Goal: Transaction & Acquisition: Purchase product/service

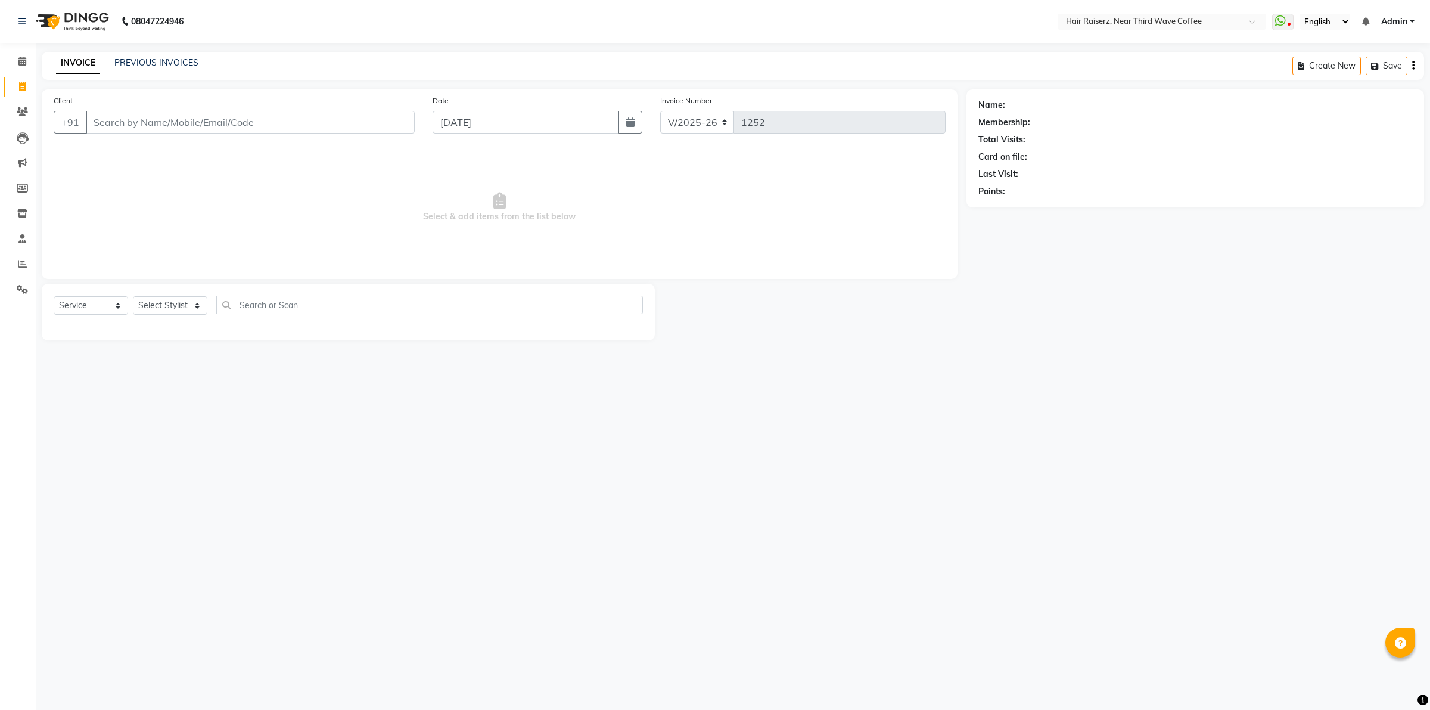
select select "5183"
select select "service"
click at [99, 124] on input "Client" at bounding box center [250, 122] width 329 height 23
type input "9815798353"
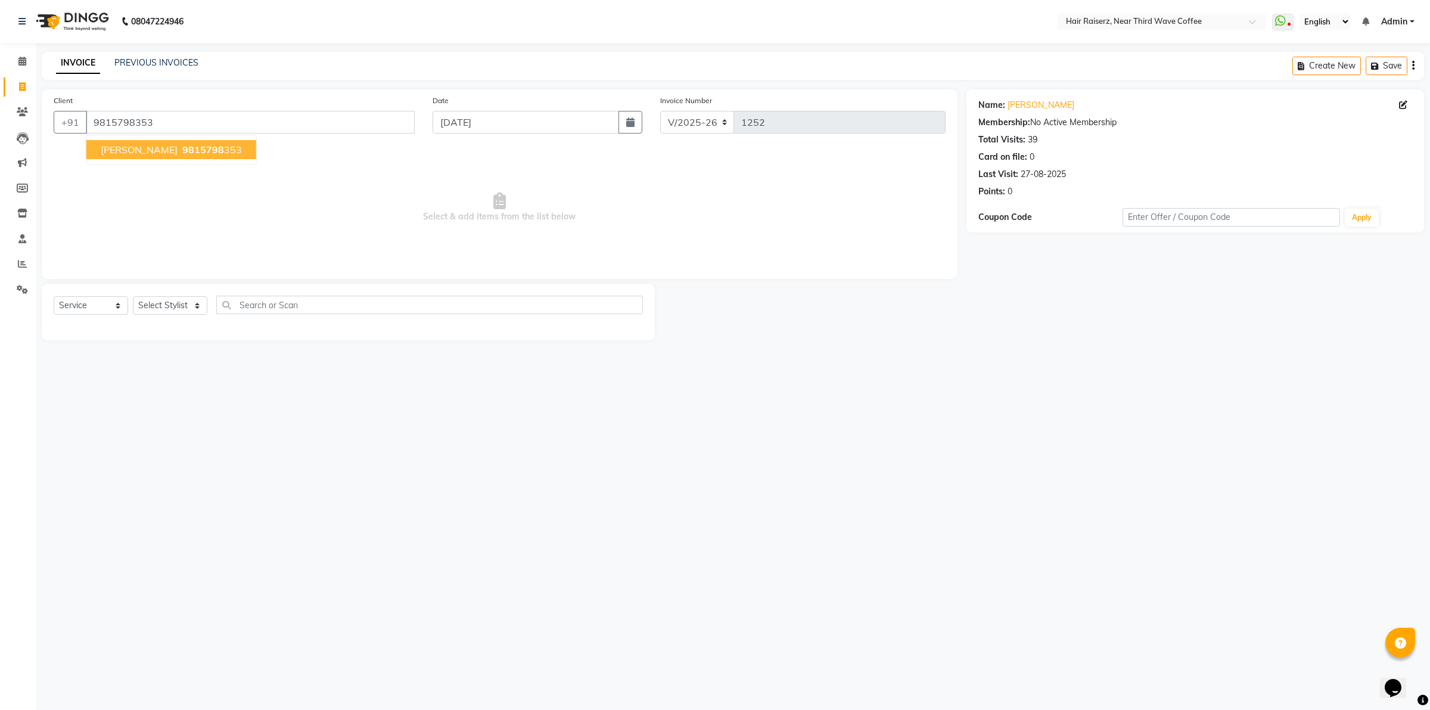
click at [182, 149] on ngb-highlight "9815798 353" at bounding box center [211, 150] width 62 height 12
click at [197, 303] on select "Select Stylist [PERSON_NAME] [PERSON_NAME] [PERSON_NAME] [PERSON_NAME] [PERSON_…" at bounding box center [170, 305] width 74 height 18
select select "74273"
click at [133, 296] on select "Select Stylist [PERSON_NAME] [PERSON_NAME] [PERSON_NAME] [PERSON_NAME] [PERSON_…" at bounding box center [170, 305] width 74 height 18
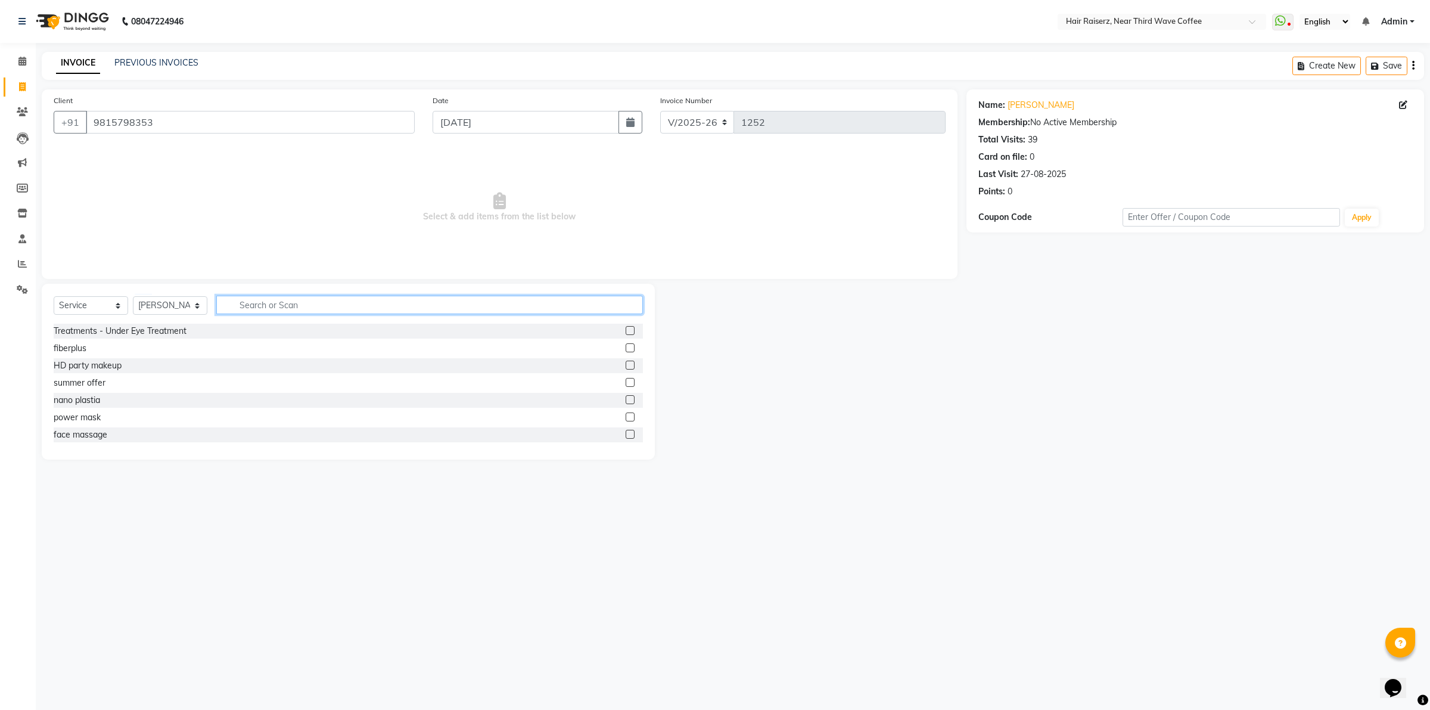
click at [281, 309] on input "text" at bounding box center [429, 305] width 427 height 18
type input "cut"
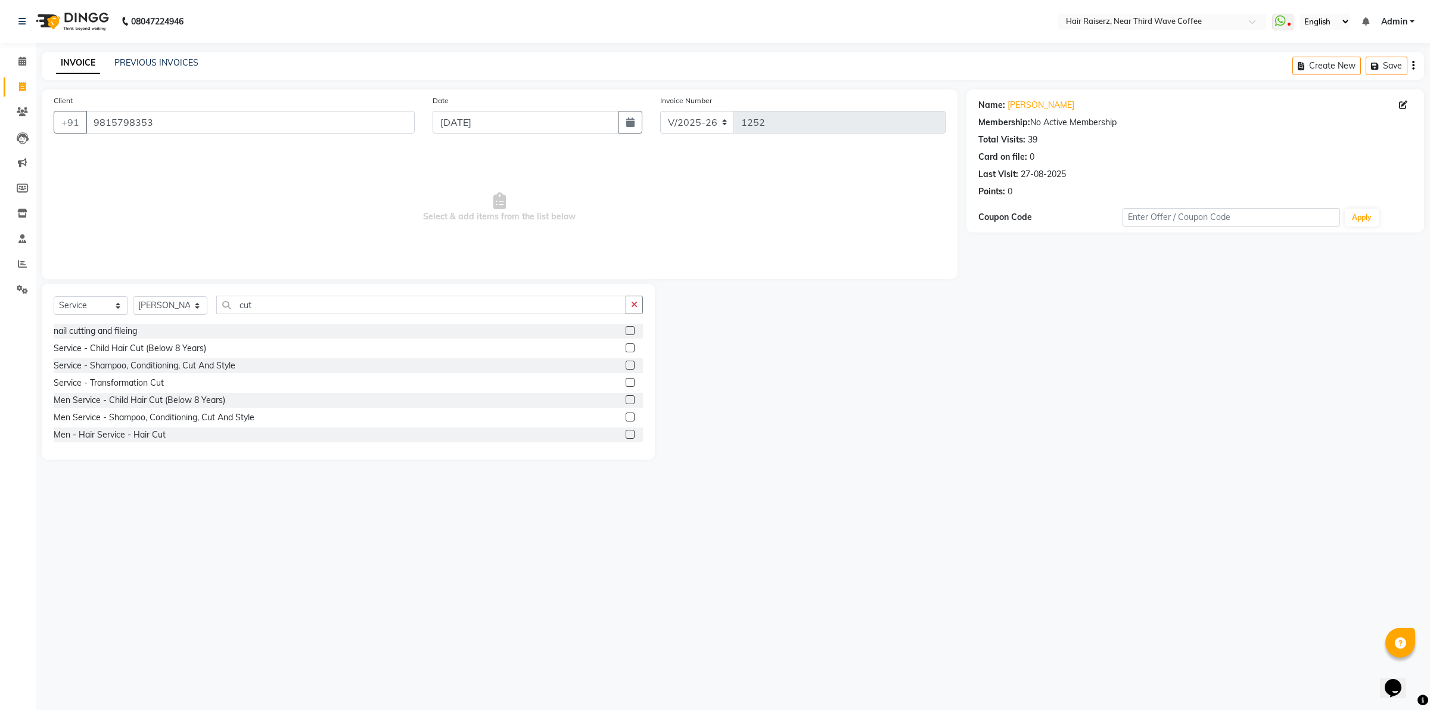
click at [626, 436] on label at bounding box center [630, 434] width 9 height 9
click at [626, 436] on input "checkbox" at bounding box center [630, 435] width 8 height 8
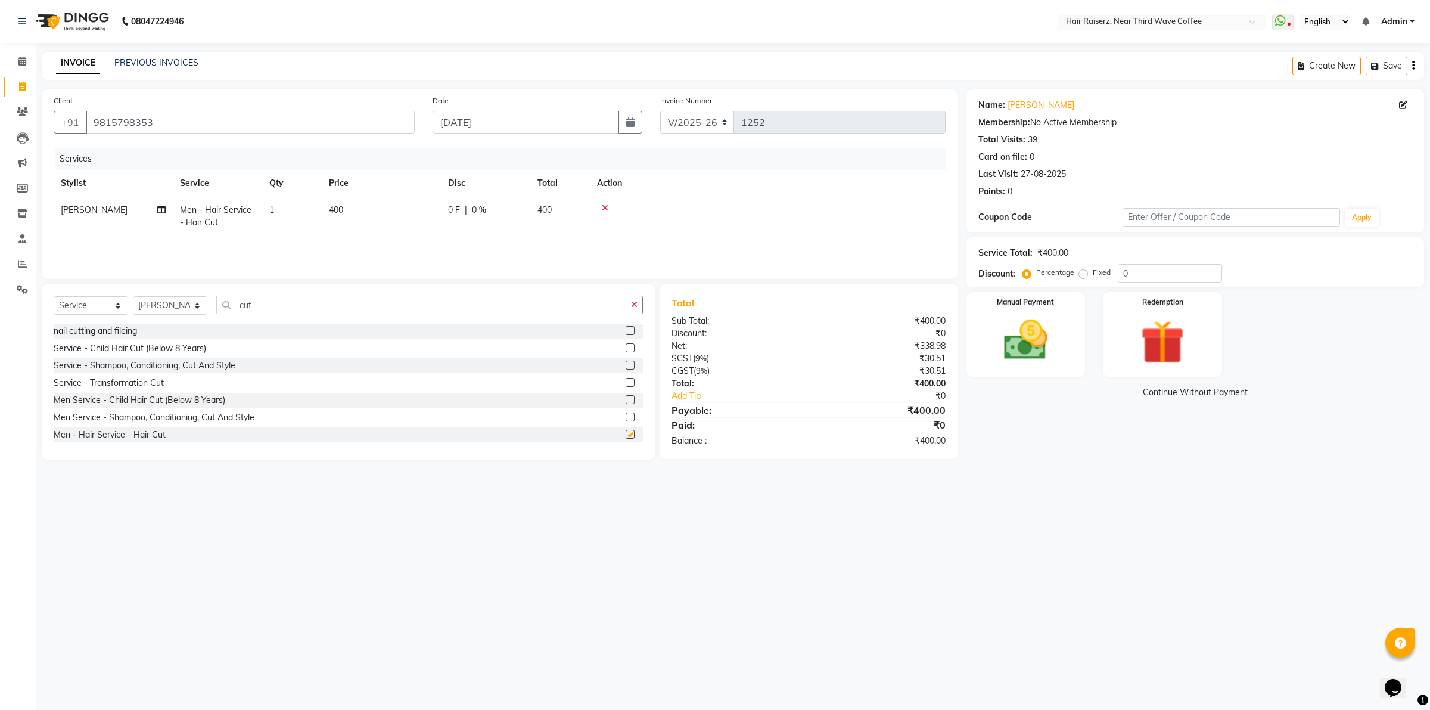
checkbox input "false"
click at [415, 228] on td "400" at bounding box center [381, 216] width 119 height 39
click at [449, 212] on input "400" at bounding box center [437, 213] width 105 height 18
type input "4"
type input "300"
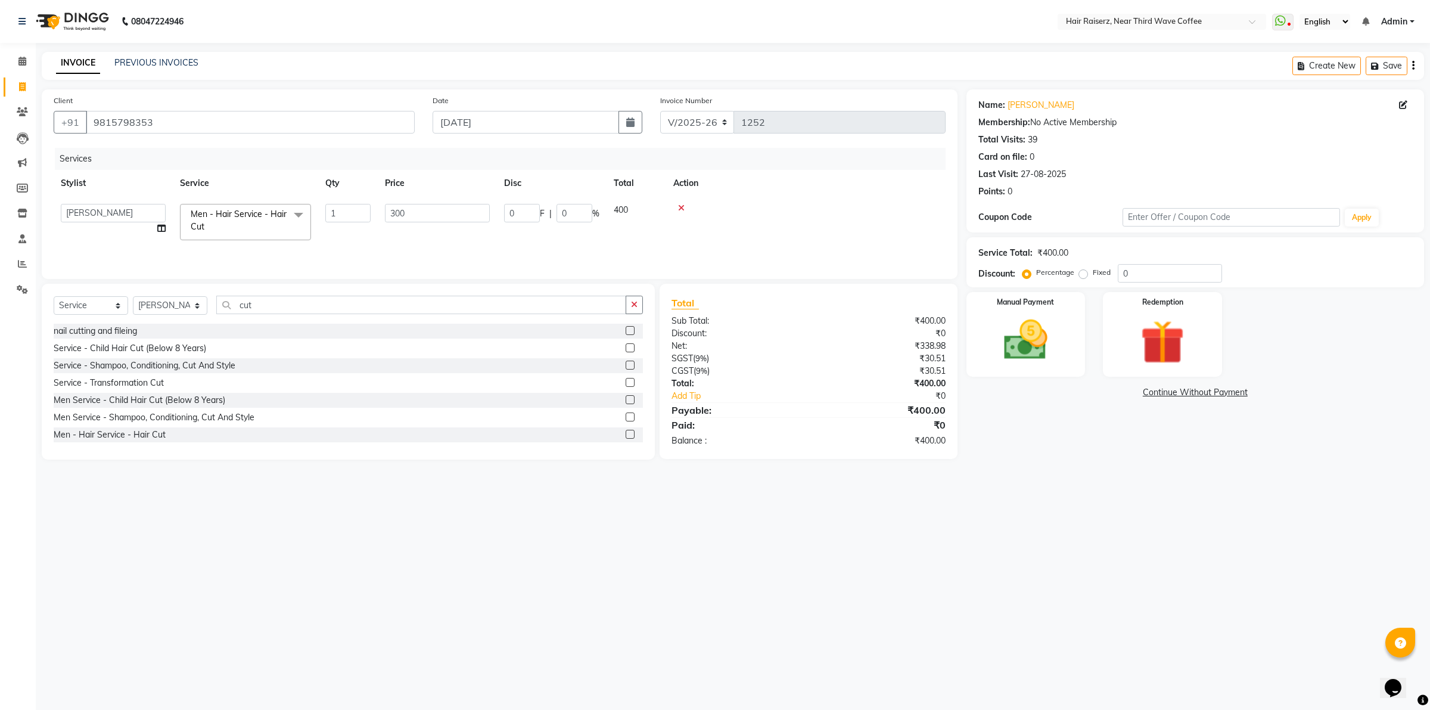
click at [1116, 591] on div "08047224946 Select Location × Hair Raiserz, Near Third Wave Coffee WhatsApp Sta…" at bounding box center [715, 355] width 1430 height 710
click at [1017, 352] on img at bounding box center [1026, 340] width 74 height 52
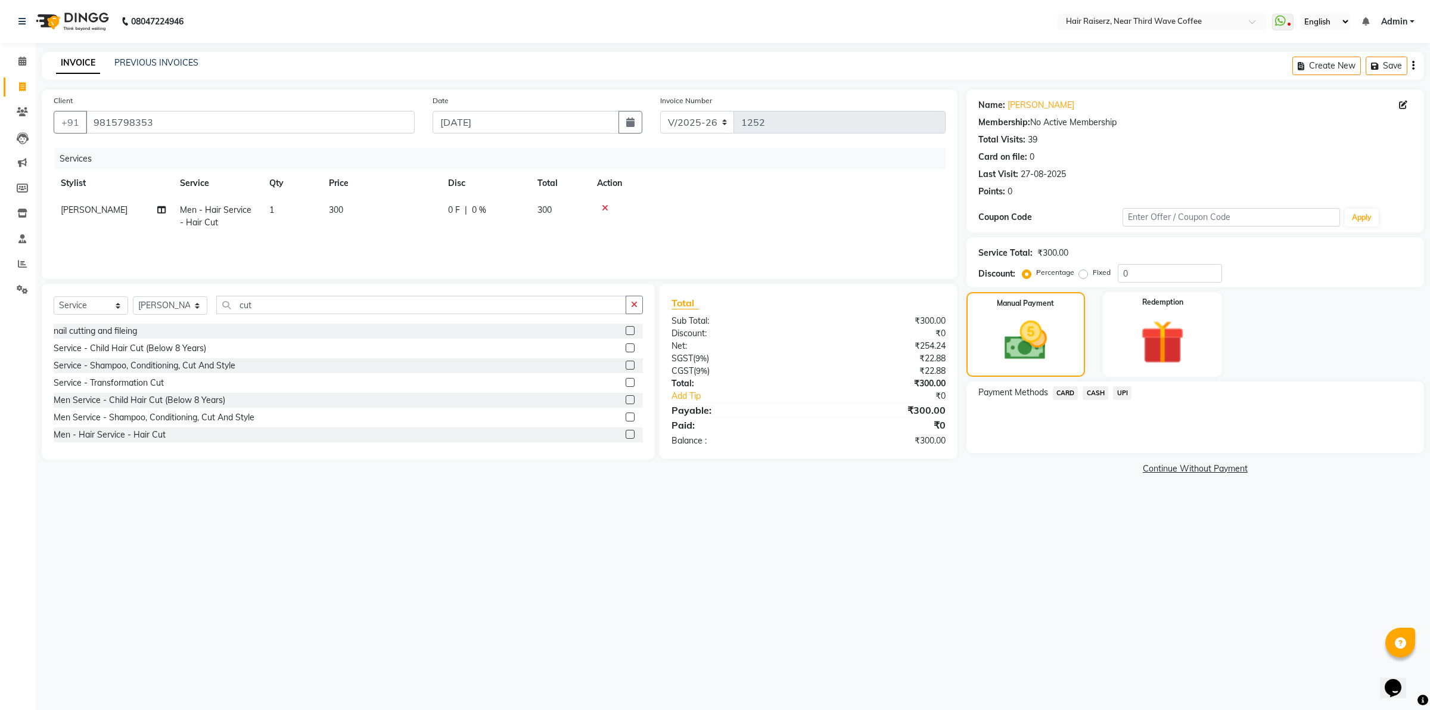
click at [1094, 396] on span "CASH" at bounding box center [1096, 393] width 26 height 14
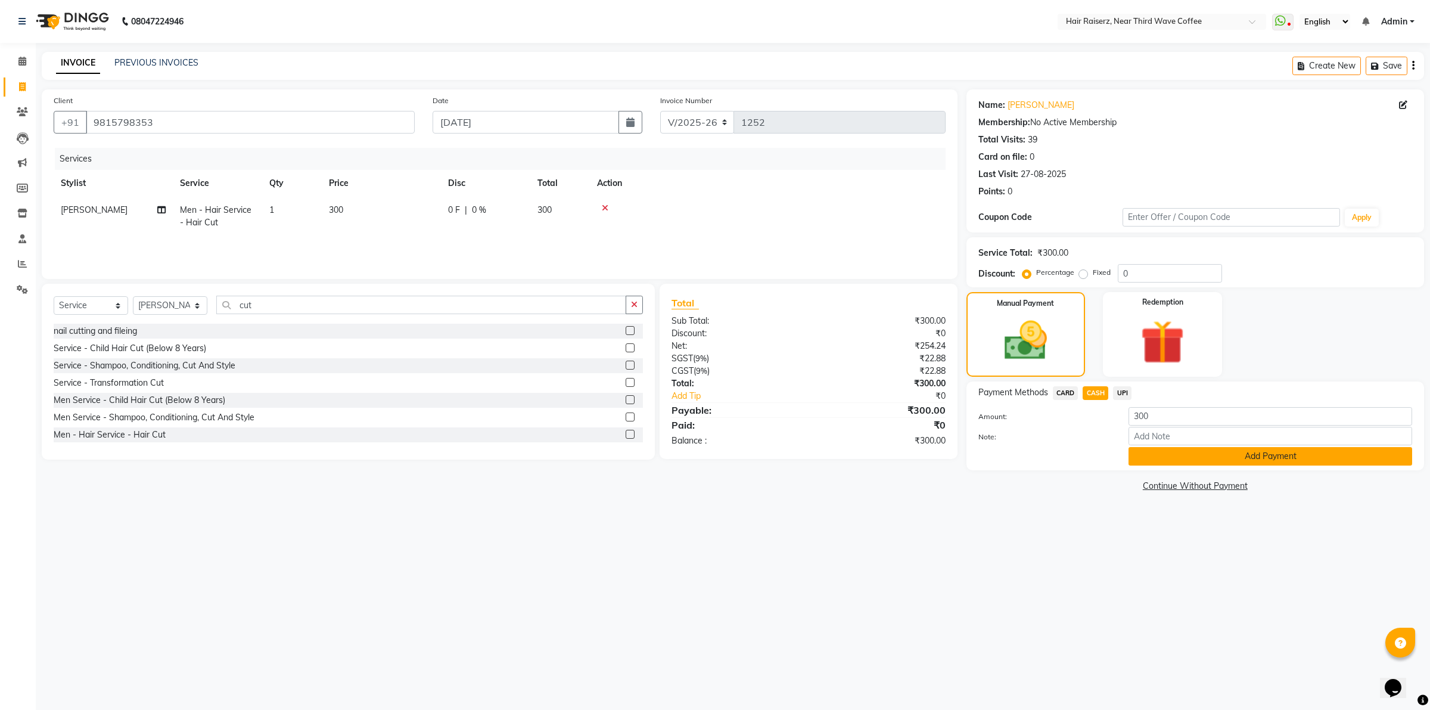
click at [1150, 454] on button "Add Payment" at bounding box center [1271, 456] width 284 height 18
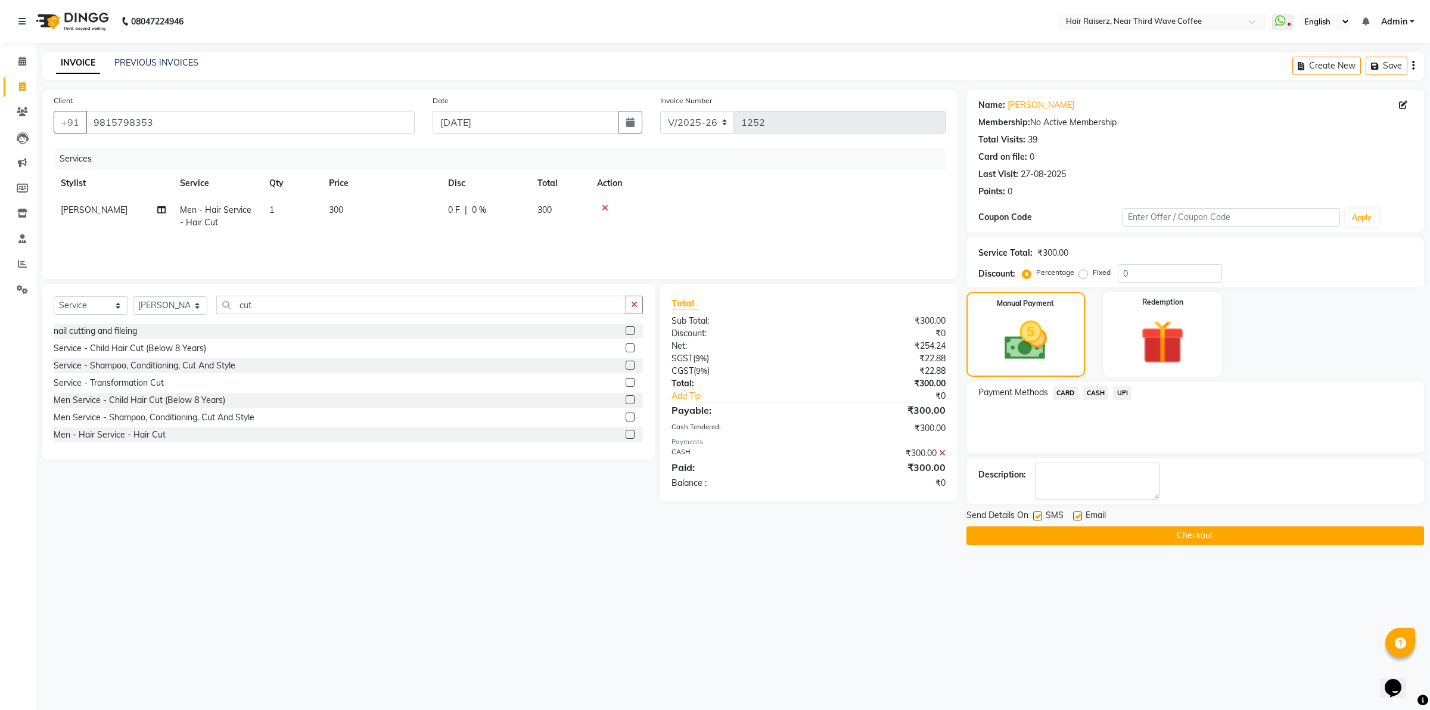
click at [1073, 516] on label at bounding box center [1077, 515] width 9 height 9
click at [1073, 516] on input "checkbox" at bounding box center [1077, 516] width 8 height 8
checkbox input "false"
click at [1040, 517] on label at bounding box center [1037, 515] width 9 height 9
click at [1040, 517] on input "checkbox" at bounding box center [1037, 516] width 8 height 8
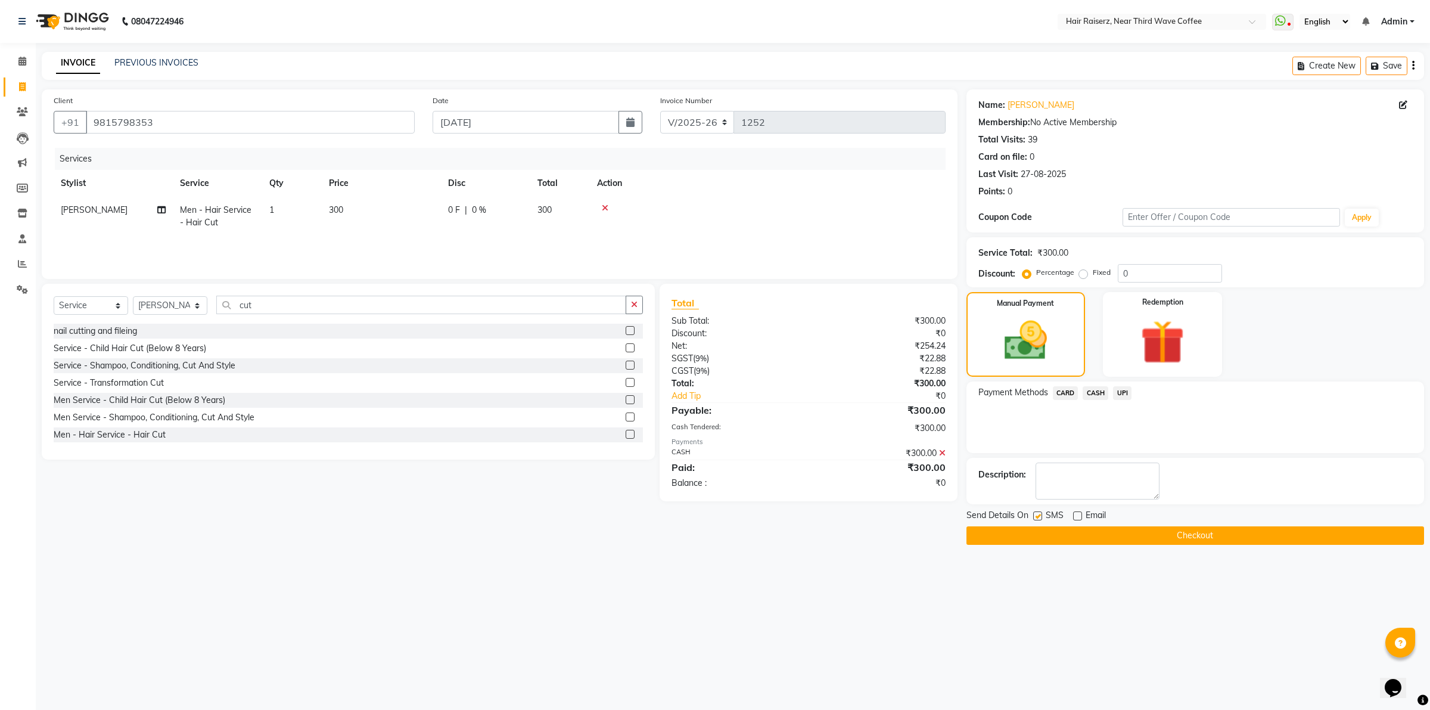
checkbox input "false"
click at [1047, 536] on button "Checkout" at bounding box center [1196, 535] width 458 height 18
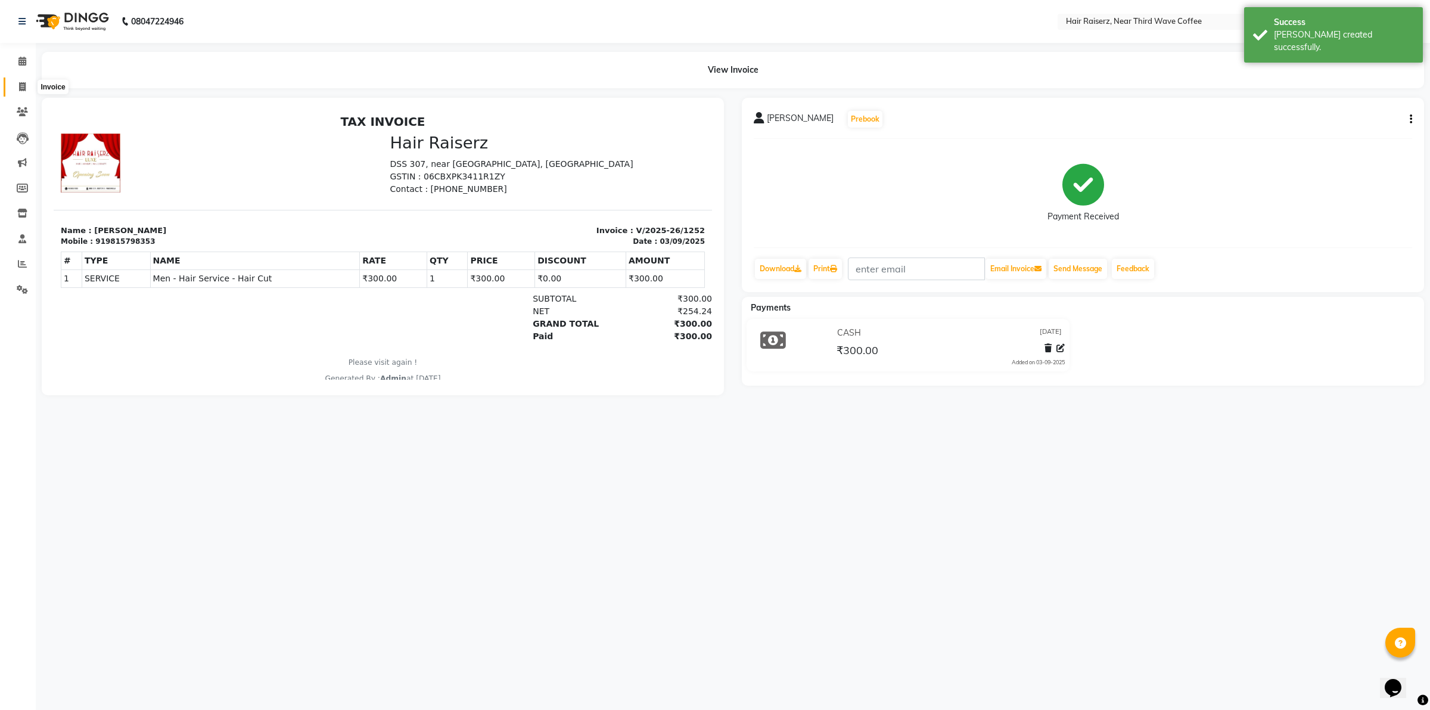
click at [21, 91] on icon at bounding box center [22, 86] width 7 height 9
select select "service"
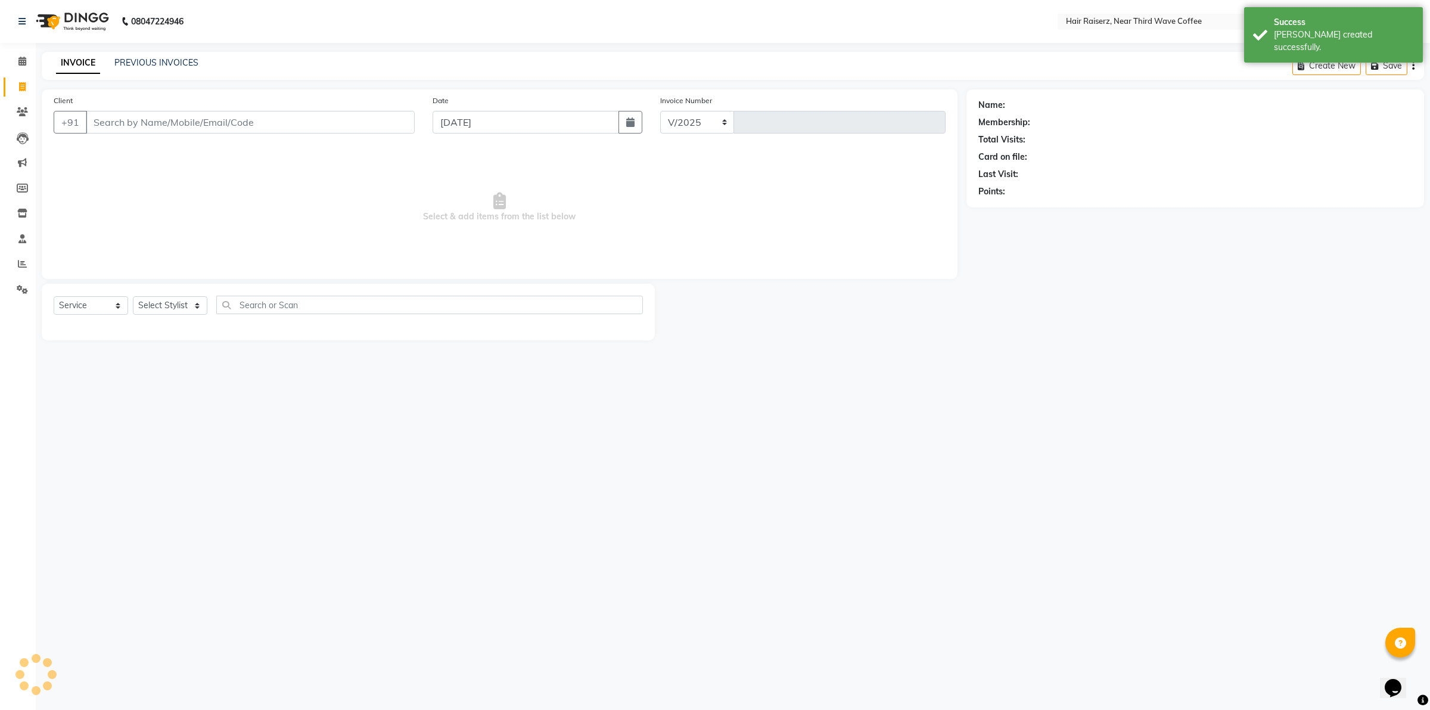
select select "5183"
type input "1253"
click at [101, 126] on input "Client" at bounding box center [250, 122] width 329 height 23
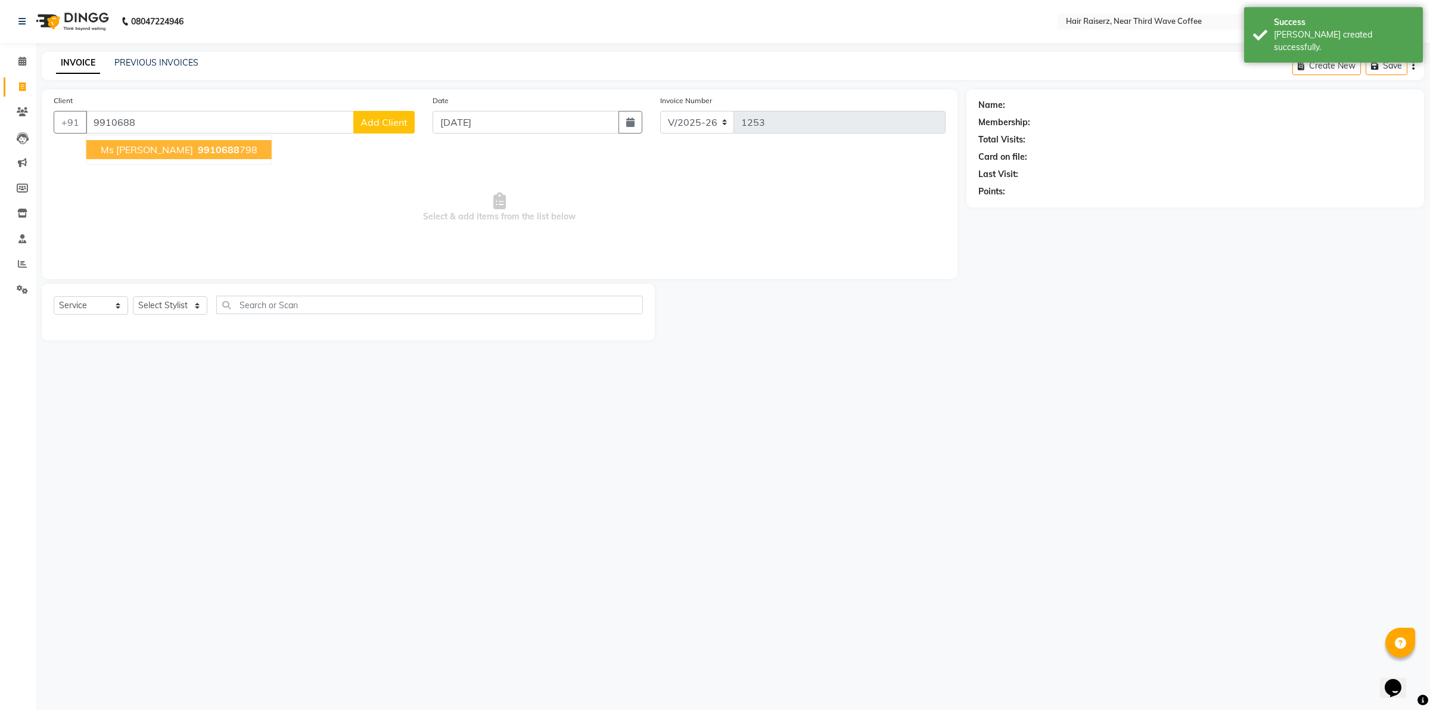
click at [163, 141] on button "ms [PERSON_NAME] 9910688 798" at bounding box center [178, 149] width 185 height 19
type input "9910688798"
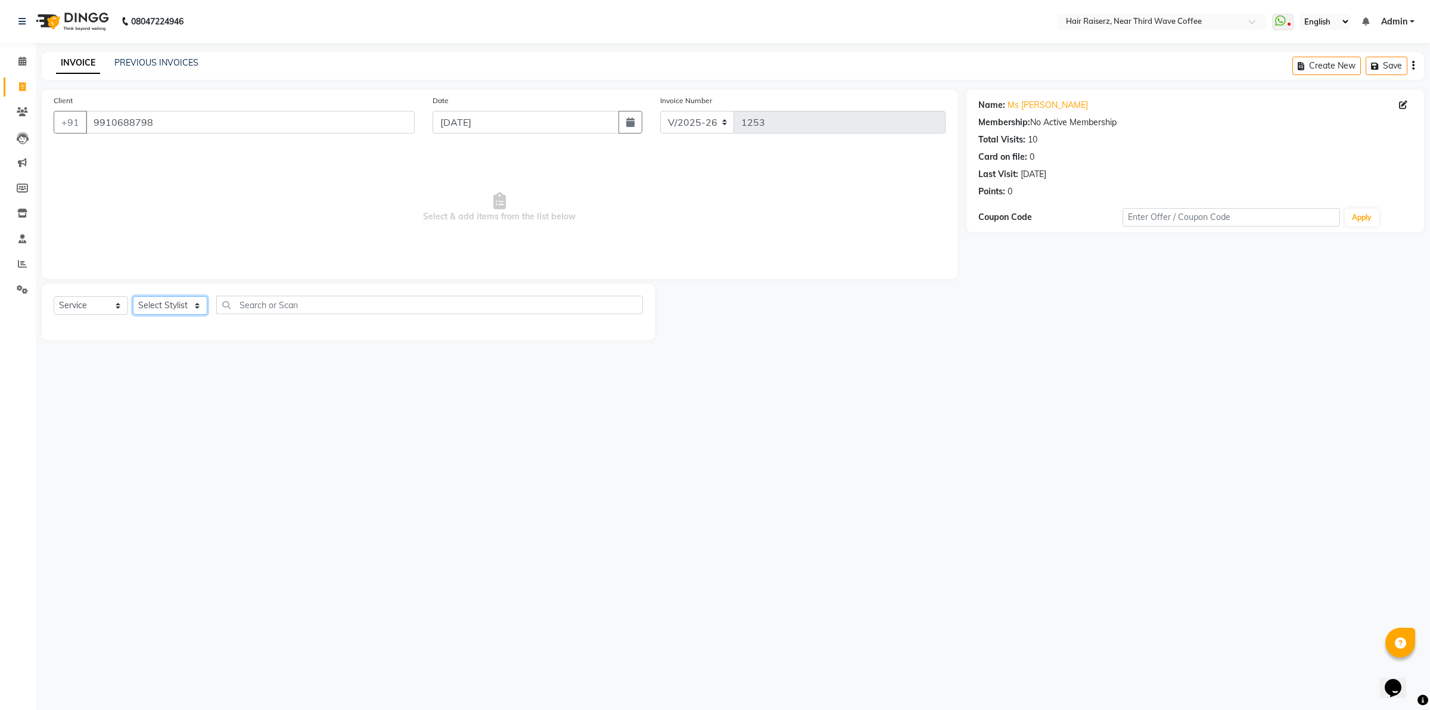
click at [179, 308] on select "Select Stylist [PERSON_NAME] [PERSON_NAME] [PERSON_NAME] [PERSON_NAME] [PERSON_…" at bounding box center [170, 305] width 74 height 18
select select "41953"
click at [133, 296] on select "Select Stylist [PERSON_NAME] [PERSON_NAME] [PERSON_NAME] [PERSON_NAME] [PERSON_…" at bounding box center [170, 305] width 74 height 18
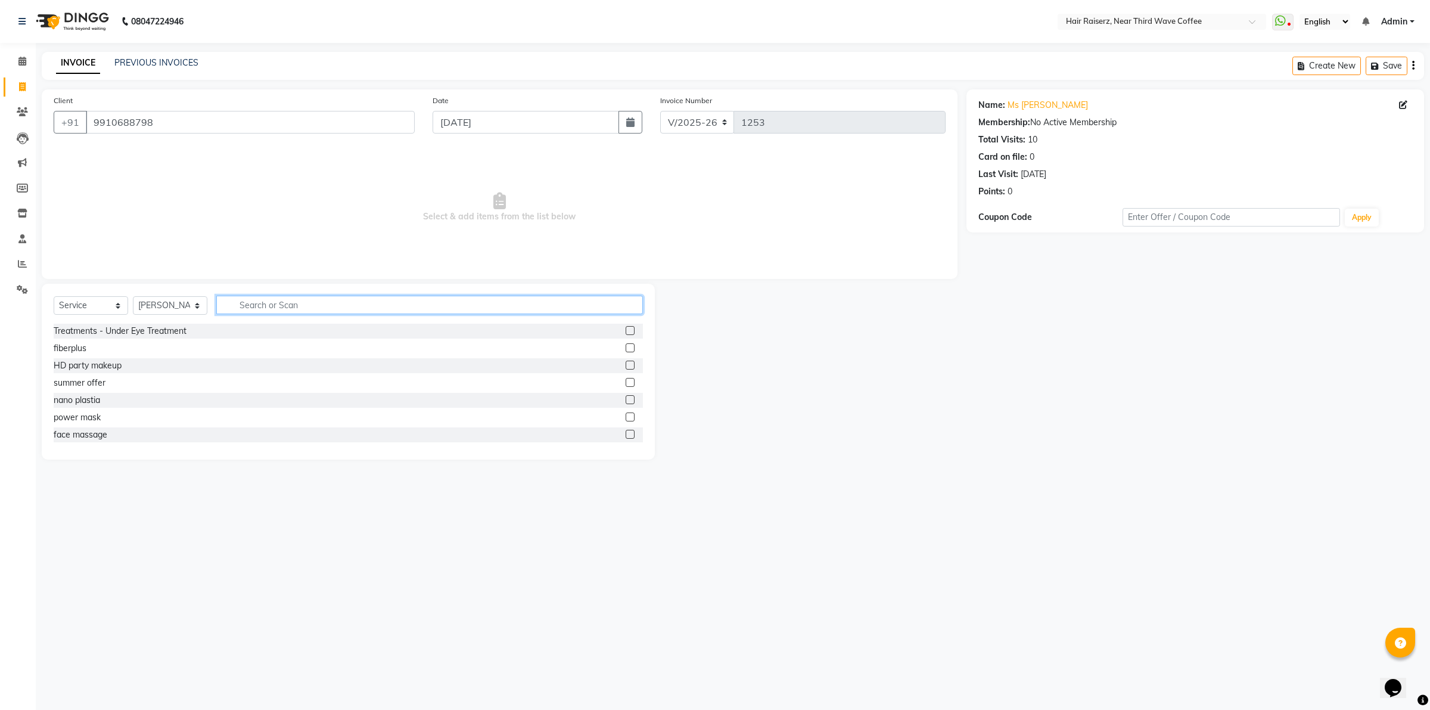
click at [220, 304] on input "text" at bounding box center [429, 305] width 427 height 18
type input "spa"
click at [630, 334] on label at bounding box center [630, 330] width 9 height 9
click at [630, 334] on input "checkbox" at bounding box center [630, 331] width 8 height 8
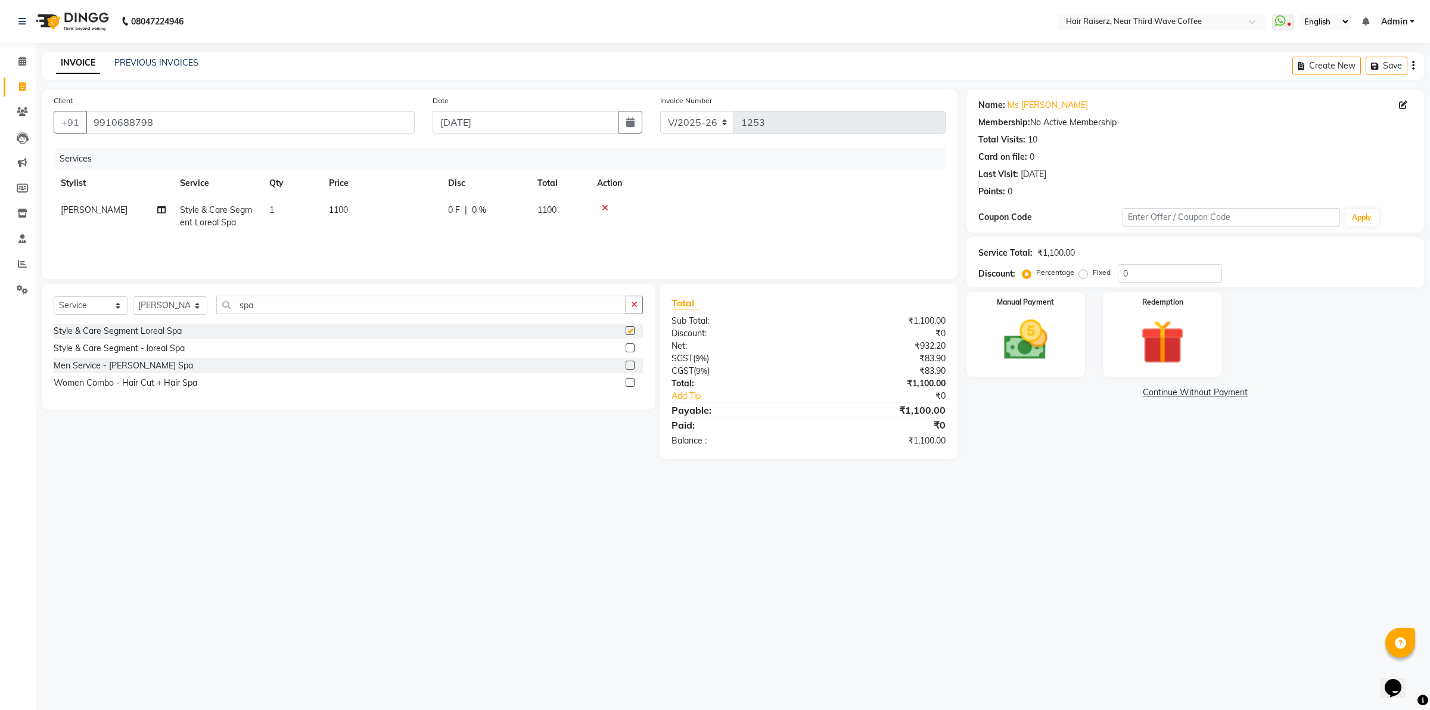
checkbox input "false"
click at [183, 311] on select "Select Stylist [PERSON_NAME] [PERSON_NAME] [PERSON_NAME] [PERSON_NAME] [PERSON_…" at bounding box center [170, 305] width 74 height 18
select select "74273"
click at [133, 296] on select "Select Stylist [PERSON_NAME] [PERSON_NAME] [PERSON_NAME] [PERSON_NAME] [PERSON_…" at bounding box center [170, 305] width 74 height 18
click at [284, 311] on input "spa" at bounding box center [421, 305] width 410 height 18
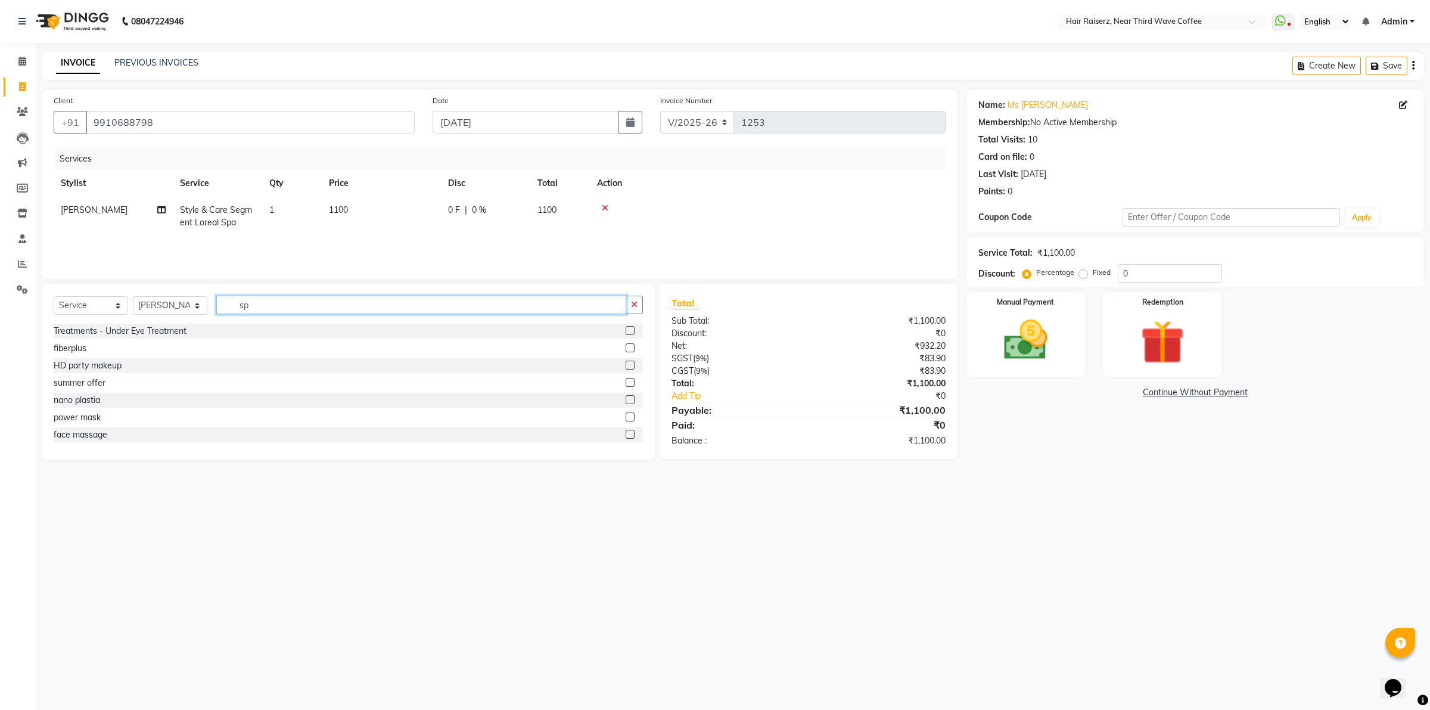
type input "s"
type input "cut"
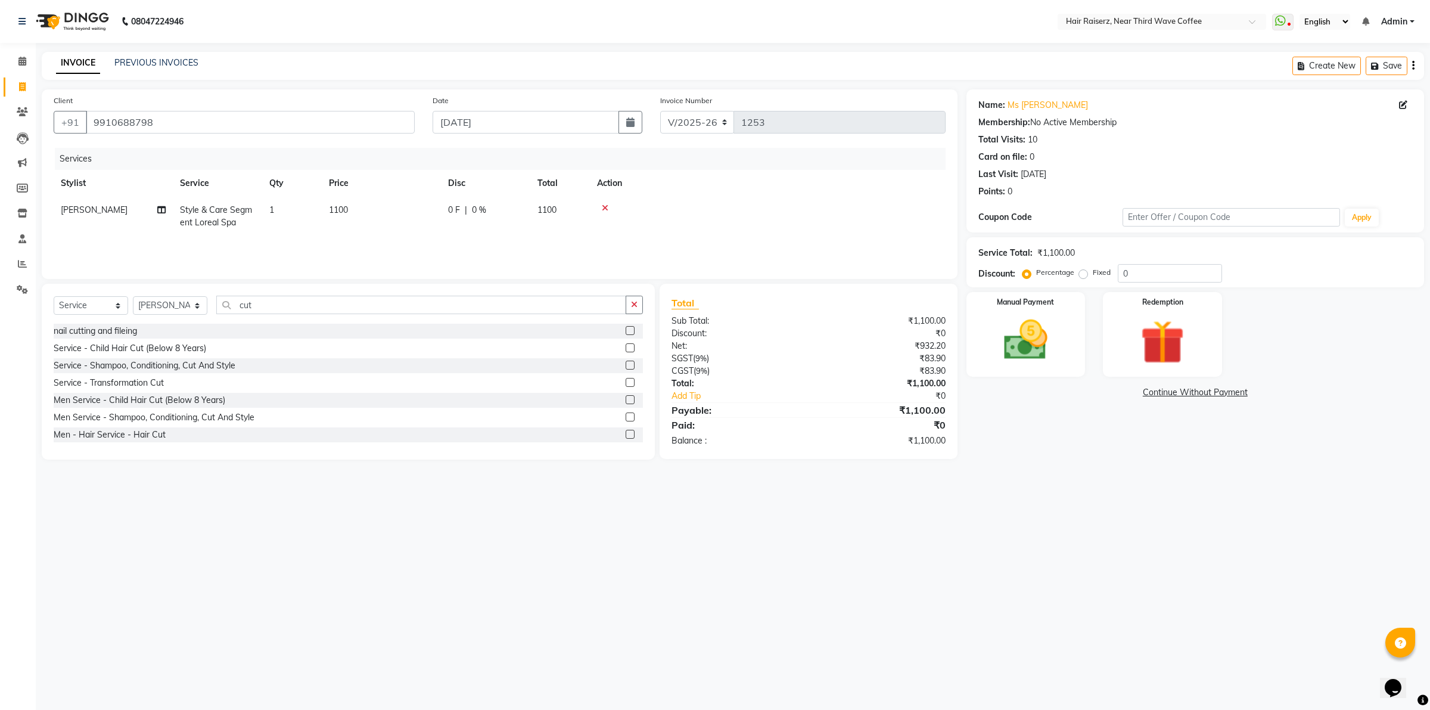
click at [626, 435] on label at bounding box center [630, 434] width 9 height 9
click at [626, 435] on input "checkbox" at bounding box center [630, 435] width 8 height 8
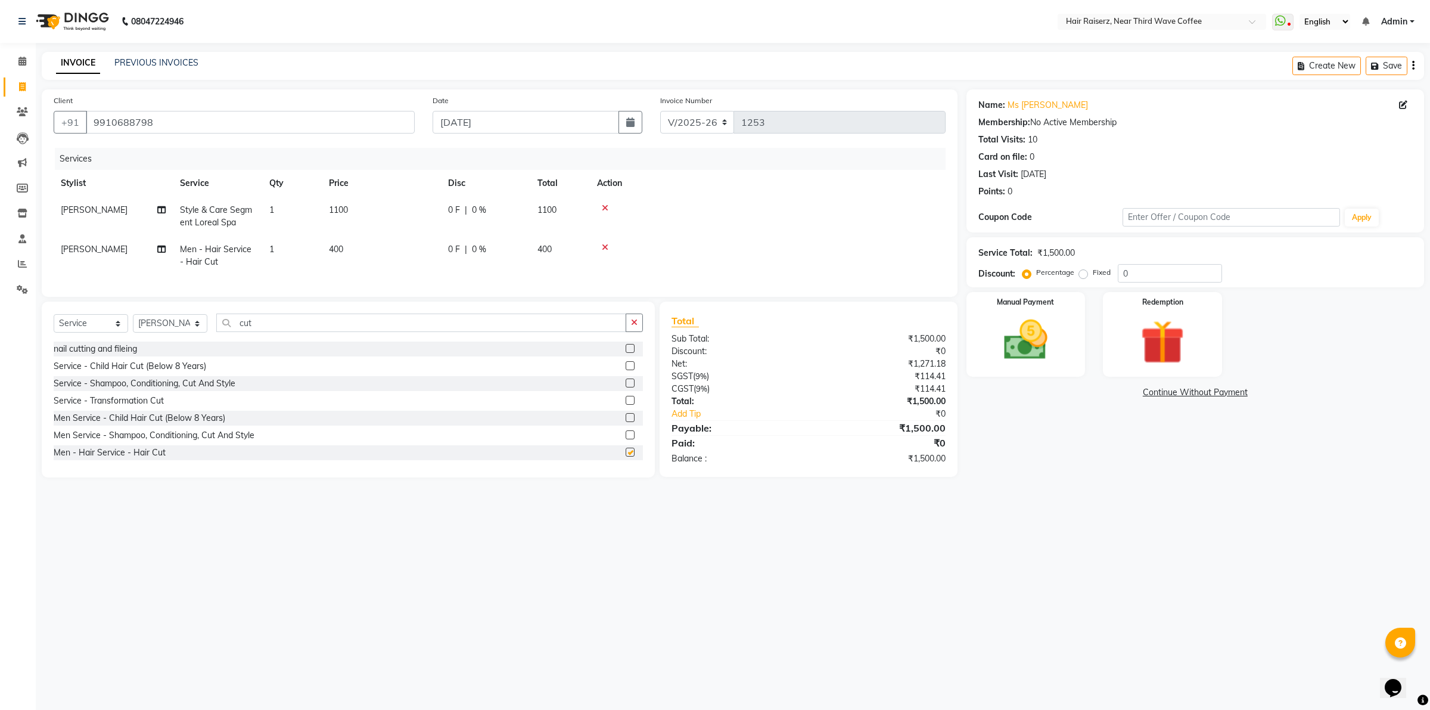
checkbox input "false"
drag, startPoint x: 331, startPoint y: 337, endPoint x: 337, endPoint y: 331, distance: 8.4
click at [337, 332] on input "cut" at bounding box center [421, 322] width 410 height 18
type input "c"
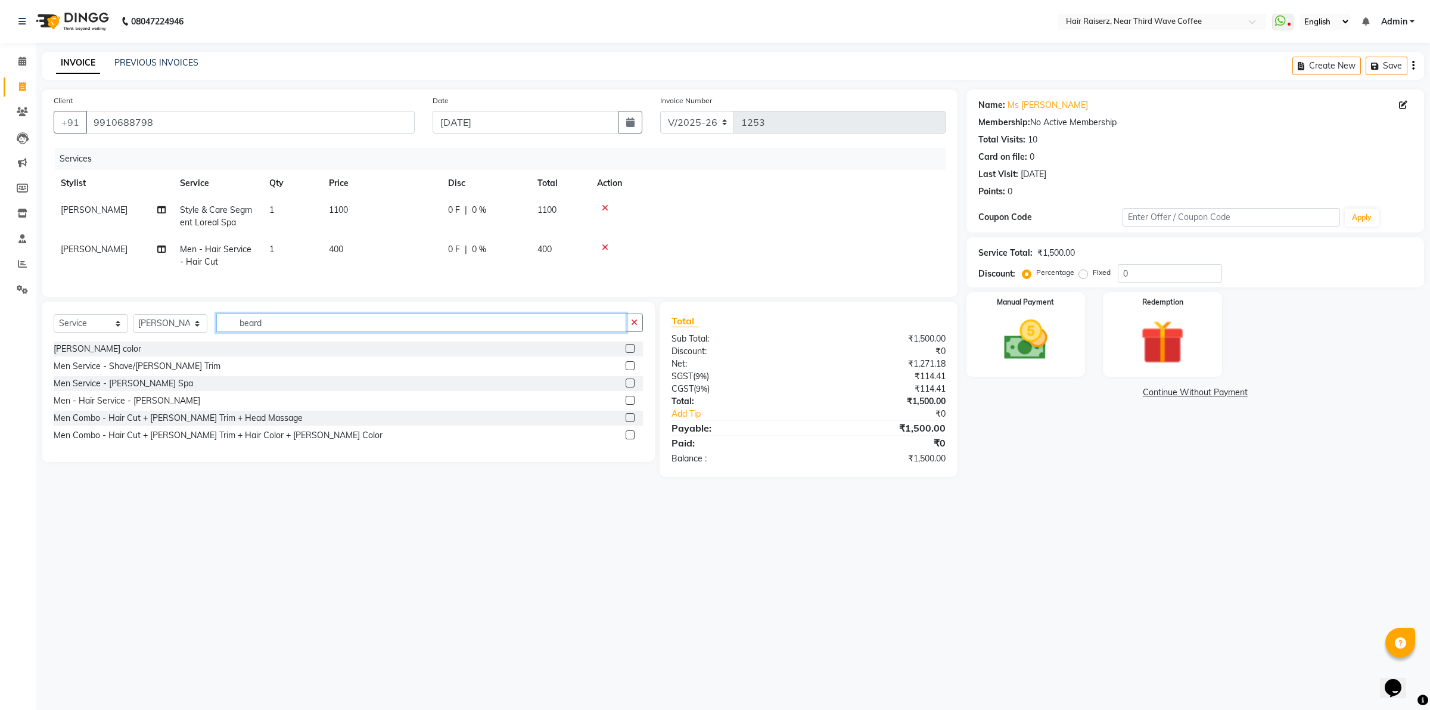
type input "beard"
click at [632, 405] on label at bounding box center [630, 400] width 9 height 9
click at [632, 405] on input "checkbox" at bounding box center [630, 401] width 8 height 8
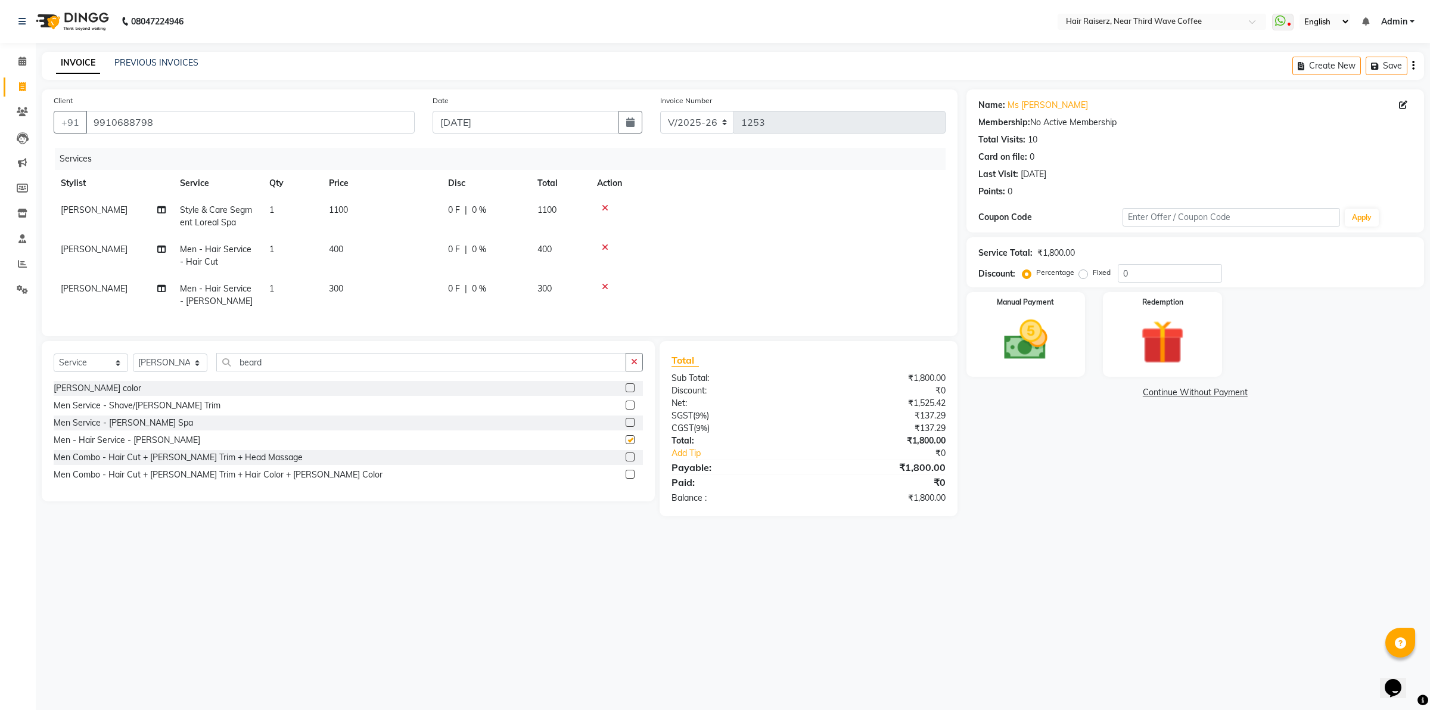
checkbox input "false"
click at [419, 206] on td "1100" at bounding box center [381, 216] width 119 height 39
select select "41953"
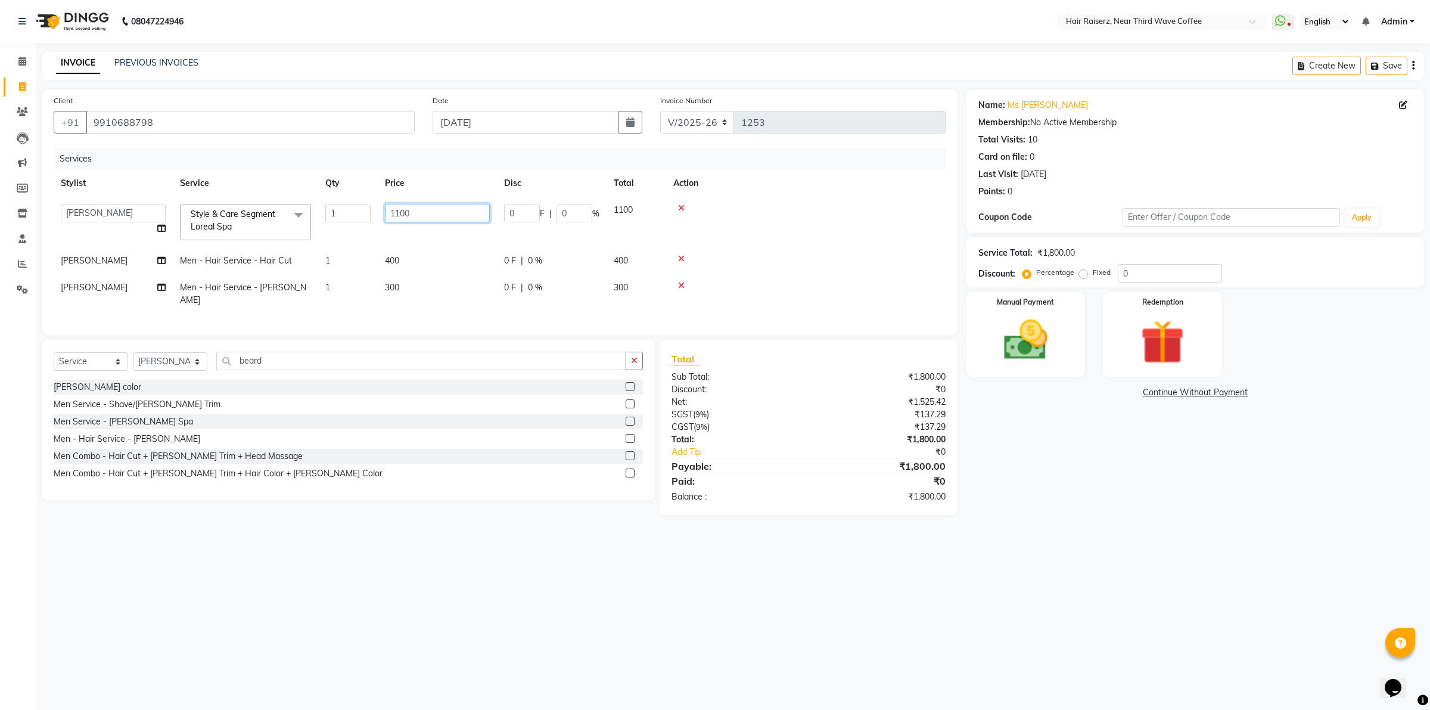
click at [424, 206] on input "1100" at bounding box center [437, 213] width 105 height 18
type input "1"
type input "700"
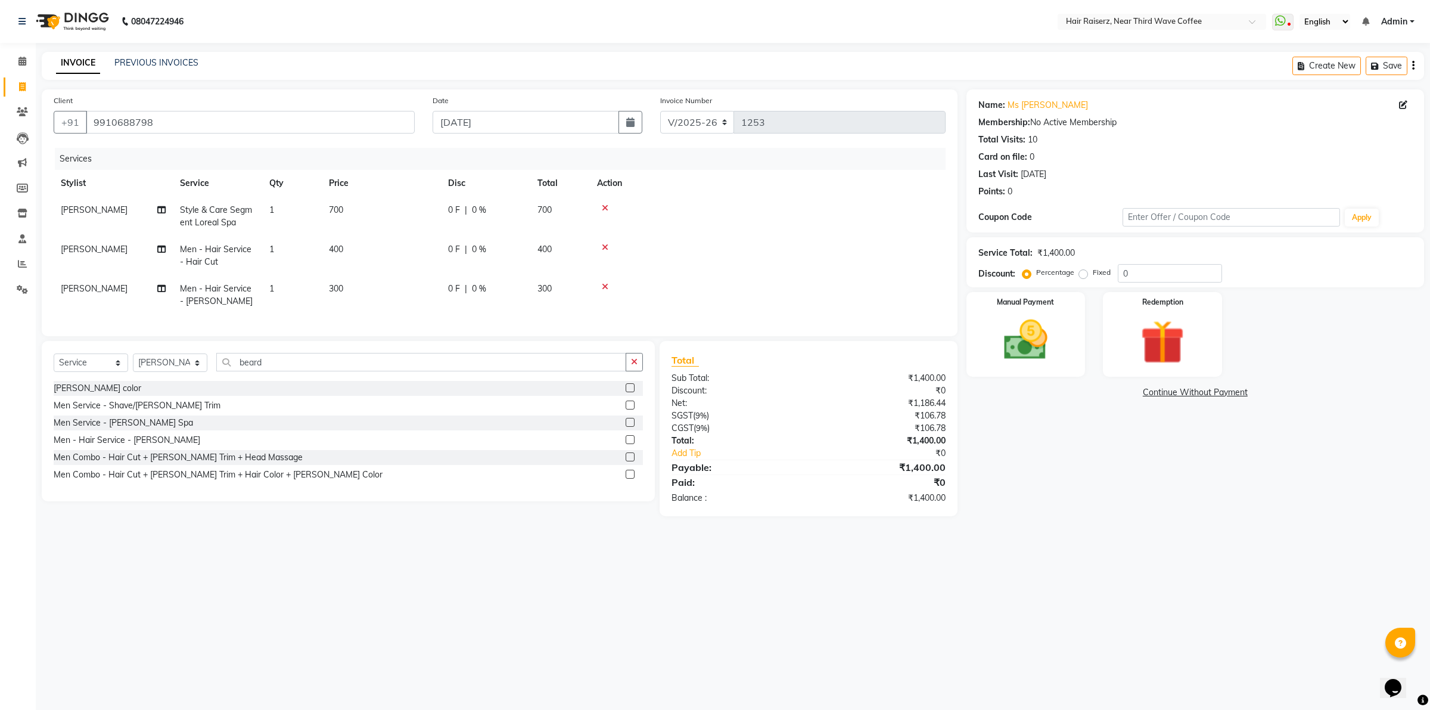
click at [434, 227] on td "700" at bounding box center [381, 216] width 119 height 39
select select "41953"
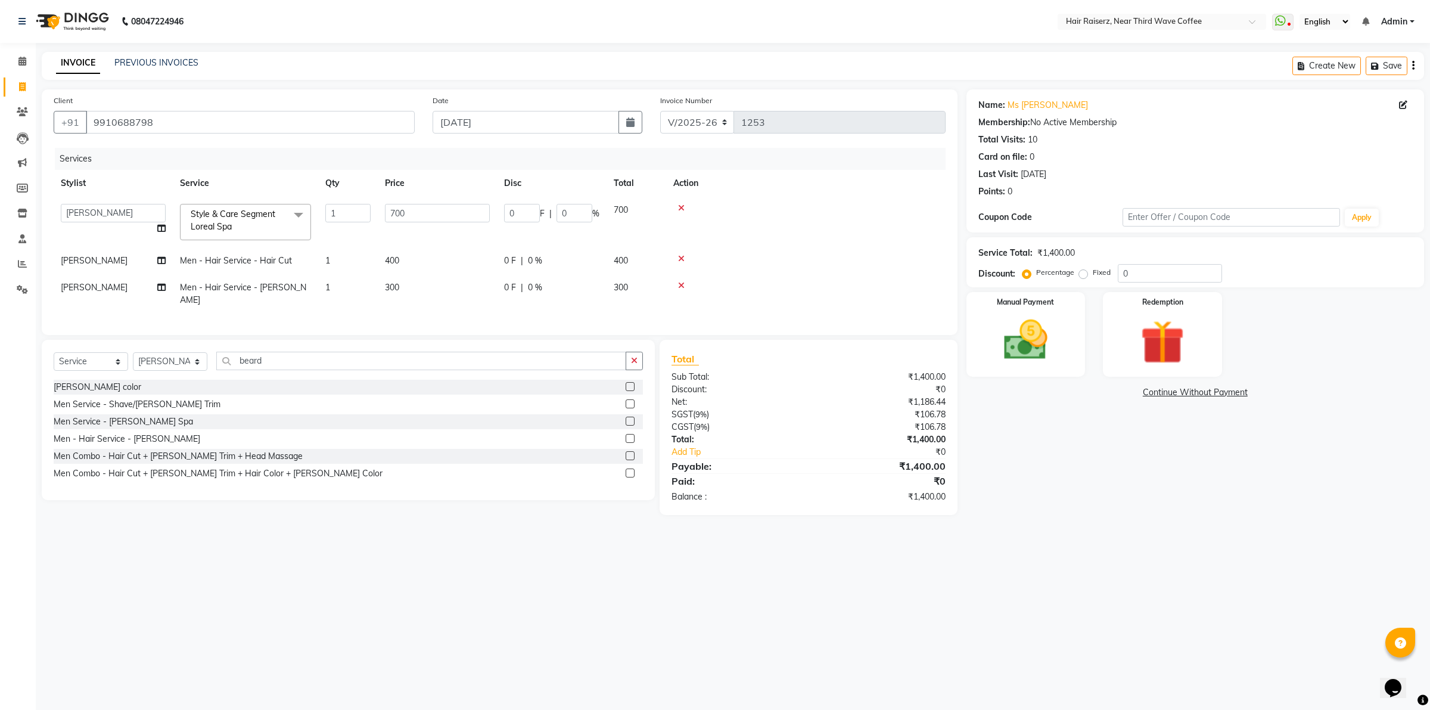
click at [436, 253] on td "400" at bounding box center [437, 260] width 119 height 27
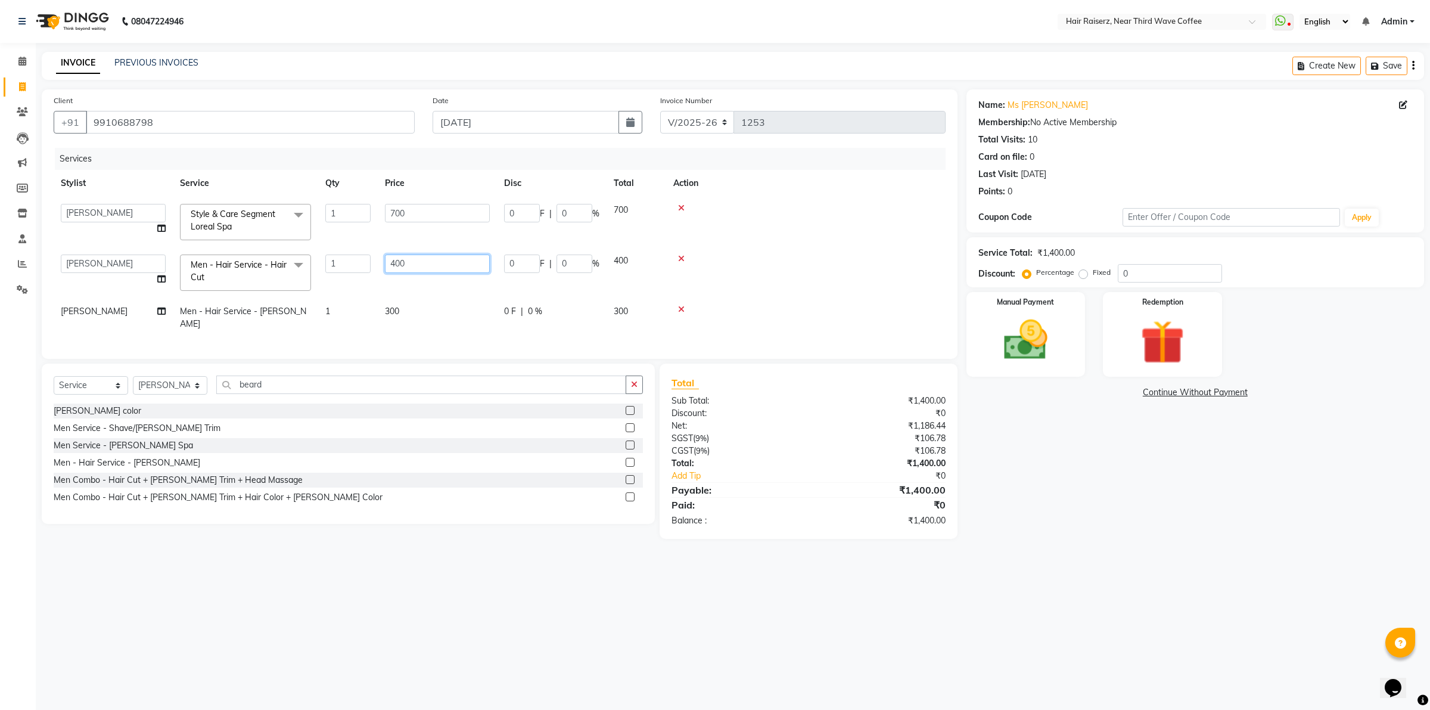
click at [439, 259] on input "400" at bounding box center [437, 263] width 105 height 18
type input "4"
type input "300"
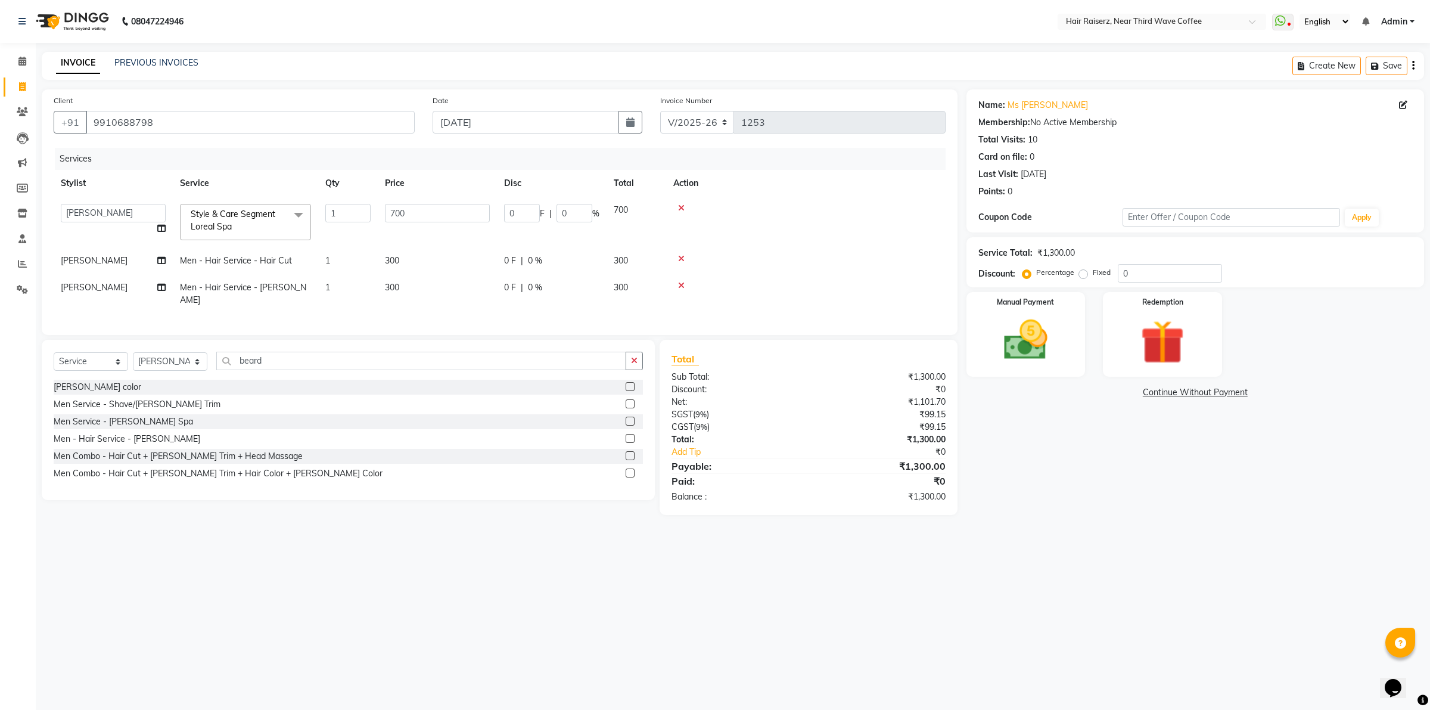
click at [439, 280] on tbody "[PERSON_NAME] [PERSON_NAME] [PERSON_NAME] [PERSON_NAME] [PERSON_NAME] Suraj Sty…" at bounding box center [500, 255] width 892 height 117
click at [439, 284] on td "300" at bounding box center [437, 293] width 119 height 39
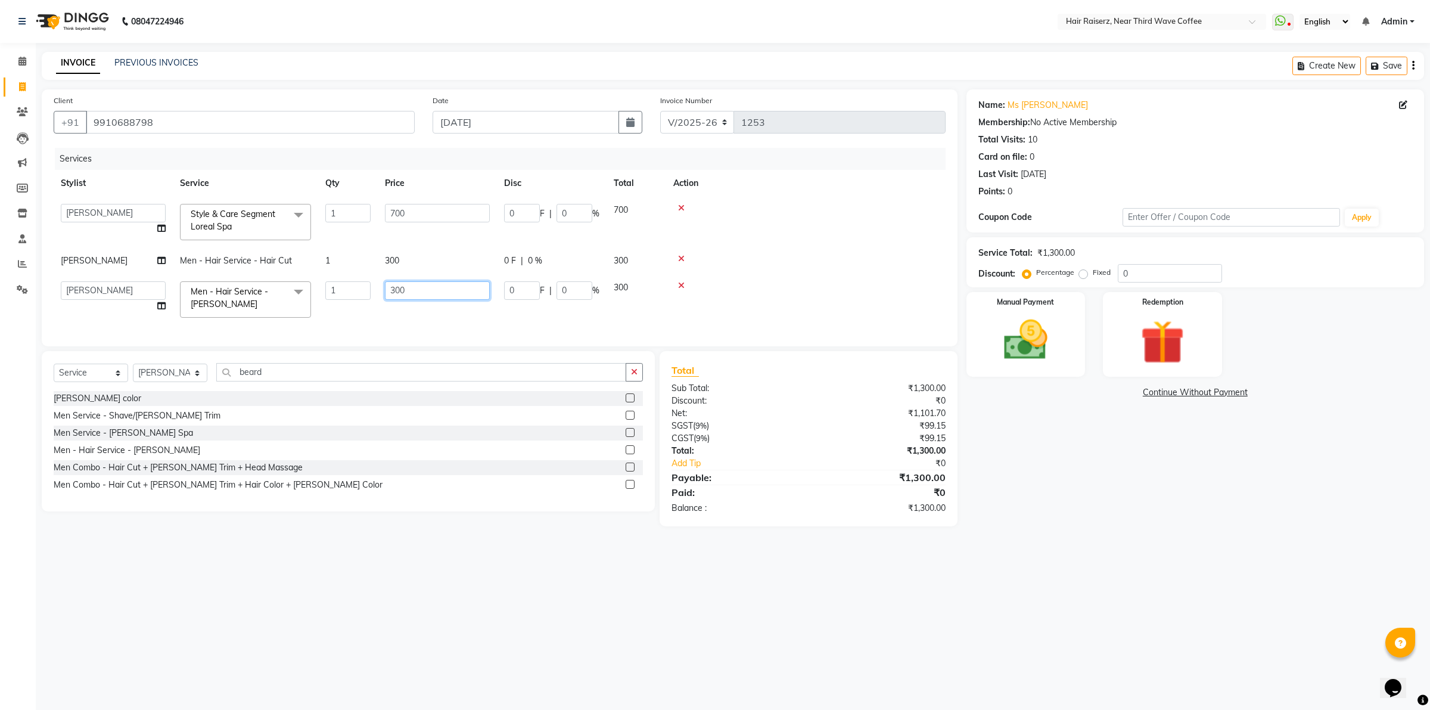
click at [440, 284] on input "300" at bounding box center [437, 290] width 105 height 18
type input "3"
type input "200"
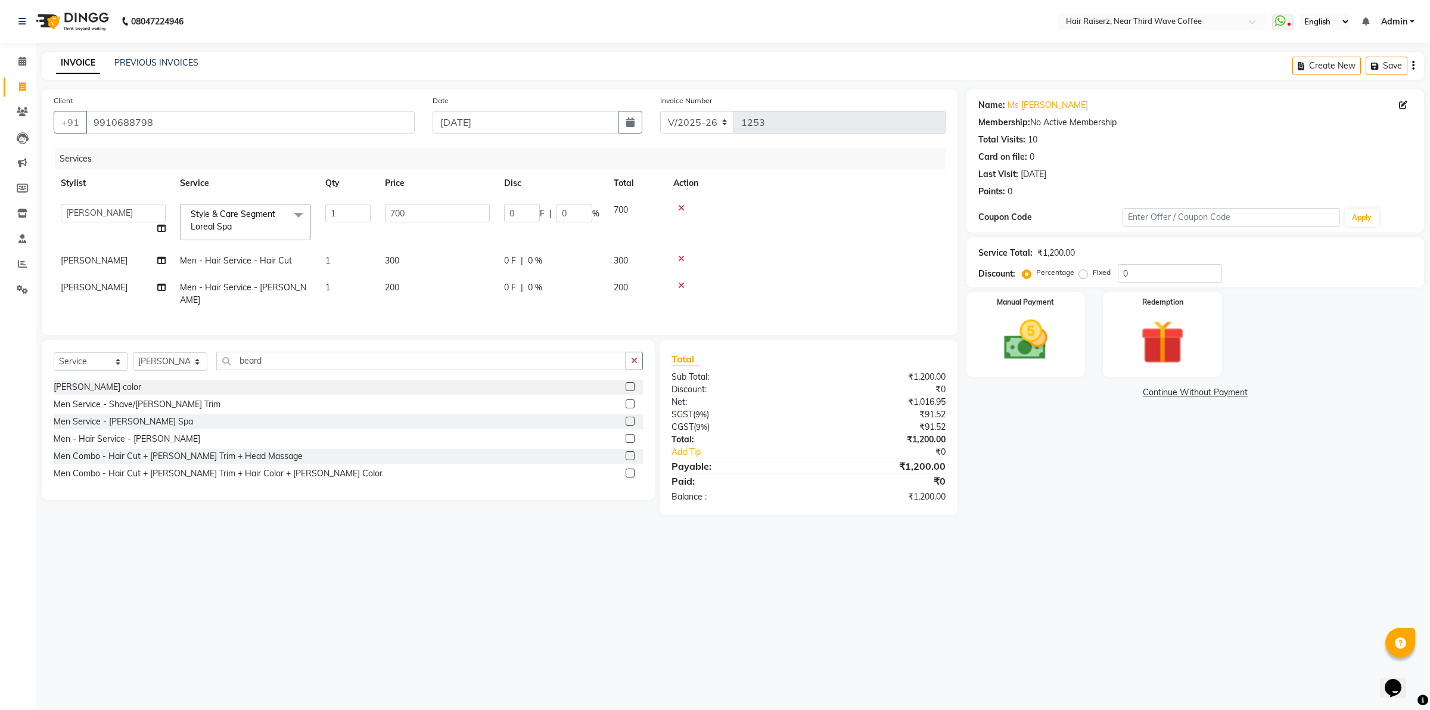
click at [1011, 451] on div "Name: Ms [PERSON_NAME] Membership: No Active Membership Total Visits: 10 Card o…" at bounding box center [1200, 301] width 467 height 425
click at [1029, 371] on div "Manual Payment" at bounding box center [1026, 334] width 124 height 88
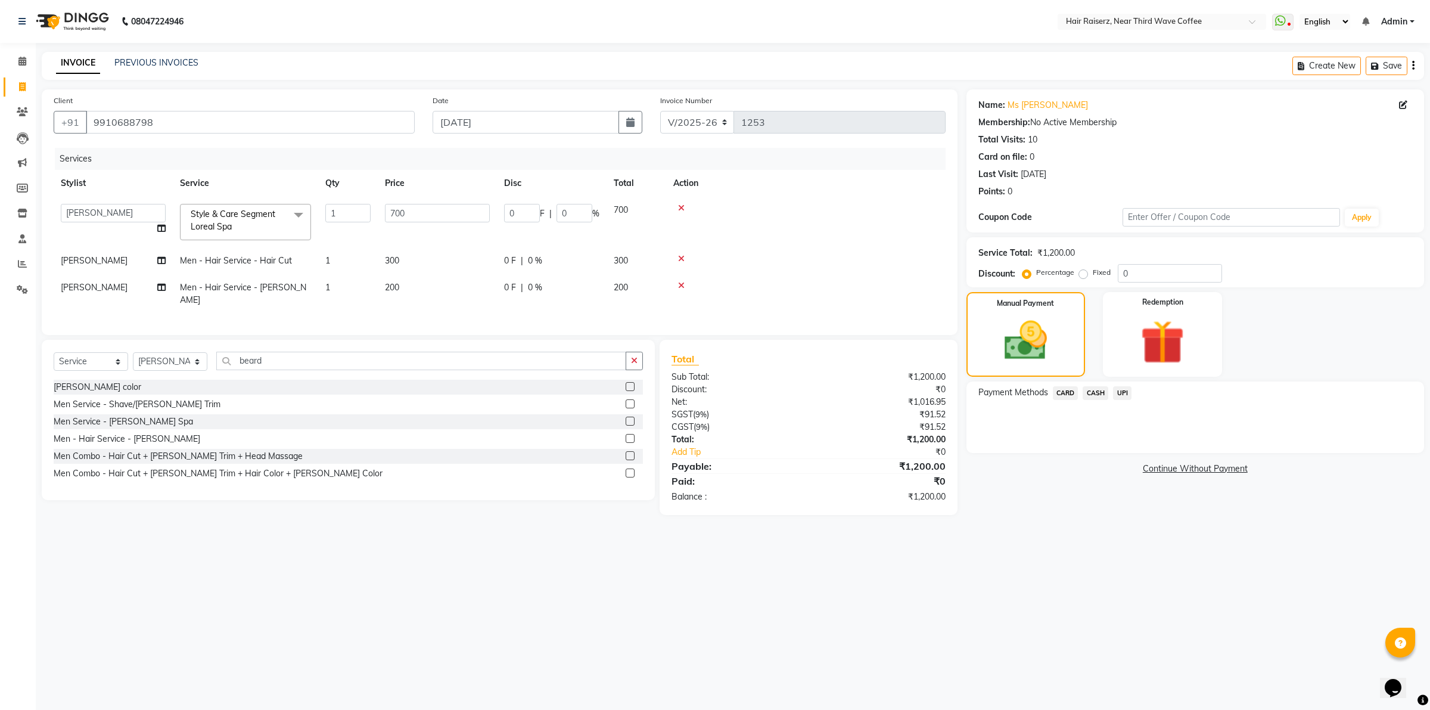
drag, startPoint x: 1089, startPoint y: 391, endPoint x: 1095, endPoint y: 403, distance: 13.3
click at [1089, 392] on span "CASH" at bounding box center [1096, 393] width 26 height 14
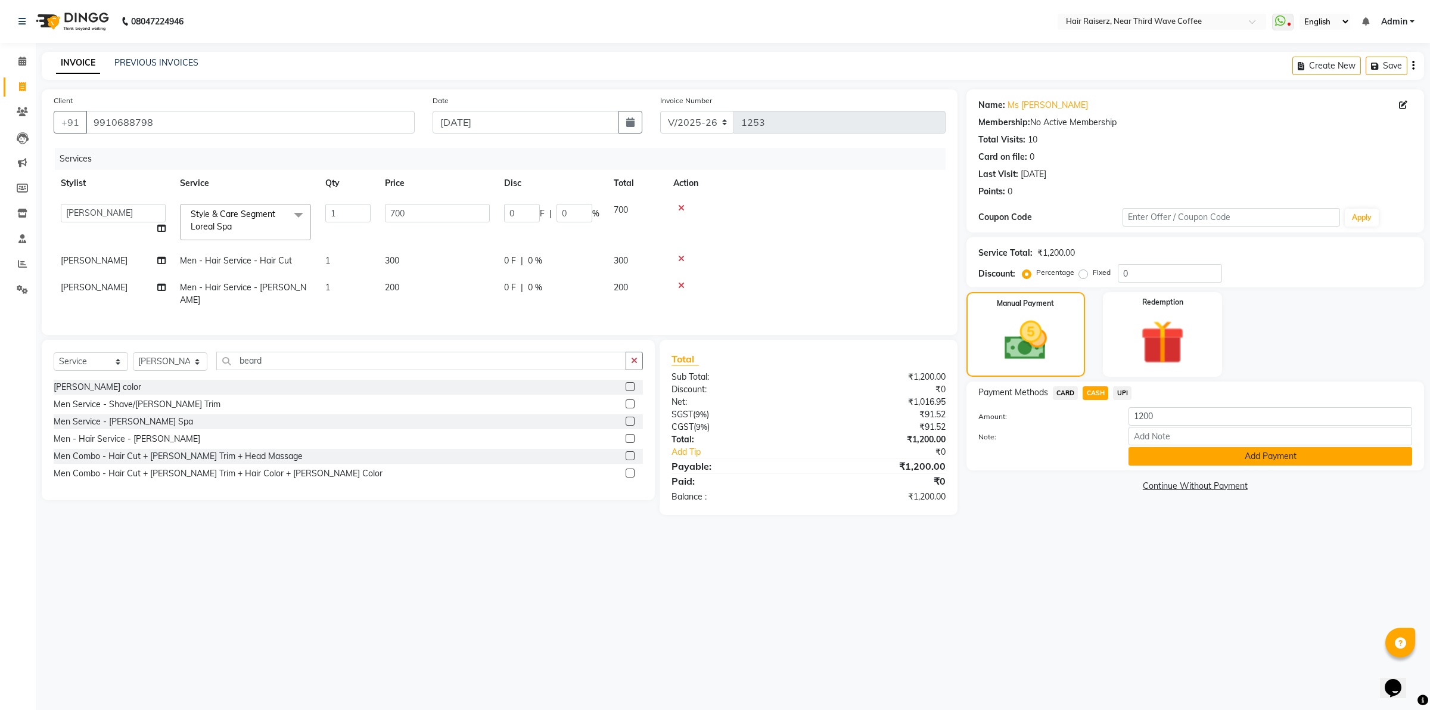
click at [1148, 454] on button "Add Payment" at bounding box center [1271, 456] width 284 height 18
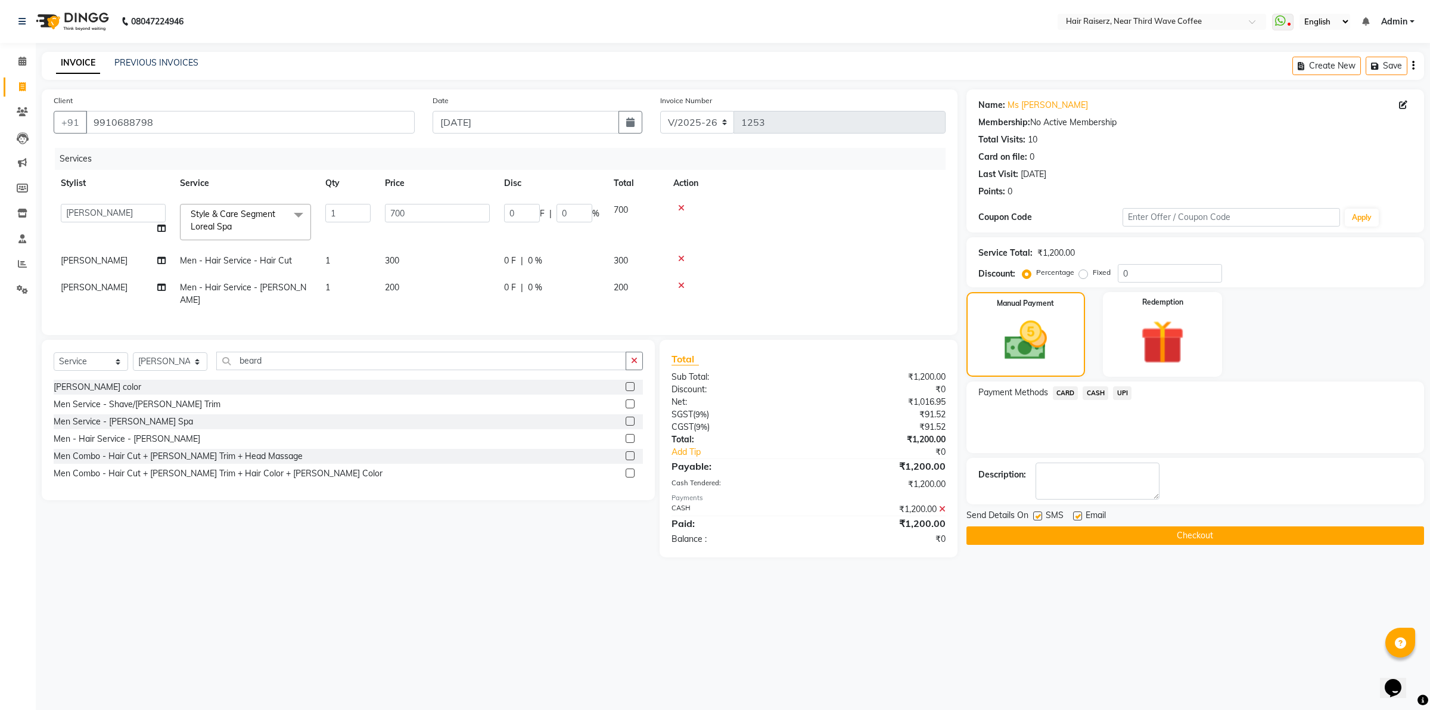
click at [1076, 514] on label at bounding box center [1077, 515] width 9 height 9
click at [1076, 514] on input "checkbox" at bounding box center [1077, 516] width 8 height 8
checkbox input "false"
click at [1038, 512] on label at bounding box center [1037, 515] width 9 height 9
click at [1038, 512] on input "checkbox" at bounding box center [1037, 516] width 8 height 8
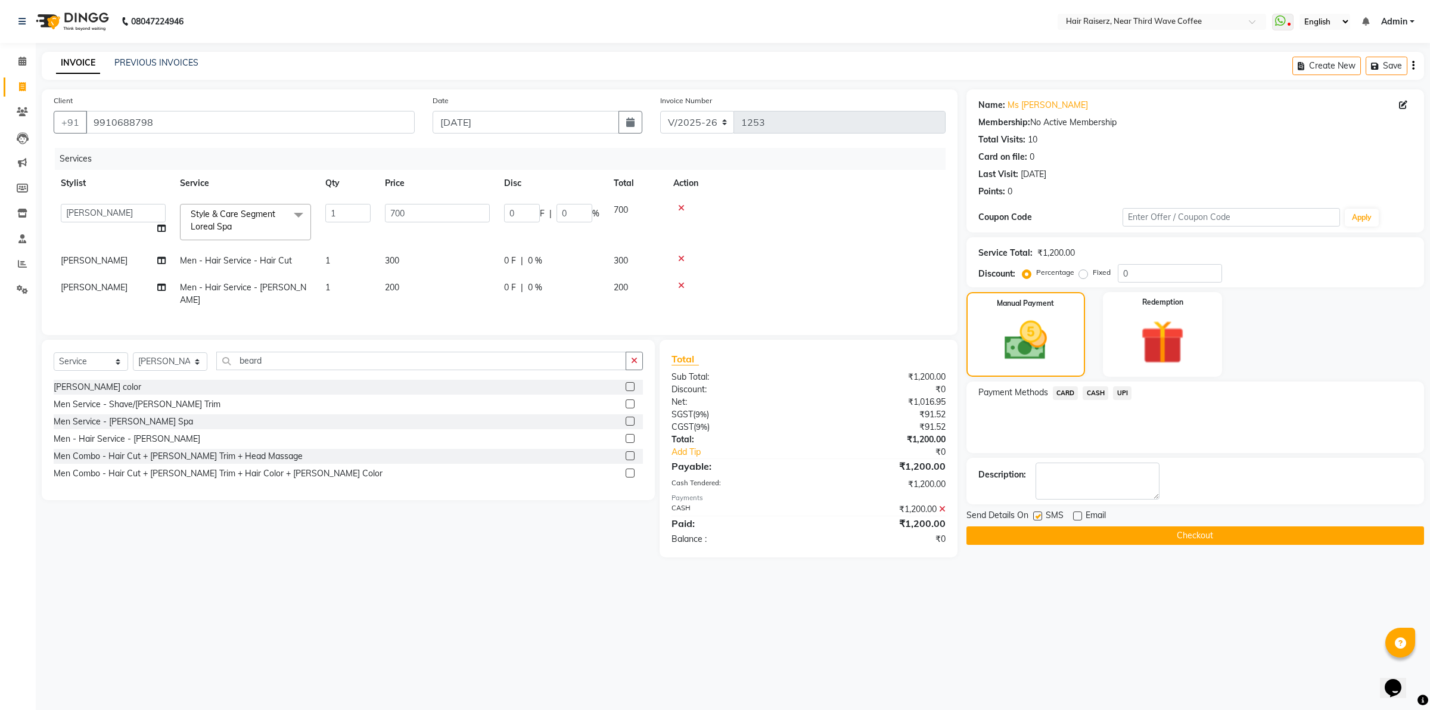
checkbox input "false"
click at [1038, 535] on button "Checkout" at bounding box center [1196, 535] width 458 height 18
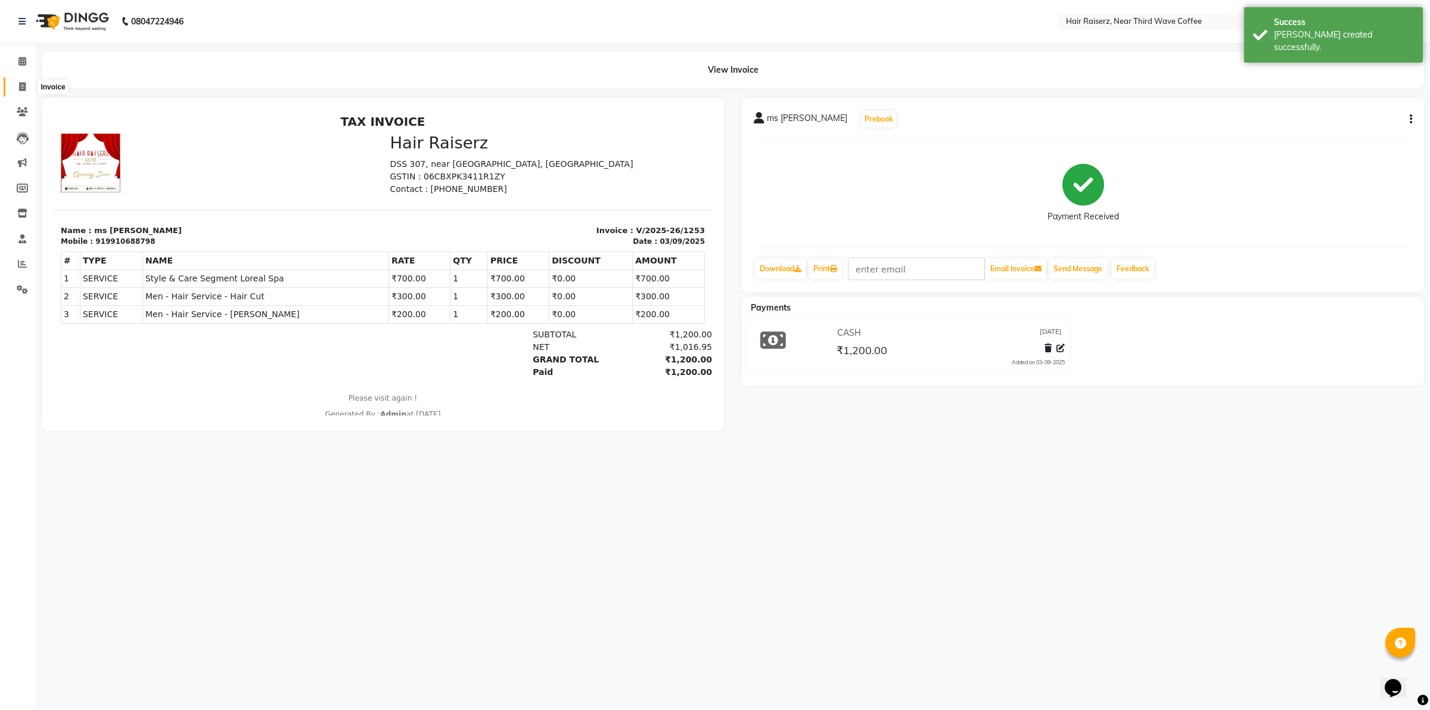
click at [27, 84] on span at bounding box center [22, 87] width 21 height 14
select select "service"
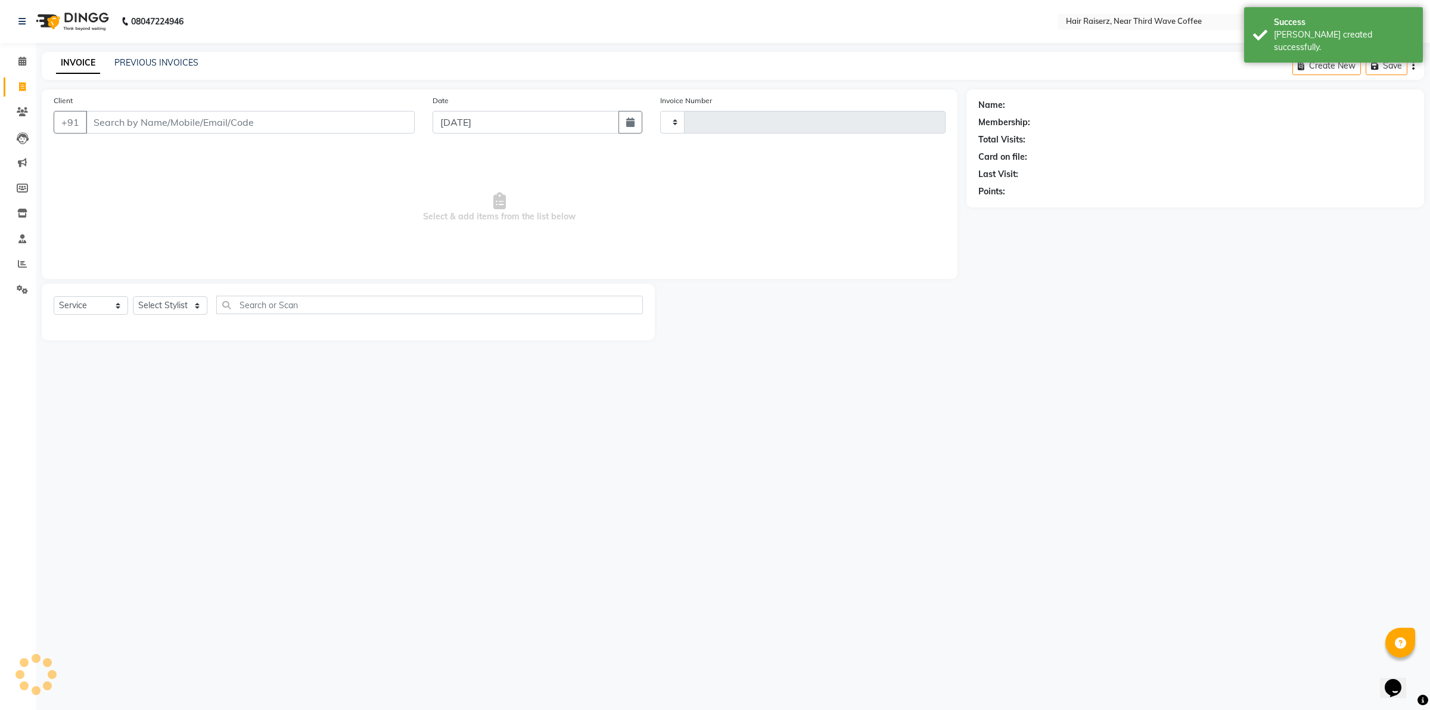
type input "1254"
select select "5183"
click at [96, 118] on input "Client" at bounding box center [250, 122] width 329 height 23
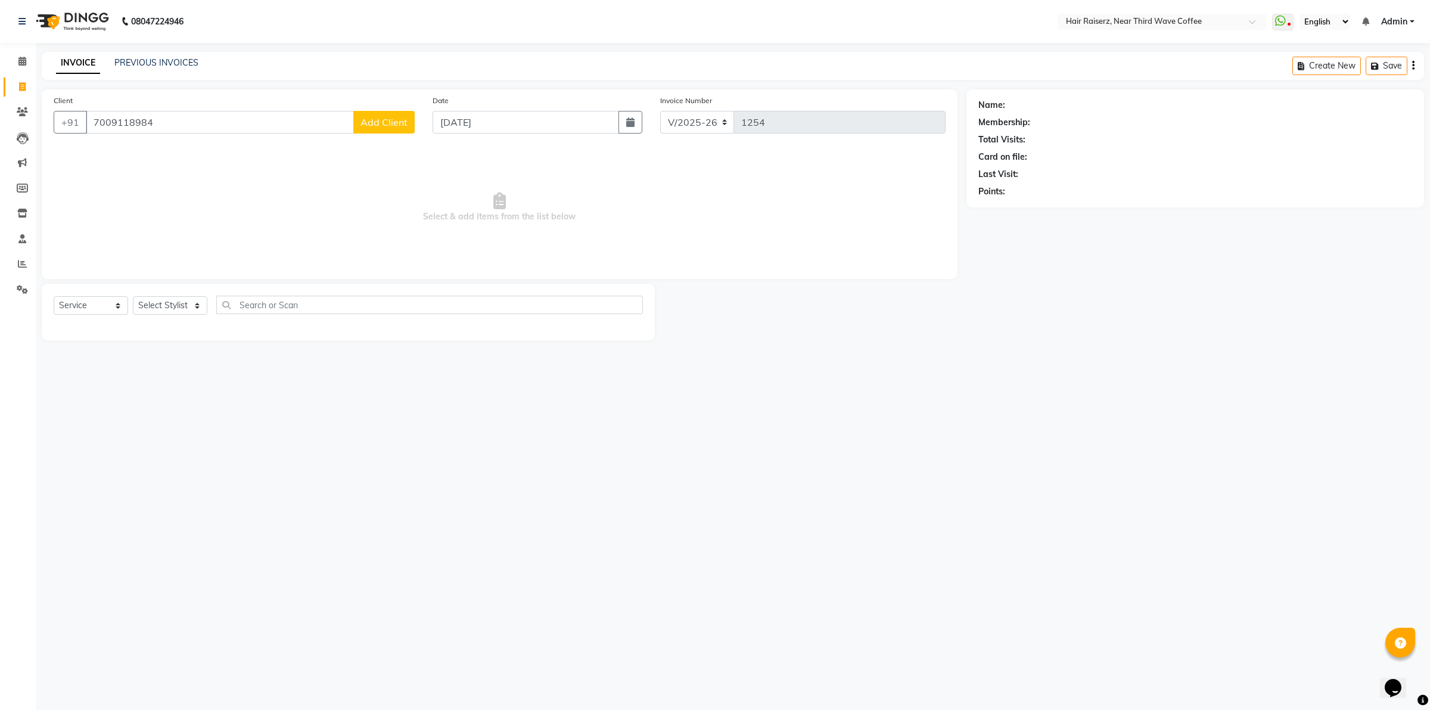
type input "7009118984"
click at [384, 132] on button "Add Client" at bounding box center [383, 122] width 61 height 23
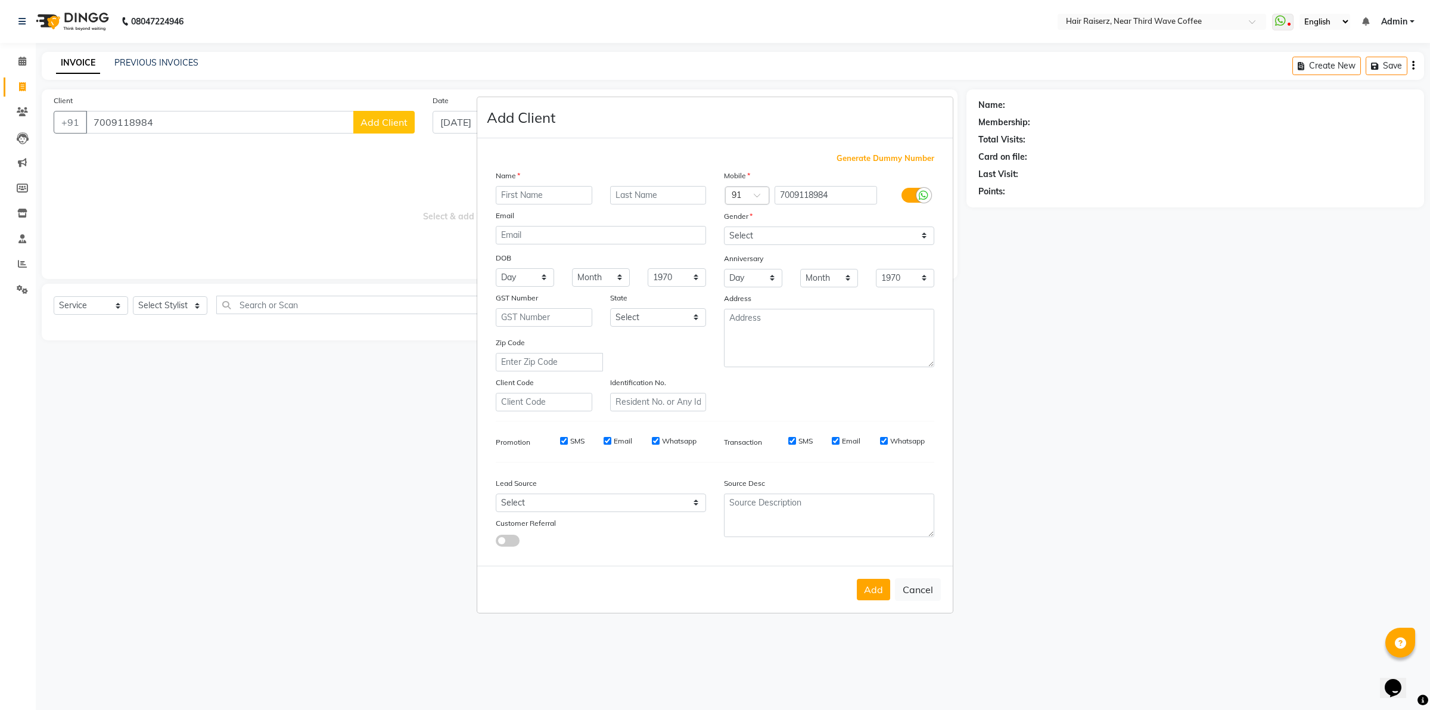
click at [526, 200] on input "text" at bounding box center [544, 195] width 97 height 18
type input "[DEMOGRAPHIC_DATA]"
click at [793, 242] on select "Select [DEMOGRAPHIC_DATA] [DEMOGRAPHIC_DATA] Other Prefer Not To Say" at bounding box center [829, 235] width 210 height 18
select select "[DEMOGRAPHIC_DATA]"
click at [724, 228] on select "Select [DEMOGRAPHIC_DATA] [DEMOGRAPHIC_DATA] Other Prefer Not To Say" at bounding box center [829, 235] width 210 height 18
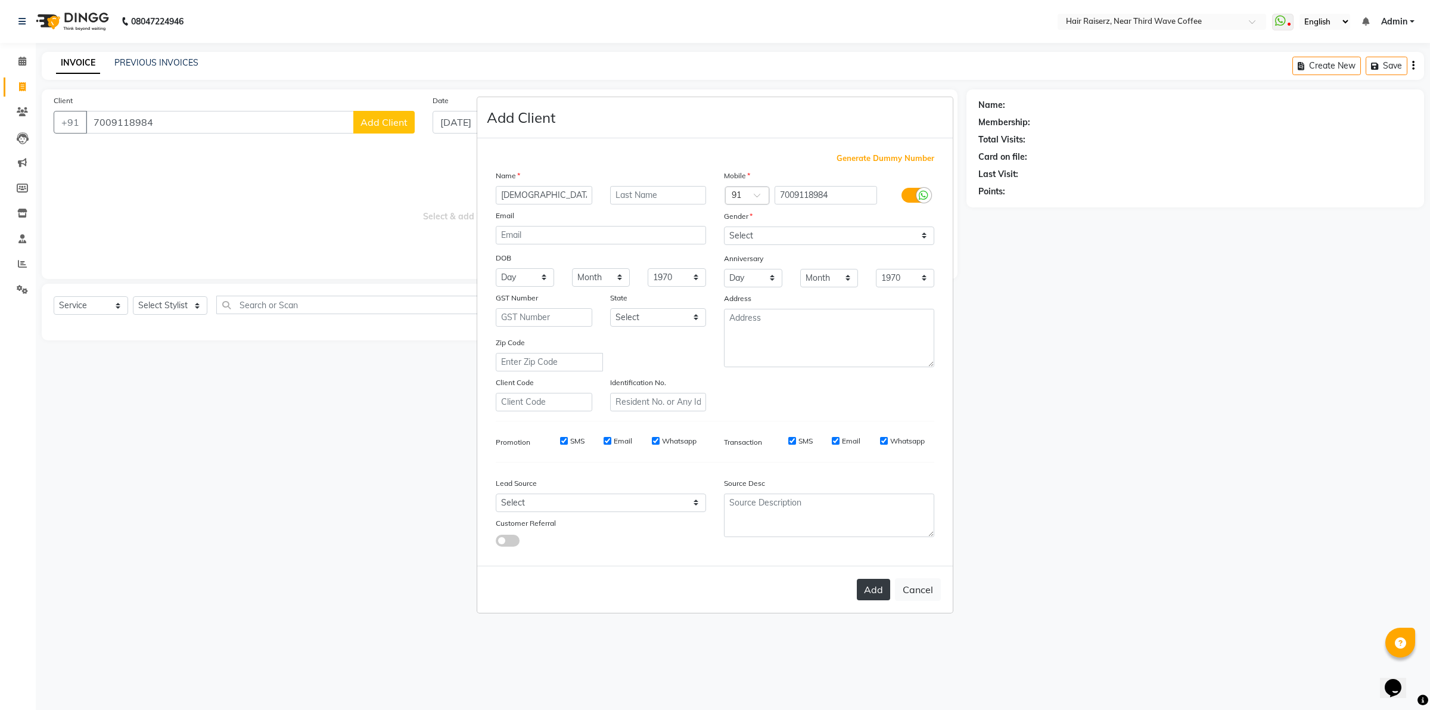
click at [877, 585] on button "Add" at bounding box center [873, 589] width 33 height 21
select select
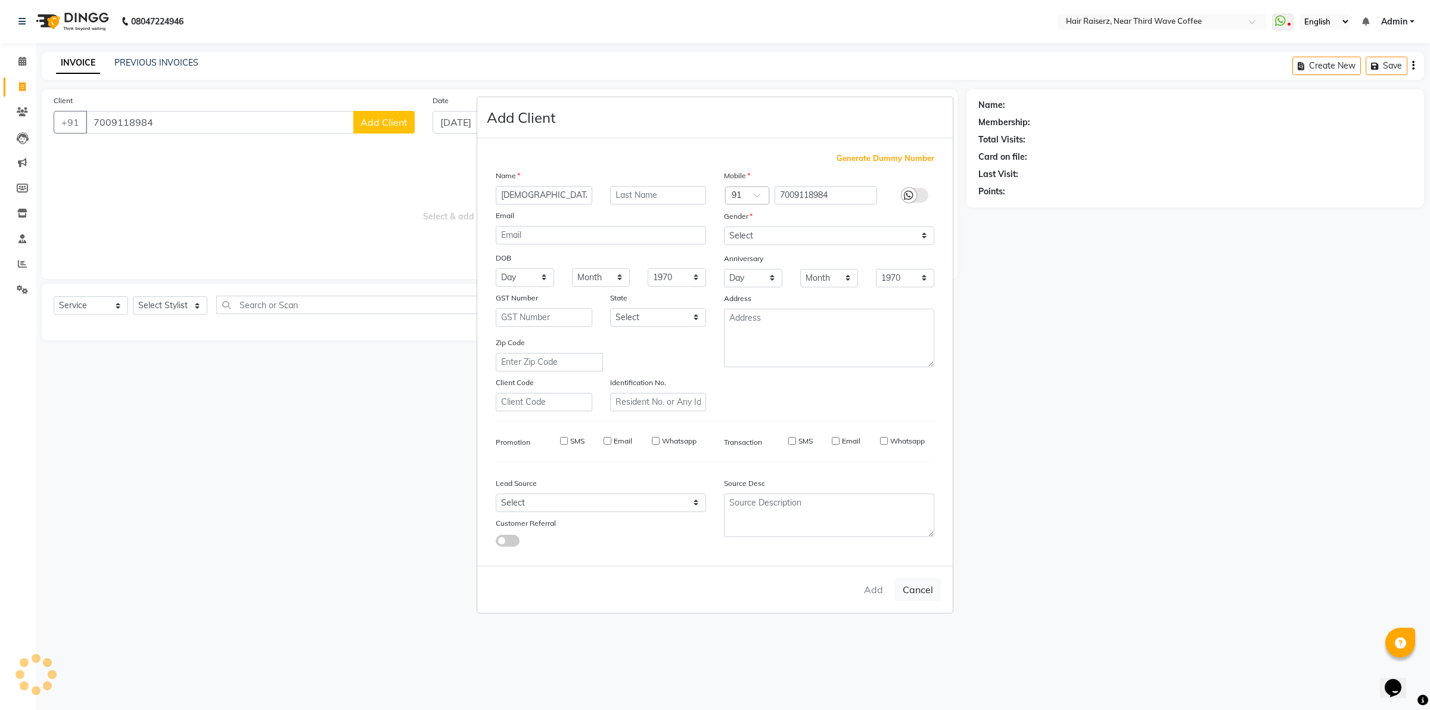
select select
checkbox input "false"
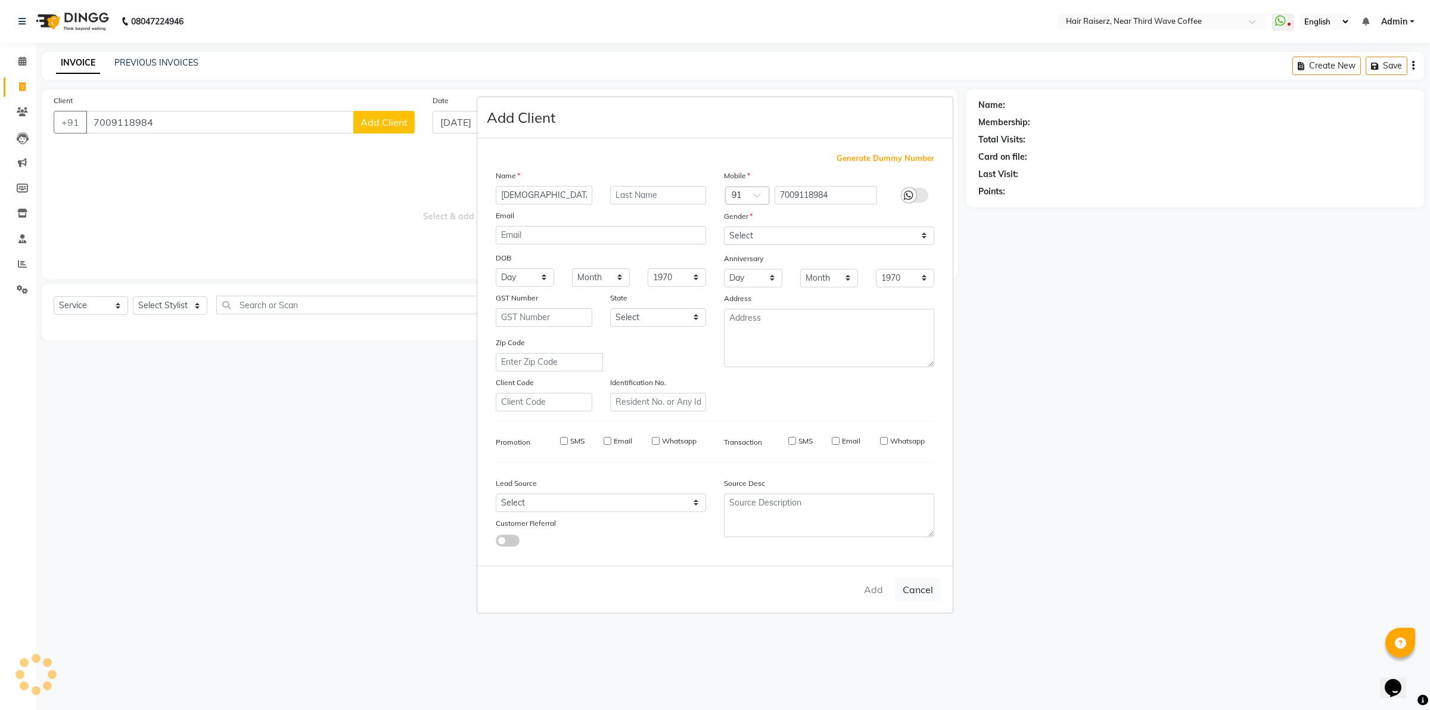
checkbox input "false"
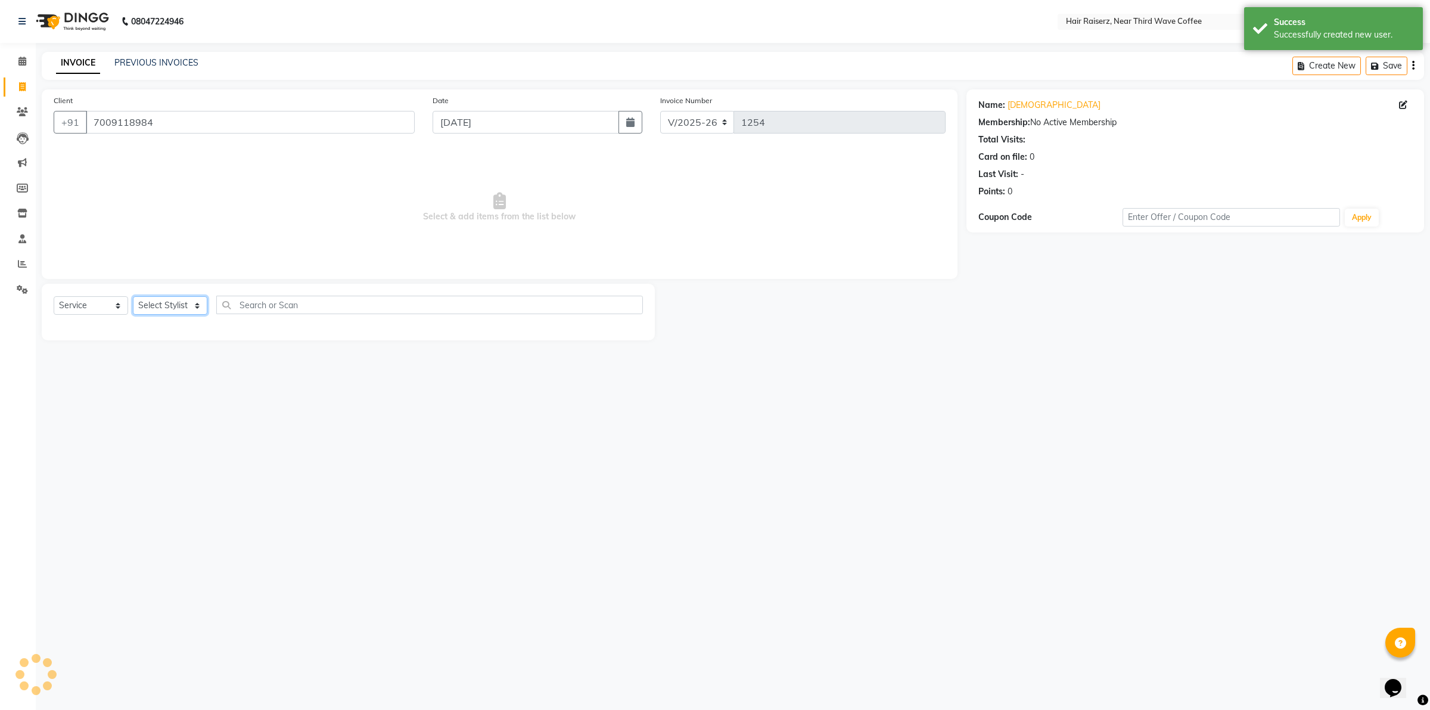
click at [161, 305] on select "Select Stylist [PERSON_NAME] [PERSON_NAME] [PERSON_NAME] [PERSON_NAME] [PERSON_…" at bounding box center [170, 305] width 74 height 18
select select "86352"
click at [133, 296] on select "Select Stylist [PERSON_NAME] [PERSON_NAME] [PERSON_NAME] [PERSON_NAME] [PERSON_…" at bounding box center [170, 305] width 74 height 18
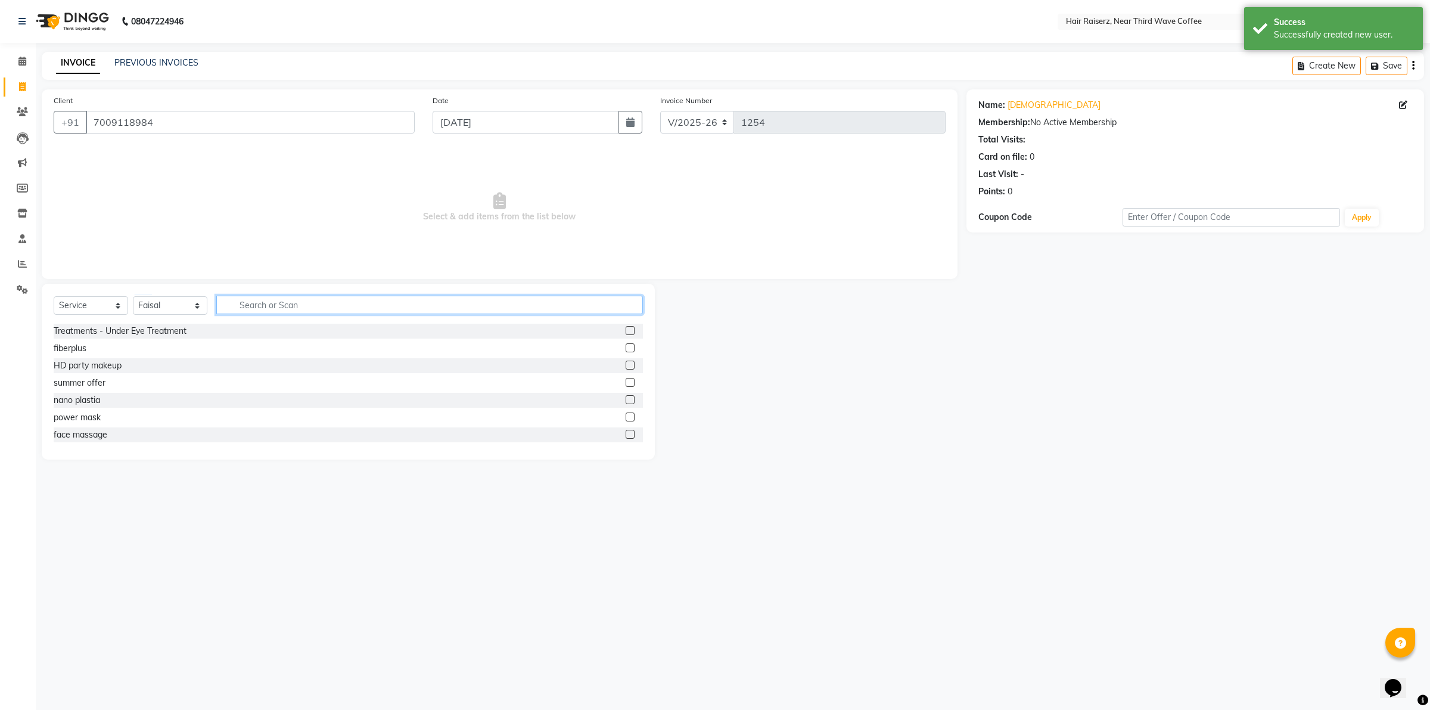
click at [278, 296] on input "text" at bounding box center [429, 305] width 427 height 18
type input "cut"
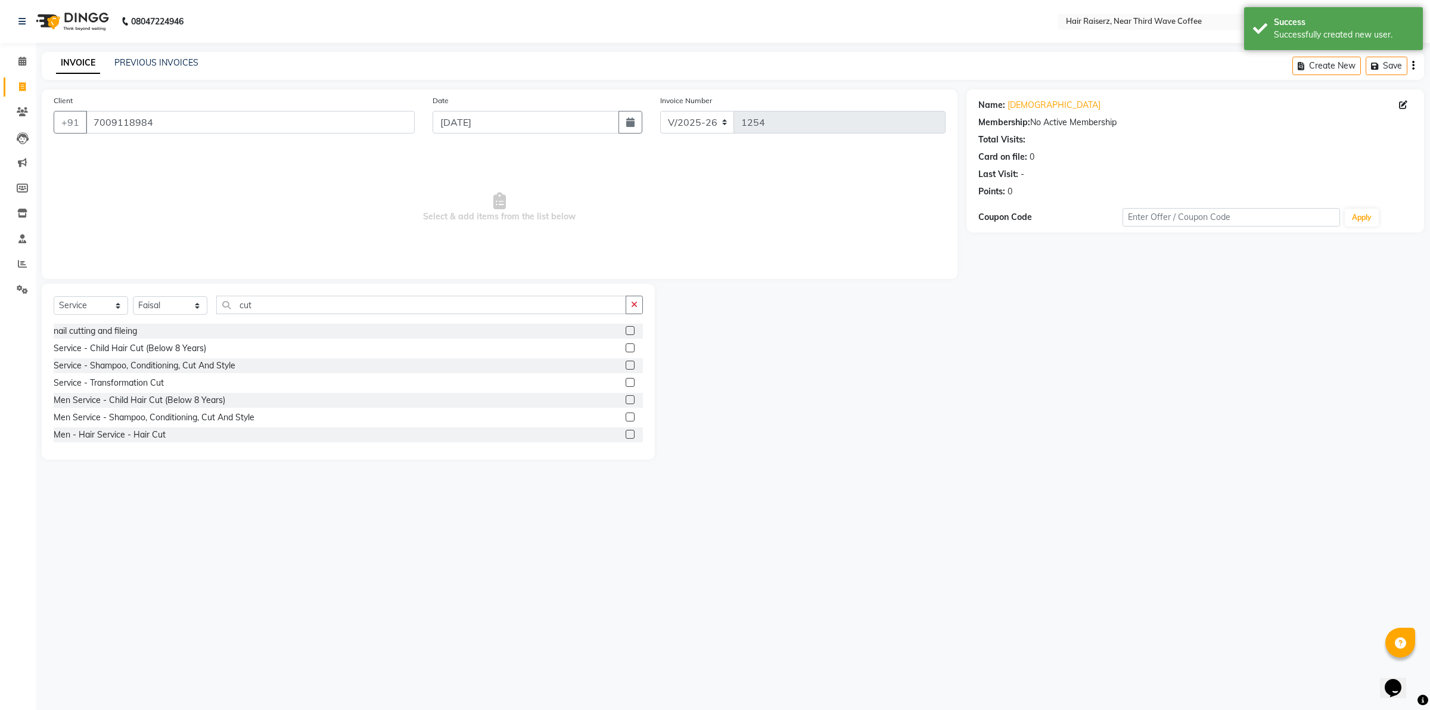
click at [626, 432] on label at bounding box center [630, 434] width 9 height 9
click at [626, 432] on input "checkbox" at bounding box center [630, 435] width 8 height 8
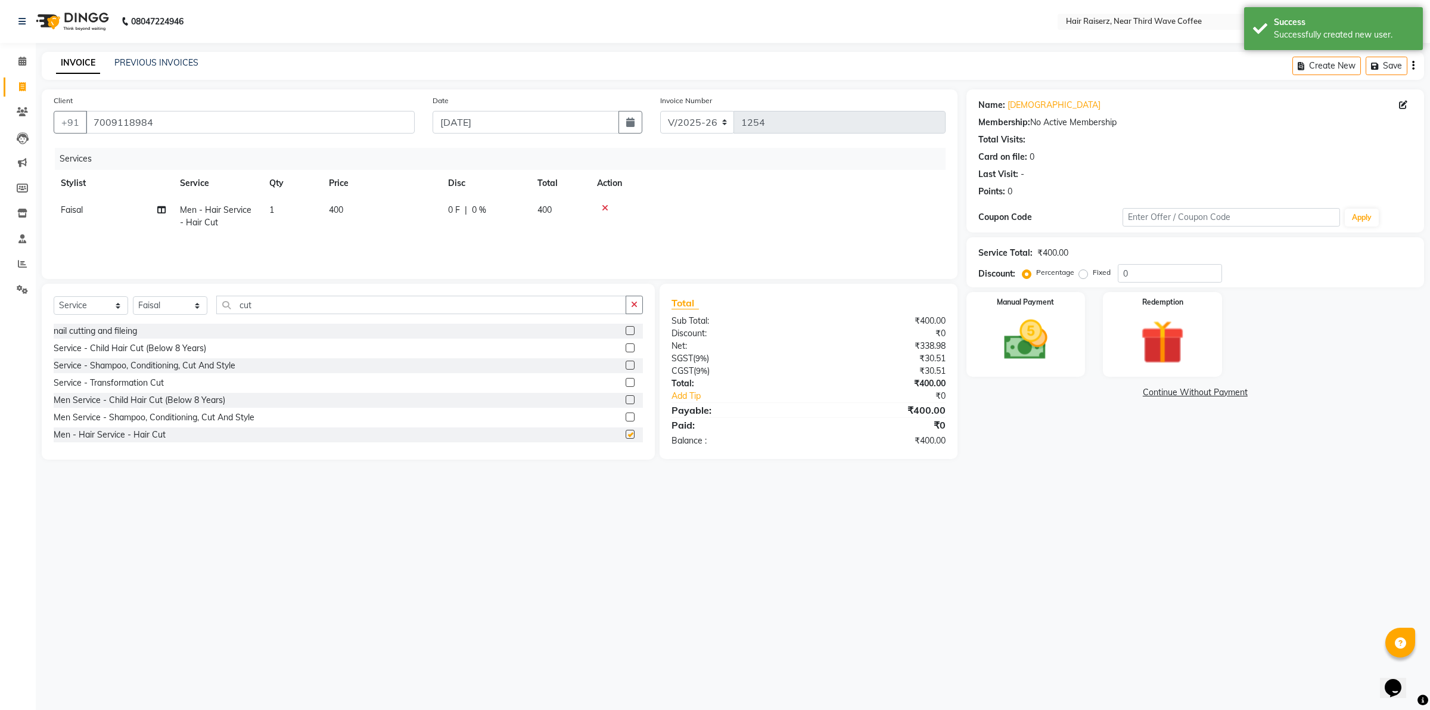
checkbox input "false"
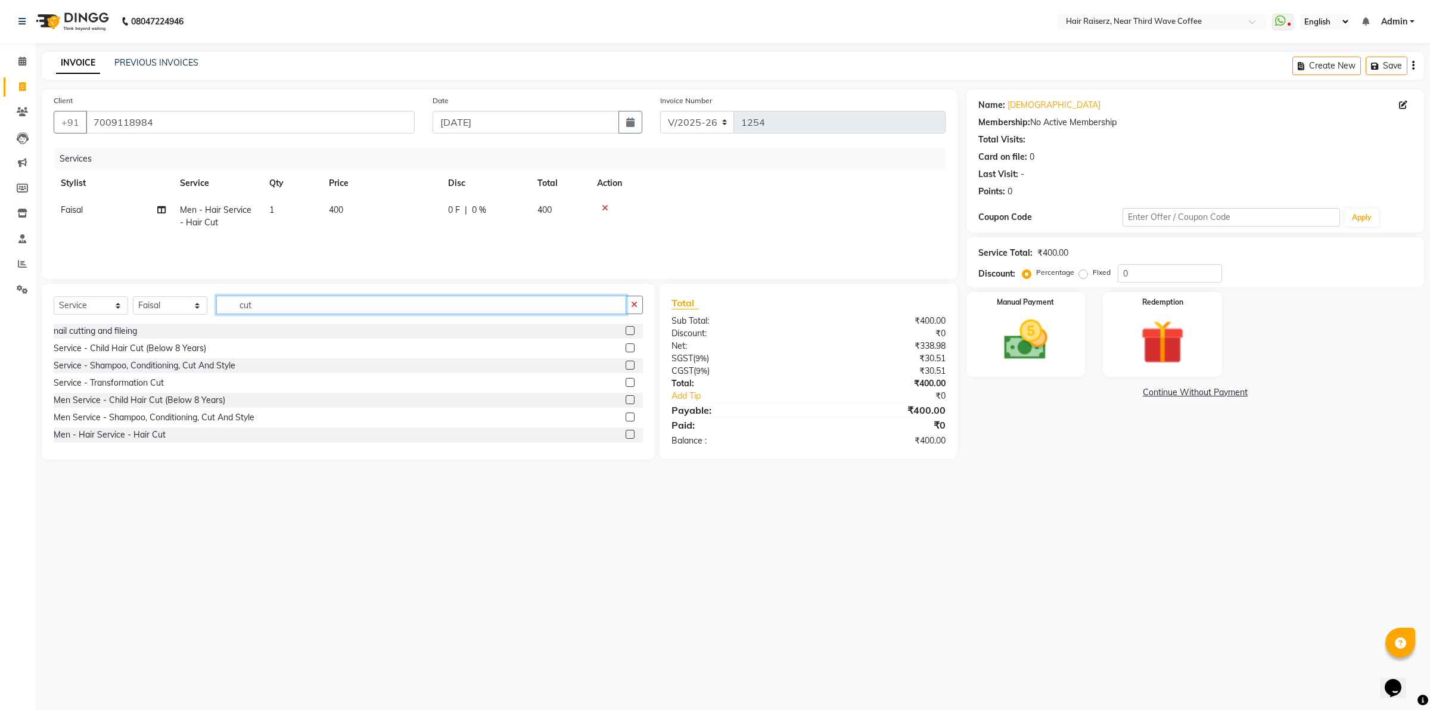
click at [438, 307] on input "cut" at bounding box center [421, 305] width 410 height 18
type input "c"
type input "beard"
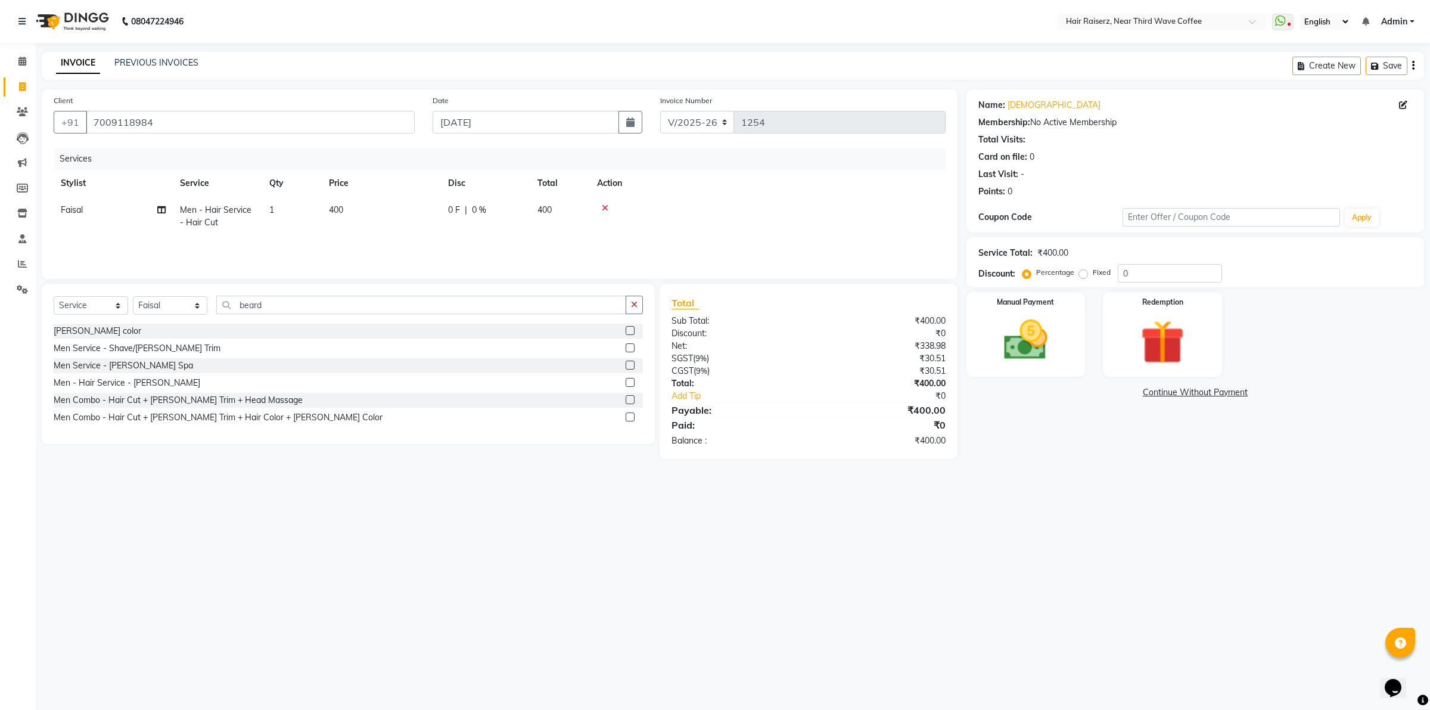
click at [629, 382] on label at bounding box center [630, 382] width 9 height 9
click at [629, 382] on input "checkbox" at bounding box center [630, 383] width 8 height 8
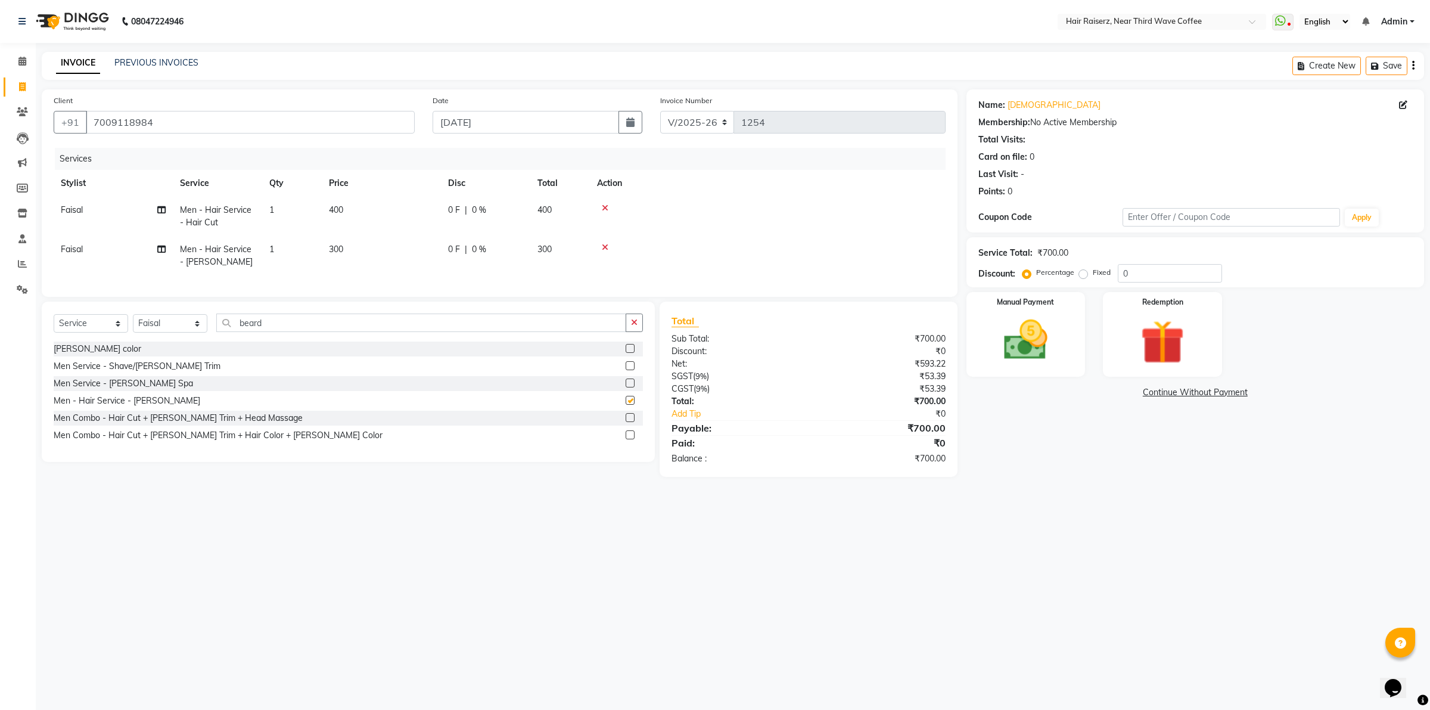
checkbox input "false"
click at [445, 219] on td "0 F | 0 %" at bounding box center [485, 216] width 89 height 39
select select "86352"
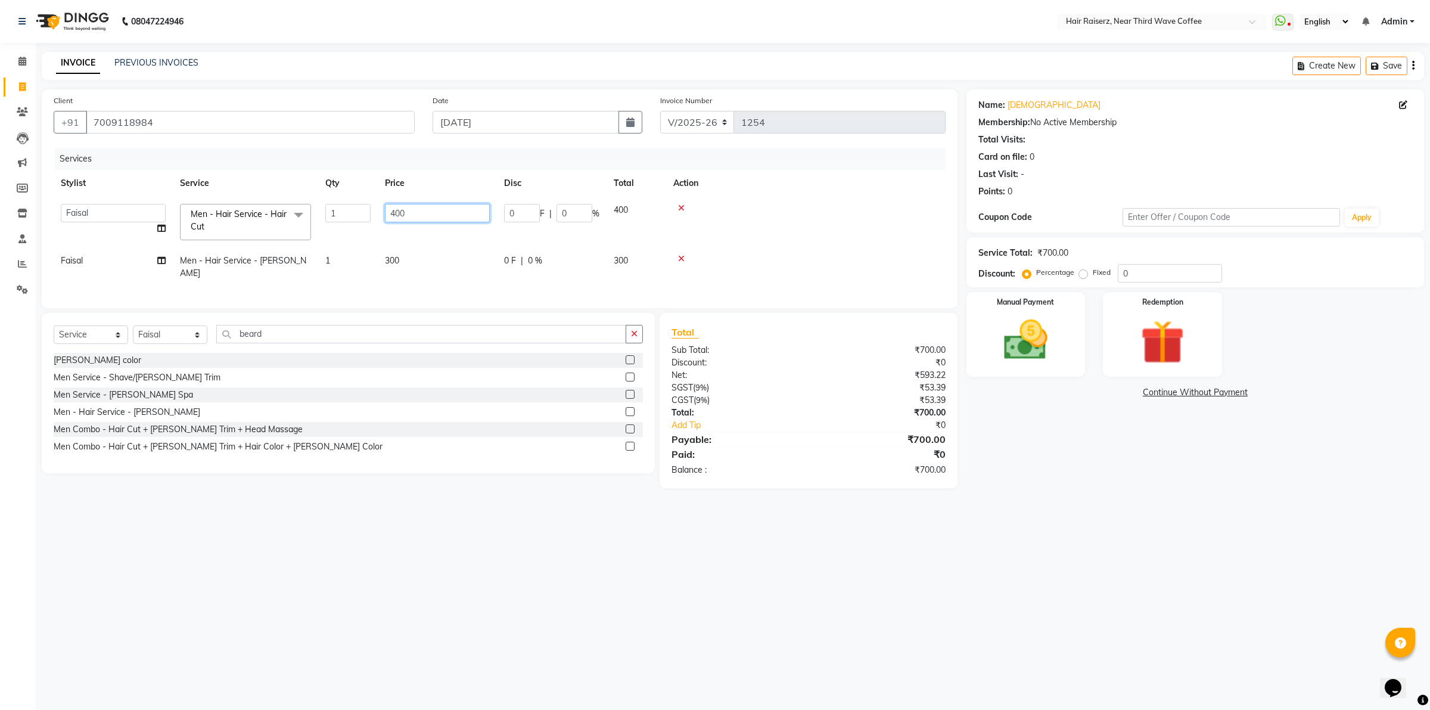
click at [445, 213] on input "400" at bounding box center [437, 213] width 105 height 18
type input "4"
type input "300"
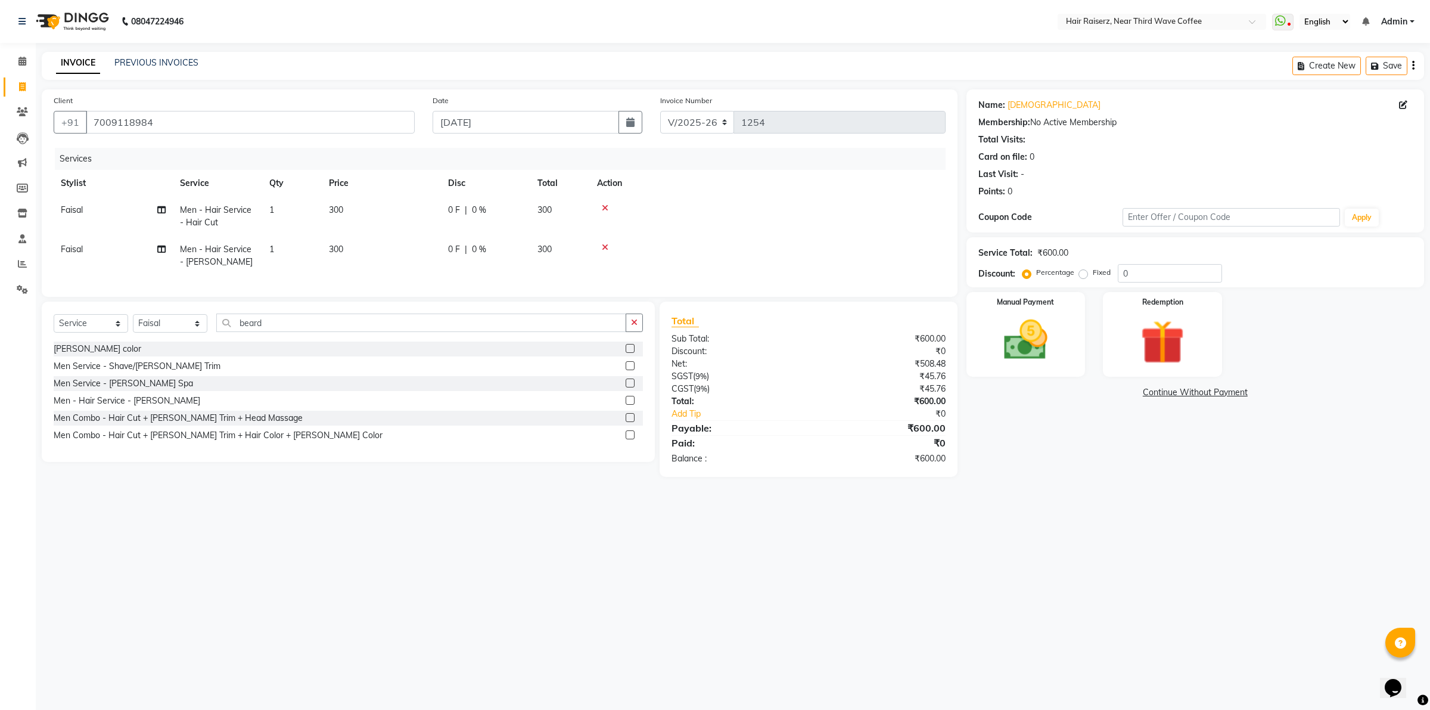
click at [443, 231] on tr "Faisal Men - Hair Service - Hair Cut 1 300 0 F | 0 % 300" at bounding box center [500, 216] width 892 height 39
click at [443, 239] on td "0 F | 0 %" at bounding box center [485, 255] width 89 height 39
select select "86352"
click at [443, 239] on input "300" at bounding box center [437, 240] width 105 height 18
type input "3"
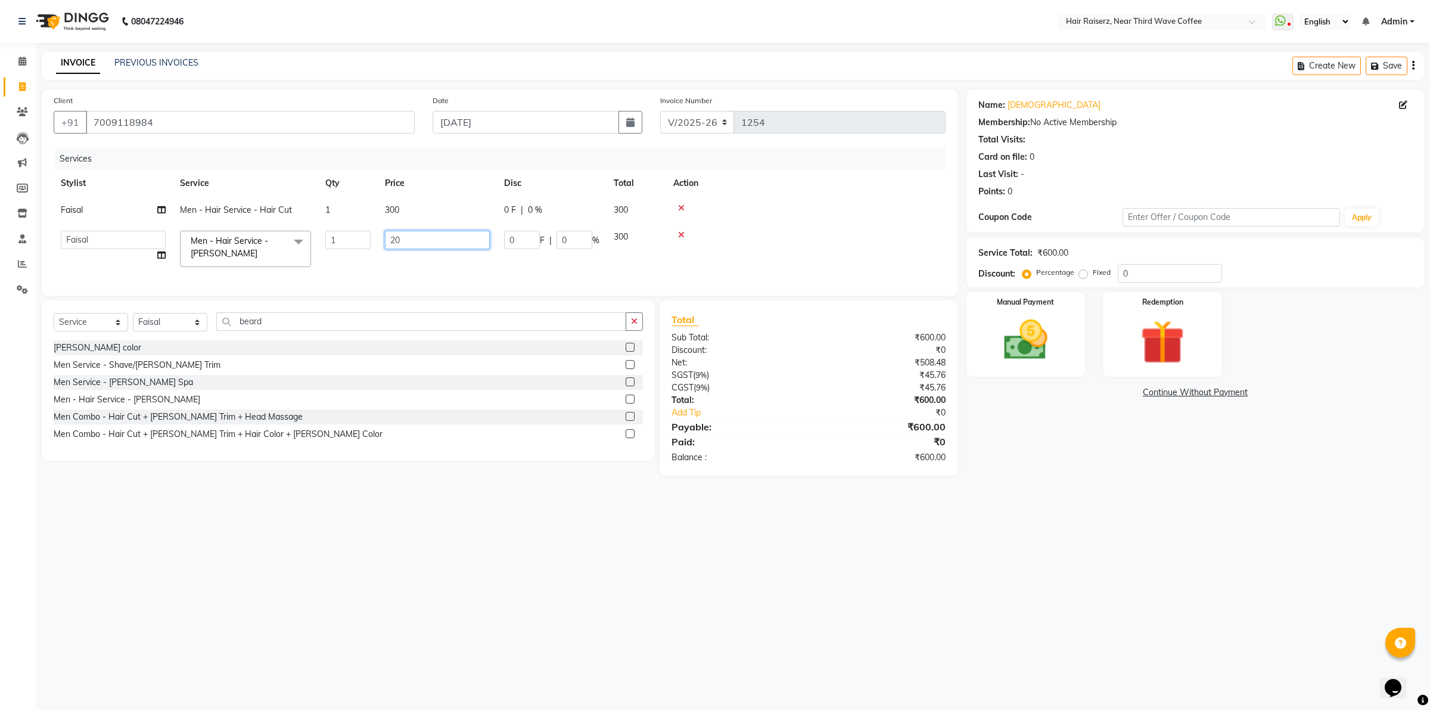
type input "200"
click at [979, 427] on div "Name: [PERSON_NAME] Membership: No Active Membership Total Visits: Card on file…" at bounding box center [1200, 282] width 467 height 386
click at [1022, 344] on img at bounding box center [1026, 340] width 74 height 52
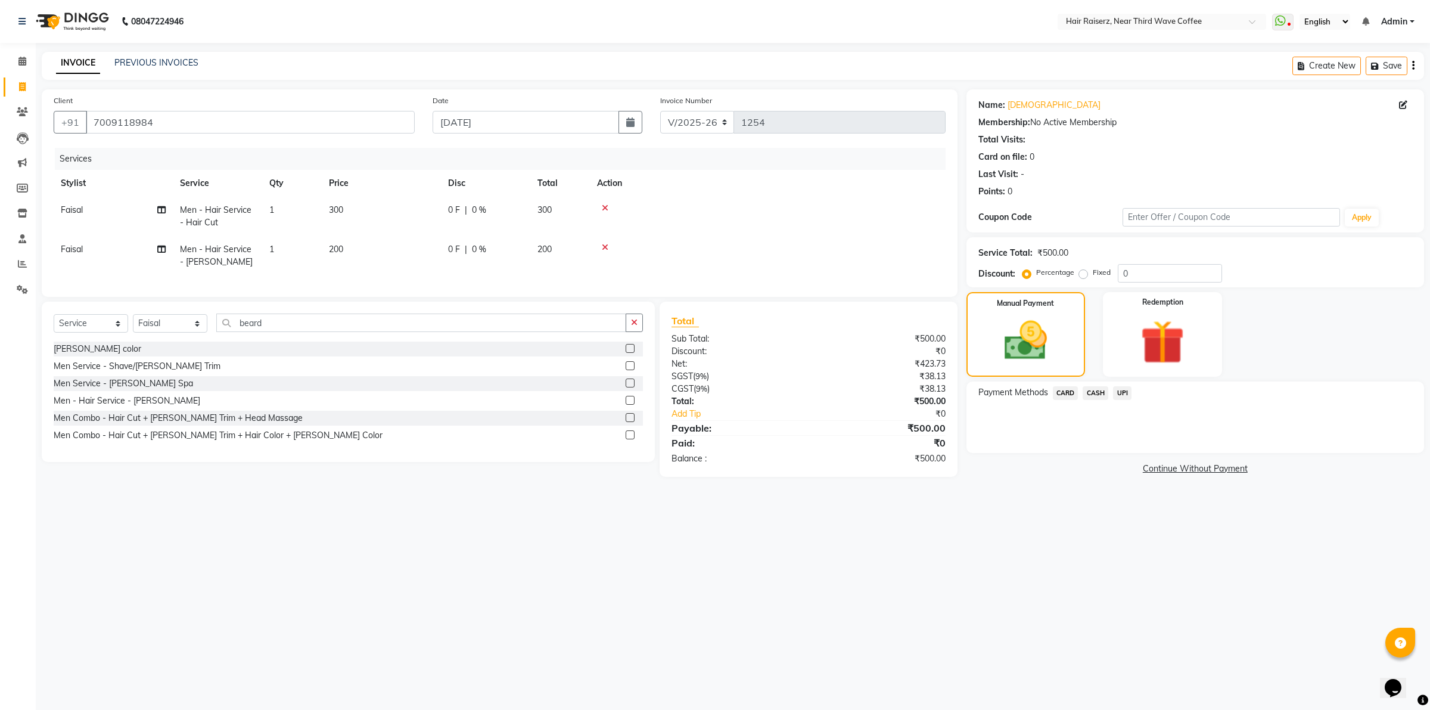
click at [1097, 387] on span "CASH" at bounding box center [1096, 393] width 26 height 14
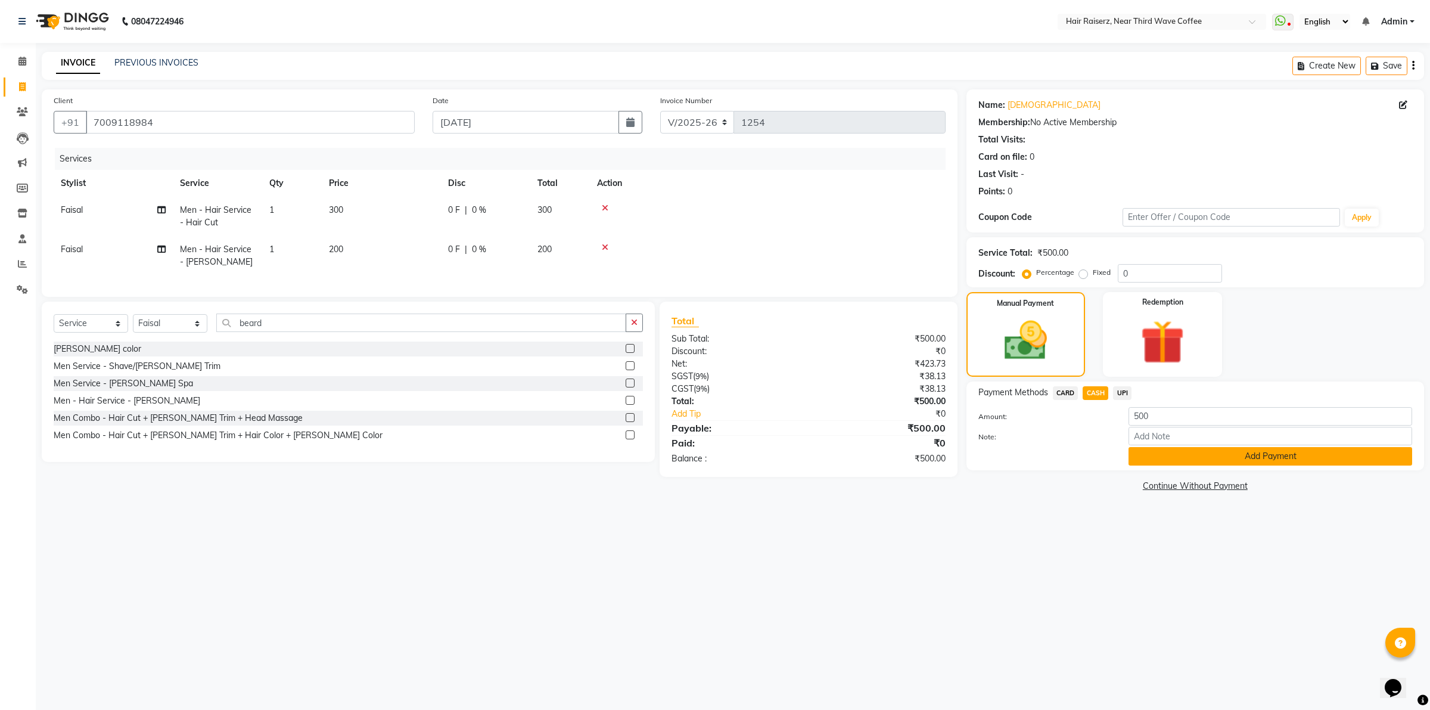
click at [1148, 459] on button "Add Payment" at bounding box center [1271, 456] width 284 height 18
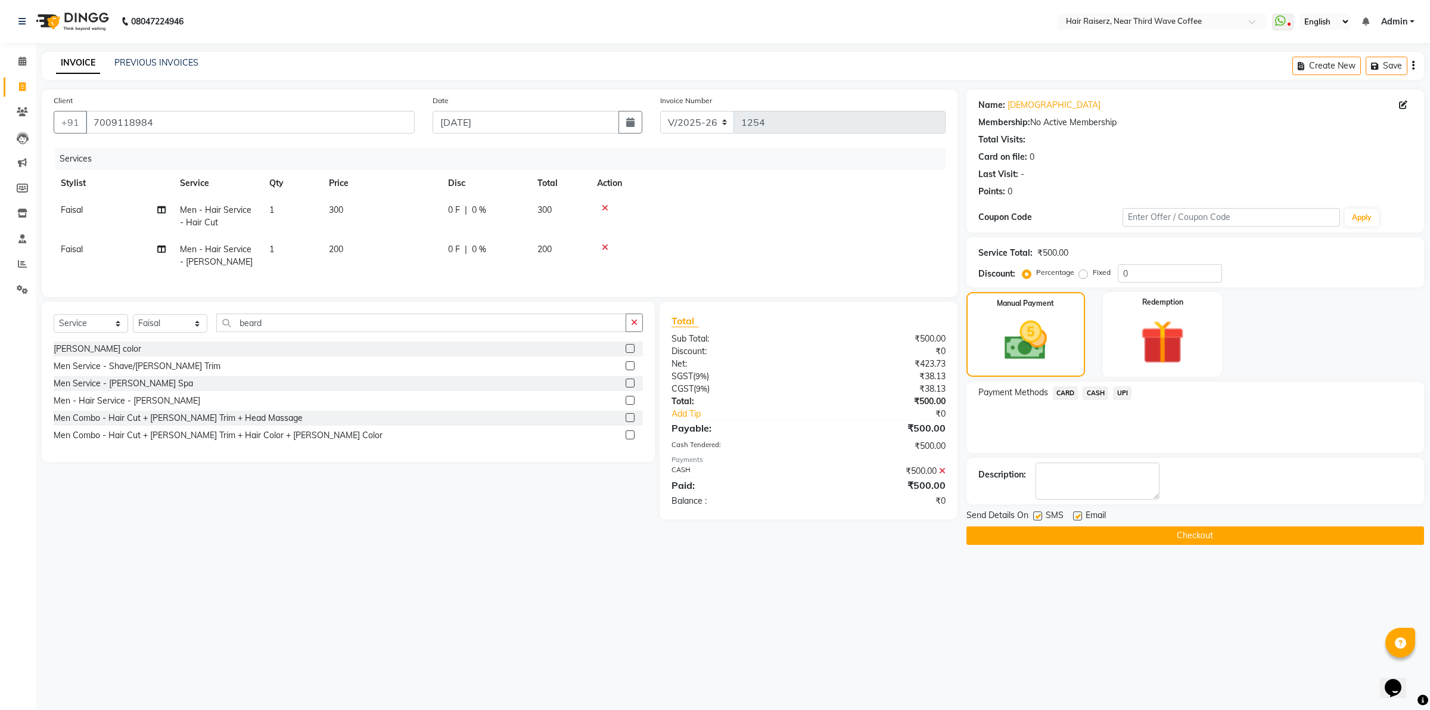
click at [1076, 513] on label at bounding box center [1077, 515] width 9 height 9
click at [1076, 513] on input "checkbox" at bounding box center [1077, 516] width 8 height 8
checkbox input "false"
click at [1038, 516] on label at bounding box center [1037, 515] width 9 height 9
click at [1038, 516] on input "checkbox" at bounding box center [1037, 516] width 8 height 8
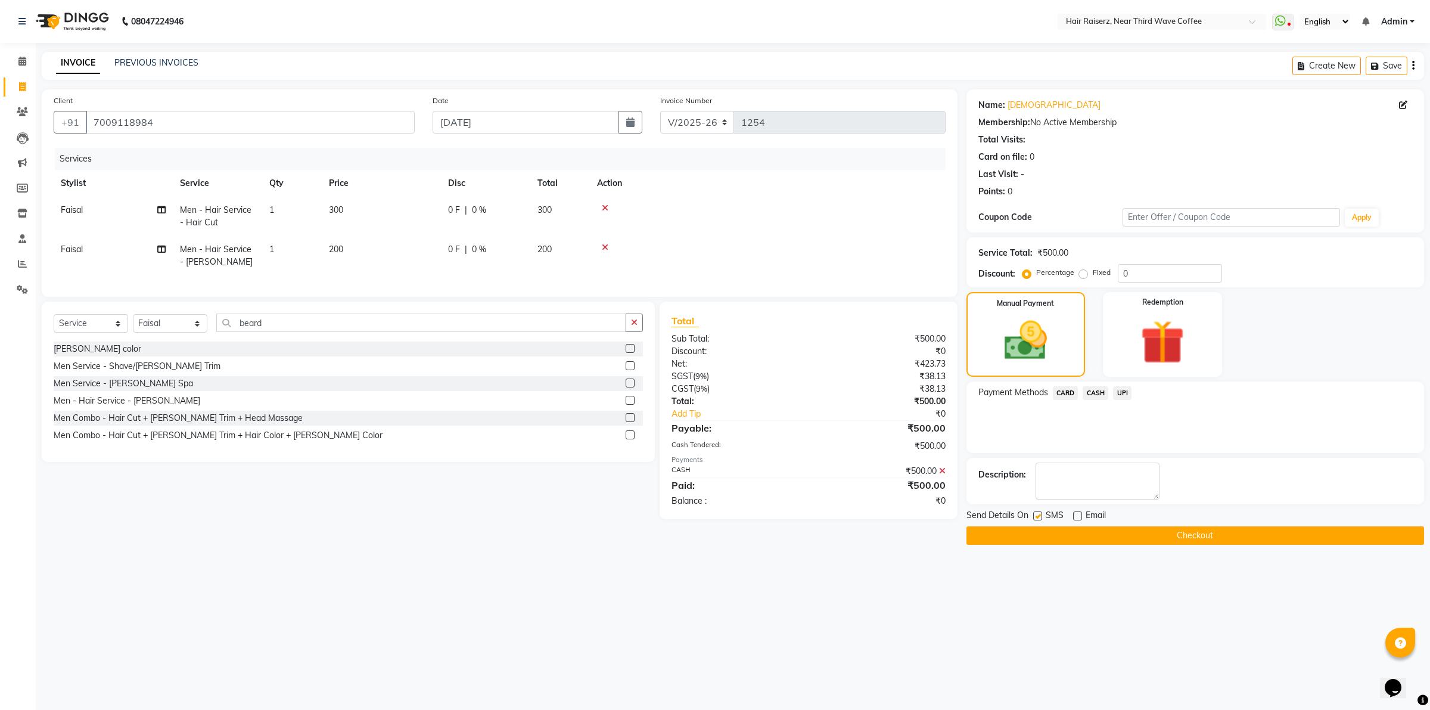
checkbox input "false"
click at [1041, 538] on button "Checkout" at bounding box center [1196, 535] width 458 height 18
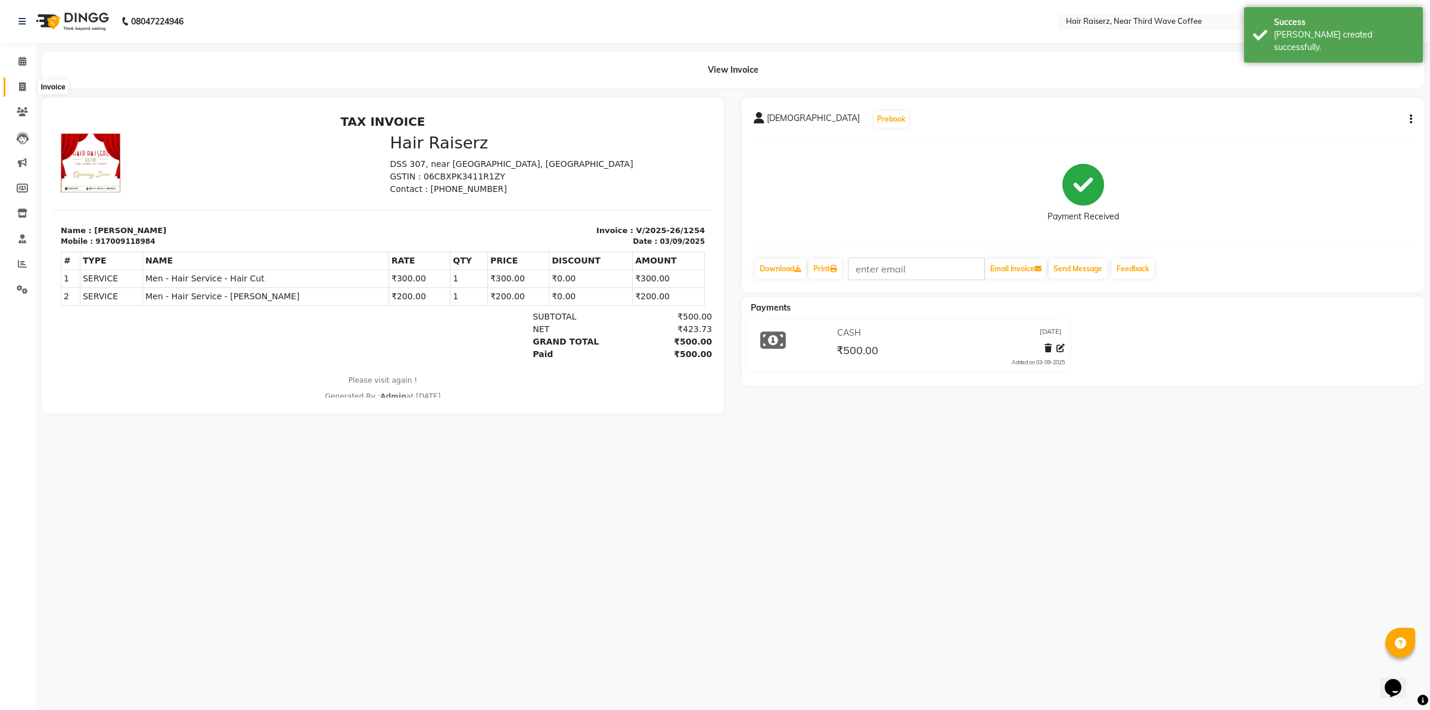
click at [24, 85] on icon at bounding box center [22, 86] width 7 height 9
select select "service"
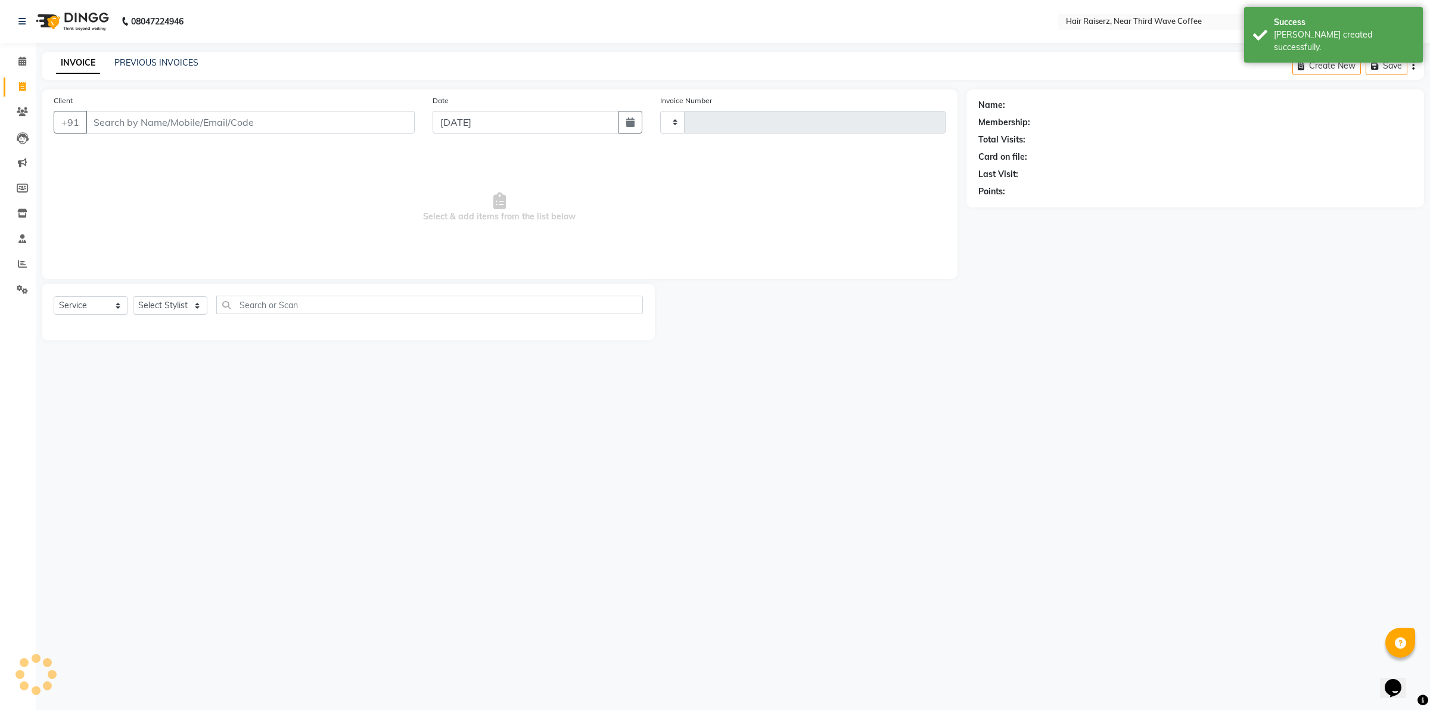
click at [100, 115] on input "Client" at bounding box center [250, 122] width 329 height 23
type input "1255"
select select "5183"
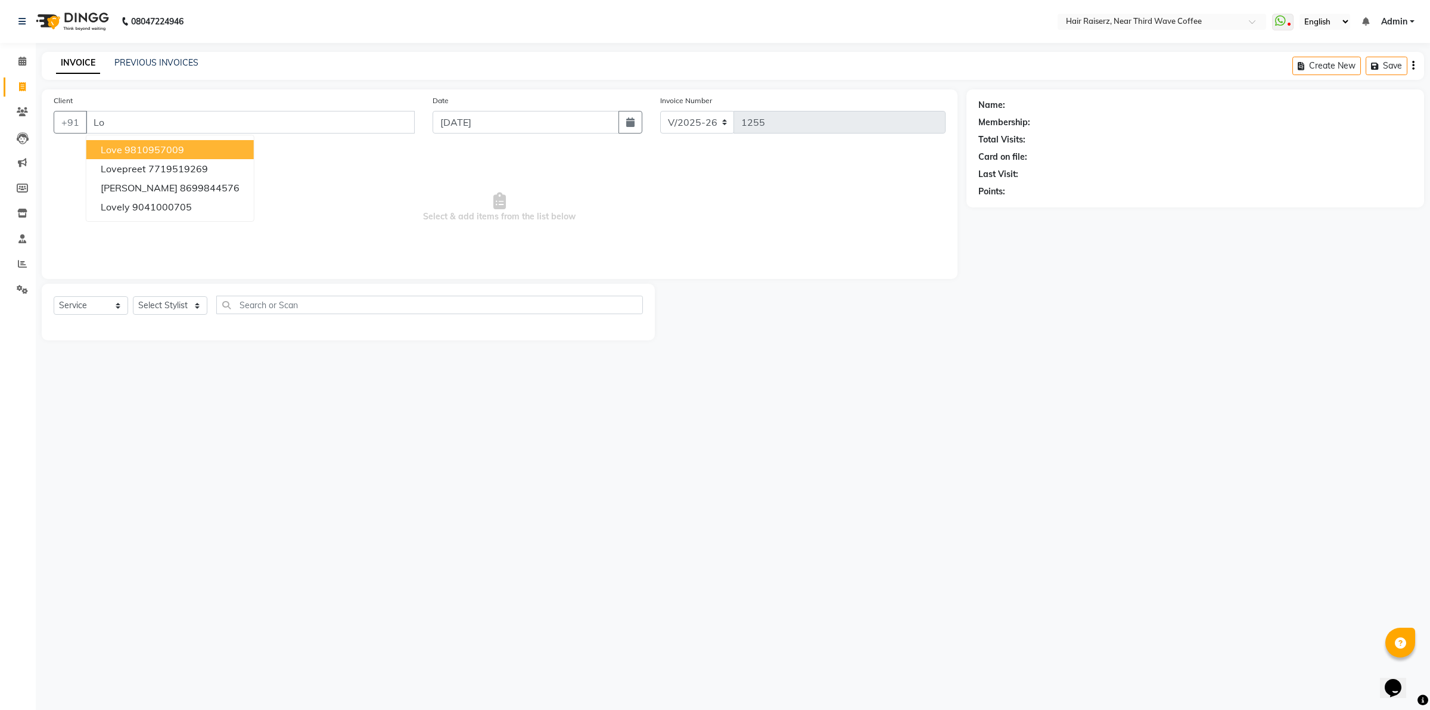
type input "L"
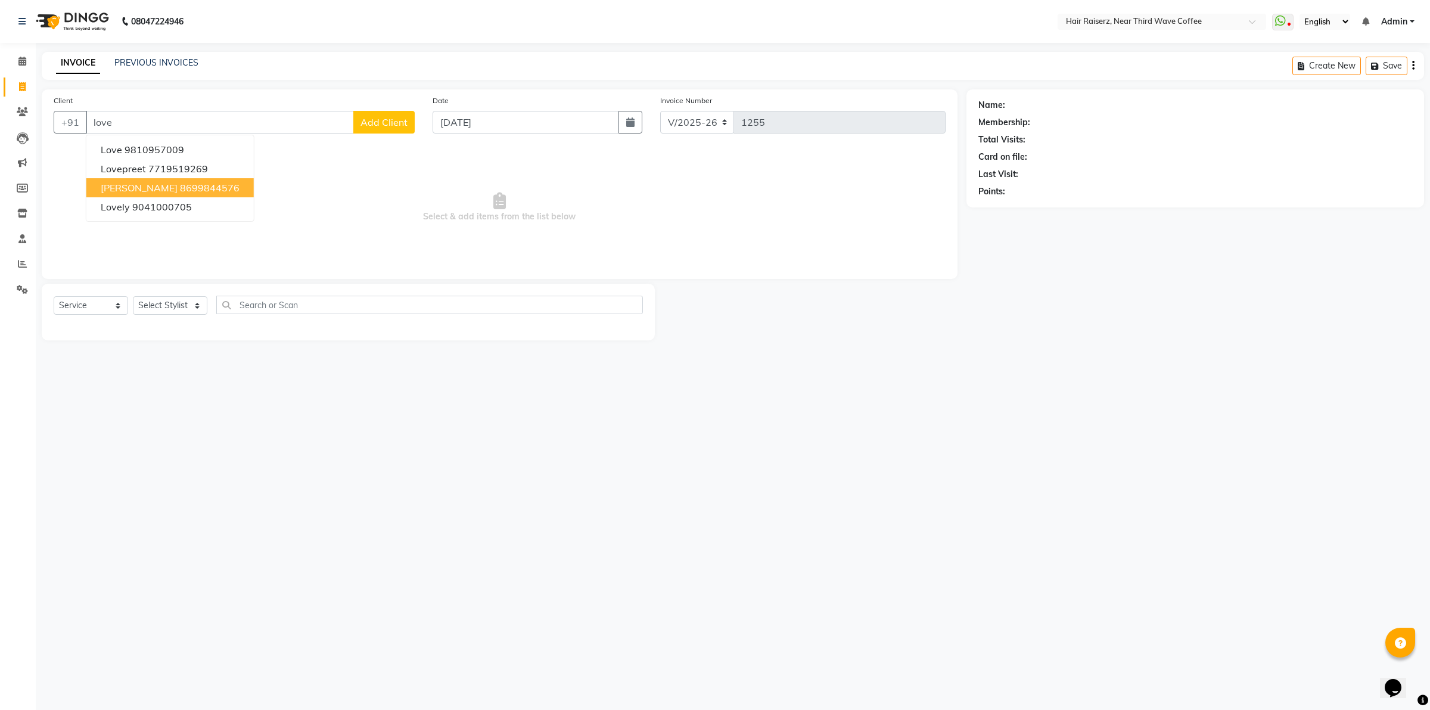
click at [158, 194] on button "[PERSON_NAME] 8699844576" at bounding box center [169, 187] width 167 height 19
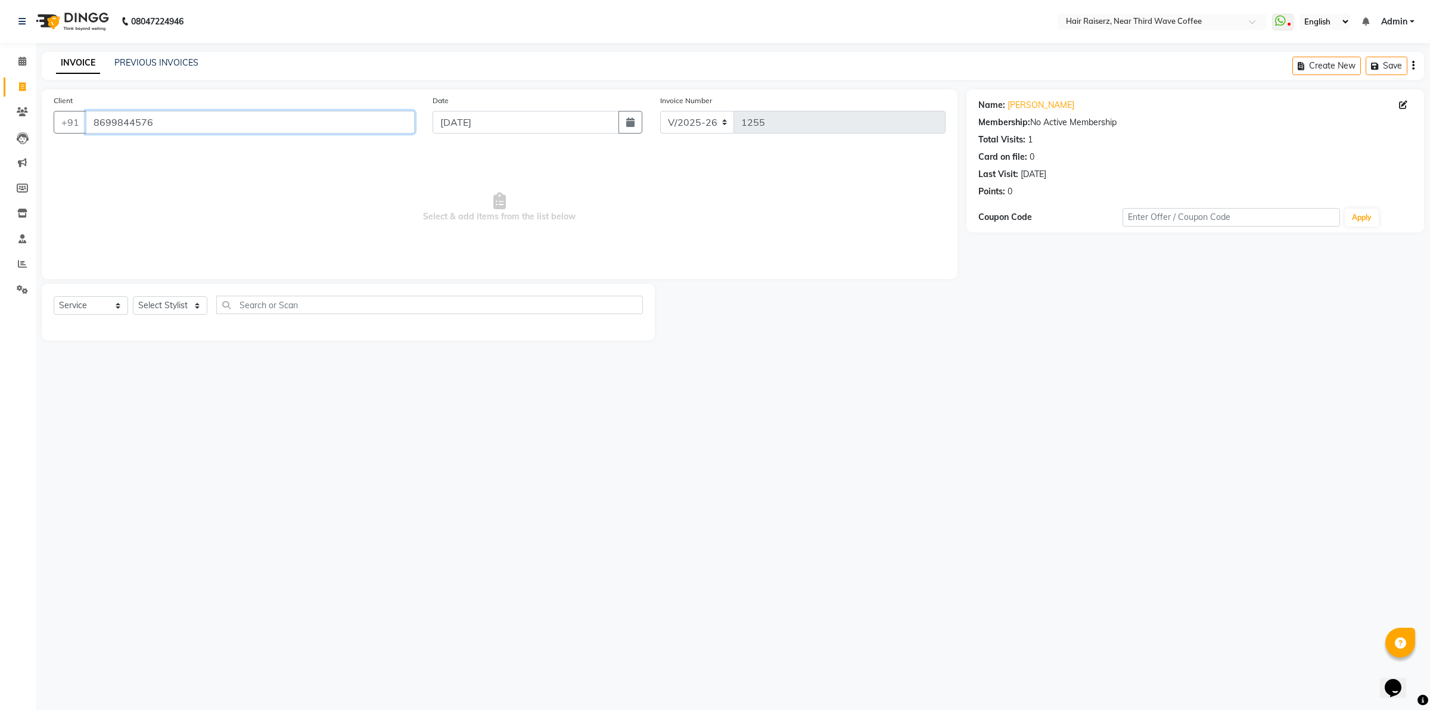
click at [400, 120] on input "8699844576" at bounding box center [250, 122] width 329 height 23
type input "8"
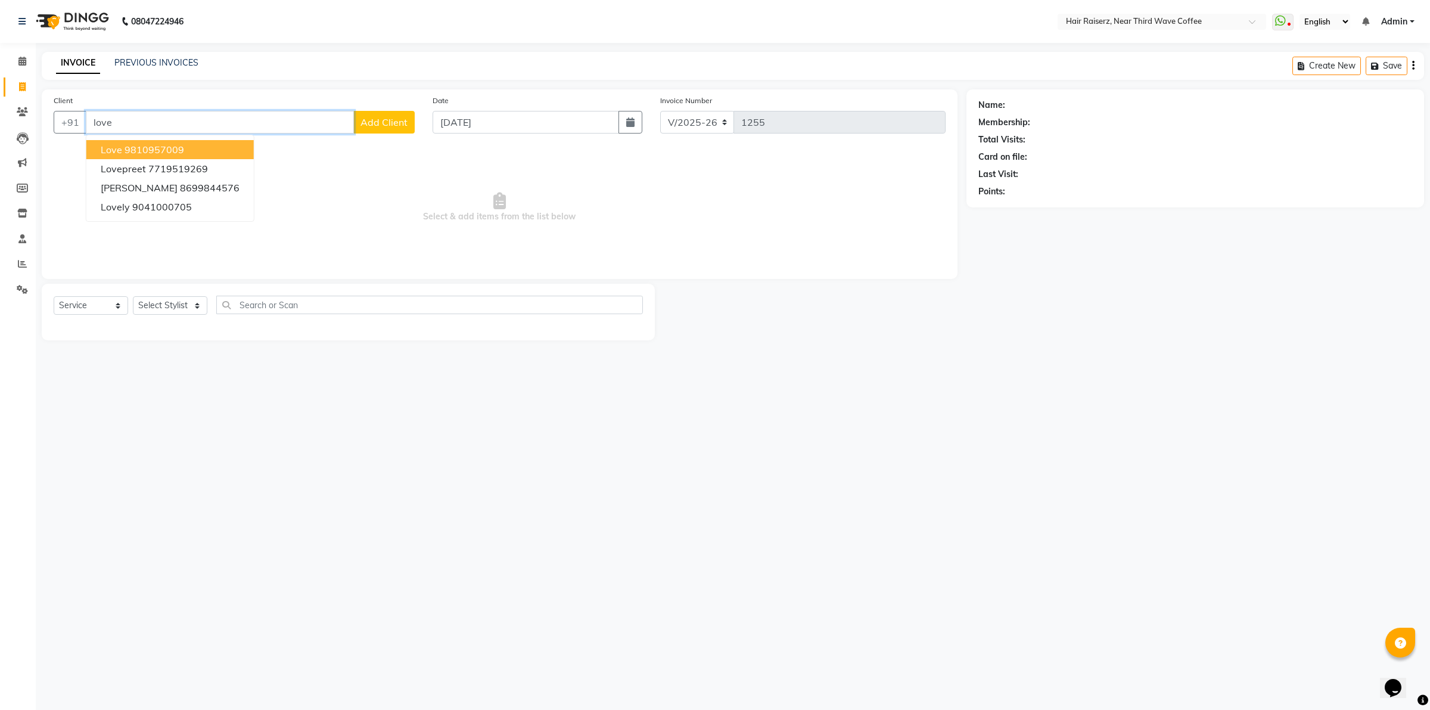
click at [223, 126] on input "love" at bounding box center [220, 122] width 268 height 23
type input "l"
click at [221, 165] on button "Walk In [PHONE_NUMBER]" at bounding box center [160, 168] width 149 height 19
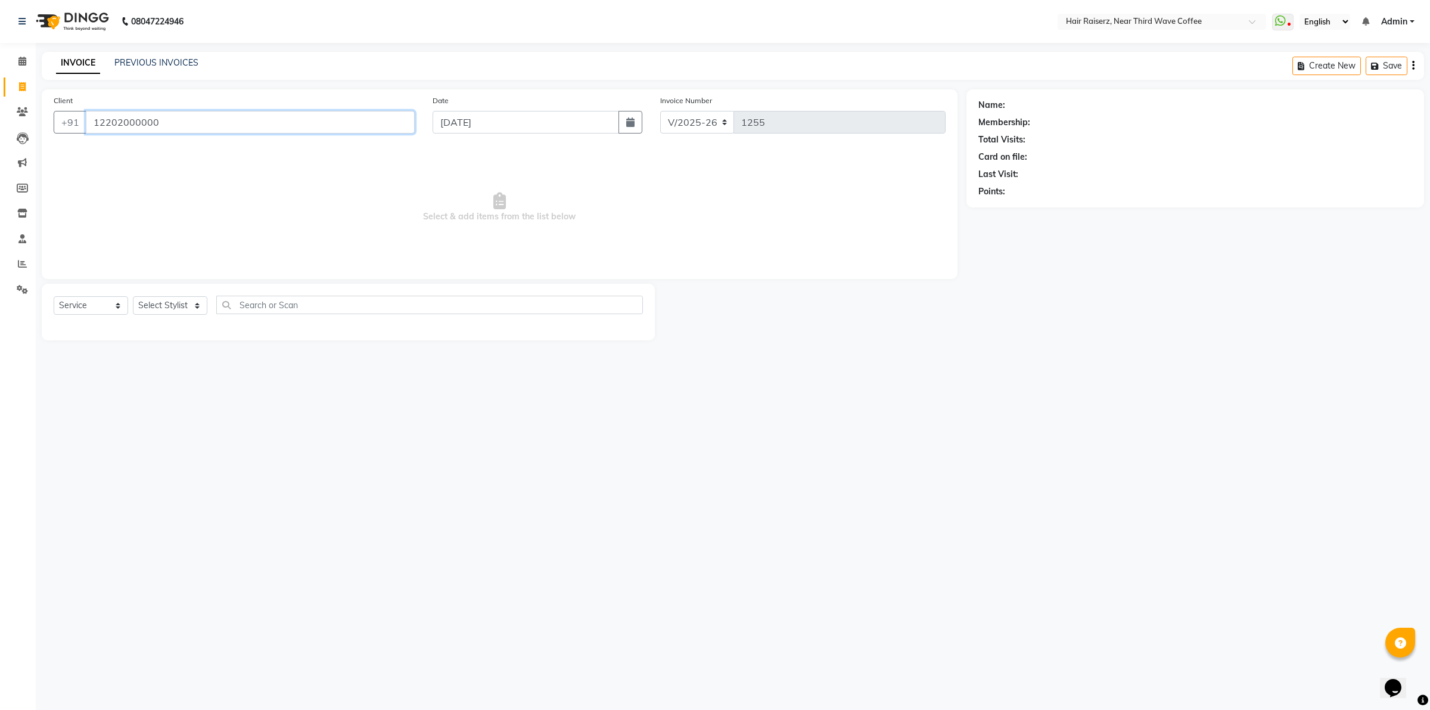
type input "12202000000"
click at [185, 304] on select "Select Stylist [PERSON_NAME] [PERSON_NAME] [PERSON_NAME] [PERSON_NAME] [PERSON_…" at bounding box center [170, 305] width 74 height 18
select select "74273"
click at [133, 296] on select "Select Stylist [PERSON_NAME] [PERSON_NAME] [PERSON_NAME] [PERSON_NAME] [PERSON_…" at bounding box center [170, 305] width 74 height 18
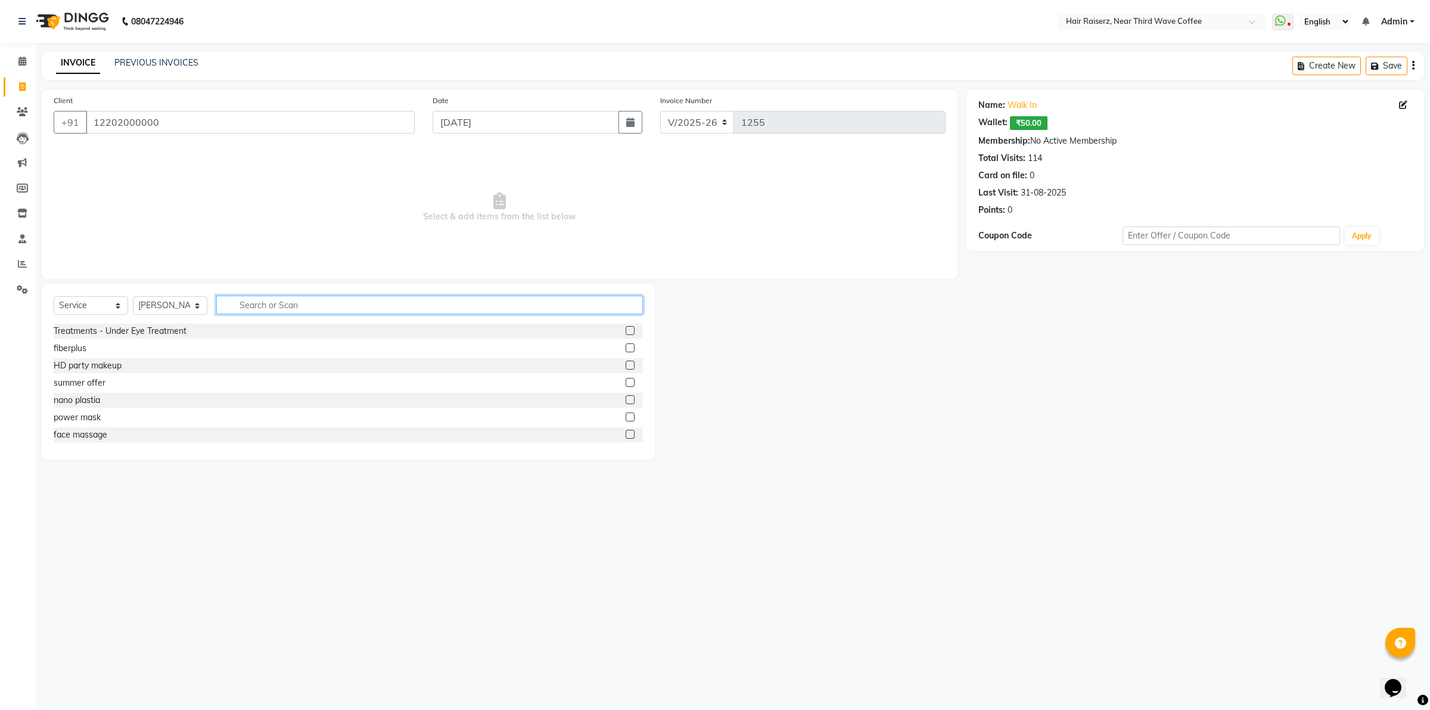
click at [251, 307] on input "text" at bounding box center [429, 305] width 427 height 18
type input "cut"
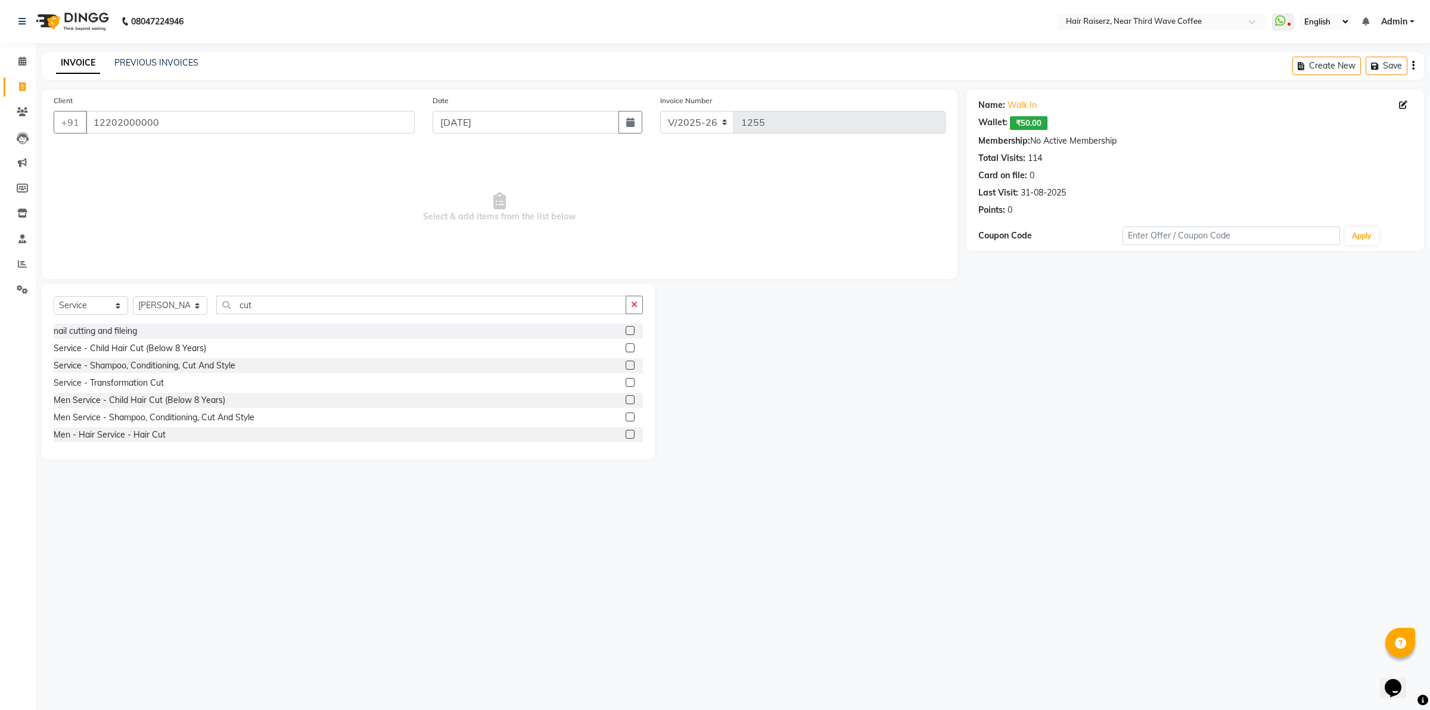
click at [626, 433] on label at bounding box center [630, 434] width 9 height 9
click at [626, 433] on input "checkbox" at bounding box center [630, 435] width 8 height 8
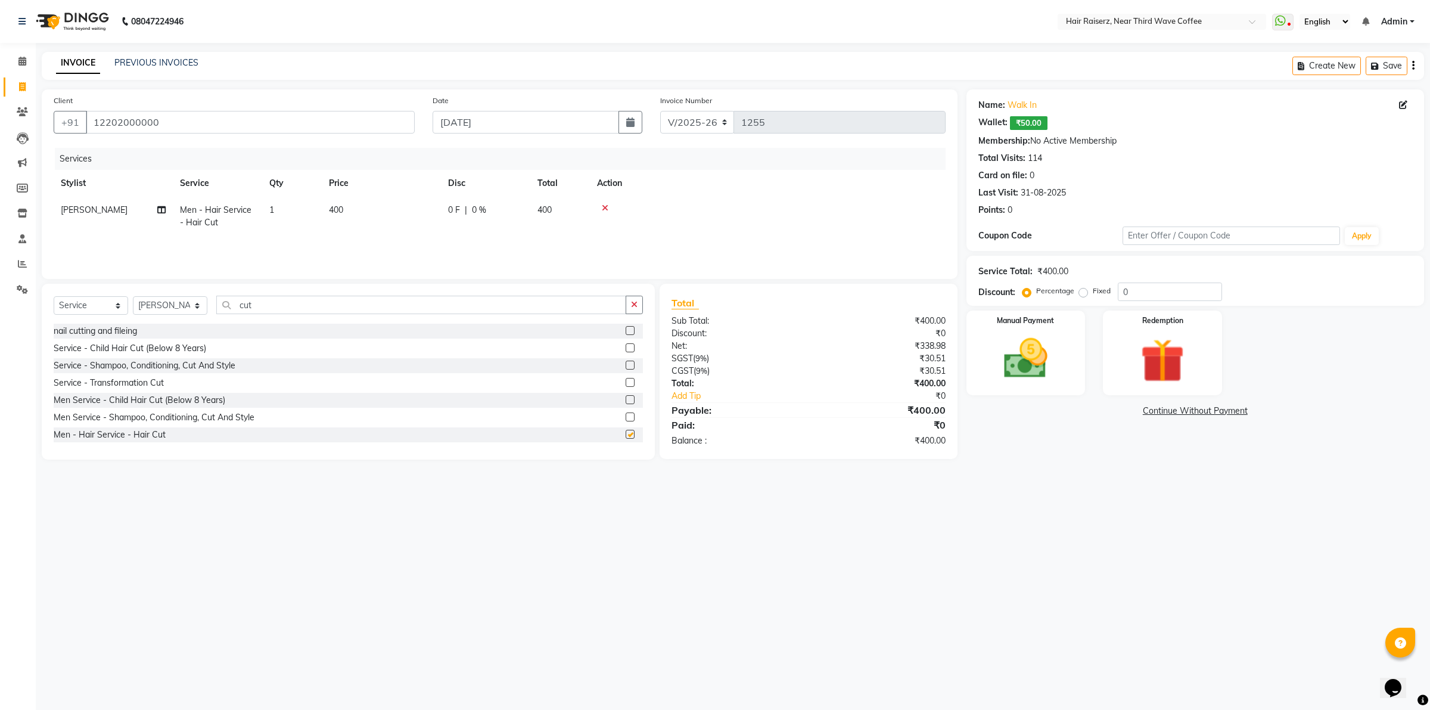
checkbox input "false"
click at [440, 299] on input "cut" at bounding box center [421, 305] width 410 height 18
type input "c"
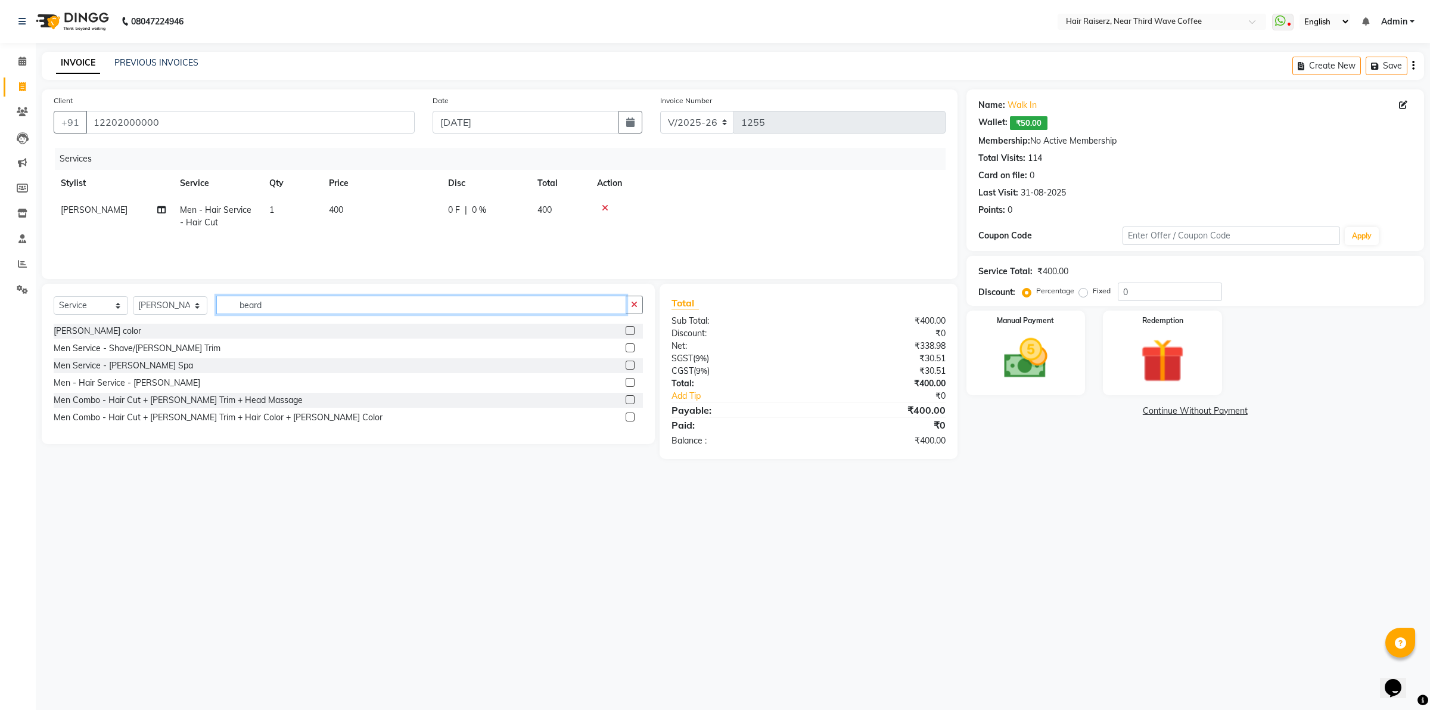
type input "beard"
click at [629, 382] on label at bounding box center [630, 382] width 9 height 9
click at [629, 382] on input "checkbox" at bounding box center [630, 383] width 8 height 8
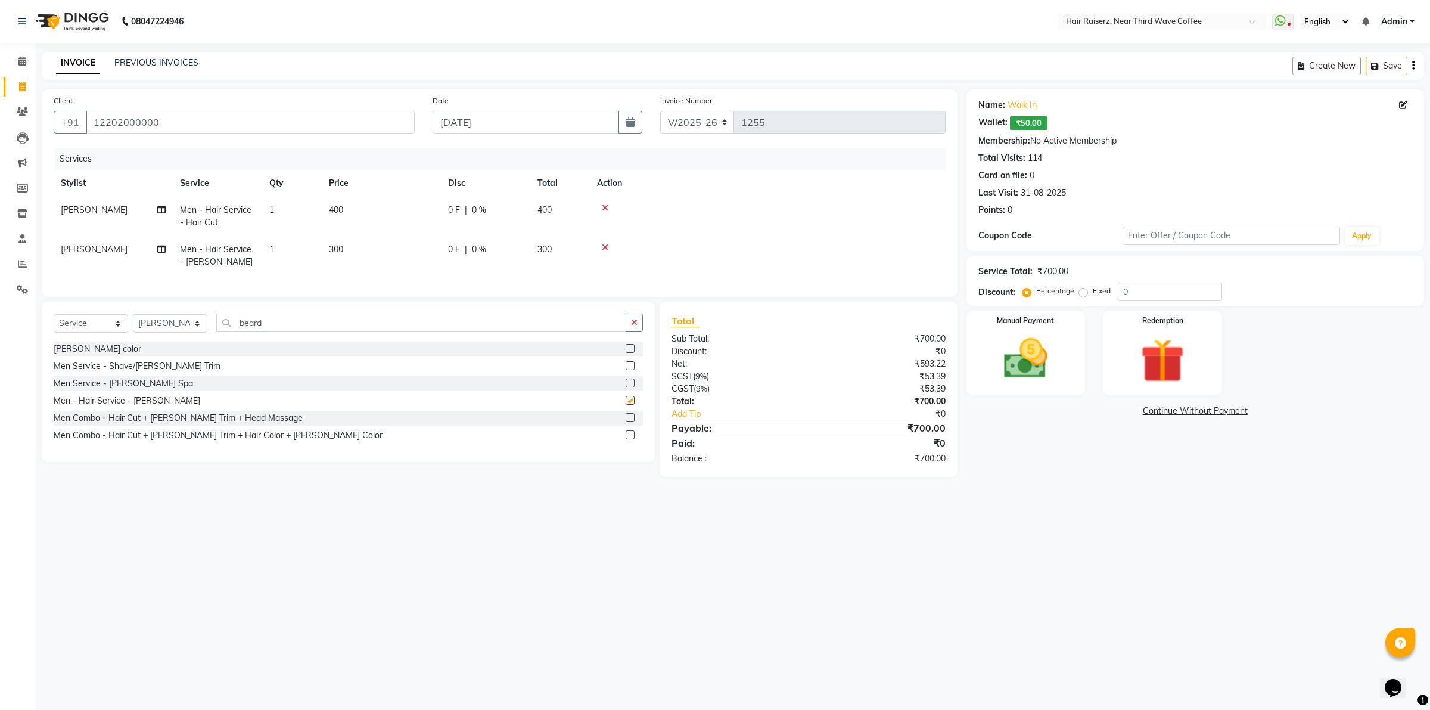
checkbox input "false"
click at [441, 228] on td "0 F | 0 %" at bounding box center [485, 216] width 89 height 39
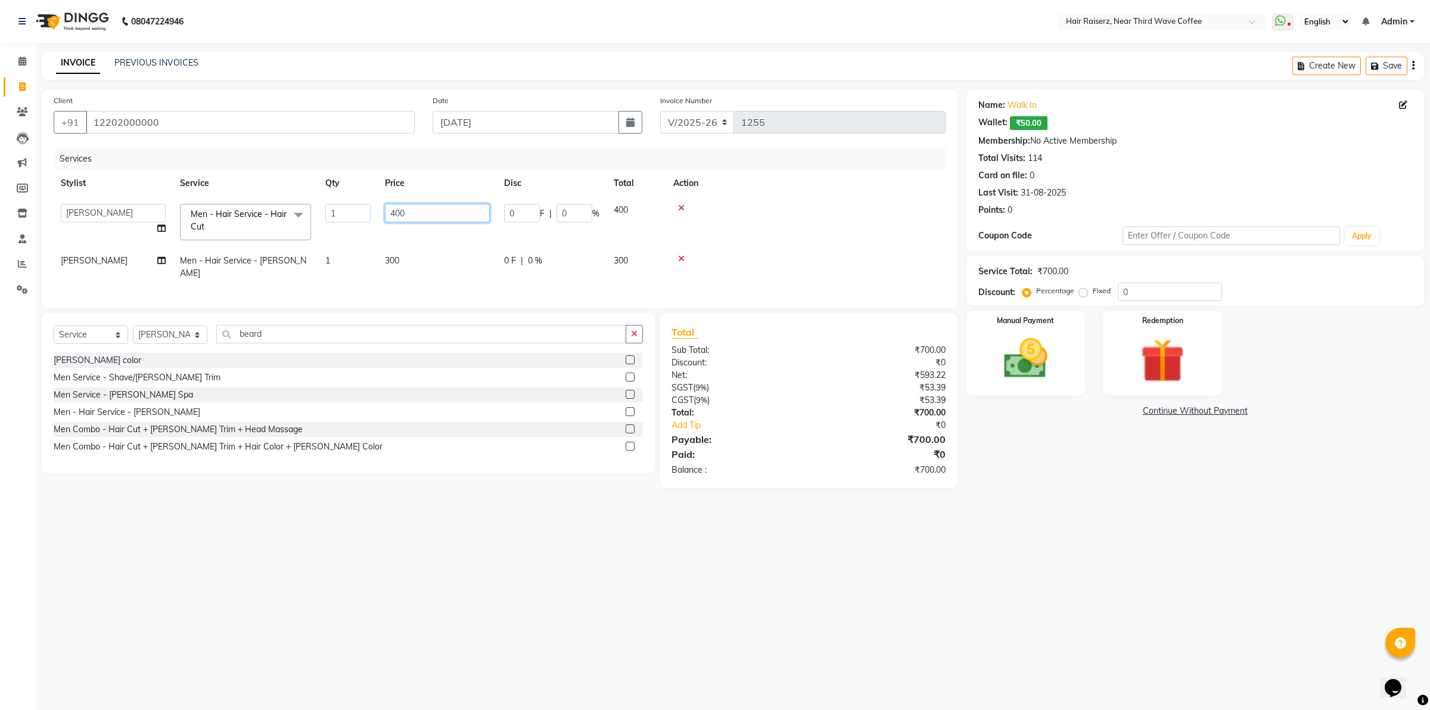
click at [444, 216] on input "400" at bounding box center [437, 213] width 105 height 18
type input "4"
type input "300"
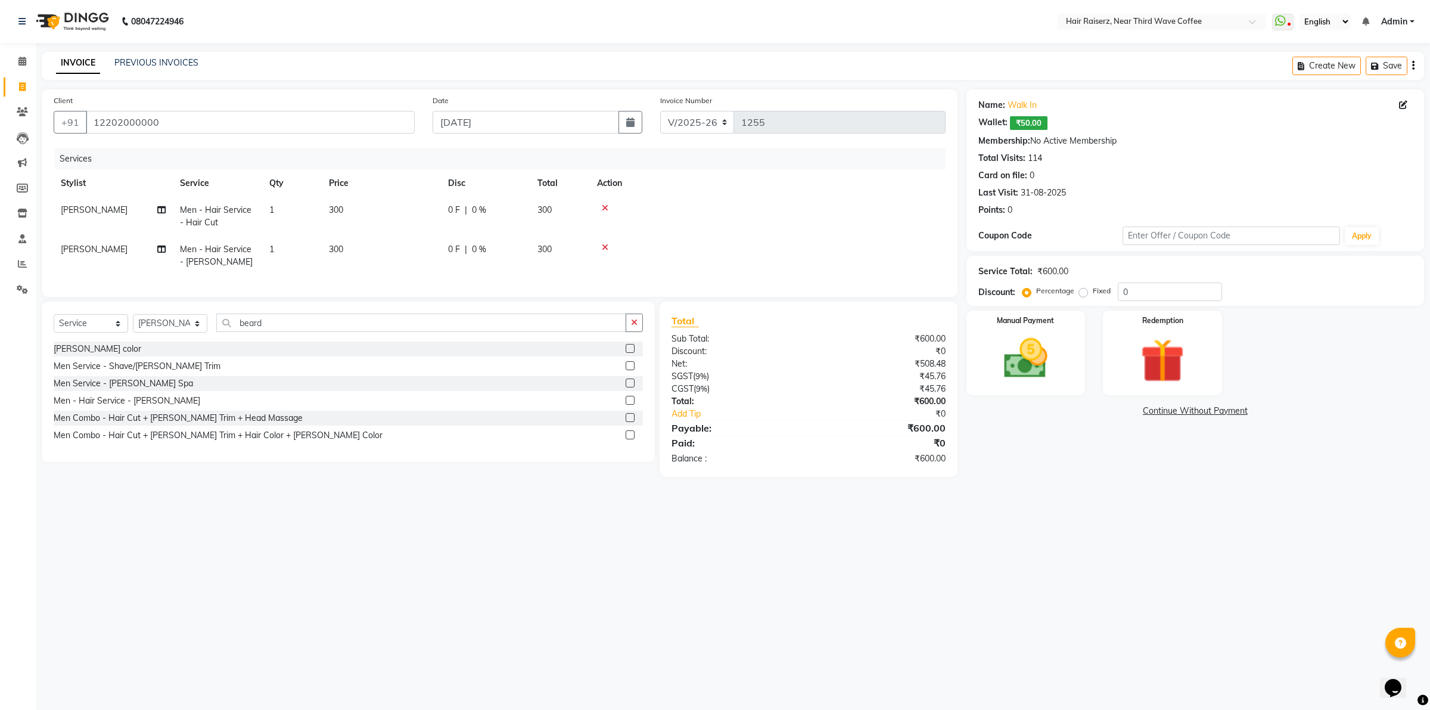
click at [444, 243] on tbody "Ali Men - Hair Service - Hair Cut 1 300 0 F | 0 % 300 Ali Men - Hair Service - …" at bounding box center [500, 236] width 892 height 79
click at [444, 243] on td "0 F | 0 %" at bounding box center [485, 255] width 89 height 39
click at [444, 243] on input "300" at bounding box center [437, 240] width 105 height 18
type input "3"
type input "200"
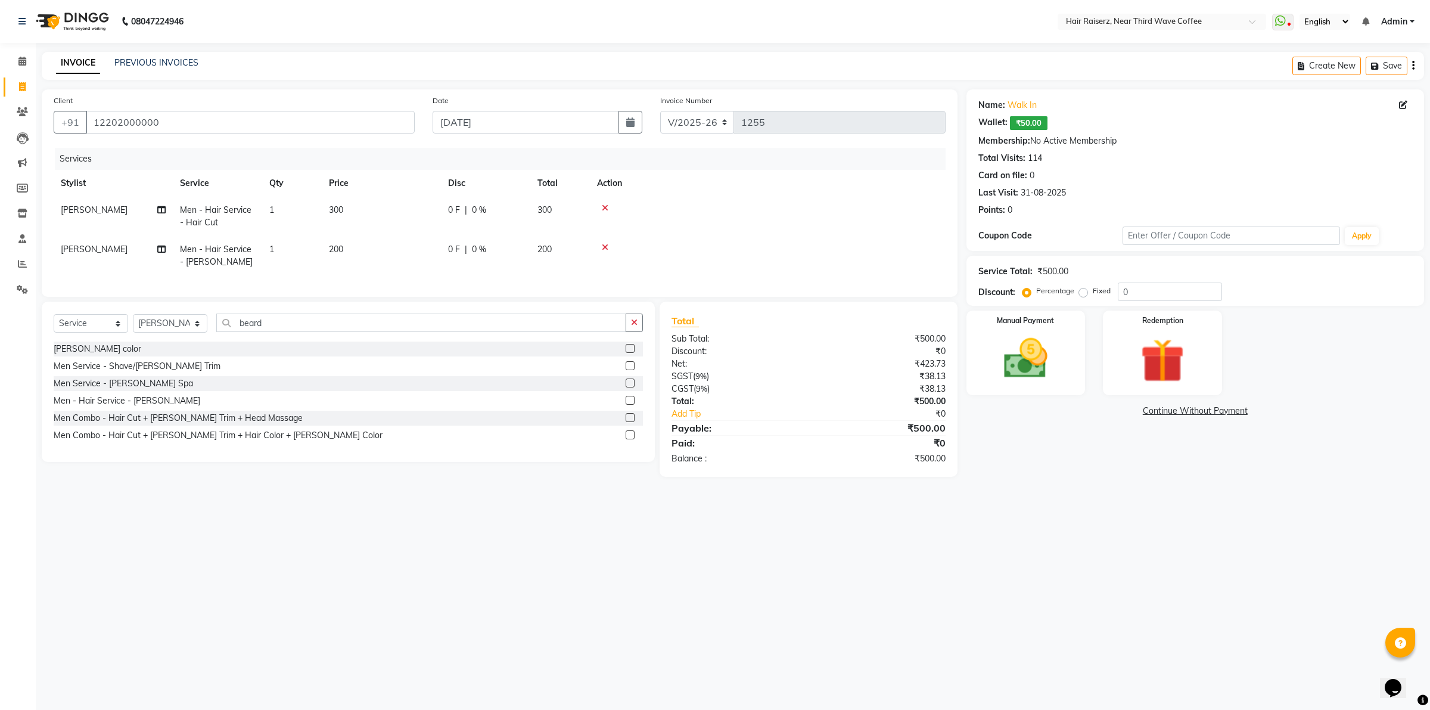
click at [1015, 475] on div "Name: Walk In Wallet: ₹50.00 Membership: No Active Membership Total Visits: 114…" at bounding box center [1200, 282] width 467 height 387
click at [1032, 378] on img at bounding box center [1026, 359] width 74 height 52
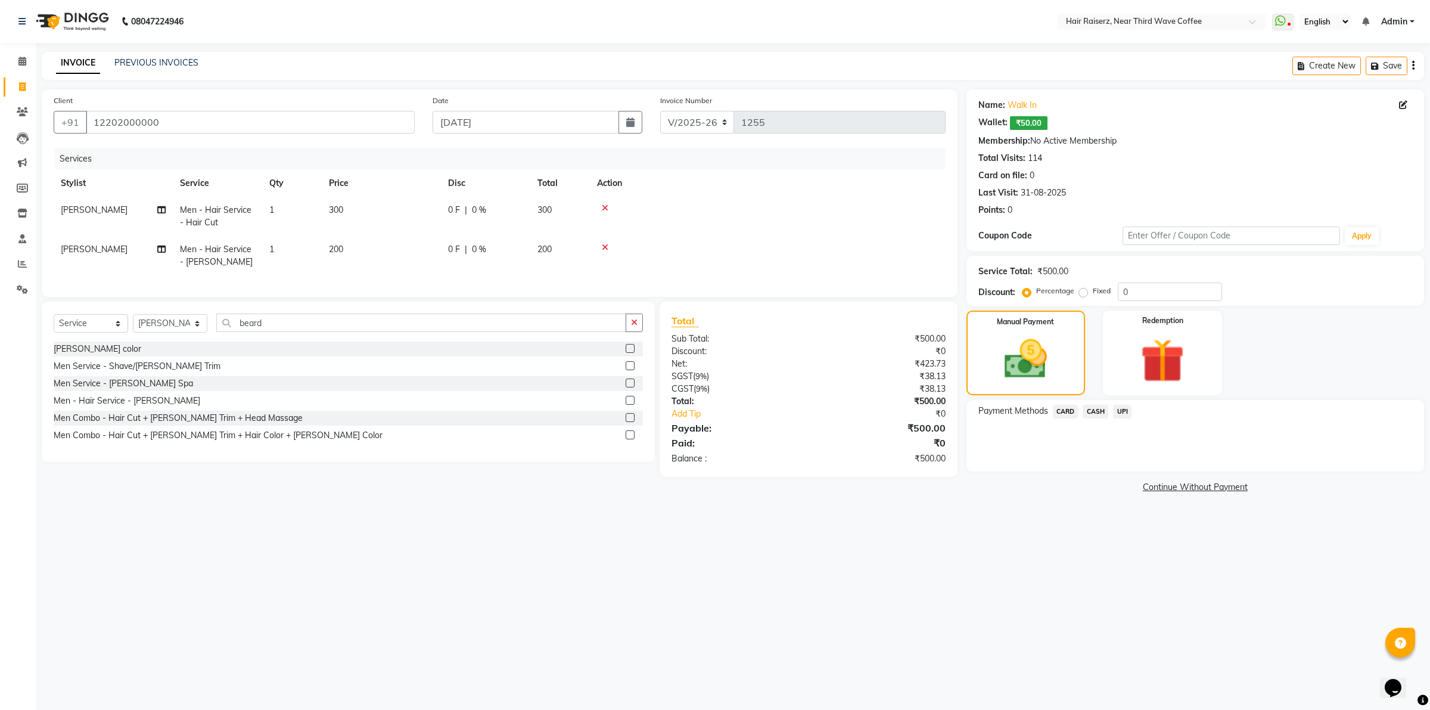
click at [1095, 409] on span "CASH" at bounding box center [1096, 412] width 26 height 14
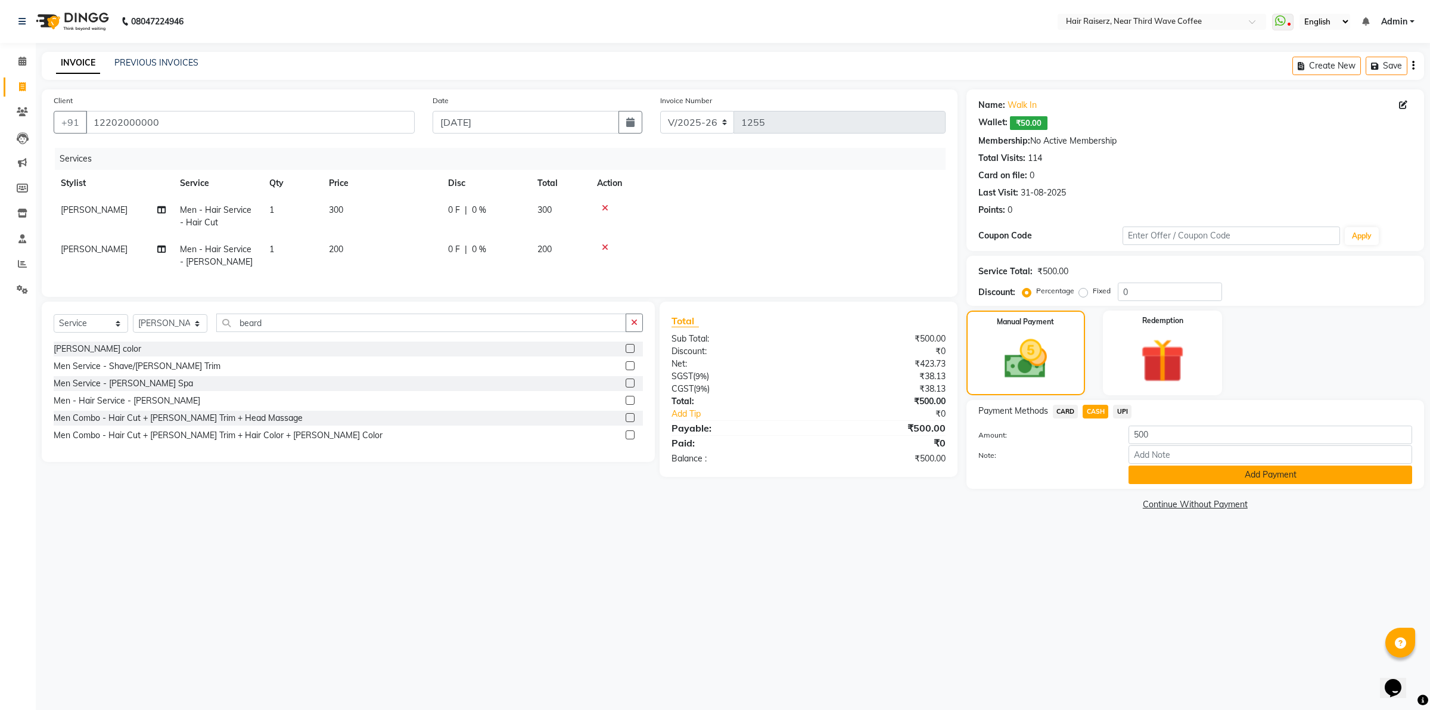
click at [1163, 474] on button "Add Payment" at bounding box center [1271, 474] width 284 height 18
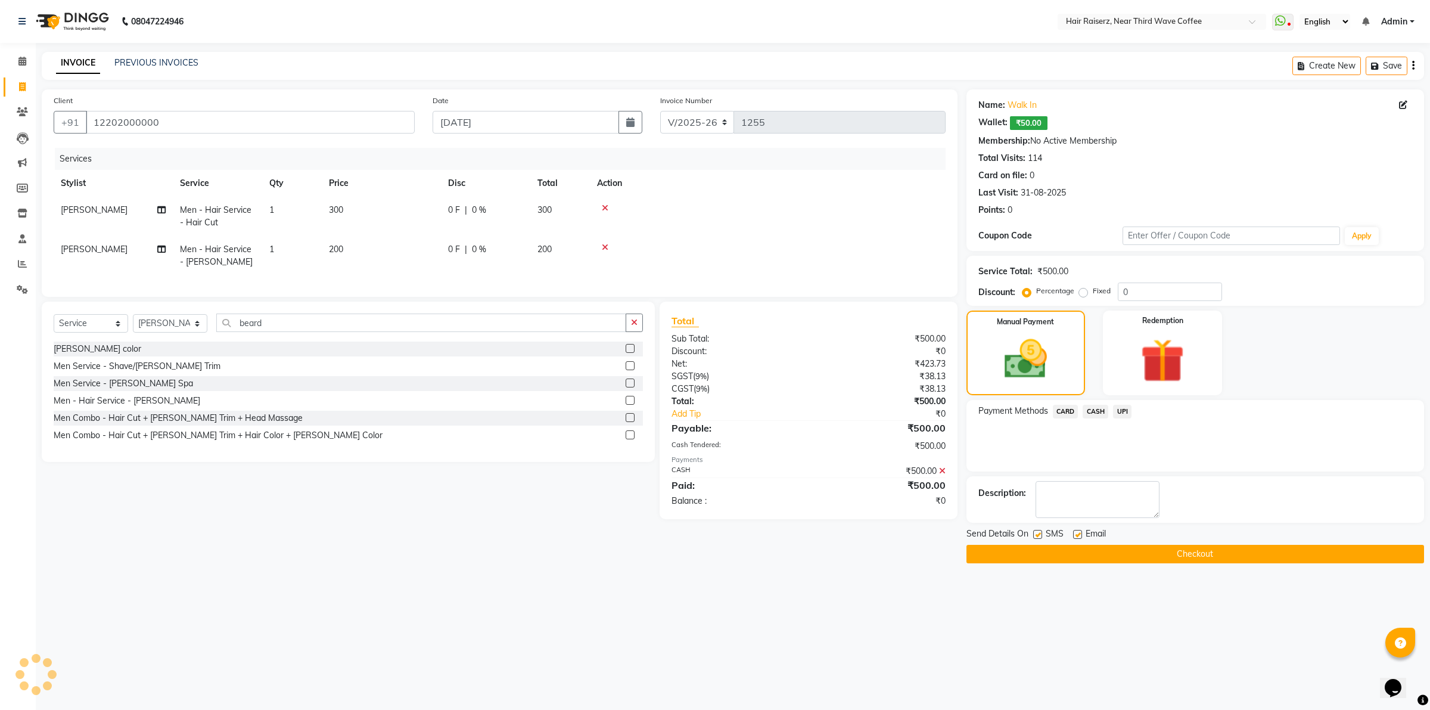
click at [1079, 533] on label at bounding box center [1077, 534] width 9 height 9
click at [1079, 533] on input "checkbox" at bounding box center [1077, 535] width 8 height 8
checkbox input "false"
click at [1037, 534] on label at bounding box center [1037, 534] width 9 height 9
click at [1037, 534] on input "checkbox" at bounding box center [1037, 535] width 8 height 8
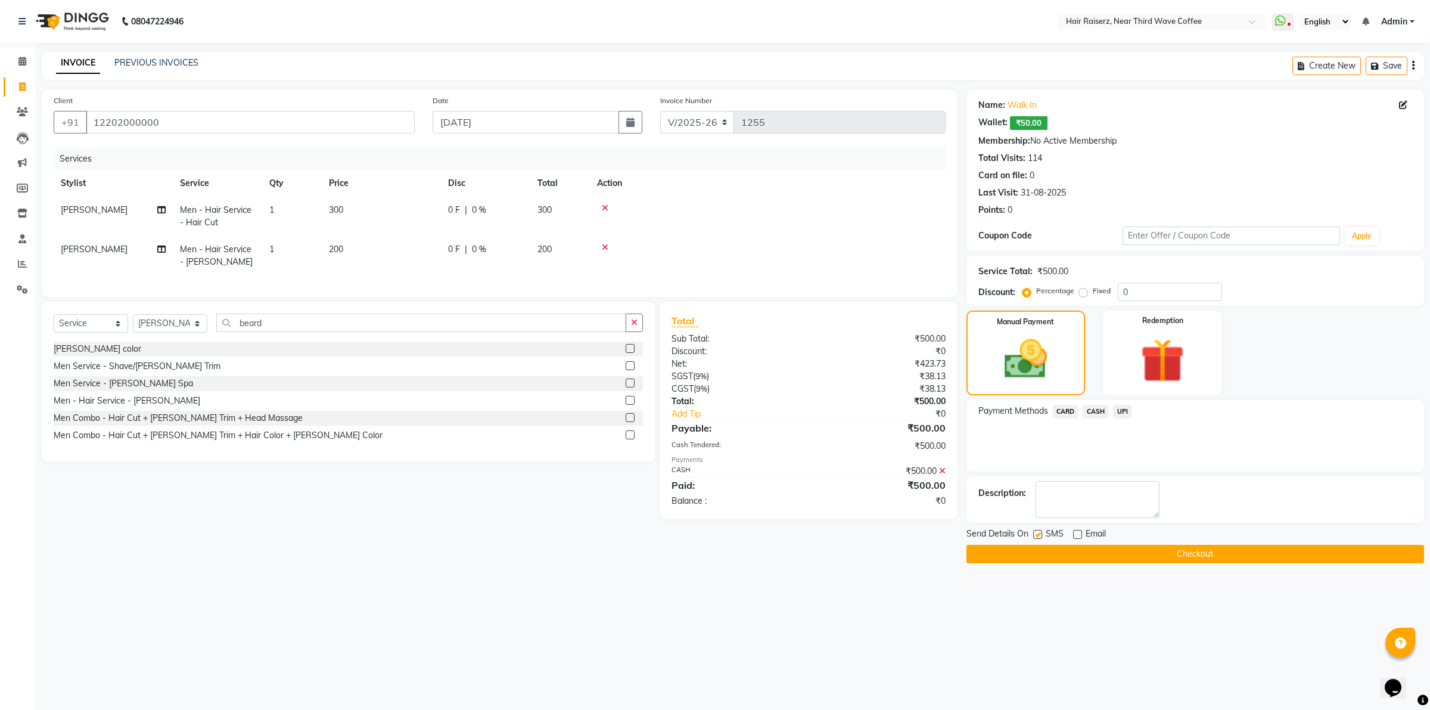
checkbox input "false"
click at [1030, 548] on button "Checkout" at bounding box center [1196, 554] width 458 height 18
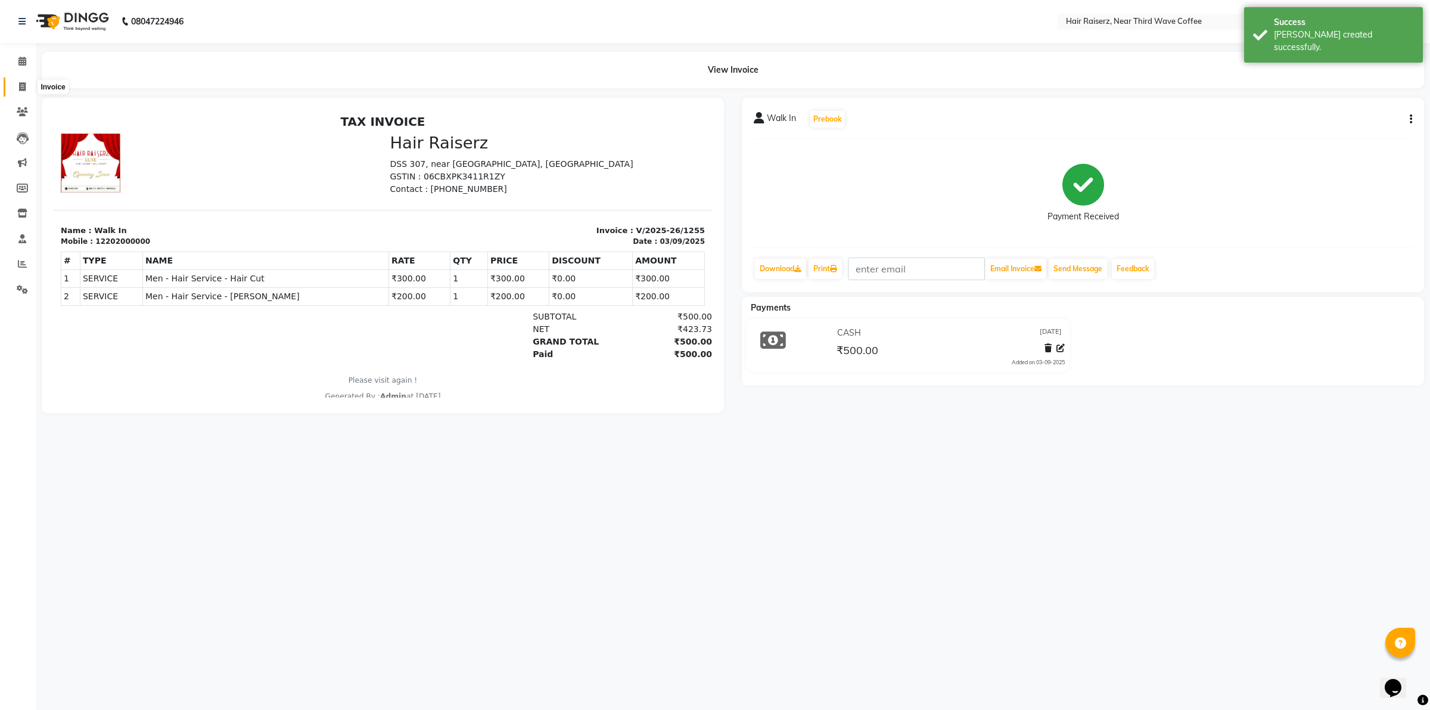
click at [24, 85] on icon at bounding box center [22, 86] width 7 height 9
select select "service"
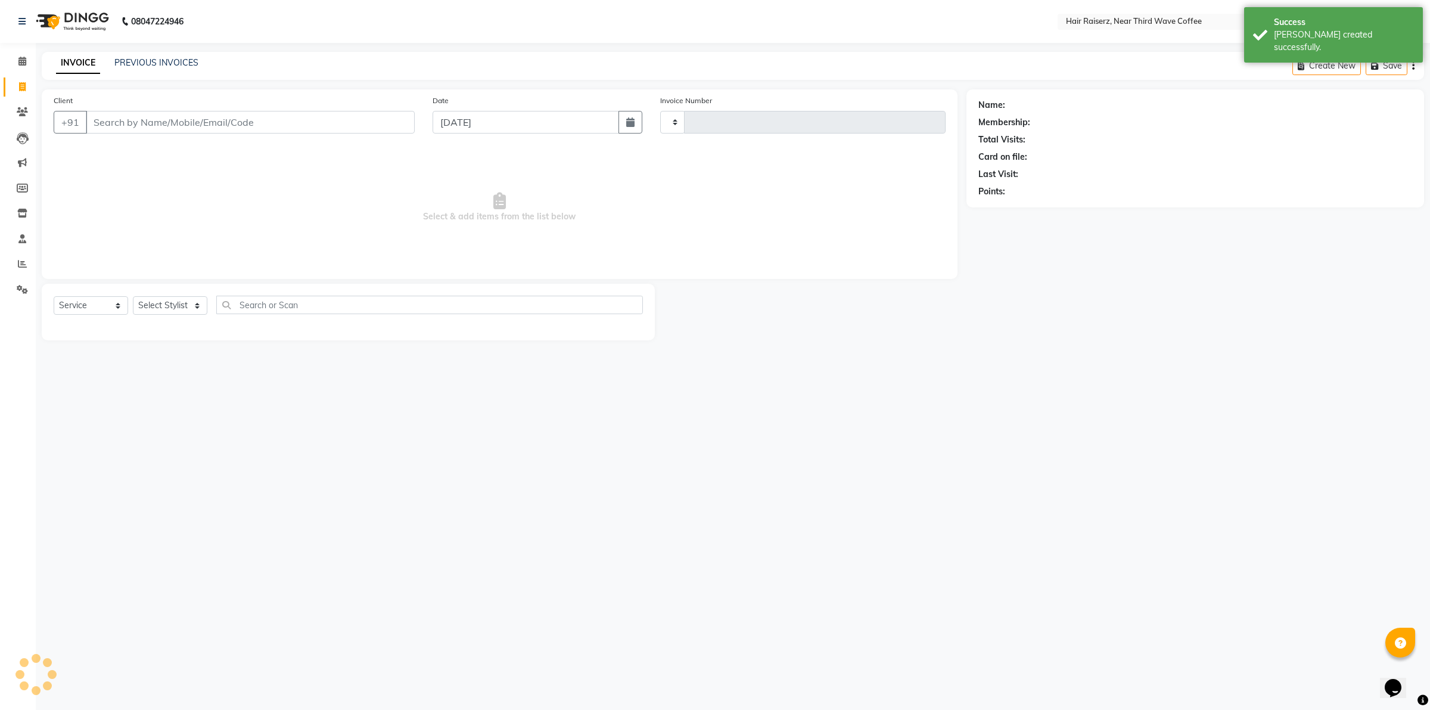
type input "1256"
select select "5183"
click at [122, 114] on input "Client" at bounding box center [250, 122] width 329 height 23
click at [122, 124] on input "Client" at bounding box center [250, 122] width 329 height 23
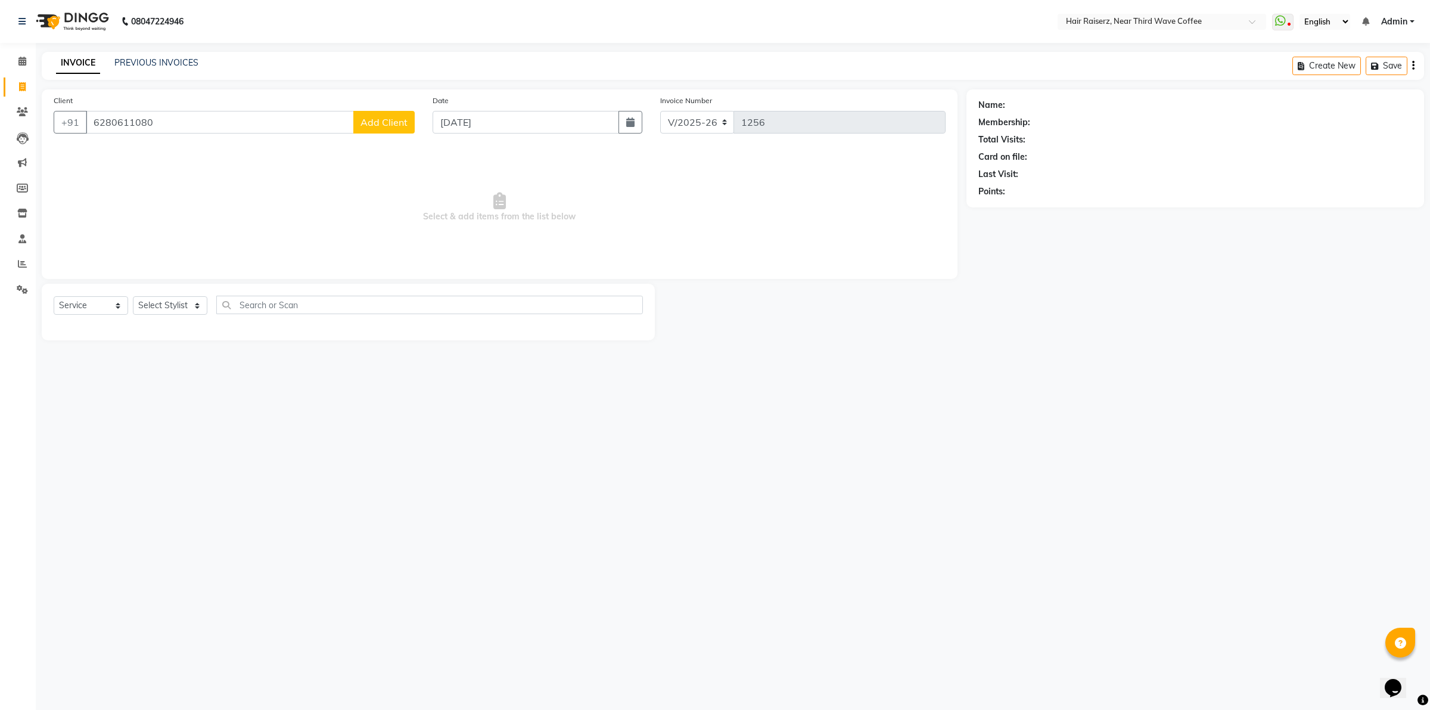
type input "6280611080"
click at [379, 121] on span "Add Client" at bounding box center [384, 122] width 47 height 12
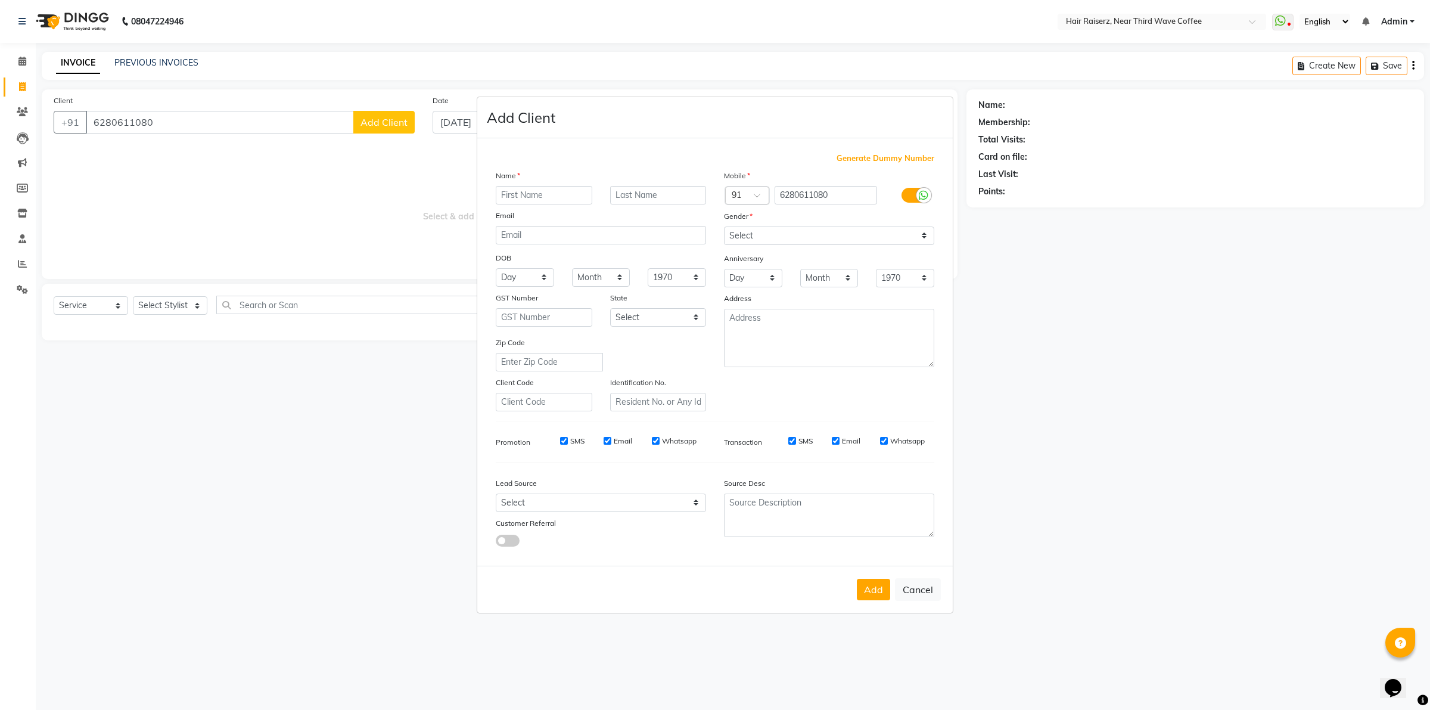
click at [514, 200] on input "text" at bounding box center [544, 195] width 97 height 18
type input "Shiv"
click at [791, 237] on select "Select [DEMOGRAPHIC_DATA] [DEMOGRAPHIC_DATA] Other Prefer Not To Say" at bounding box center [829, 235] width 210 height 18
select select "[DEMOGRAPHIC_DATA]"
click at [724, 228] on select "Select [DEMOGRAPHIC_DATA] [DEMOGRAPHIC_DATA] Other Prefer Not To Say" at bounding box center [829, 235] width 210 height 18
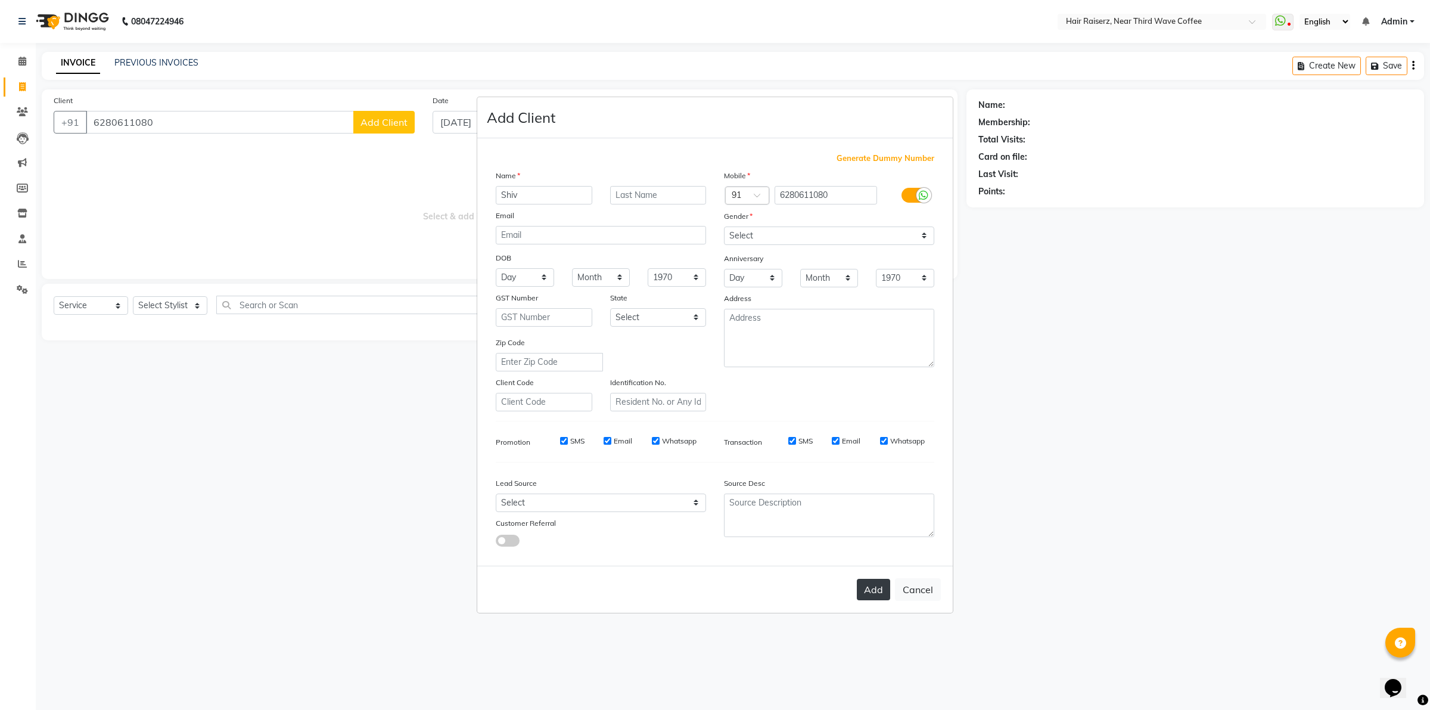
click at [869, 587] on button "Add" at bounding box center [873, 589] width 33 height 21
select select
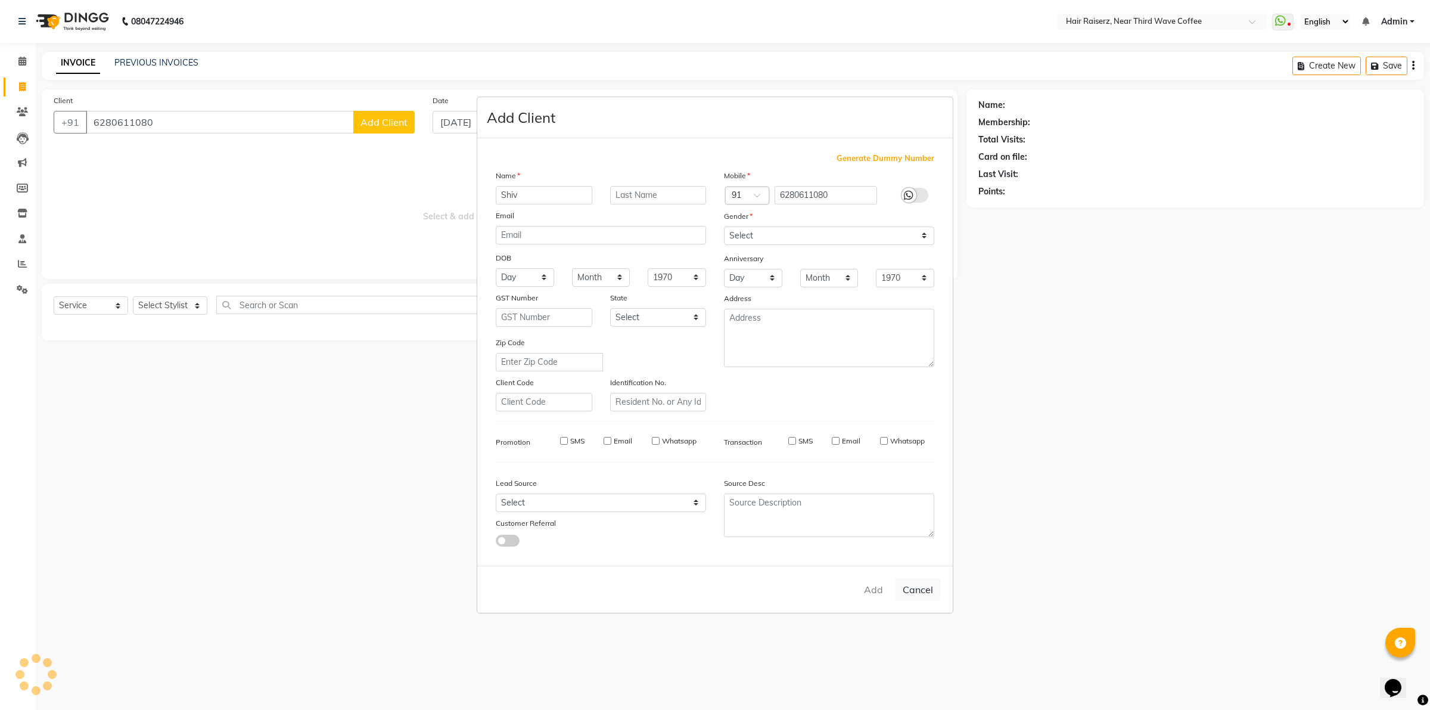
select select
checkbox input "false"
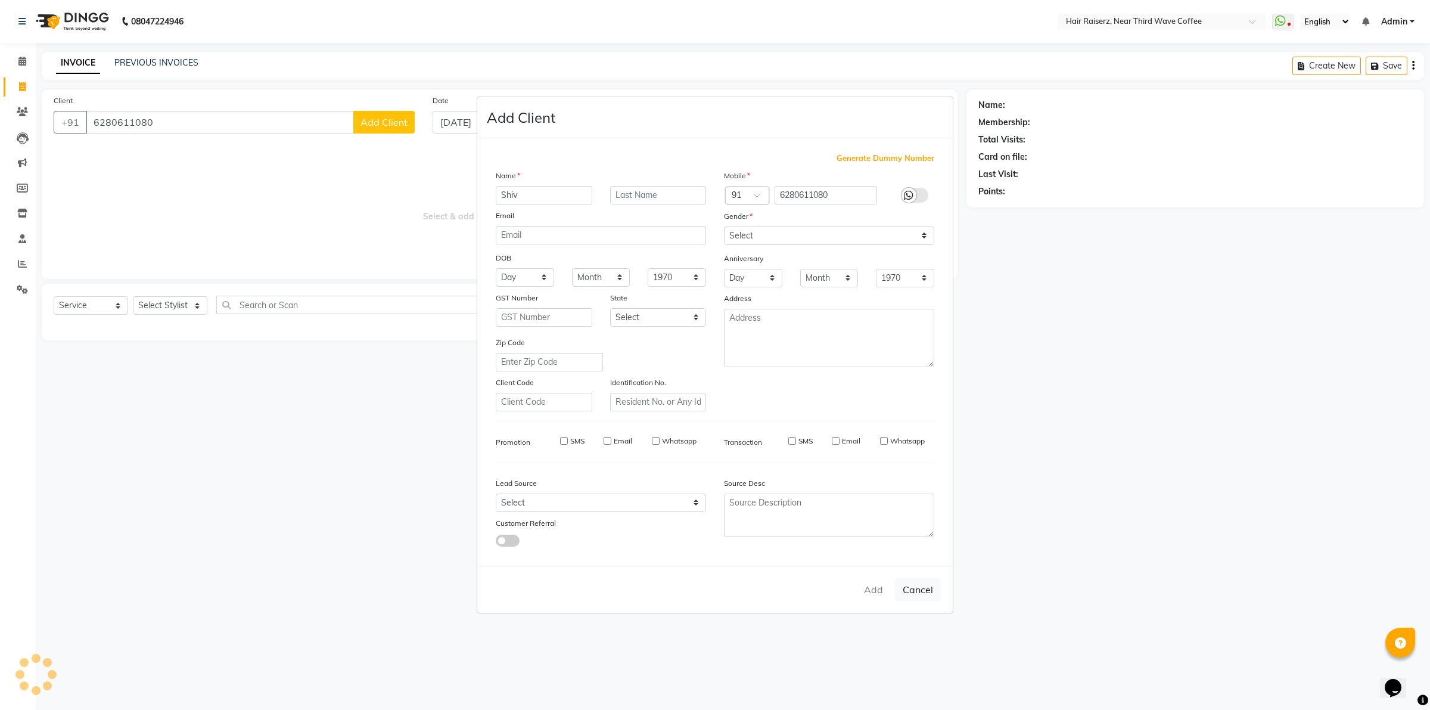
checkbox input "false"
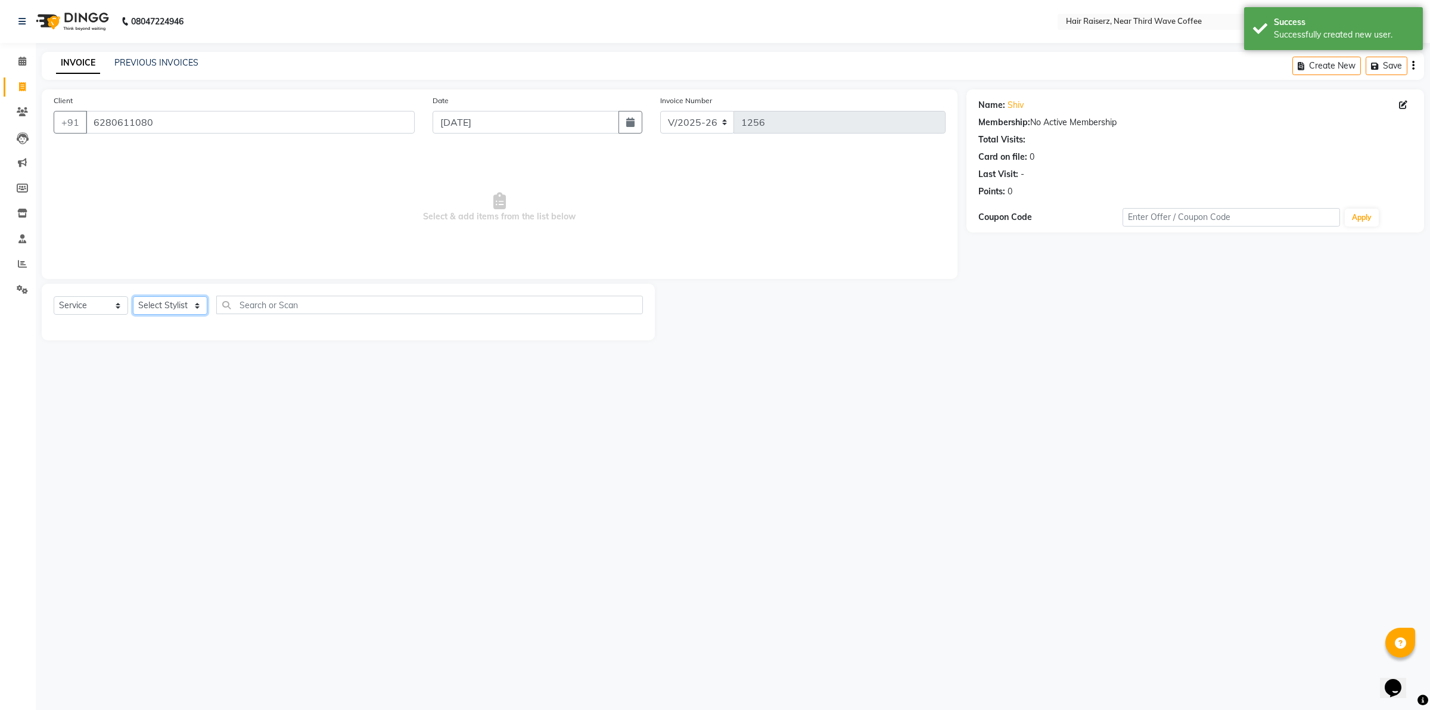
click at [168, 304] on select "Select Stylist [PERSON_NAME] [PERSON_NAME] [PERSON_NAME] [PERSON_NAME] [PERSON_…" at bounding box center [170, 305] width 74 height 18
select select "86352"
click at [133, 296] on select "Select Stylist [PERSON_NAME] [PERSON_NAME] [PERSON_NAME] [PERSON_NAME] [PERSON_…" at bounding box center [170, 305] width 74 height 18
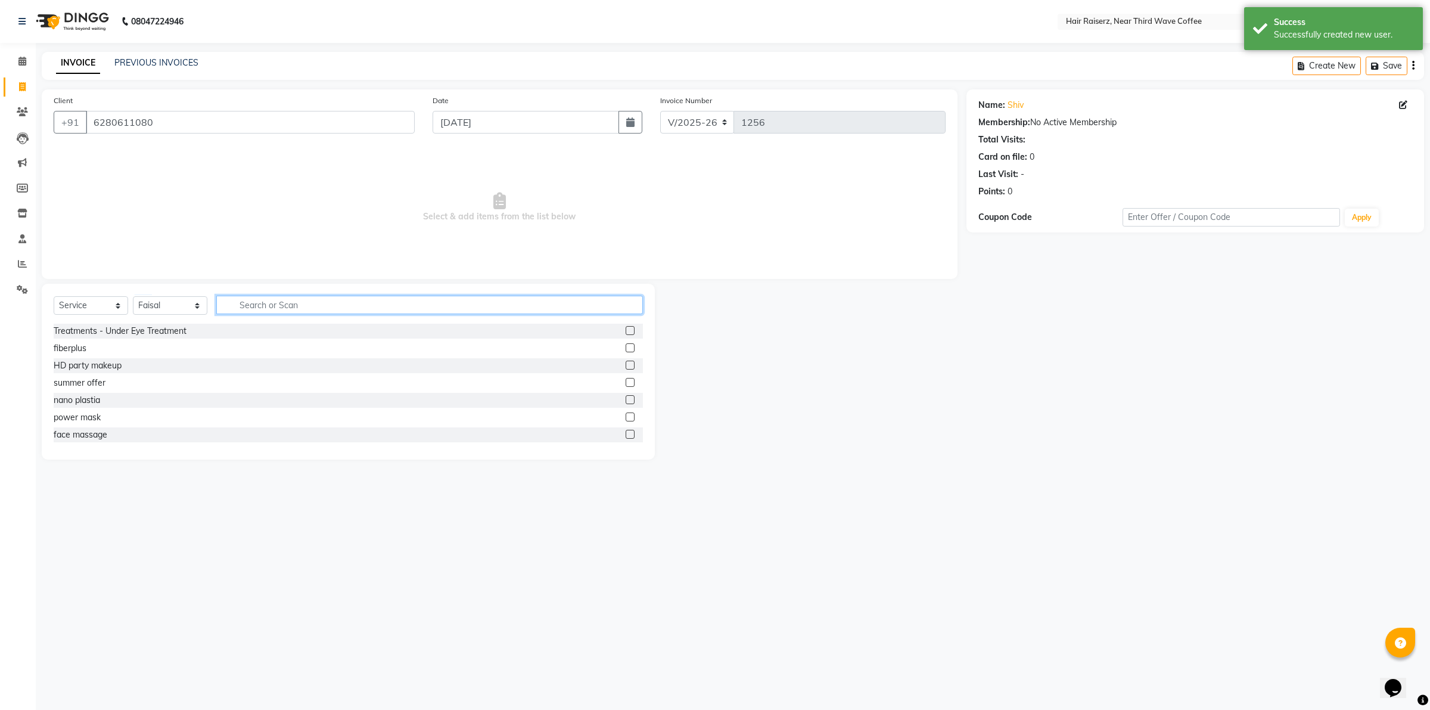
click at [241, 310] on input "text" at bounding box center [429, 305] width 427 height 18
type input "cut"
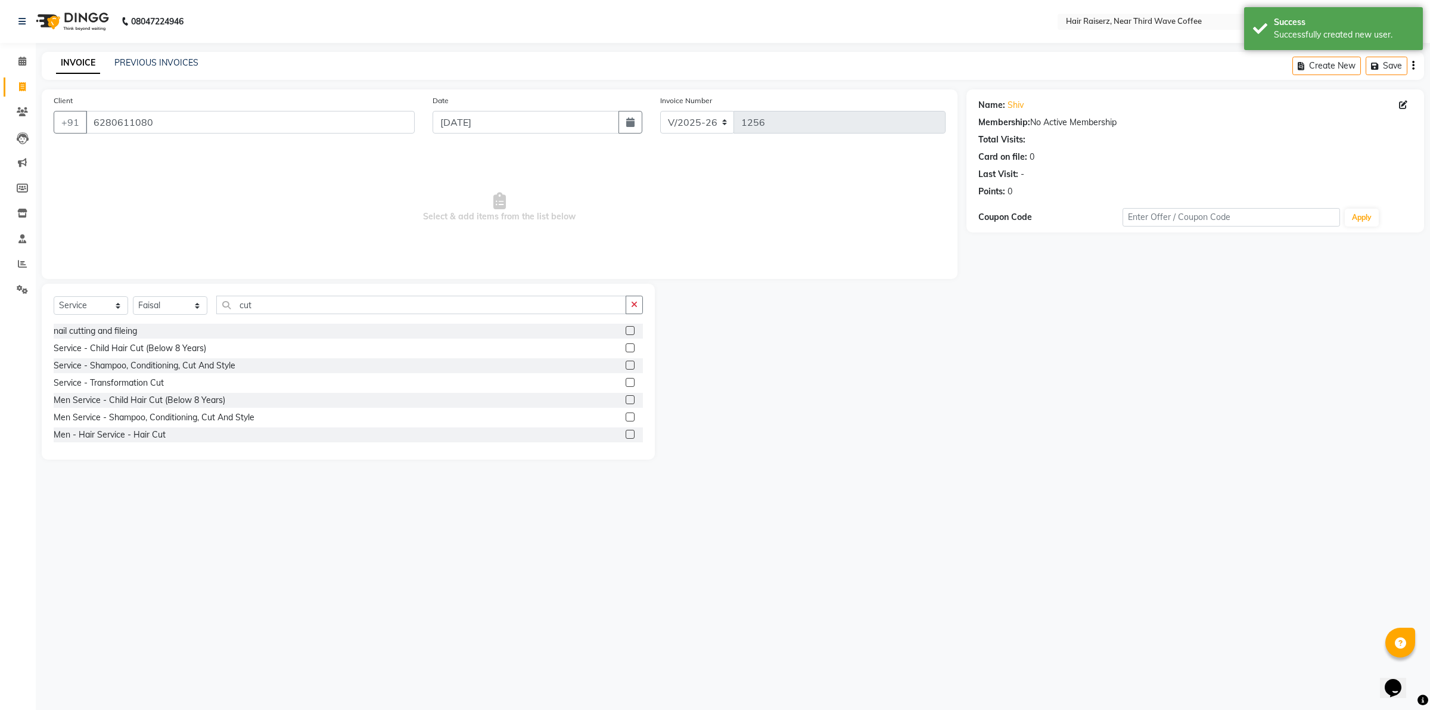
drag, startPoint x: 619, startPoint y: 437, endPoint x: 608, endPoint y: 433, distance: 10.7
click at [626, 437] on label at bounding box center [630, 434] width 9 height 9
click at [626, 437] on input "checkbox" at bounding box center [630, 435] width 8 height 8
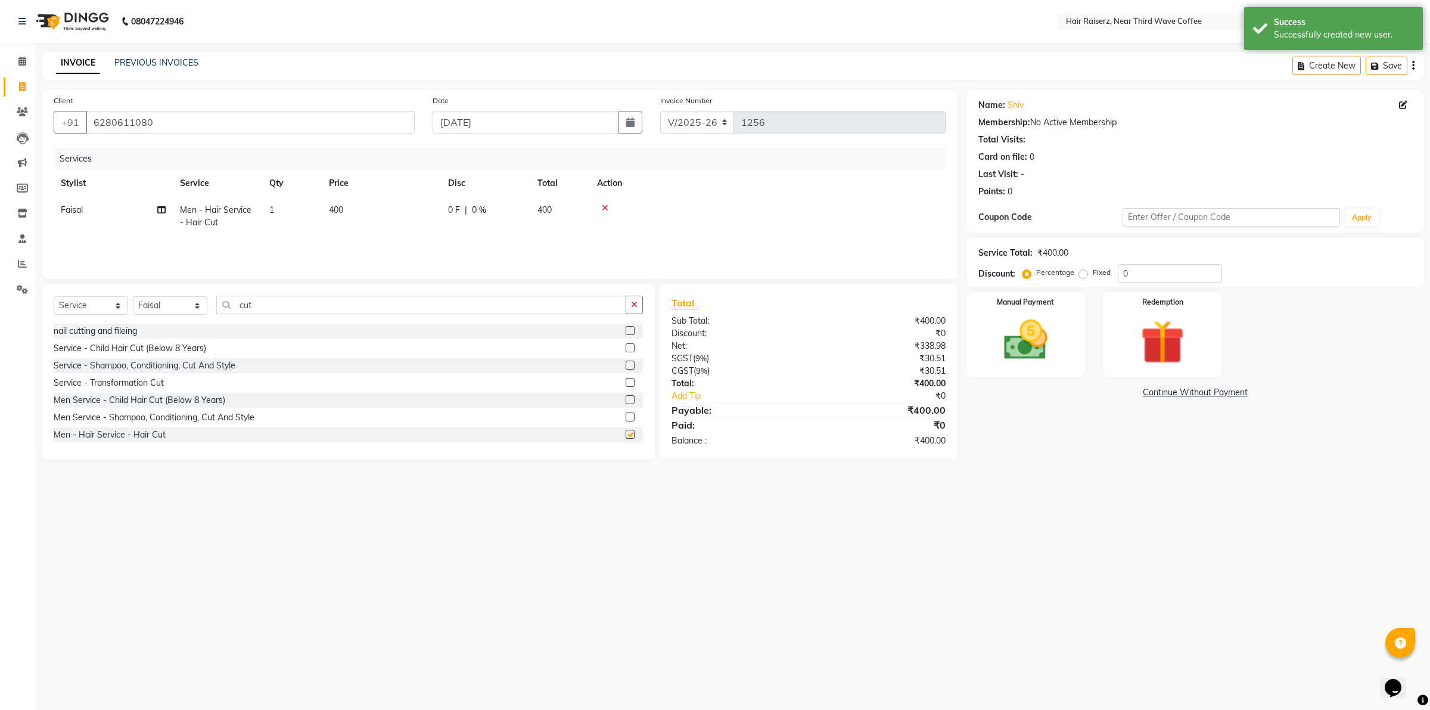
checkbox input "false"
click at [416, 309] on input "cut" at bounding box center [421, 305] width 410 height 18
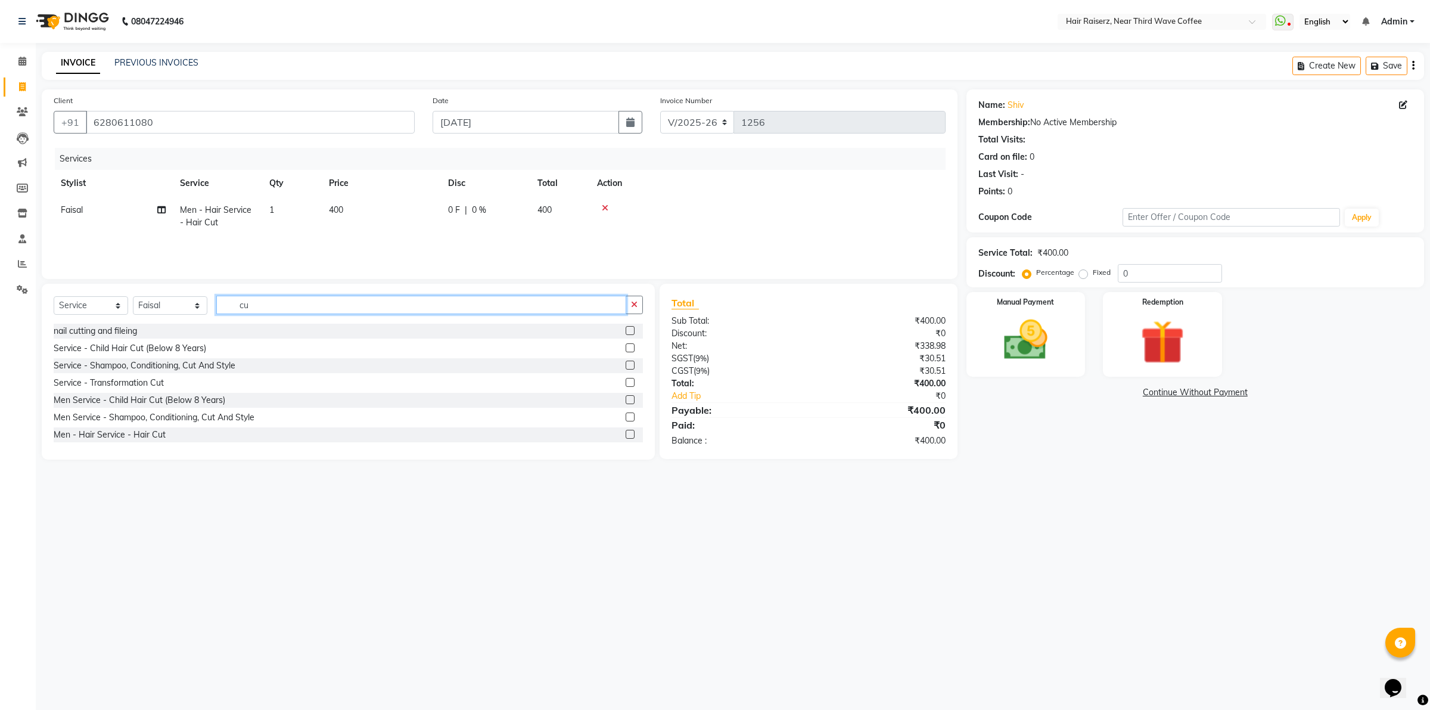
type input "c"
type input "beard"
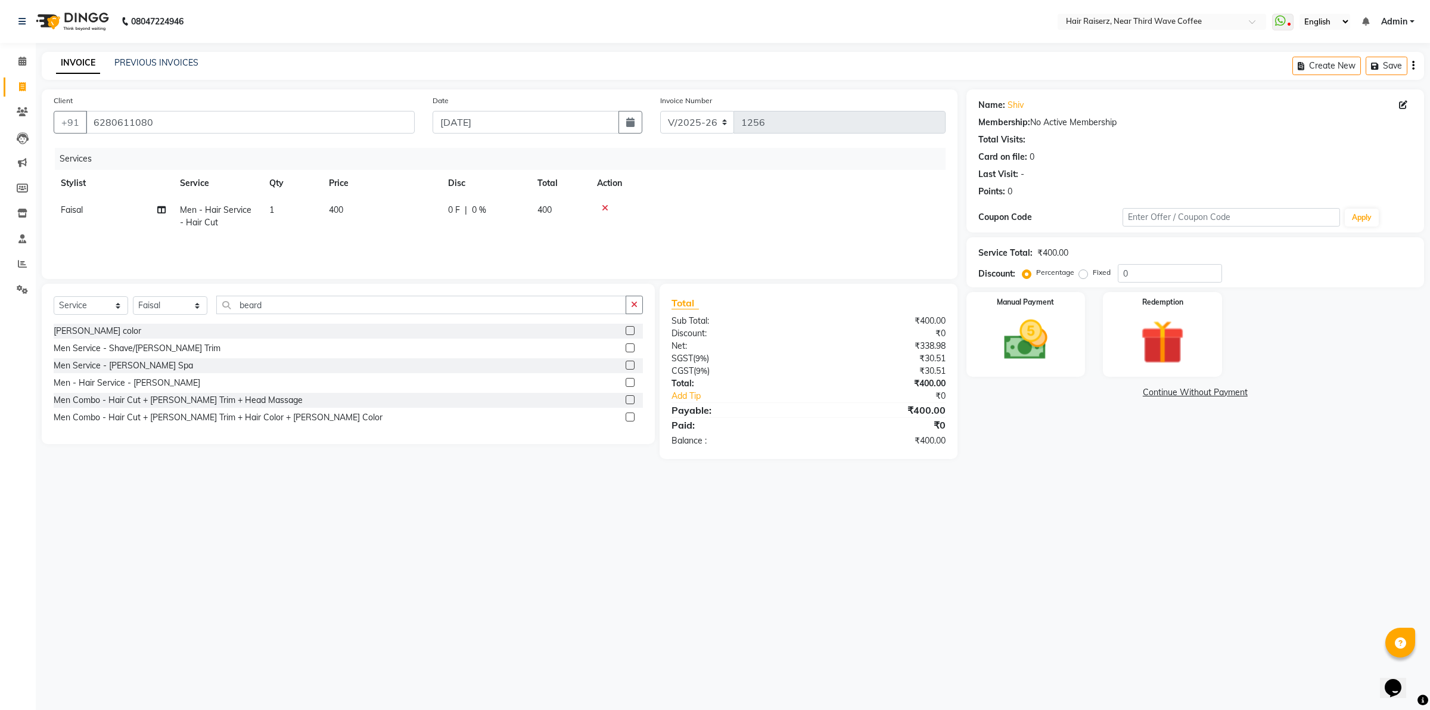
click at [632, 382] on label at bounding box center [630, 382] width 9 height 9
click at [632, 382] on input "checkbox" at bounding box center [630, 383] width 8 height 8
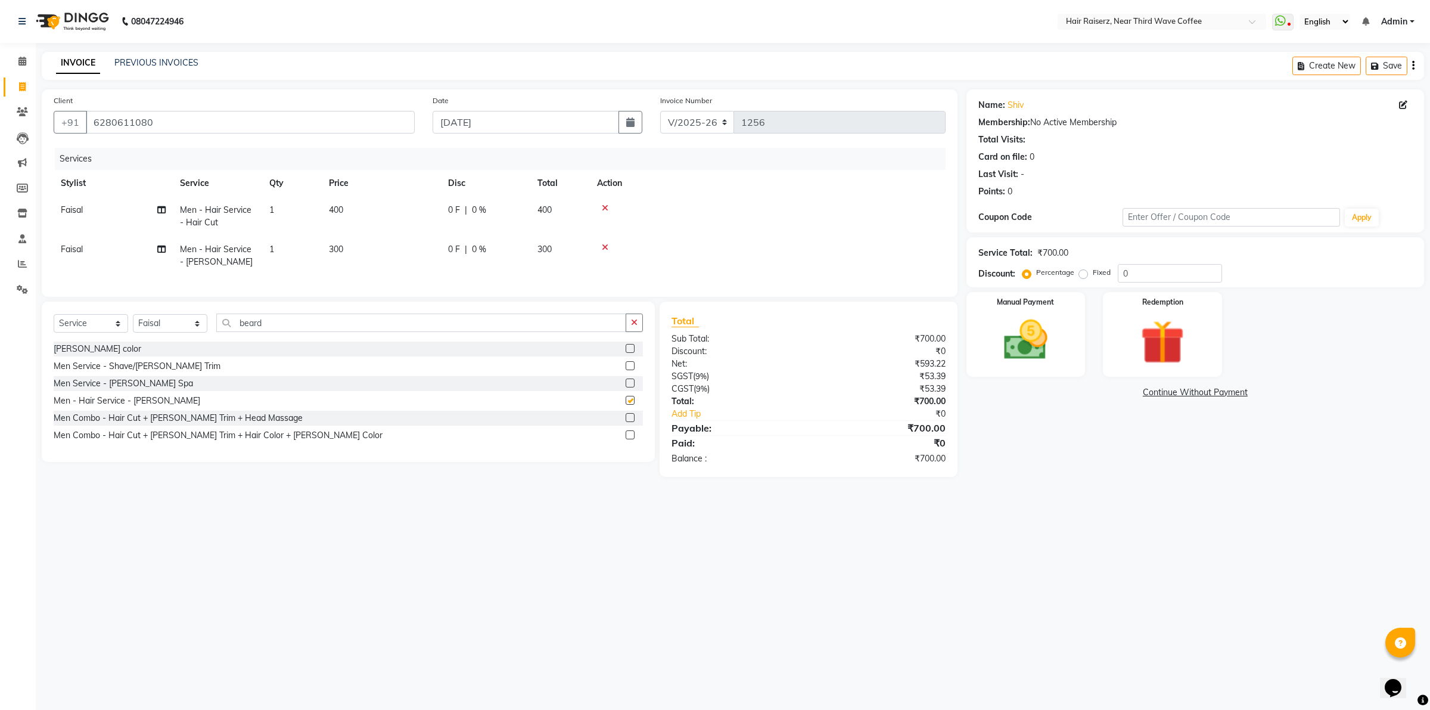
checkbox input "false"
click at [429, 213] on td "400" at bounding box center [381, 216] width 119 height 39
select select "86352"
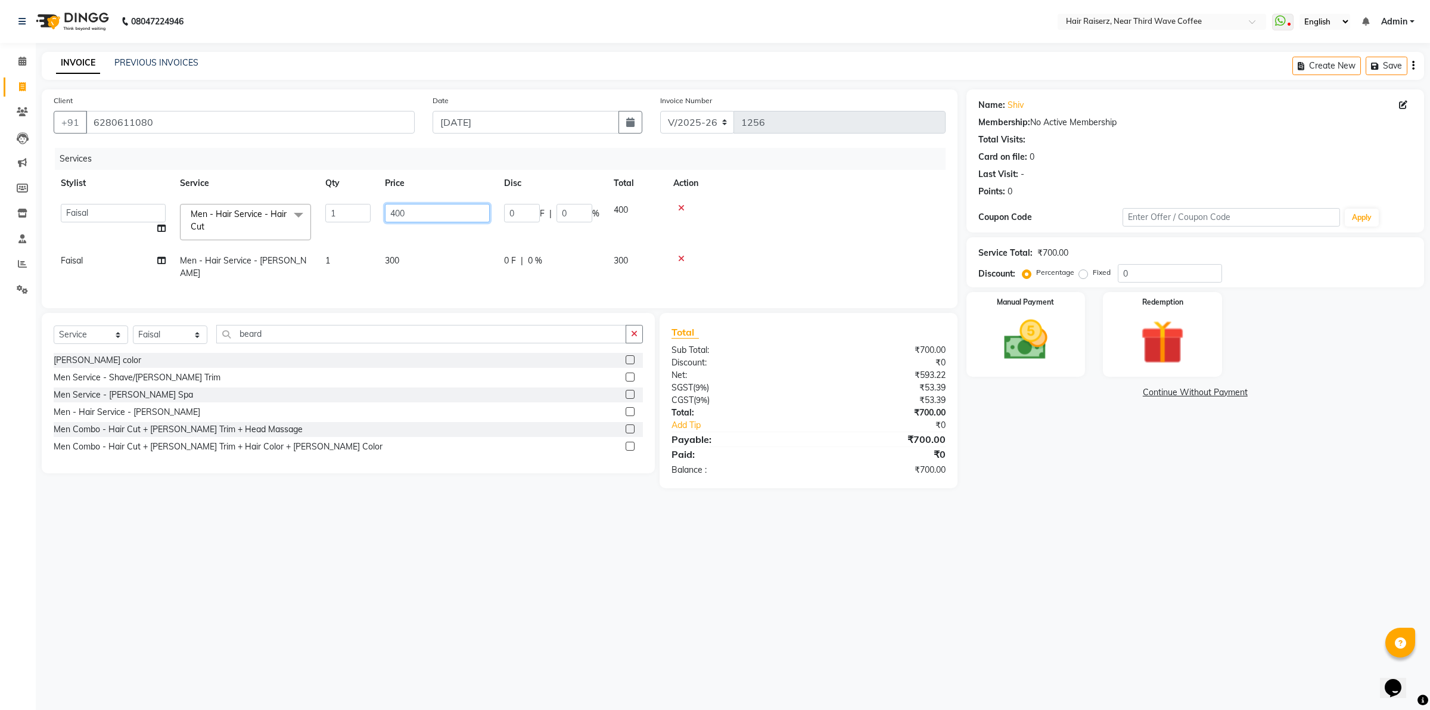
click at [429, 213] on input "400" at bounding box center [437, 213] width 105 height 18
type input "4"
type input "300"
click at [433, 278] on div "Services Stylist Service Qty Price Disc Total Action Ali Eraj [PERSON_NAME] [PE…" at bounding box center [500, 222] width 892 height 148
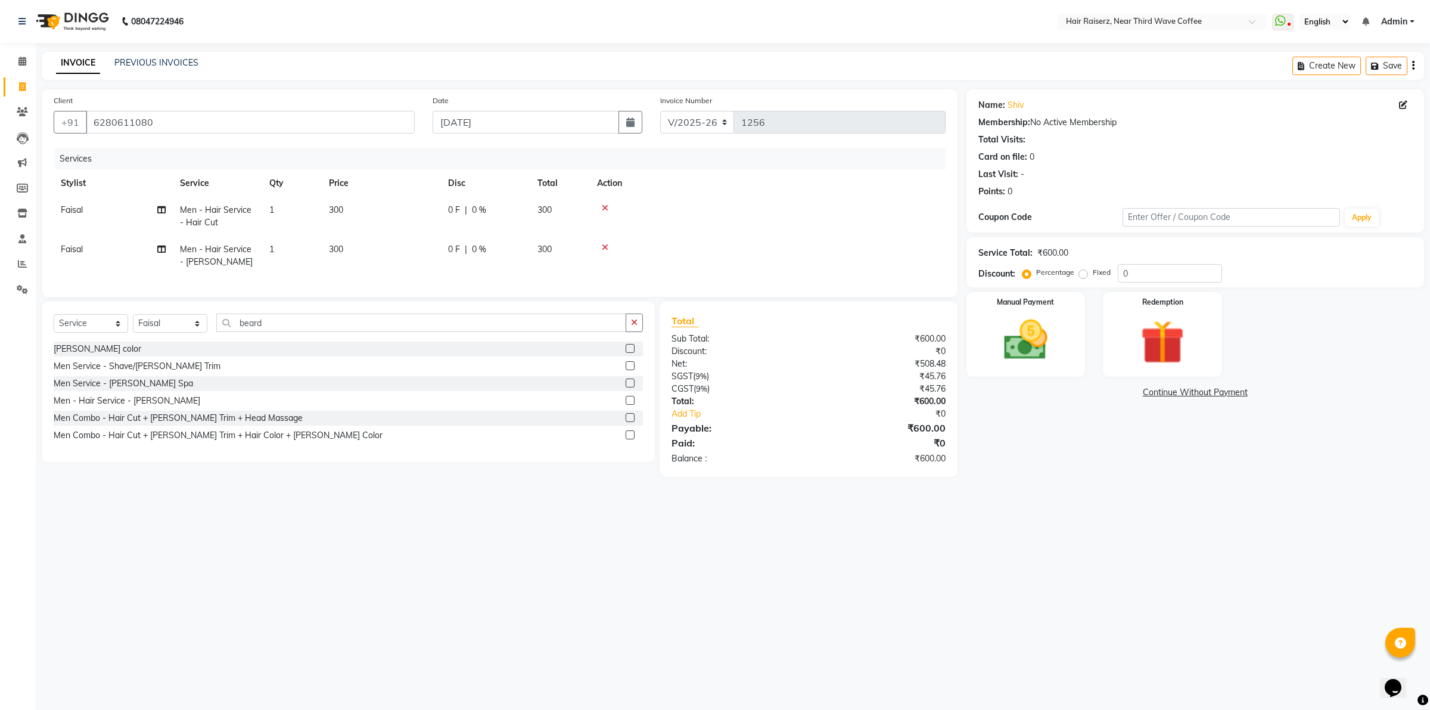
click at [439, 268] on td "300" at bounding box center [381, 255] width 119 height 39
select select "86352"
click at [443, 254] on td "300" at bounding box center [437, 248] width 119 height 51
click at [451, 245] on input "300" at bounding box center [437, 240] width 105 height 18
type input "3"
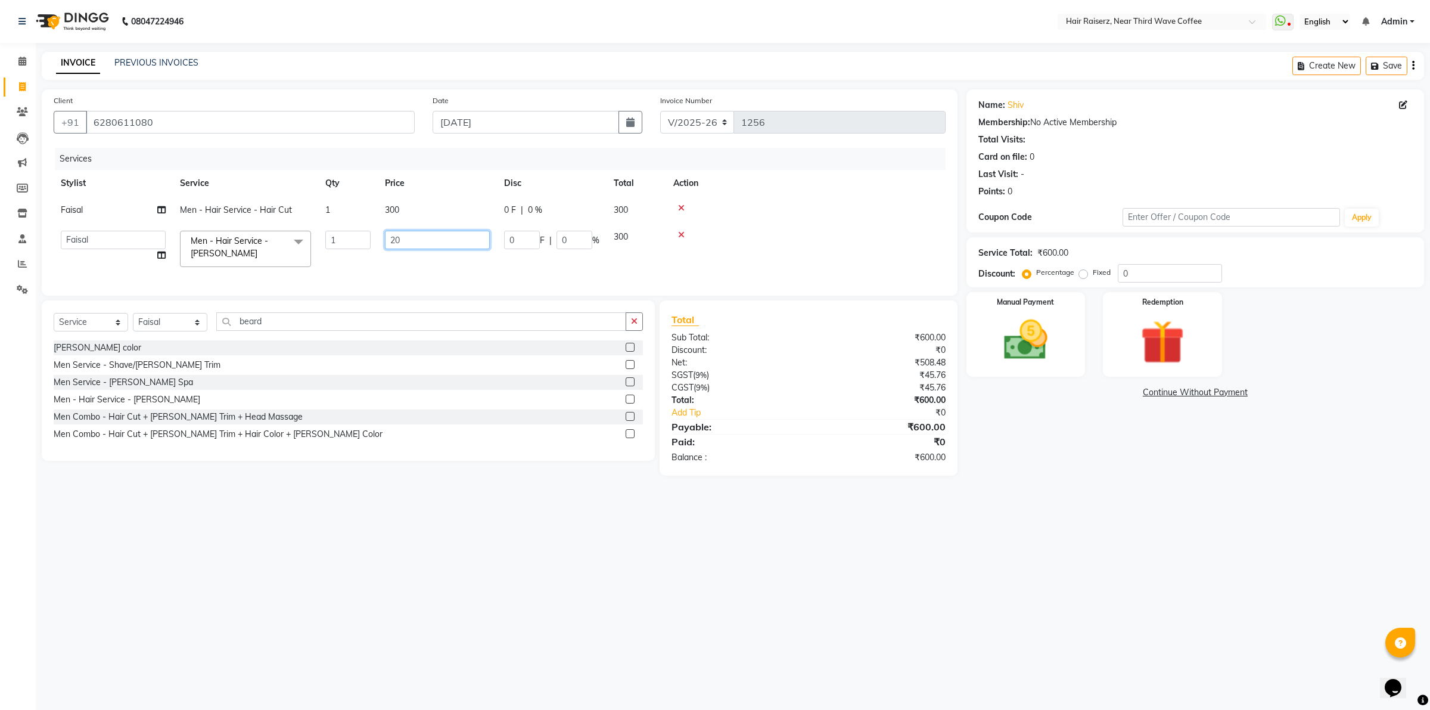
type input "200"
click at [982, 440] on div "Name: Shiv Membership: No Active Membership Total Visits: Card on file: 0 Last …" at bounding box center [1200, 282] width 467 height 386
click at [1018, 368] on div "Manual Payment" at bounding box center [1026, 334] width 124 height 88
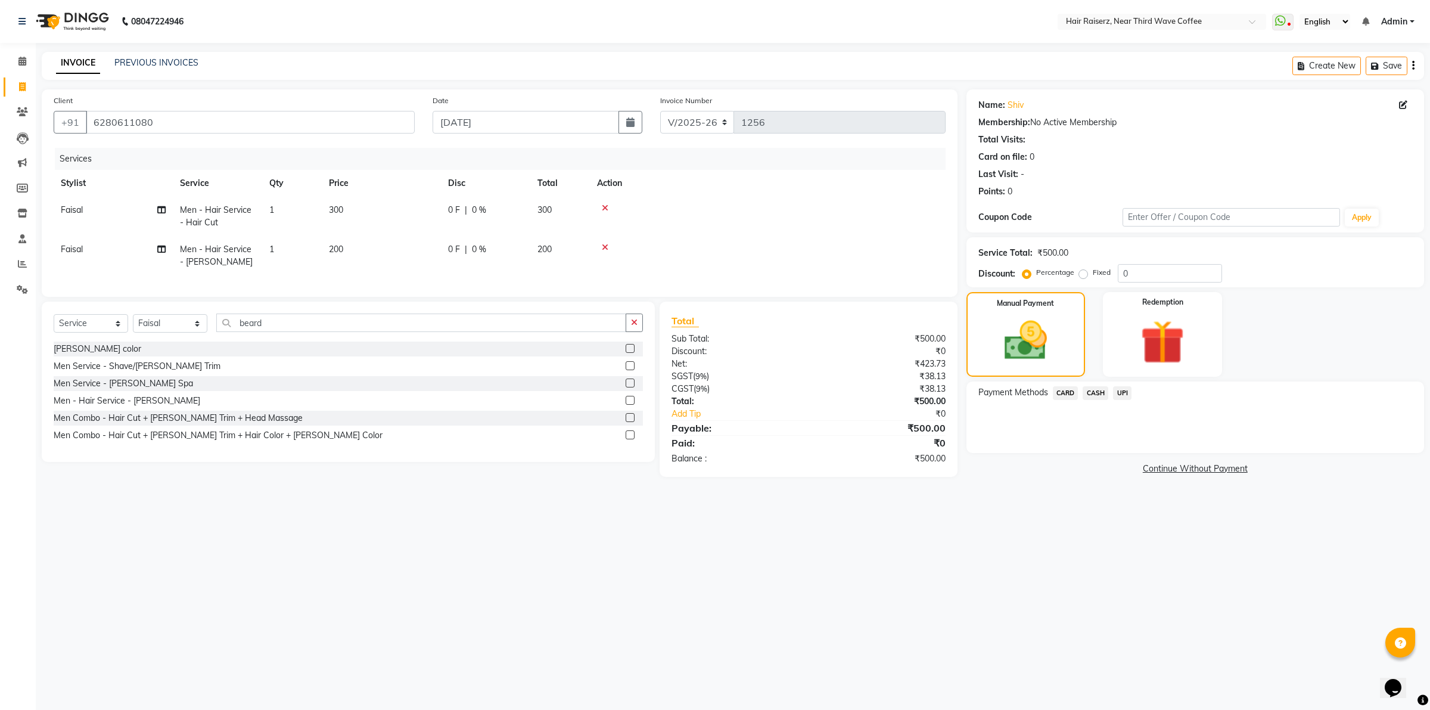
click at [1094, 394] on span "CASH" at bounding box center [1096, 393] width 26 height 14
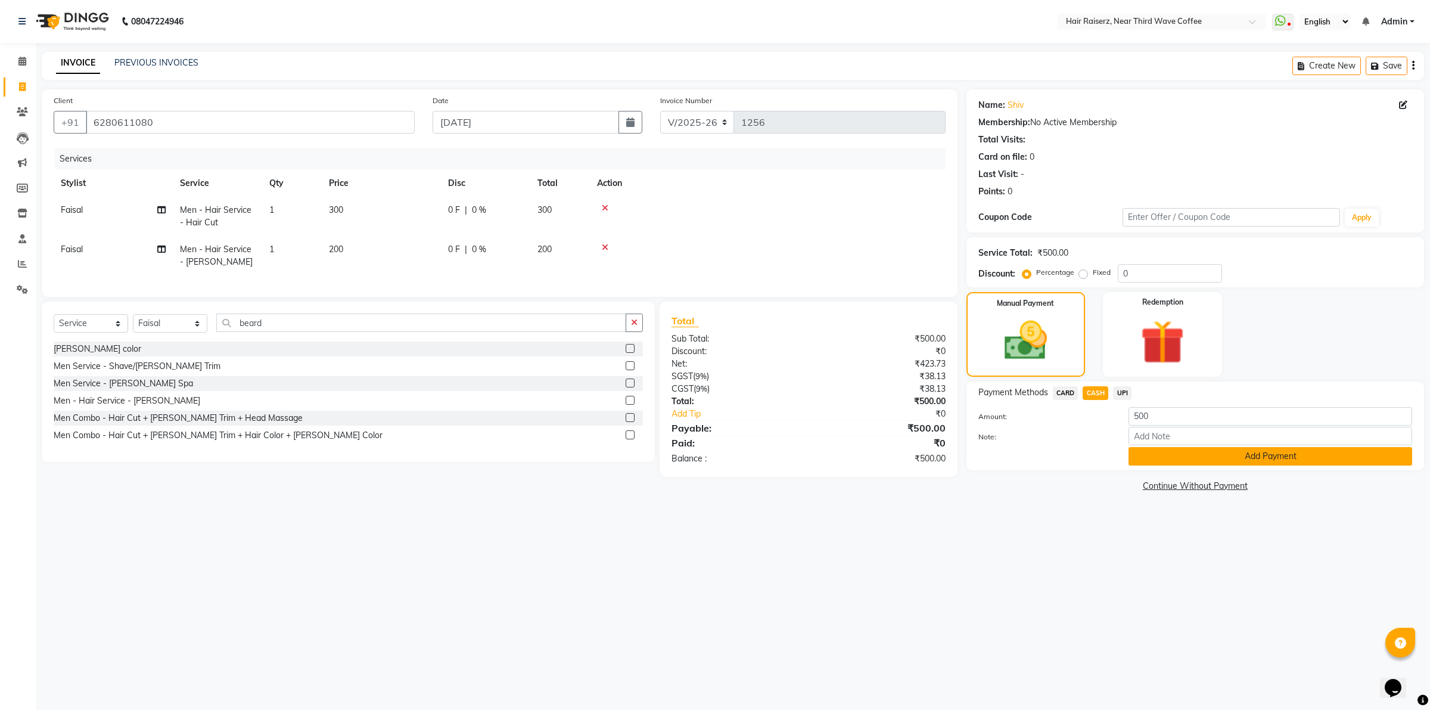
click at [1162, 457] on button "Add Payment" at bounding box center [1271, 456] width 284 height 18
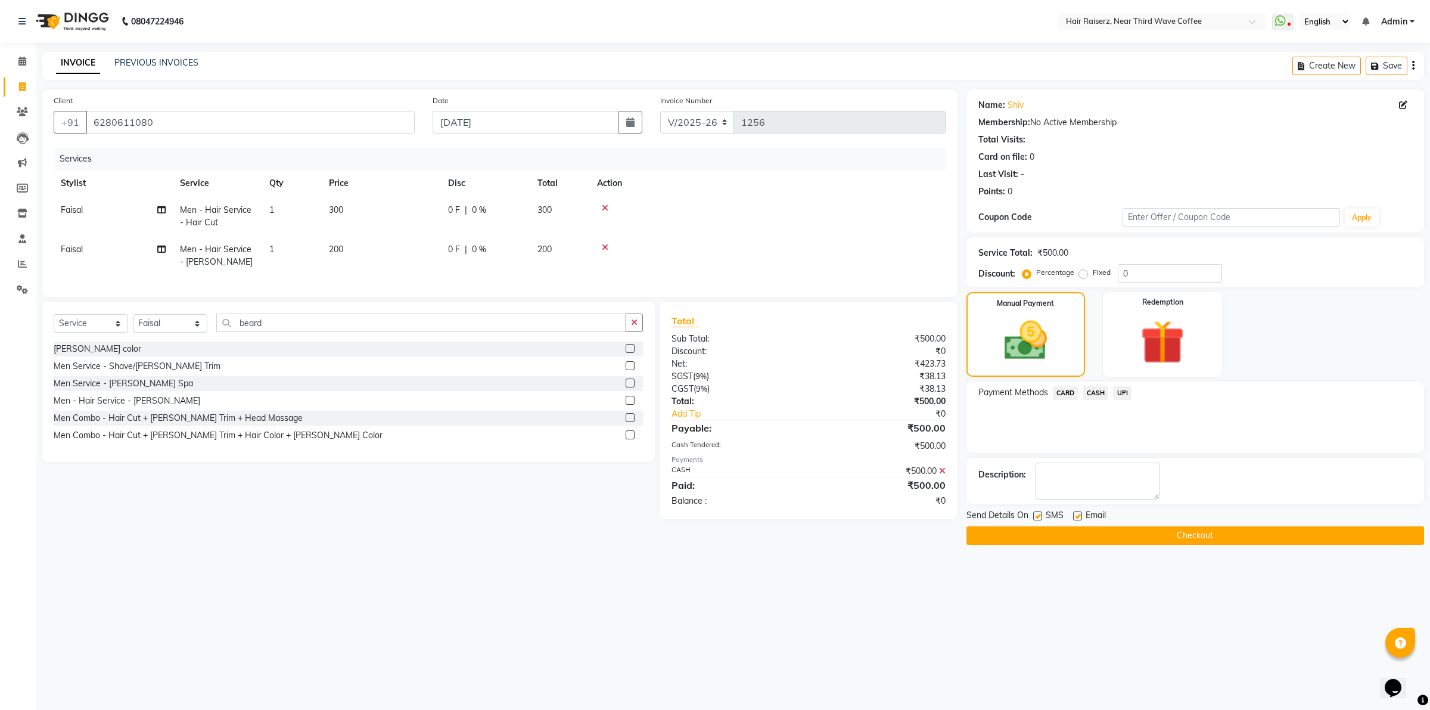
click at [1077, 520] on label at bounding box center [1077, 515] width 9 height 9
click at [1077, 520] on input "checkbox" at bounding box center [1077, 516] width 8 height 8
checkbox input "false"
click at [1035, 519] on label at bounding box center [1037, 515] width 9 height 9
click at [1035, 519] on input "checkbox" at bounding box center [1037, 516] width 8 height 8
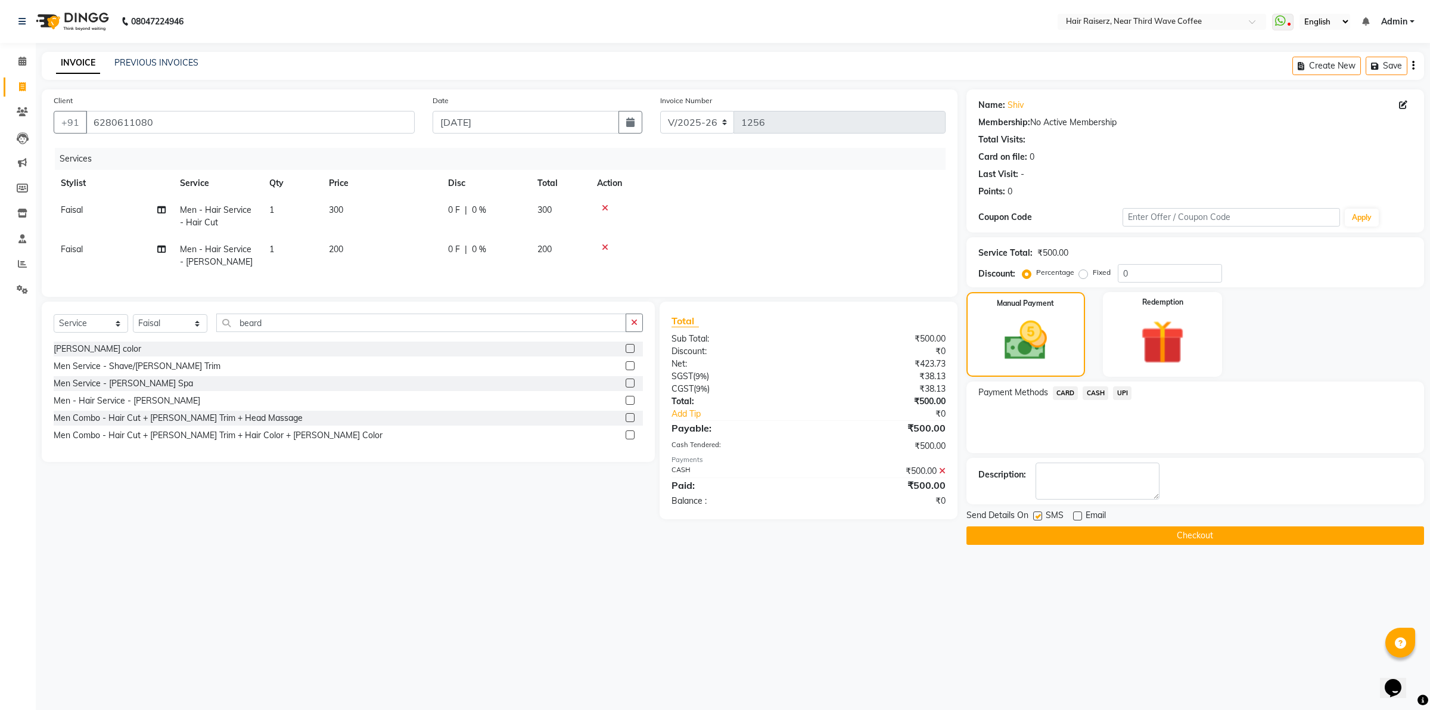
checkbox input "false"
click at [1038, 538] on button "Checkout" at bounding box center [1196, 535] width 458 height 18
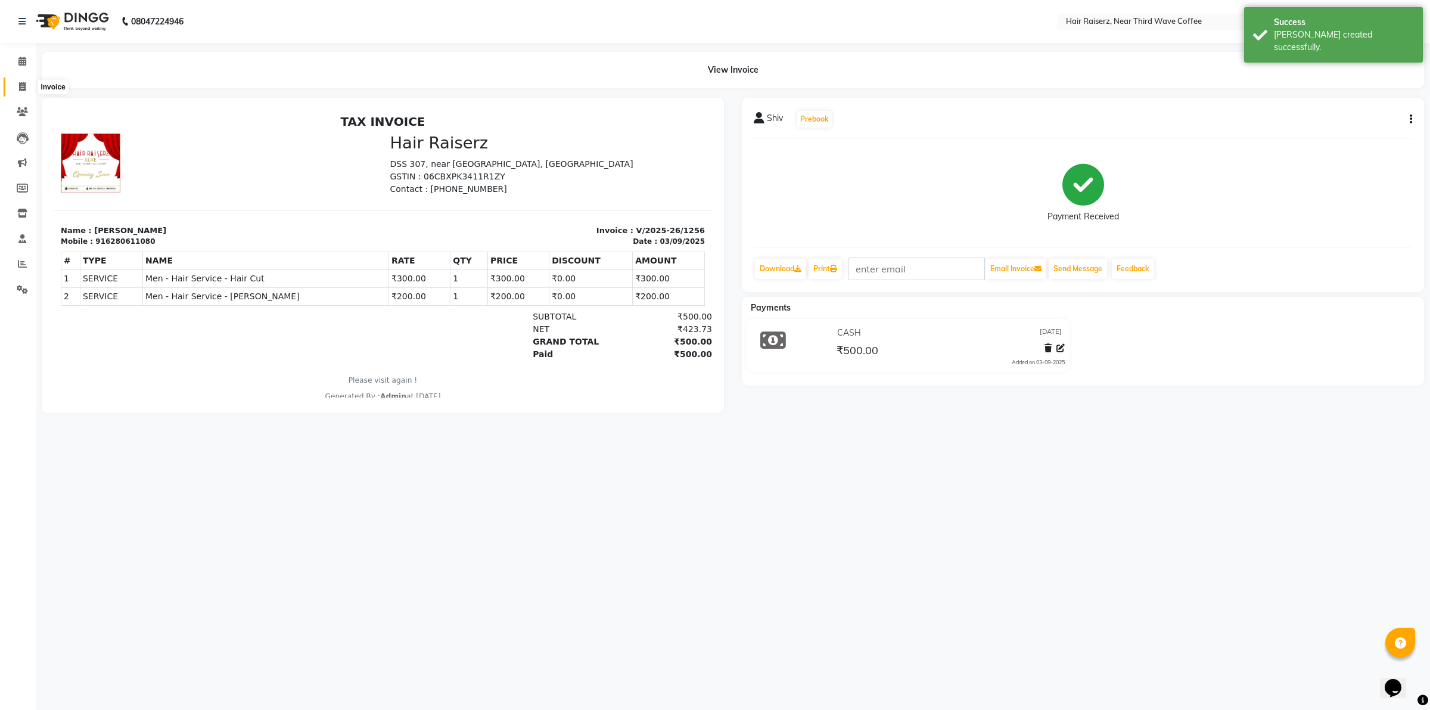
click at [24, 85] on icon at bounding box center [22, 86] width 7 height 9
select select "service"
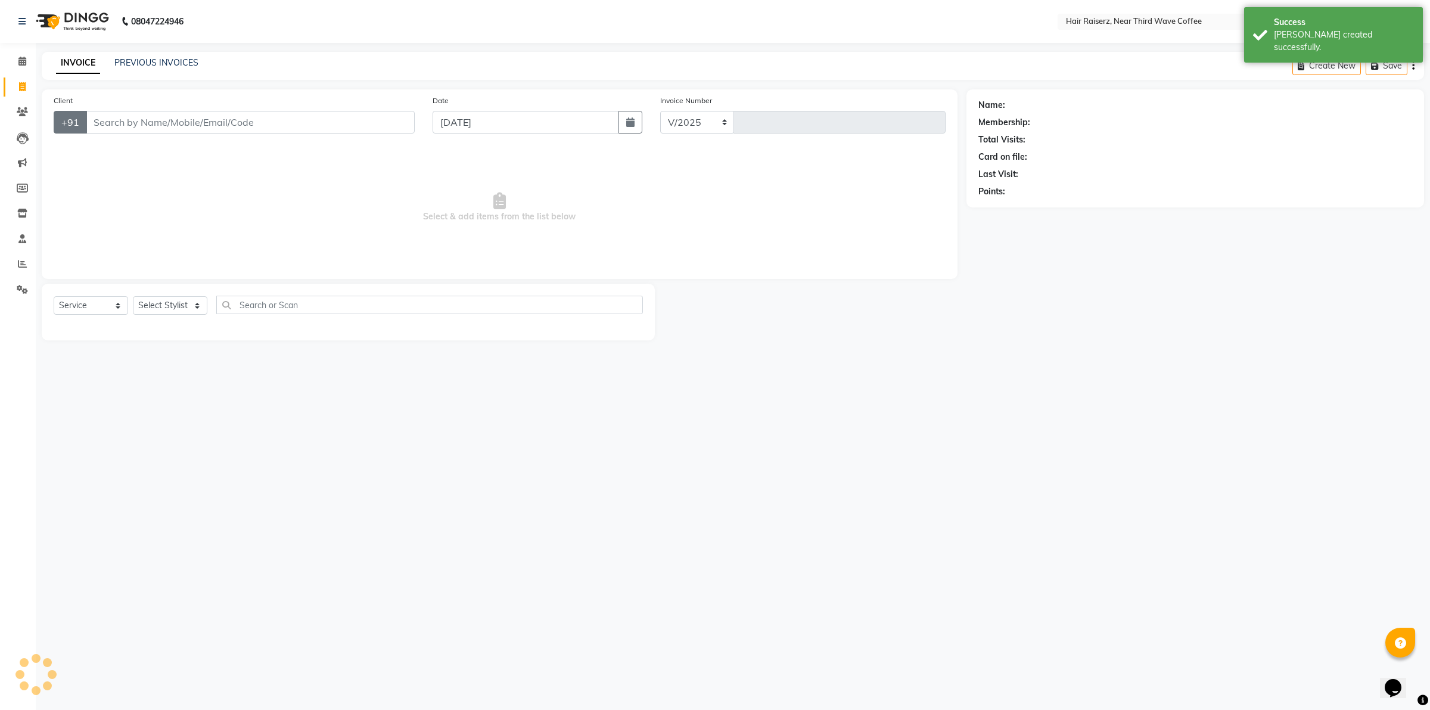
select select "5183"
type input "1257"
click at [100, 119] on input "Client" at bounding box center [250, 122] width 329 height 23
type input "977968646"
click at [371, 132] on button "Add Client" at bounding box center [383, 122] width 61 height 23
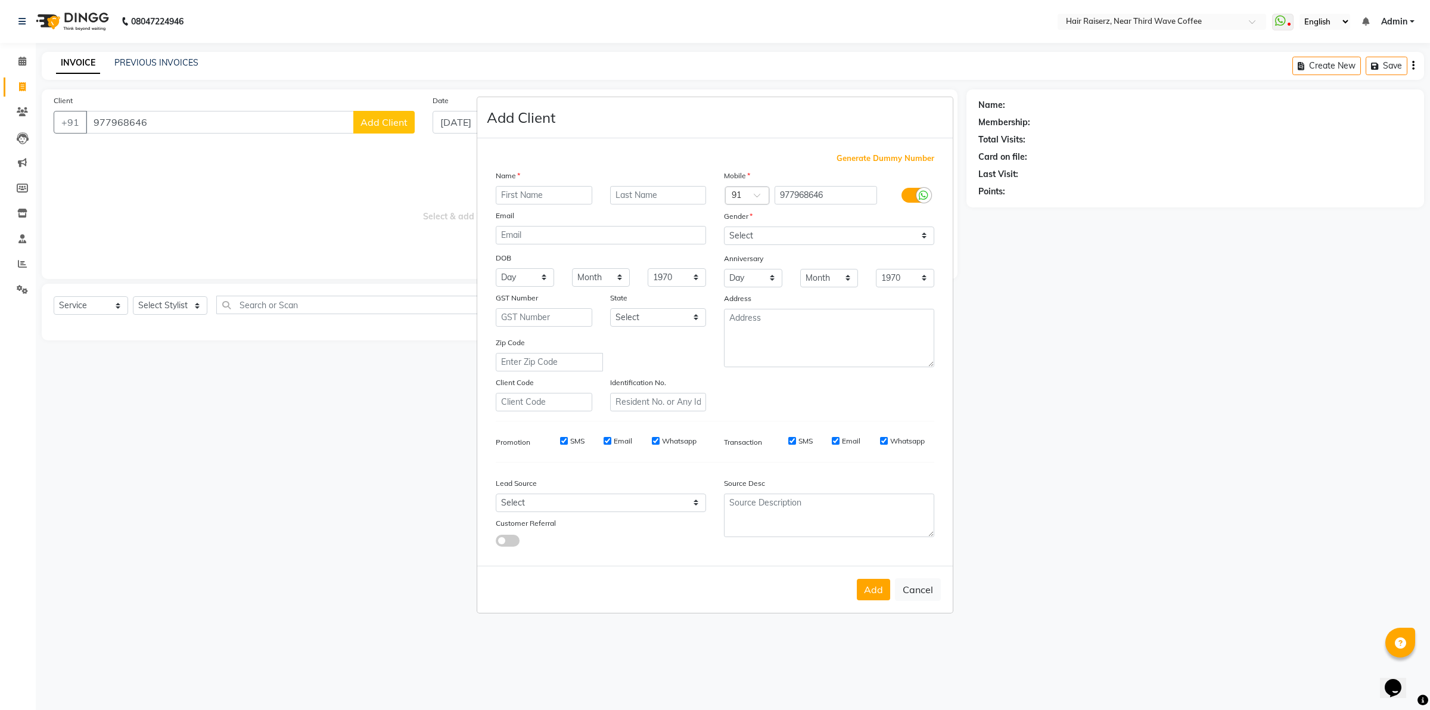
click at [526, 198] on input "text" at bounding box center [544, 195] width 97 height 18
type input "a"
type input "[PERSON_NAME]"
click at [760, 241] on select "Select [DEMOGRAPHIC_DATA] [DEMOGRAPHIC_DATA] Other Prefer Not To Say" at bounding box center [829, 235] width 210 height 18
select select "[DEMOGRAPHIC_DATA]"
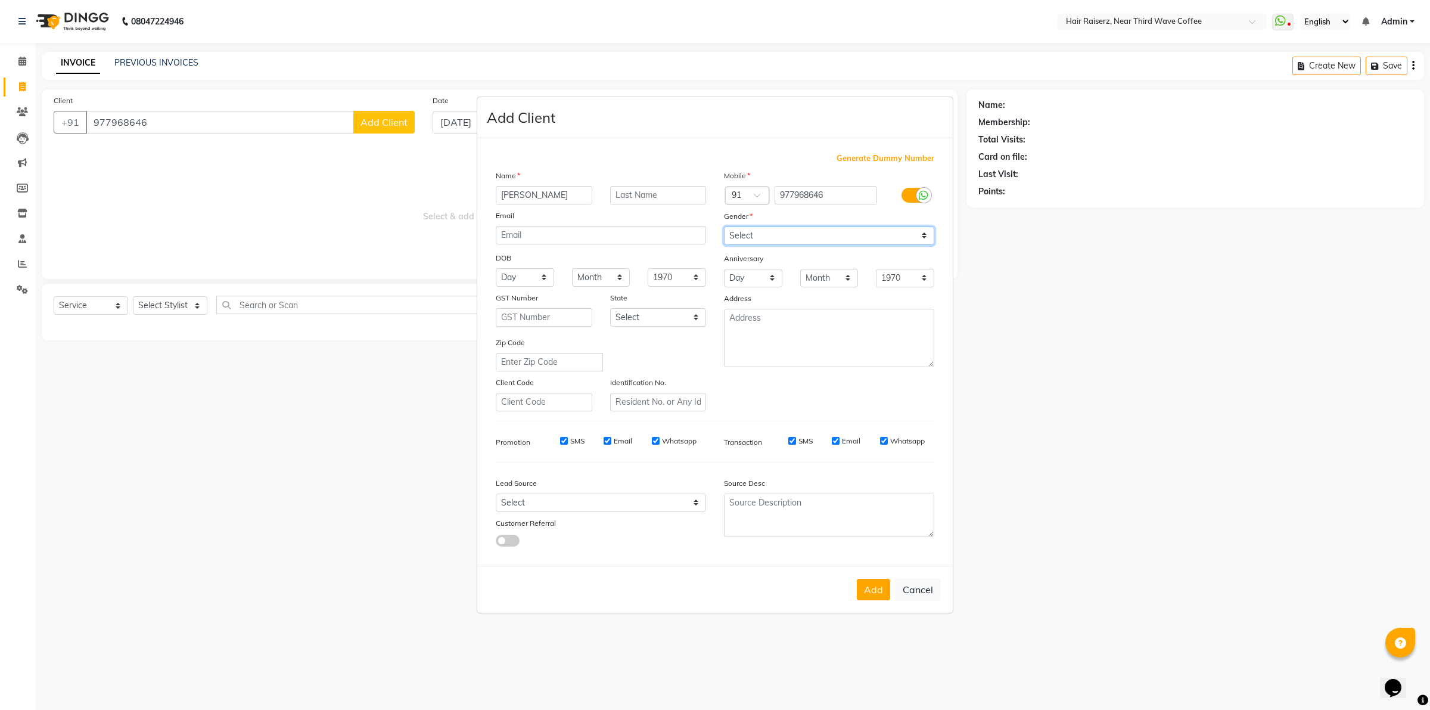
click at [724, 228] on select "Select [DEMOGRAPHIC_DATA] [DEMOGRAPHIC_DATA] Other Prefer Not To Say" at bounding box center [829, 235] width 210 height 18
click at [863, 589] on button "Add" at bounding box center [873, 589] width 33 height 21
select select
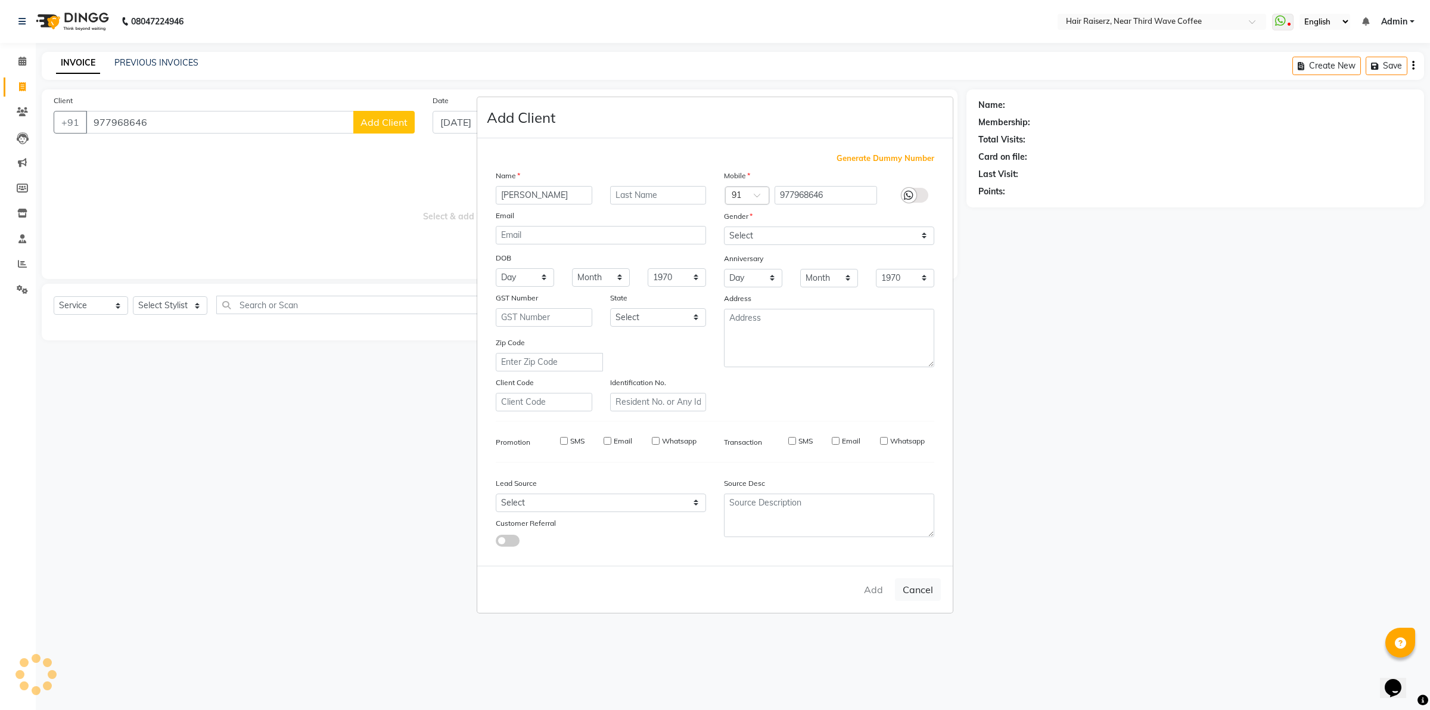
select select
checkbox input "false"
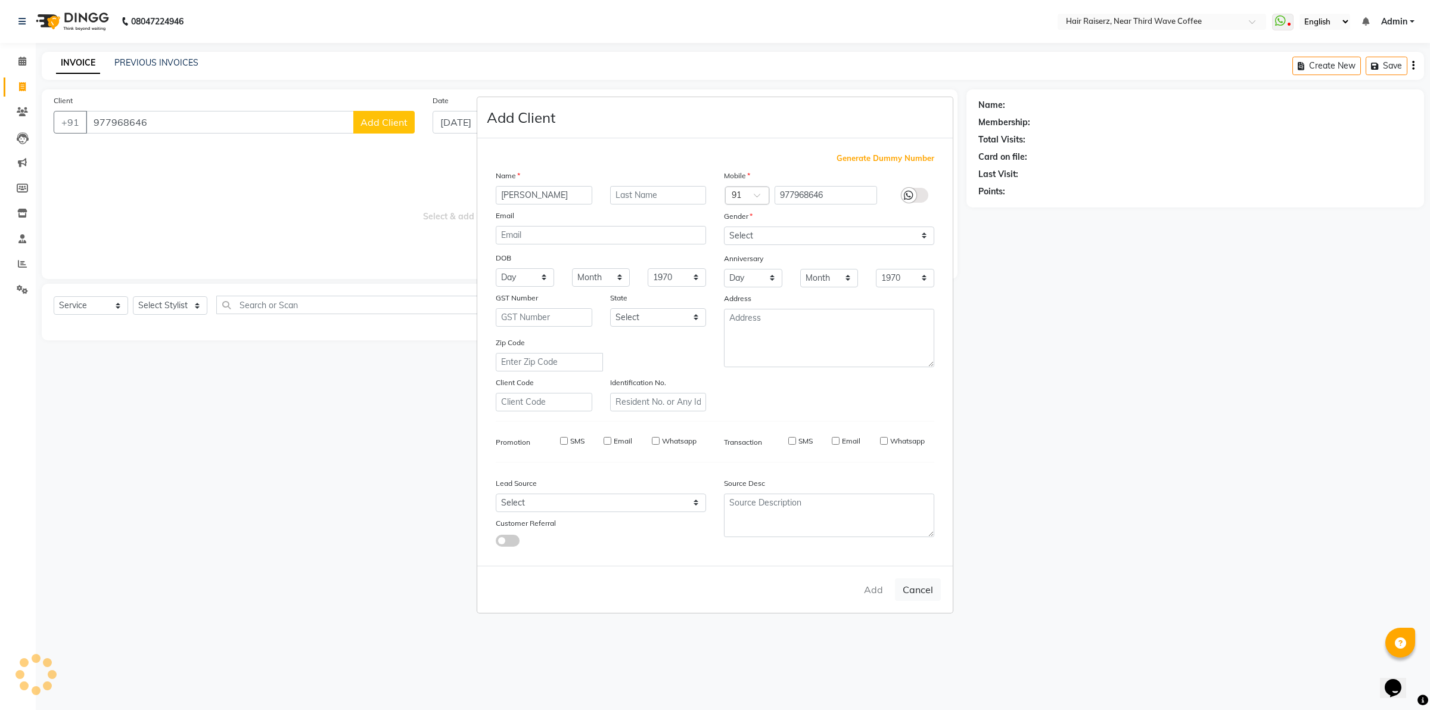
checkbox input "false"
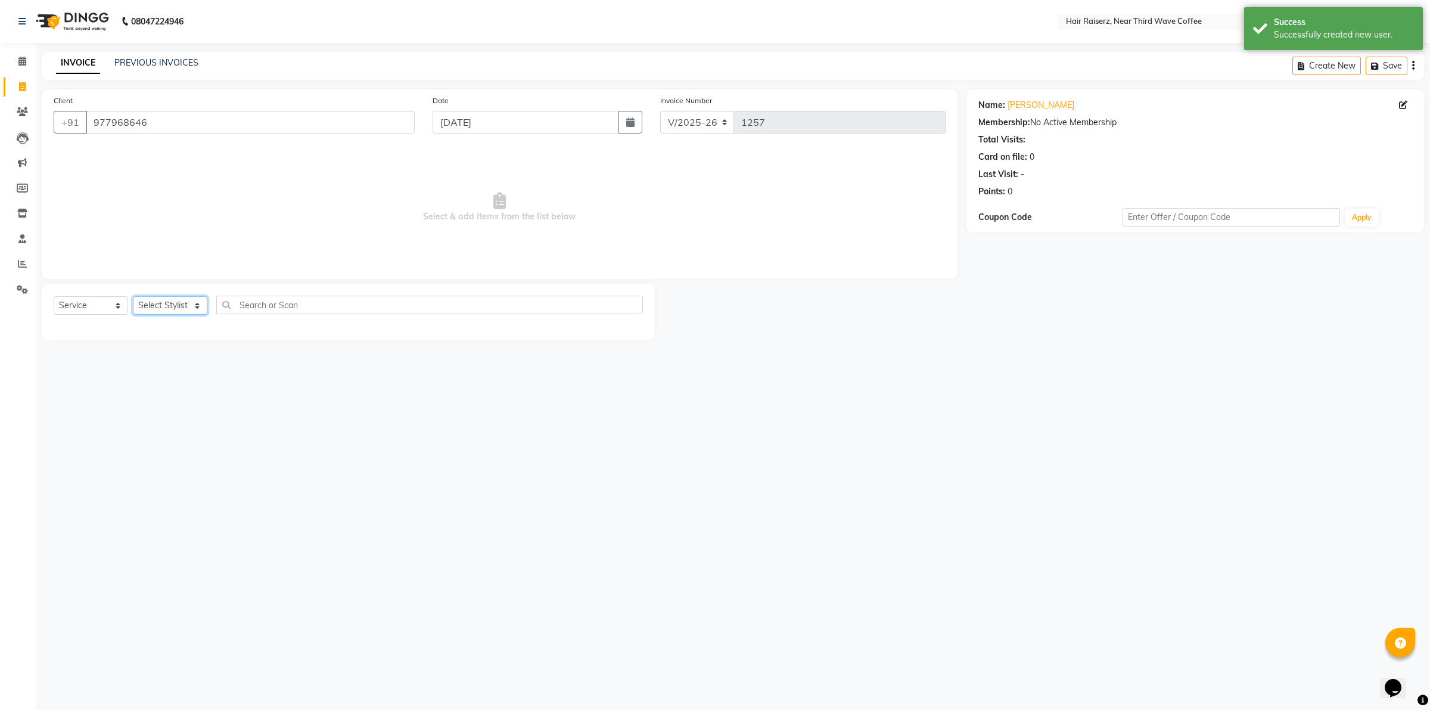
click at [185, 308] on select "Select Stylist [PERSON_NAME] [PERSON_NAME] [PERSON_NAME] [PERSON_NAME] [PERSON_…" at bounding box center [170, 305] width 74 height 18
select select "74273"
click at [133, 296] on select "Select Stylist [PERSON_NAME] [PERSON_NAME] [PERSON_NAME] [PERSON_NAME] [PERSON_…" at bounding box center [170, 305] width 74 height 18
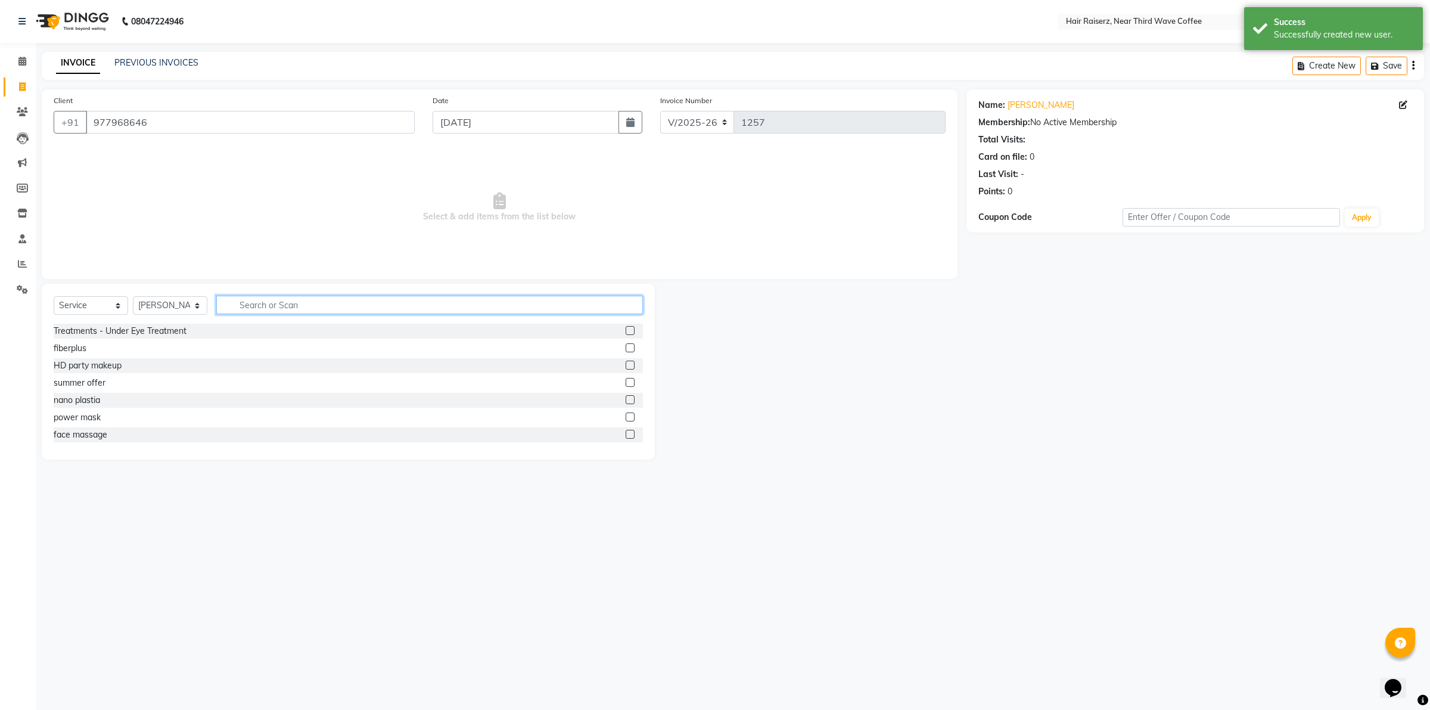
click at [248, 313] on input "text" at bounding box center [429, 305] width 427 height 18
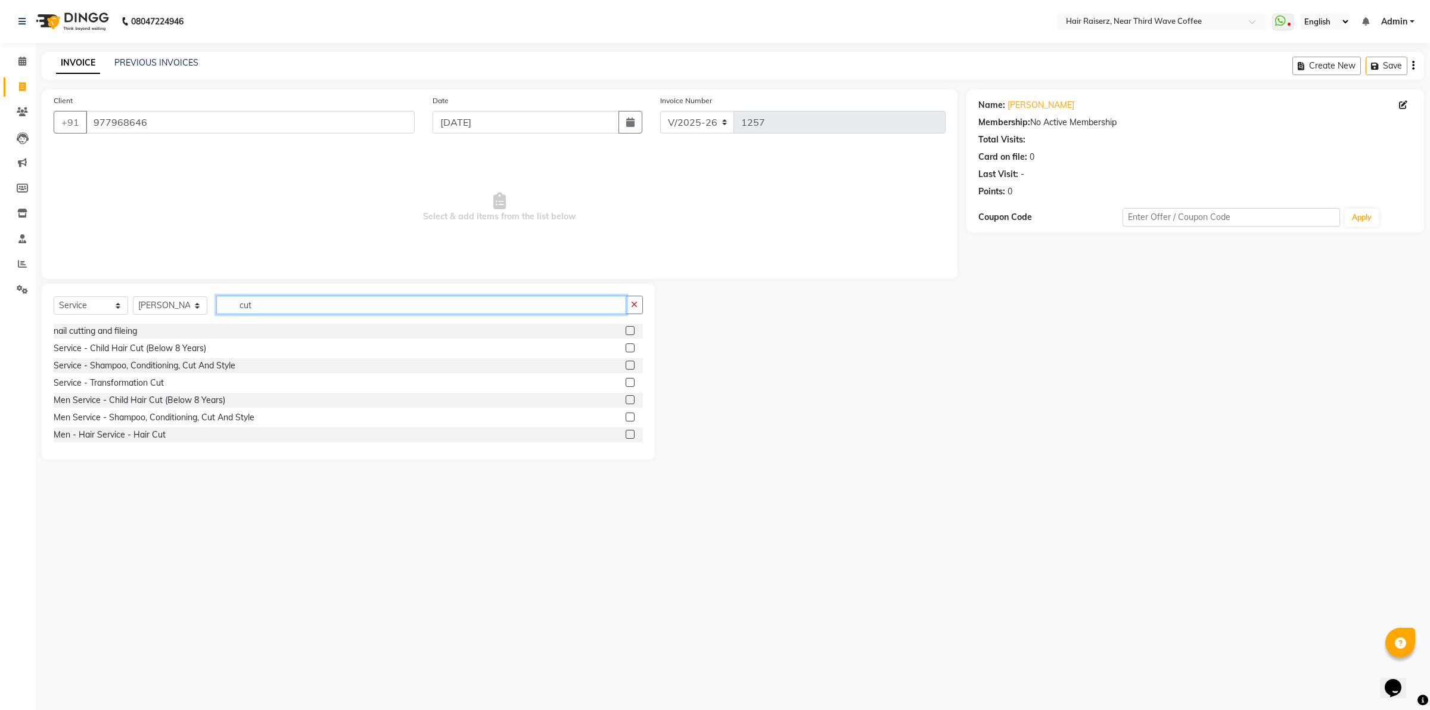
type input "cut"
click at [626, 434] on label at bounding box center [630, 434] width 9 height 9
click at [626, 434] on input "checkbox" at bounding box center [630, 435] width 8 height 8
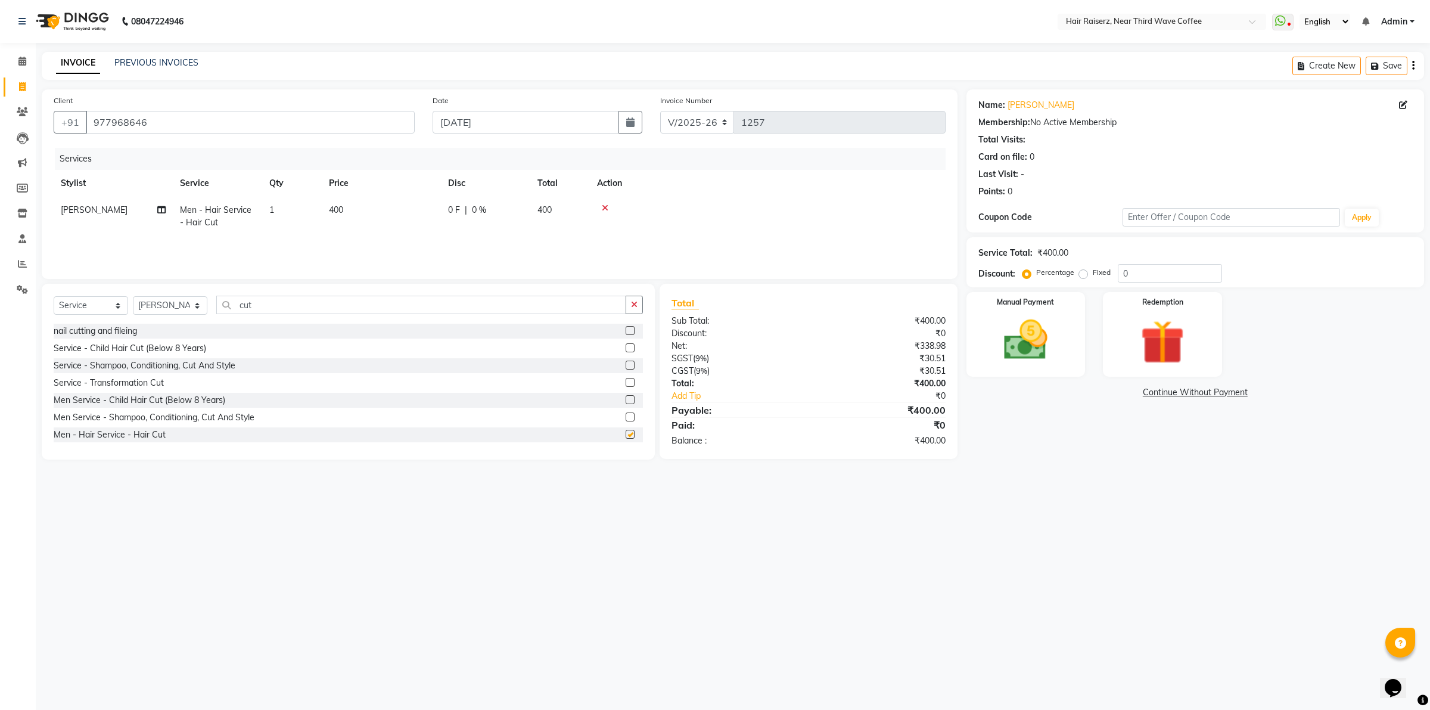
checkbox input "false"
click at [395, 239] on div "Services Stylist Service Qty Price Disc Total Action Ali Men - Hair Service - H…" at bounding box center [500, 207] width 892 height 119
click at [424, 213] on td "400" at bounding box center [381, 216] width 119 height 39
click at [433, 207] on input "400" at bounding box center [437, 213] width 105 height 18
type input "4"
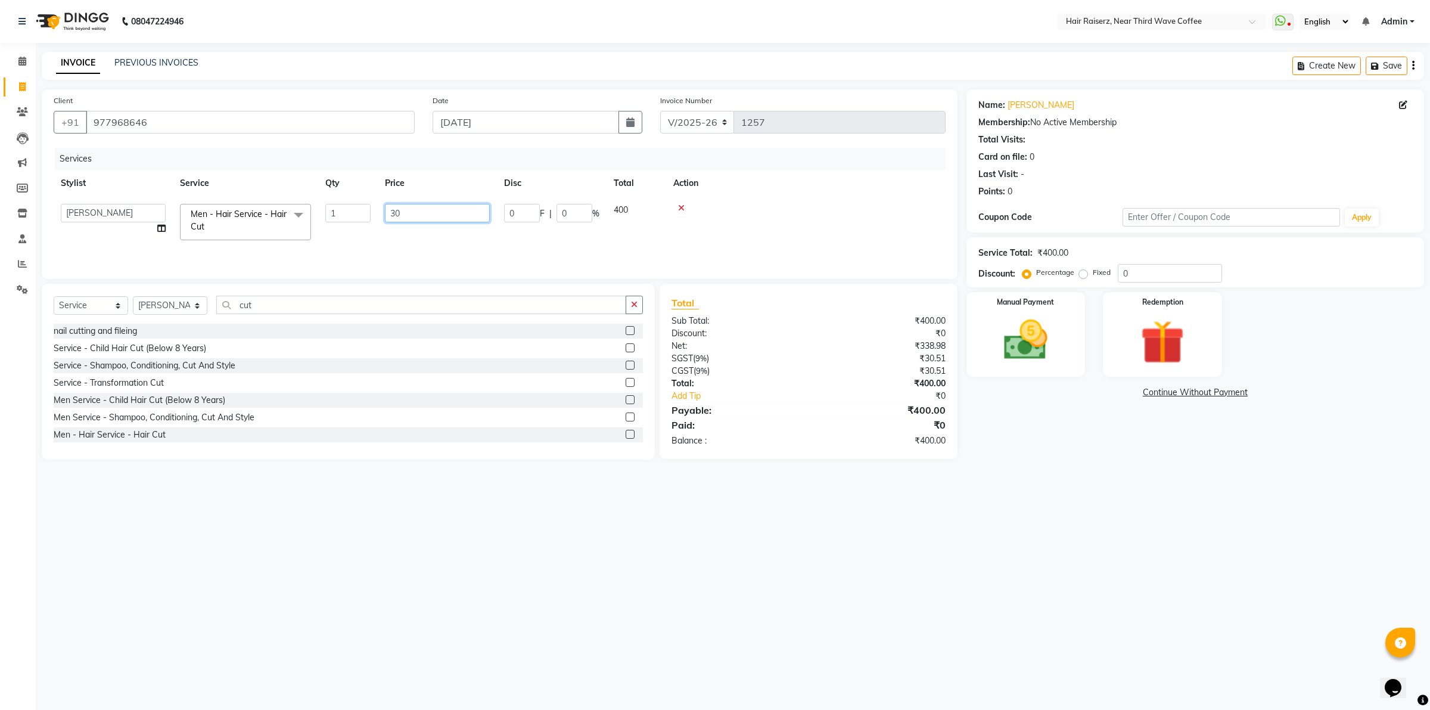
type input "300"
drag, startPoint x: 940, startPoint y: 451, endPoint x: 967, endPoint y: 449, distance: 26.3
click at [961, 453] on div "Total Sub Total: ₹300.00 Discount: ₹0 Net: ₹254.24 SGST ( 9% ) ₹22.88 CGST ( 9%…" at bounding box center [810, 372] width 311 height 176
click at [1037, 341] on img at bounding box center [1026, 340] width 74 height 52
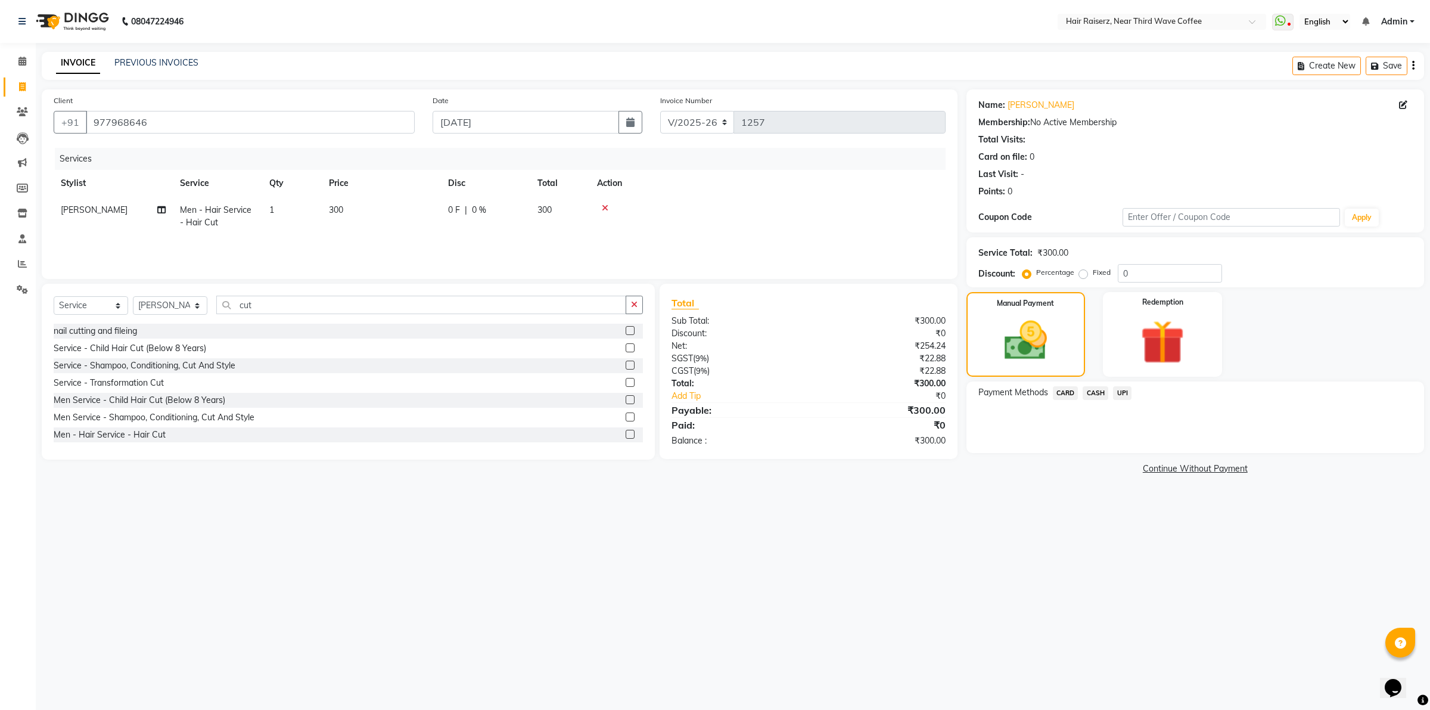
click at [1095, 395] on span "CASH" at bounding box center [1096, 393] width 26 height 14
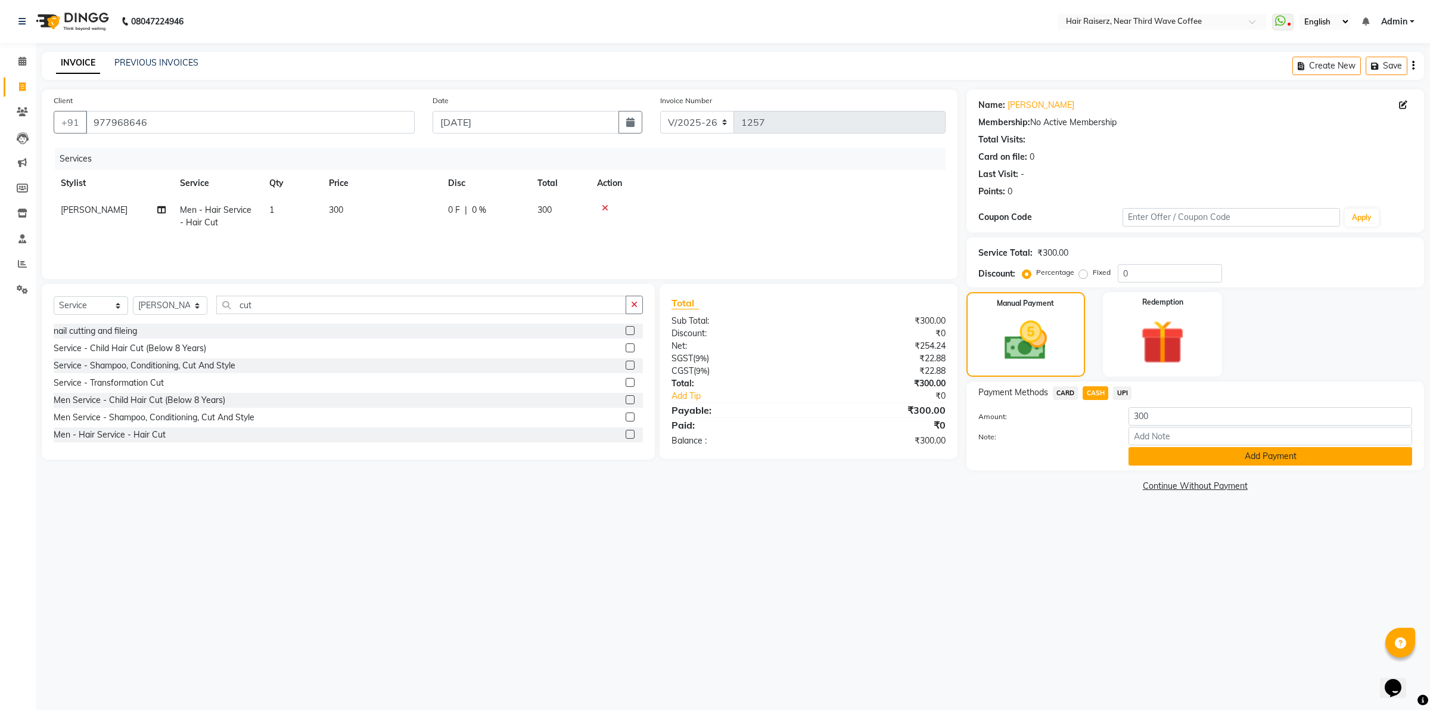
click at [1155, 459] on button "Add Payment" at bounding box center [1271, 456] width 284 height 18
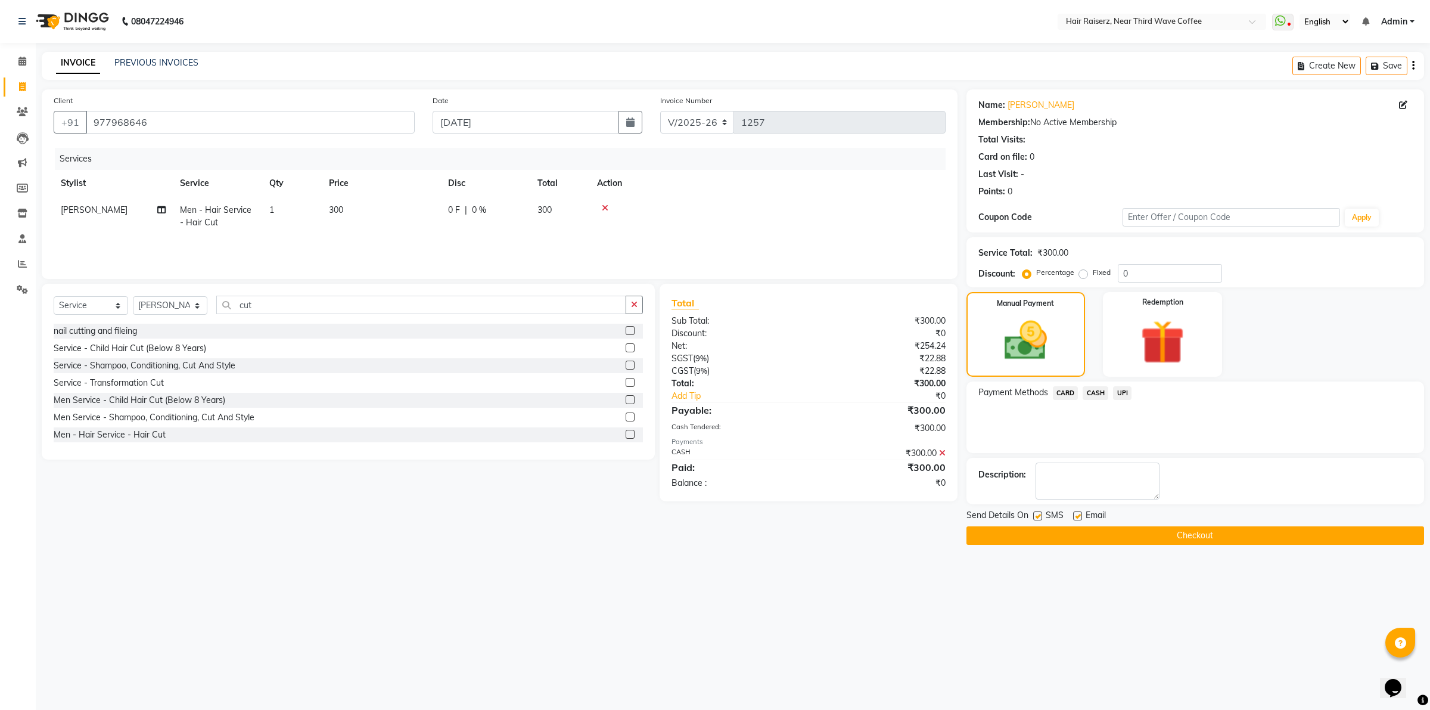
click at [1077, 517] on label at bounding box center [1077, 515] width 9 height 9
click at [1077, 517] on input "checkbox" at bounding box center [1077, 516] width 8 height 8
checkbox input "false"
click at [1037, 517] on label at bounding box center [1037, 515] width 9 height 9
click at [1037, 517] on input "checkbox" at bounding box center [1037, 516] width 8 height 8
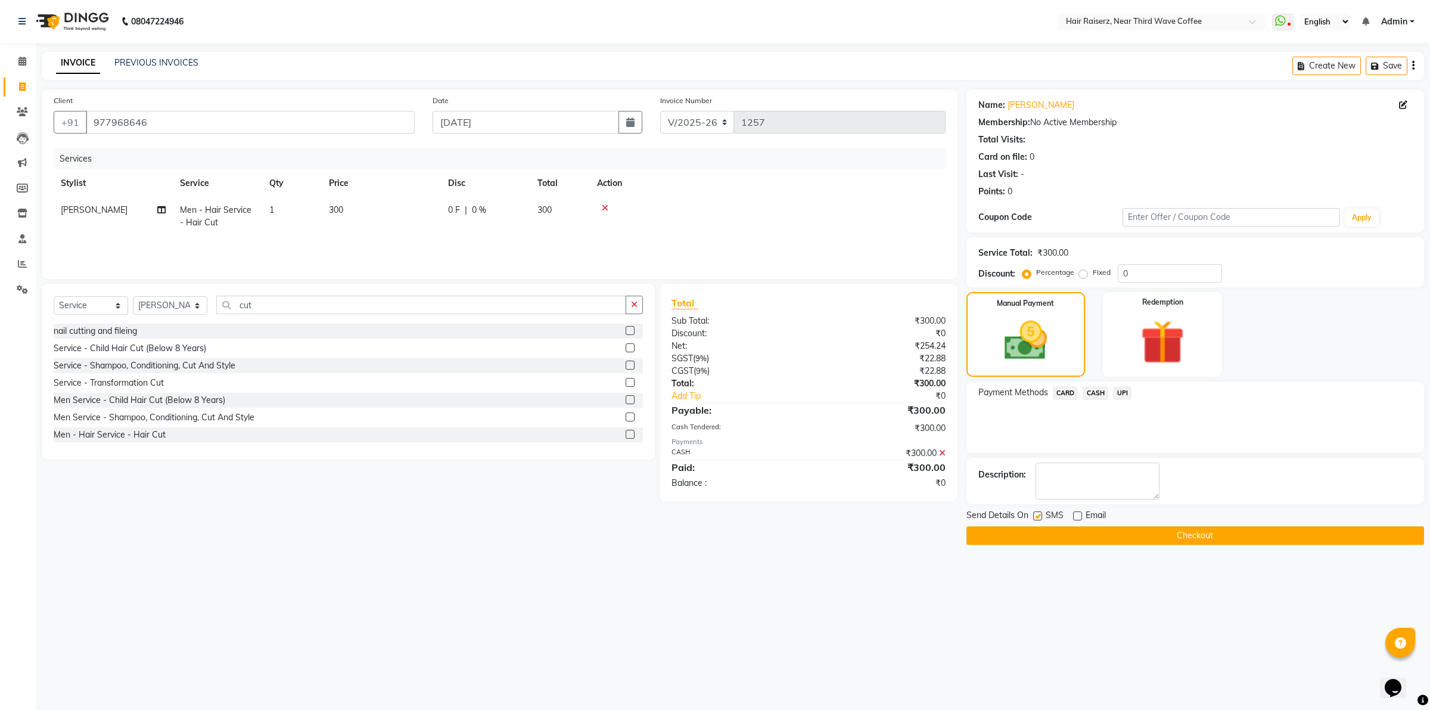
checkbox input "false"
click at [1040, 531] on button "Checkout" at bounding box center [1196, 535] width 458 height 18
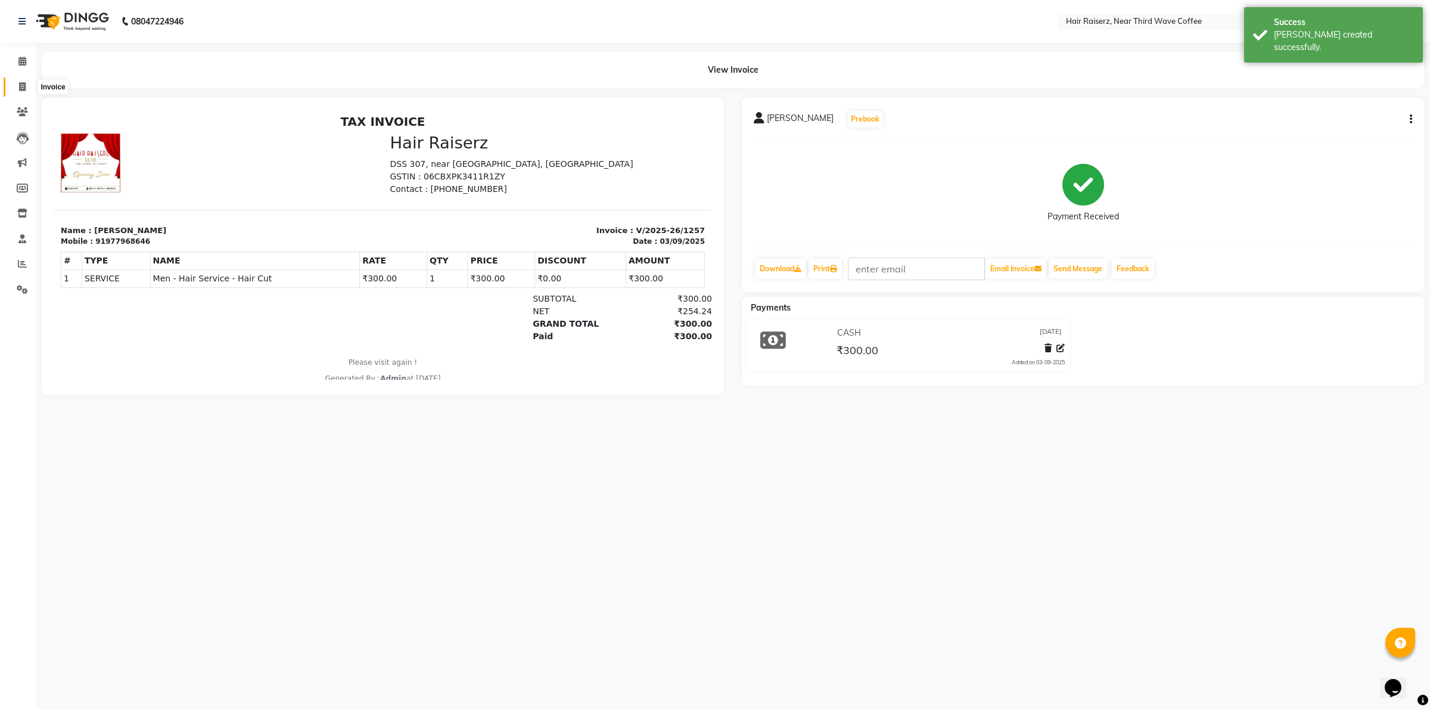
click at [24, 83] on icon at bounding box center [22, 86] width 7 height 9
select select "service"
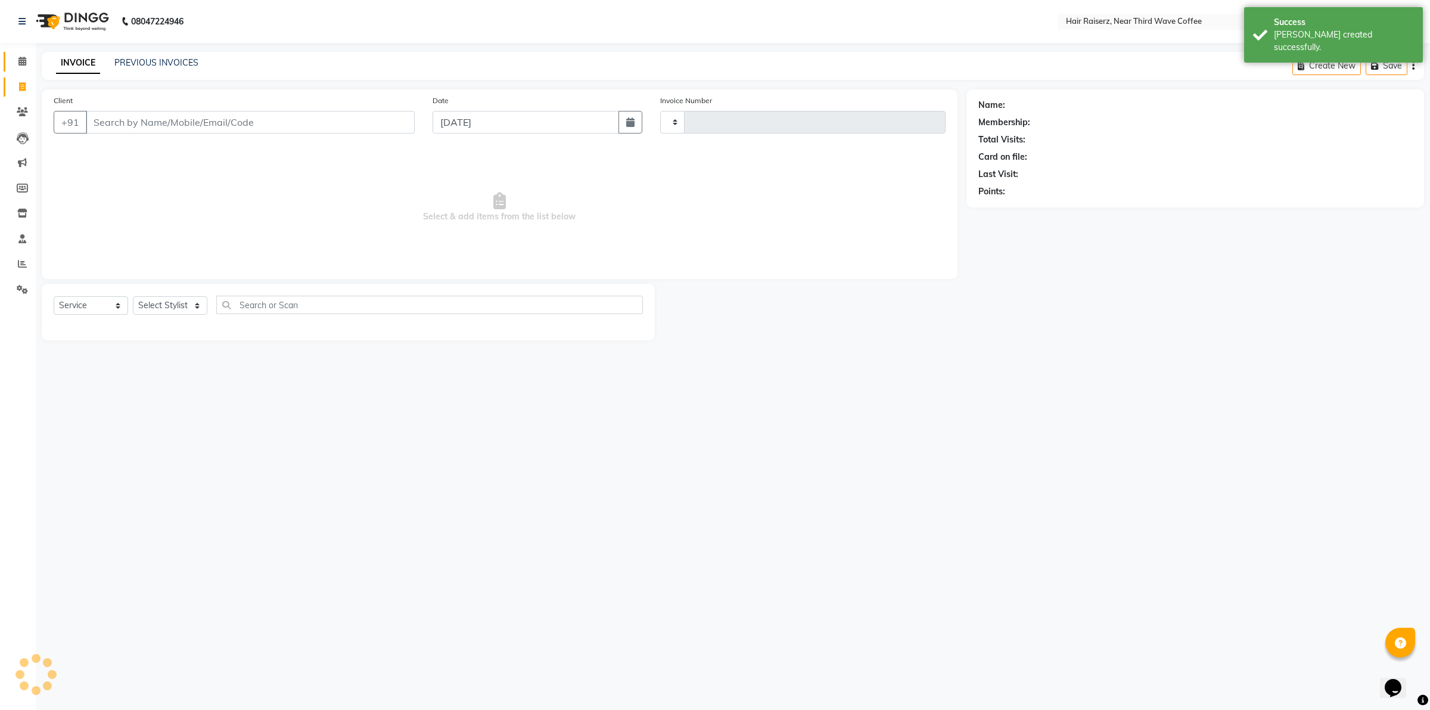
click at [23, 67] on span at bounding box center [22, 62] width 21 height 14
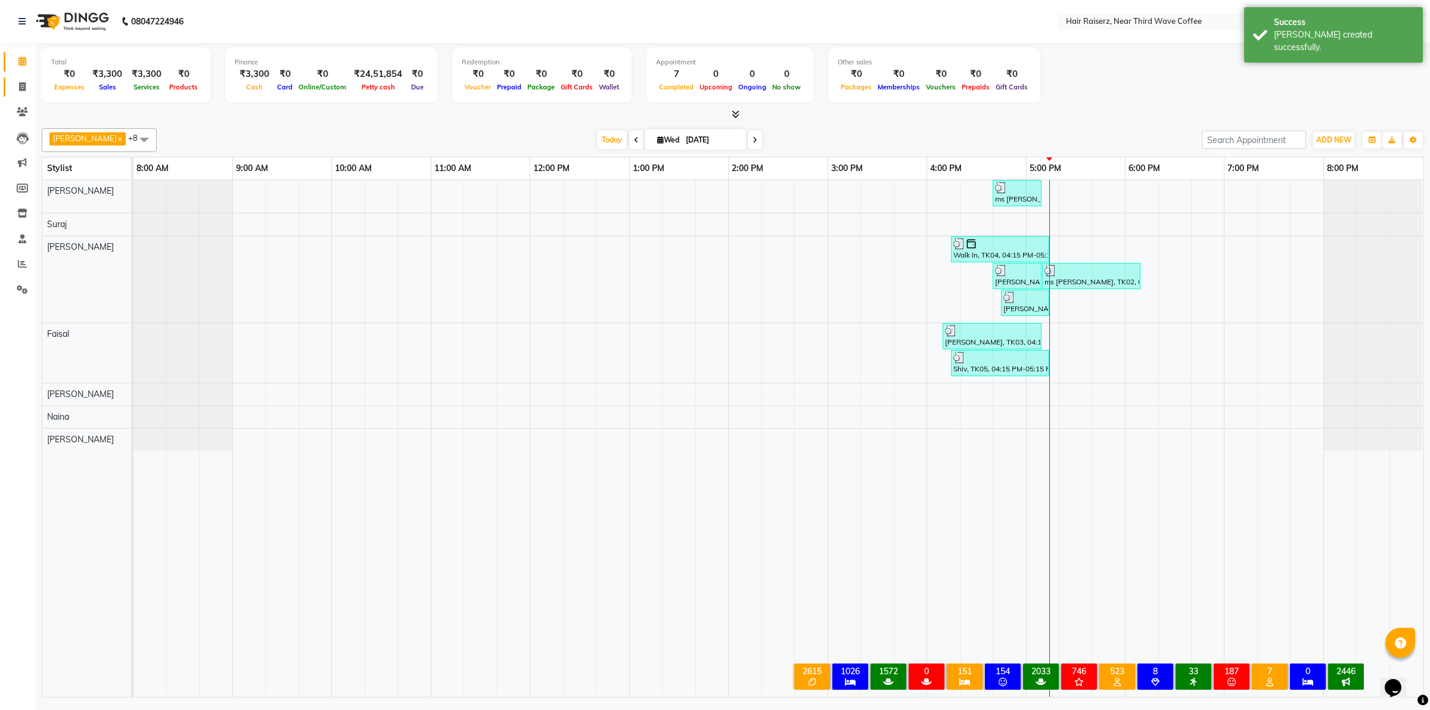
click at [23, 94] on link "Invoice" at bounding box center [18, 87] width 29 height 20
select select "service"
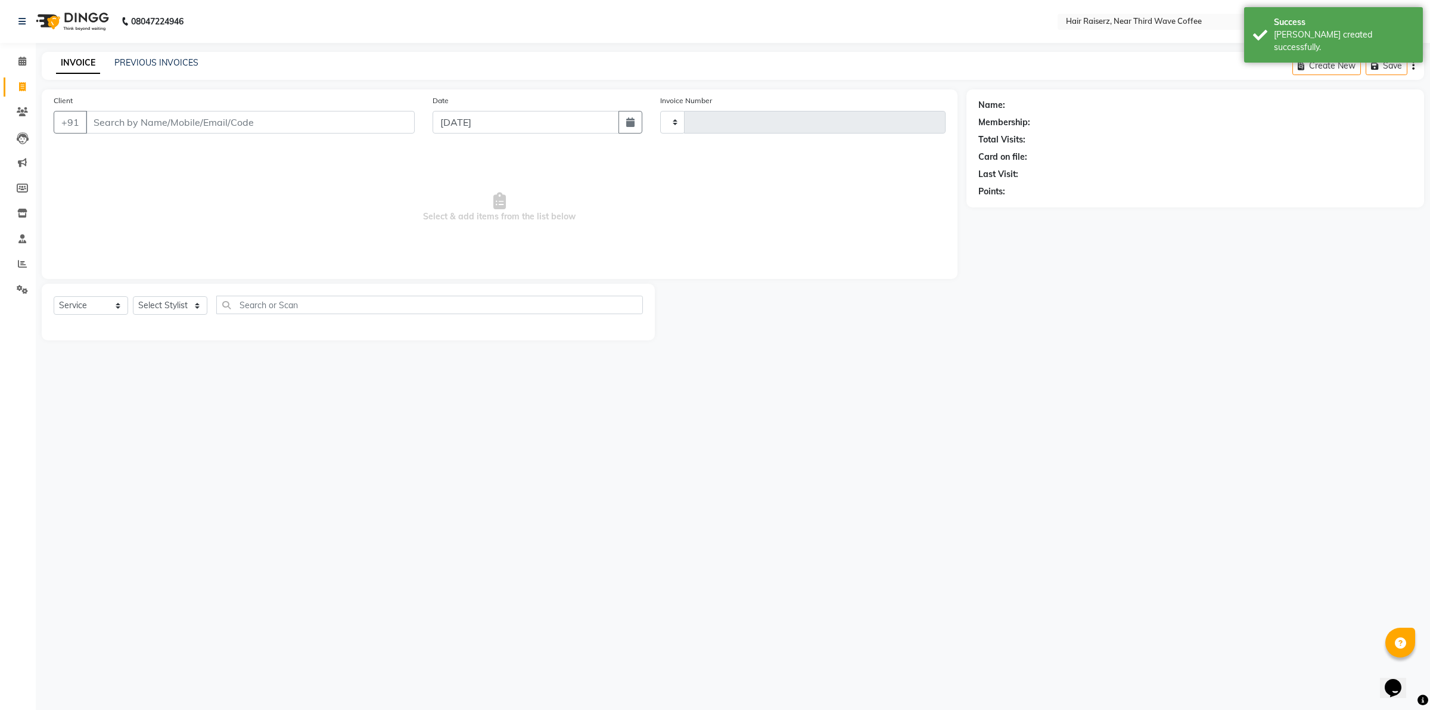
type input "1258"
select select "5183"
click at [177, 57] on link "PREVIOUS INVOICES" at bounding box center [156, 62] width 84 height 11
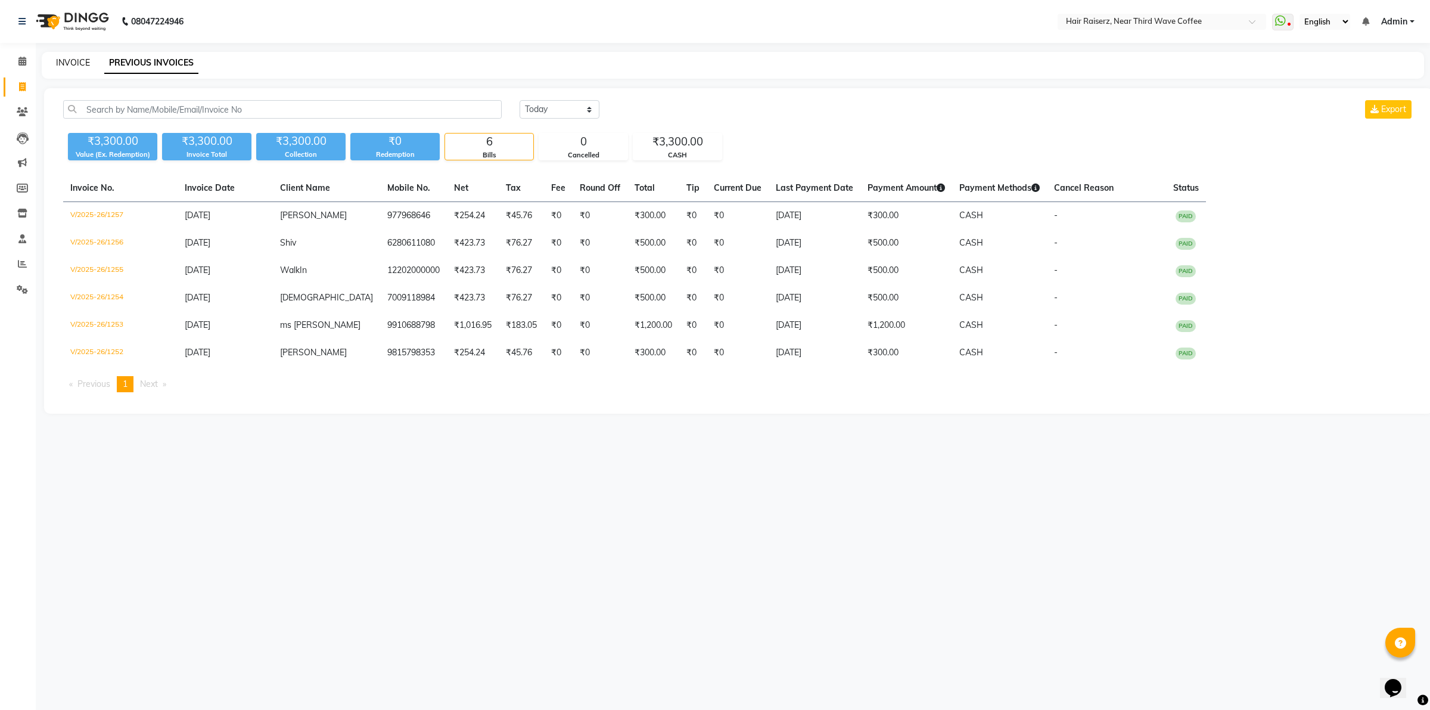
click at [60, 61] on link "INVOICE" at bounding box center [73, 62] width 34 height 11
select select "service"
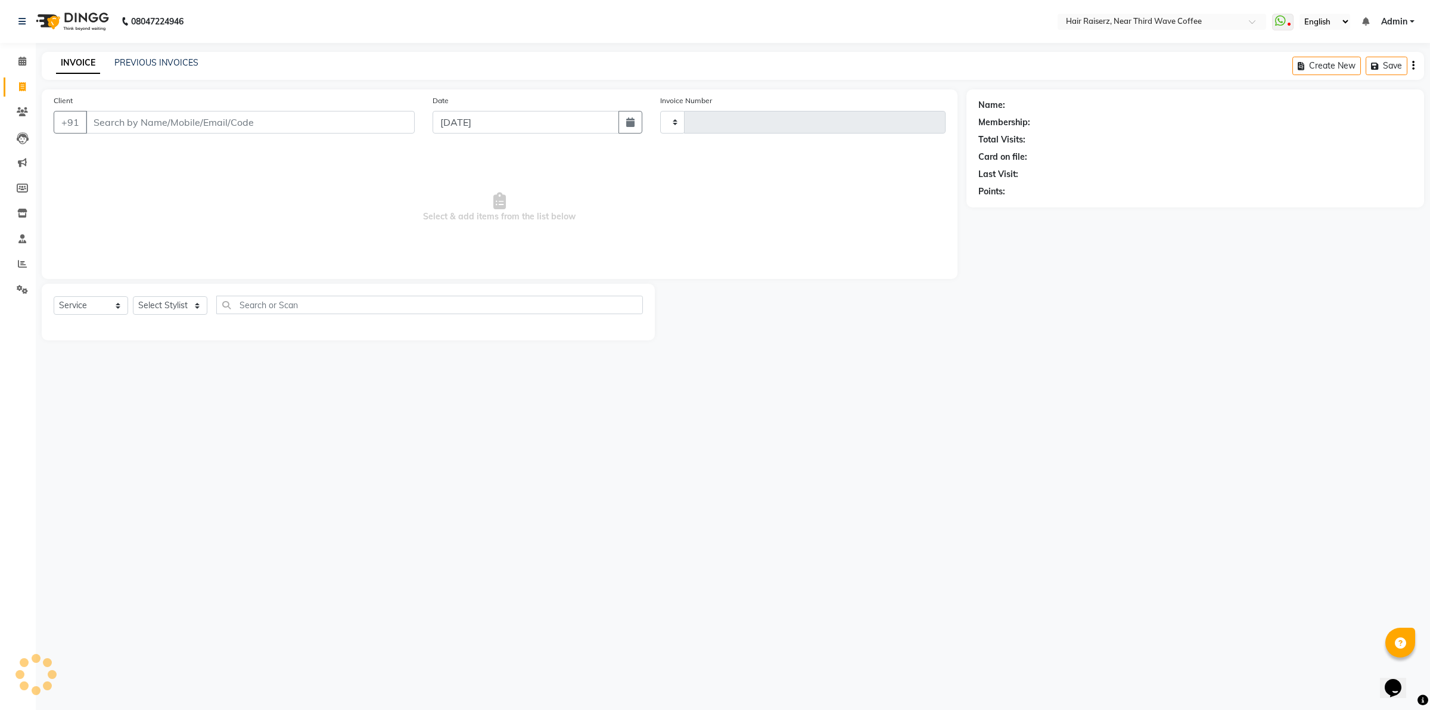
type input "1258"
select select "5183"
click at [326, 123] on input "Client" at bounding box center [250, 122] width 329 height 23
type input "9"
click at [129, 64] on link "PREVIOUS INVOICES" at bounding box center [156, 62] width 84 height 11
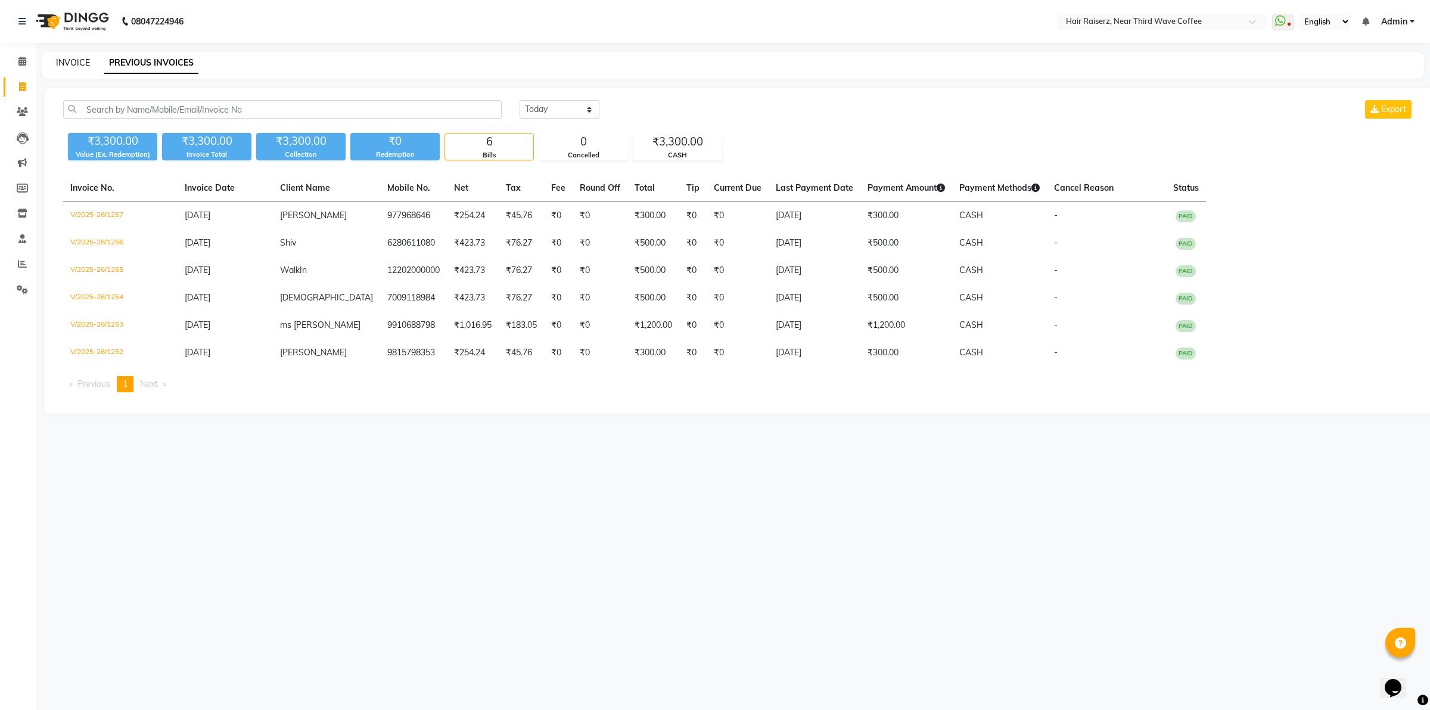
click at [74, 61] on link "INVOICE" at bounding box center [73, 62] width 34 height 11
select select "service"
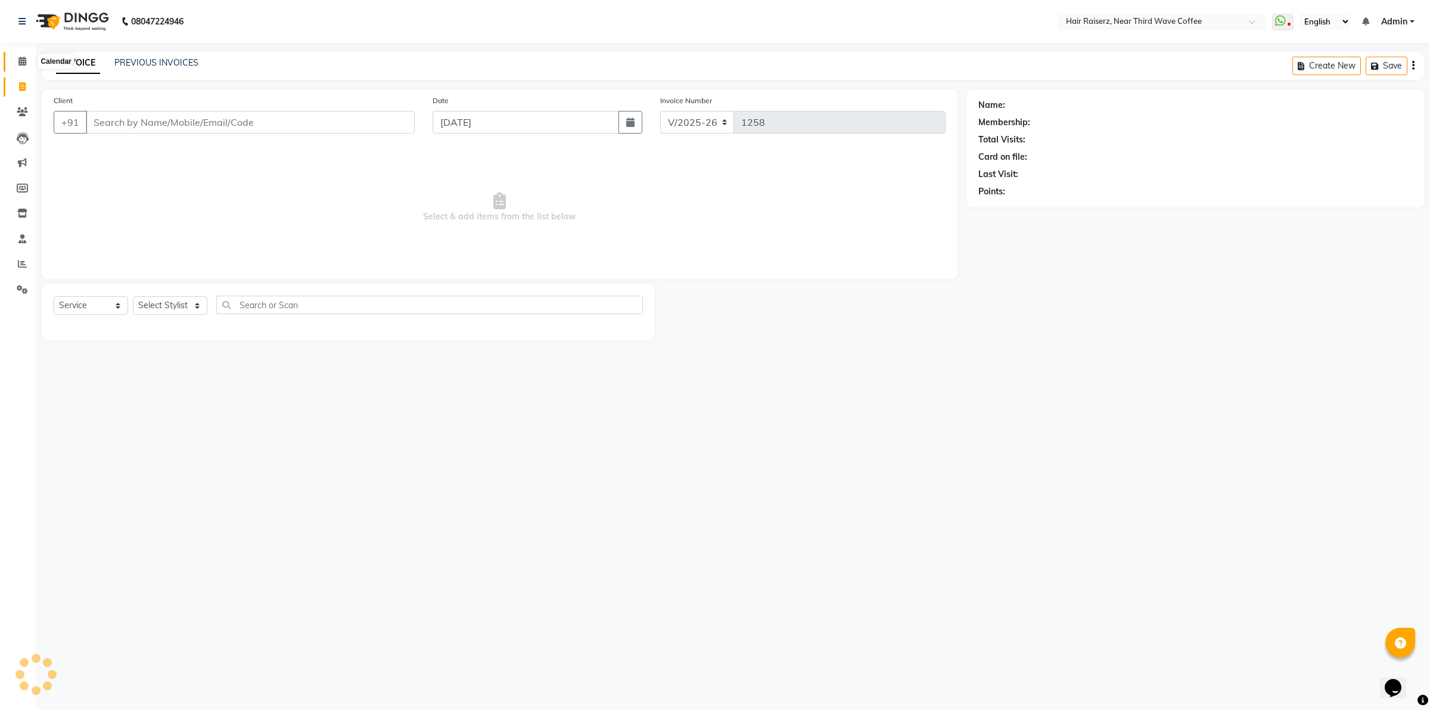
click at [24, 61] on icon at bounding box center [22, 61] width 8 height 9
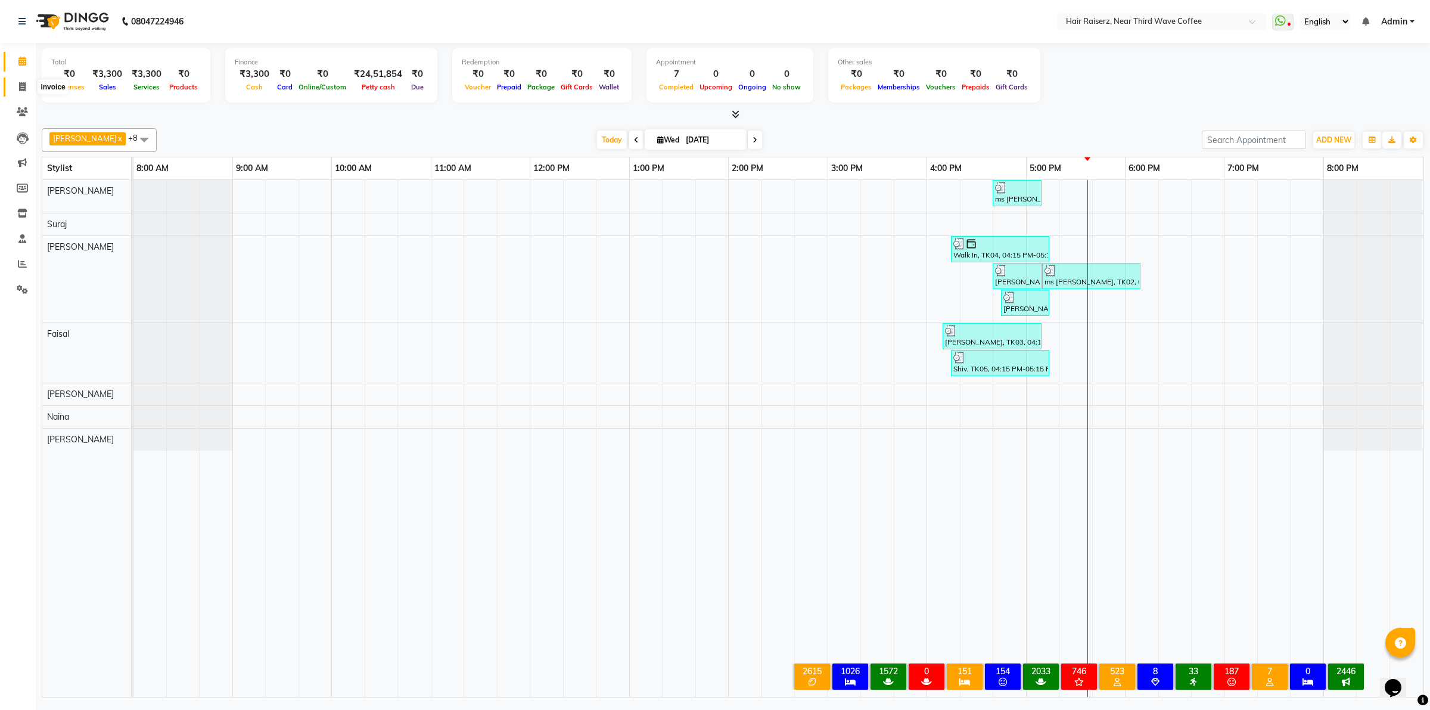
click at [25, 84] on icon at bounding box center [22, 86] width 7 height 9
select select "5183"
select select "service"
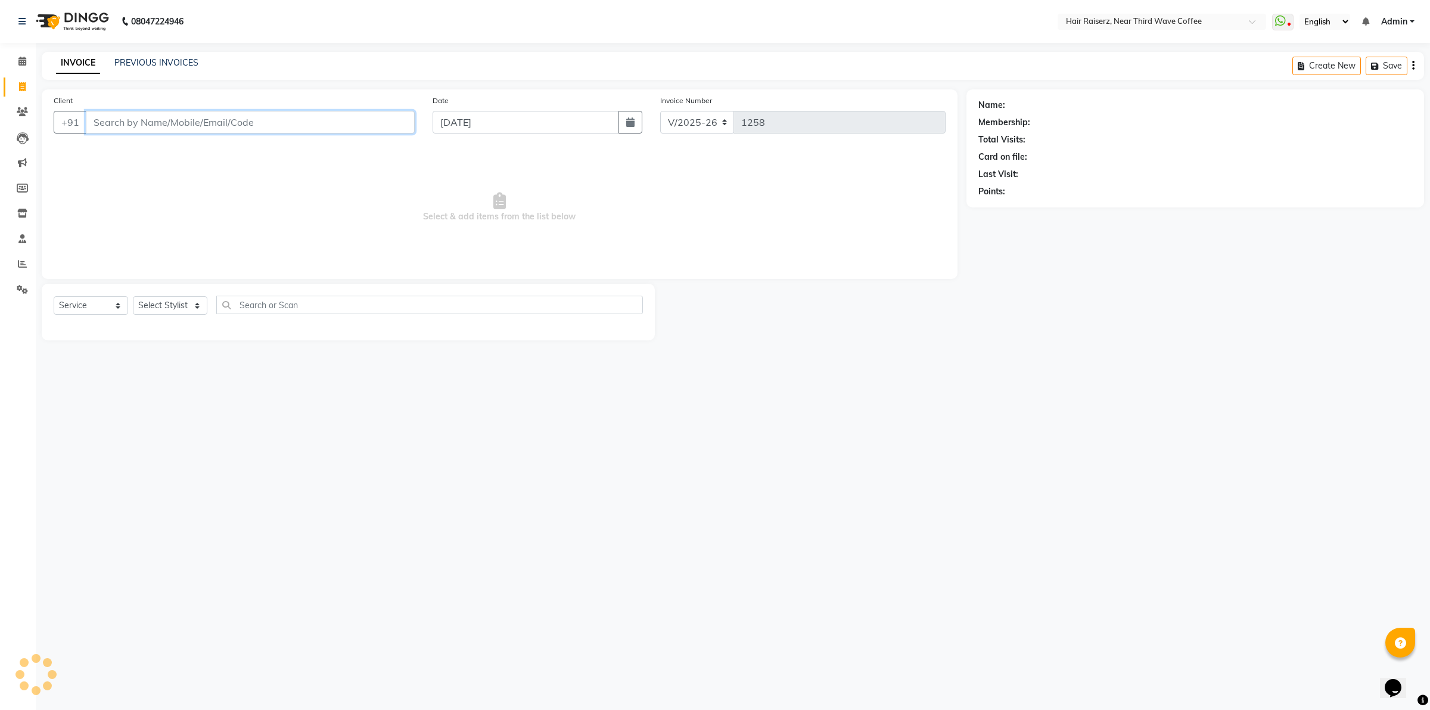
click at [94, 126] on input "Client" at bounding box center [250, 122] width 329 height 23
type input "6280561633"
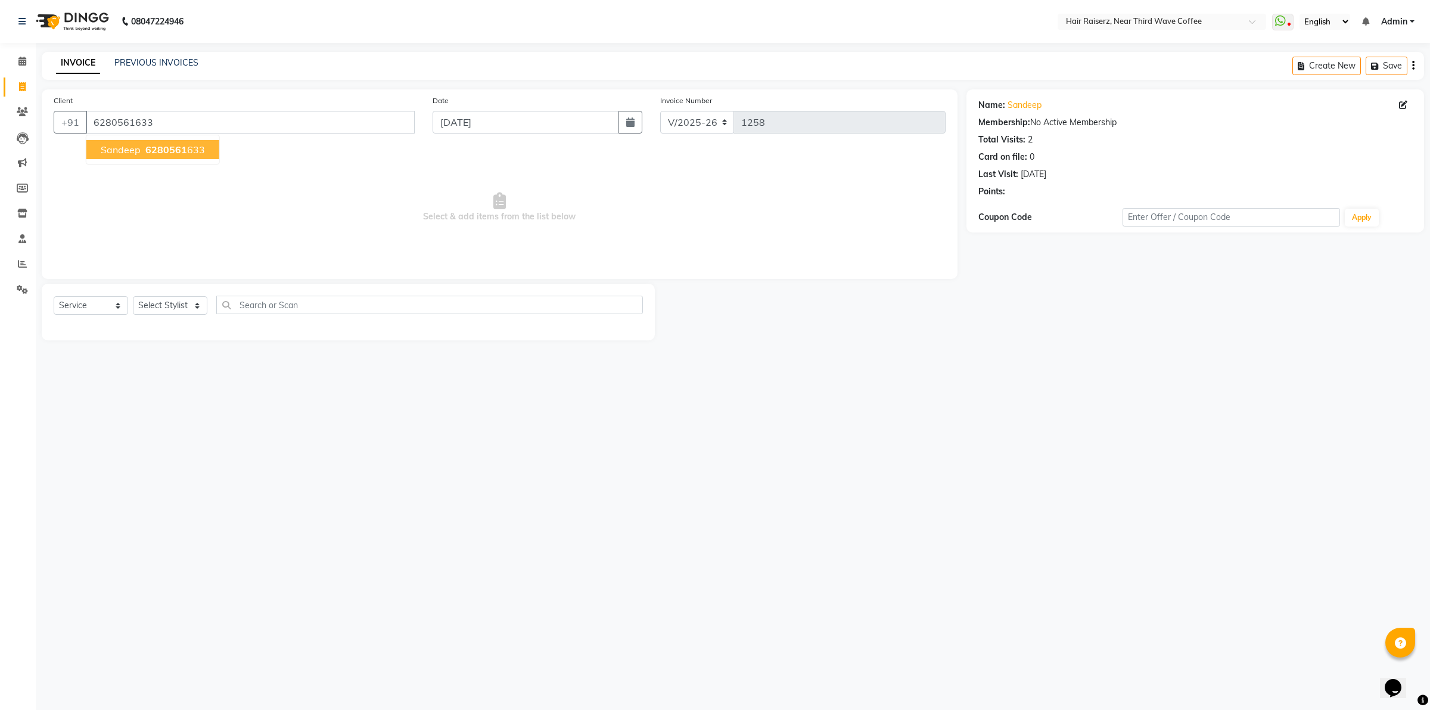
click at [186, 140] on button "Sandeep 6280561 633" at bounding box center [152, 149] width 133 height 19
click at [153, 310] on select "Select Stylist [PERSON_NAME] [PERSON_NAME] [PERSON_NAME] [PERSON_NAME] [PERSON_…" at bounding box center [170, 305] width 74 height 18
select select "74273"
click at [133, 296] on select "Select Stylist [PERSON_NAME] [PERSON_NAME] [PERSON_NAME] [PERSON_NAME] [PERSON_…" at bounding box center [170, 305] width 74 height 18
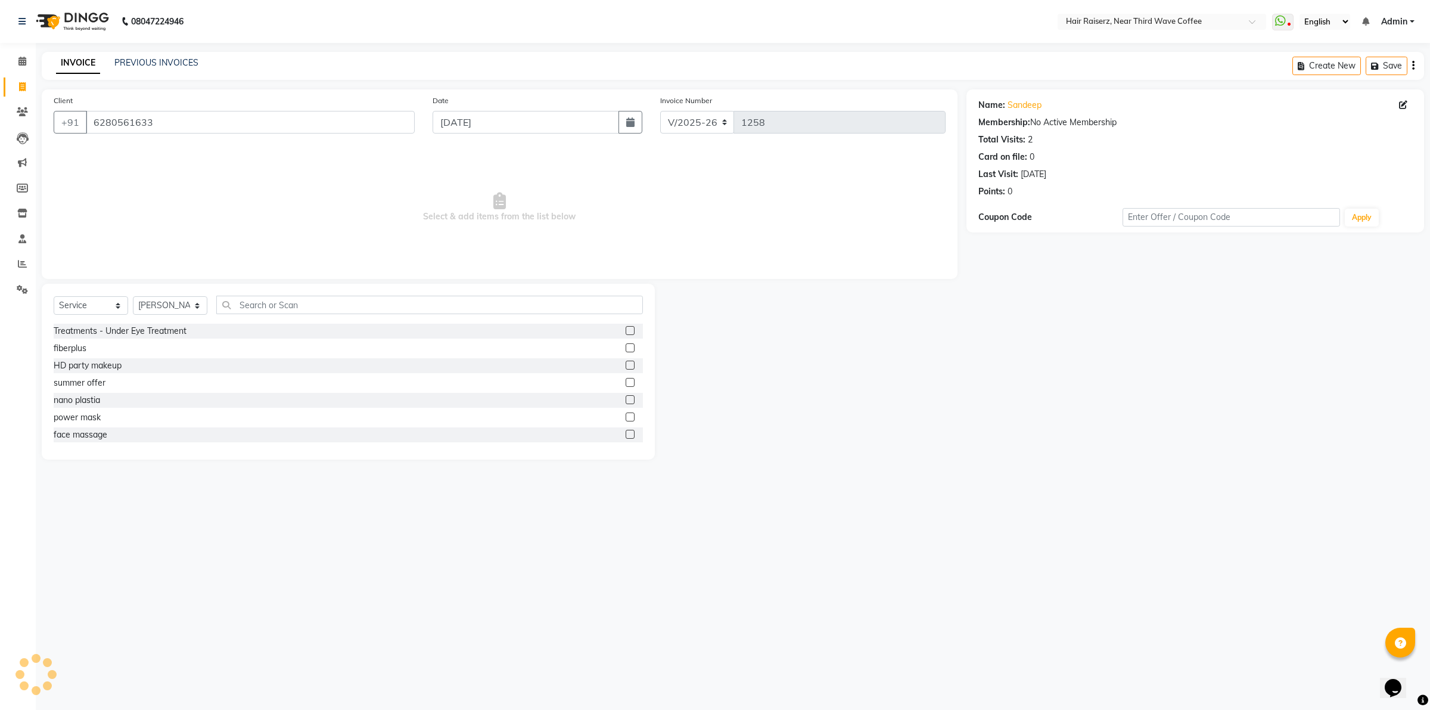
click at [316, 290] on div "Select Service Product Membership Package Voucher Prepaid Gift Card Select Styl…" at bounding box center [348, 372] width 613 height 176
click at [306, 307] on input "text" at bounding box center [429, 305] width 427 height 18
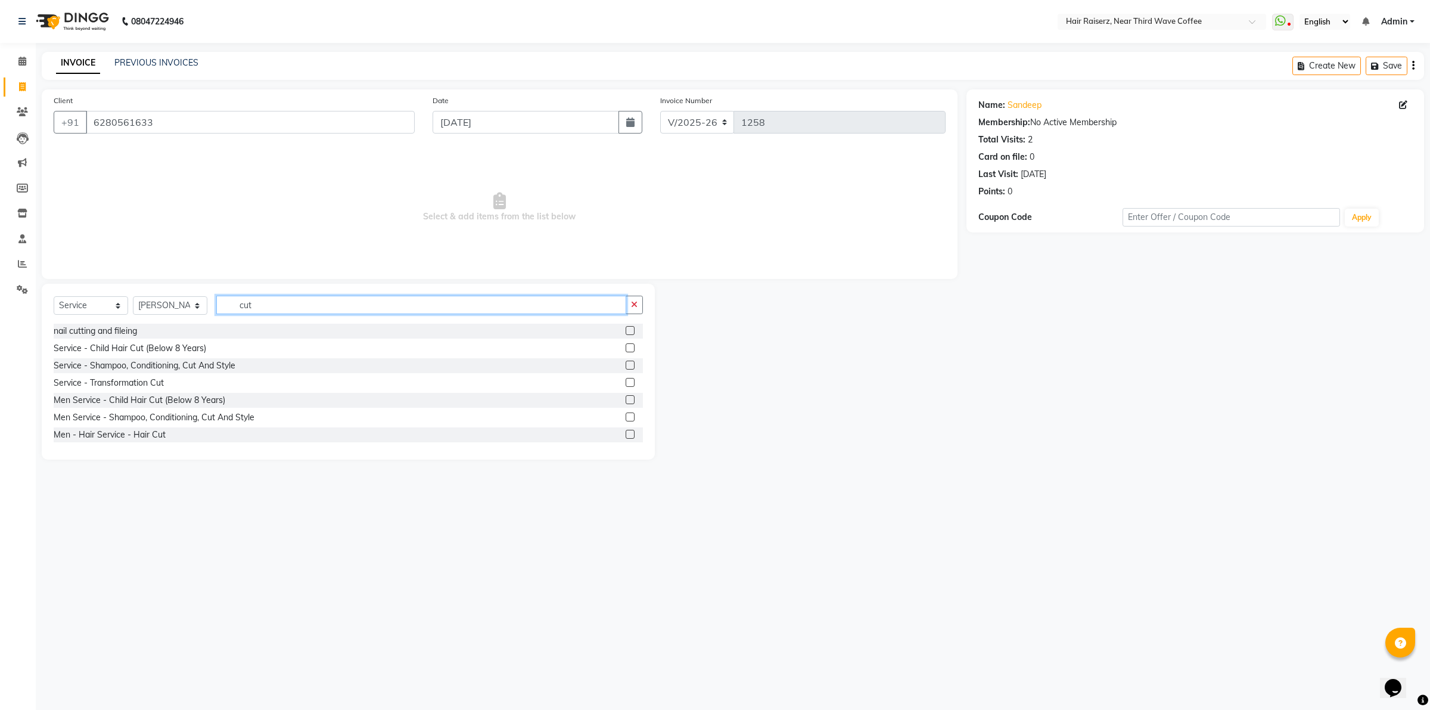
type input "cut"
click at [626, 436] on label at bounding box center [630, 434] width 9 height 9
click at [626, 436] on input "checkbox" at bounding box center [630, 435] width 8 height 8
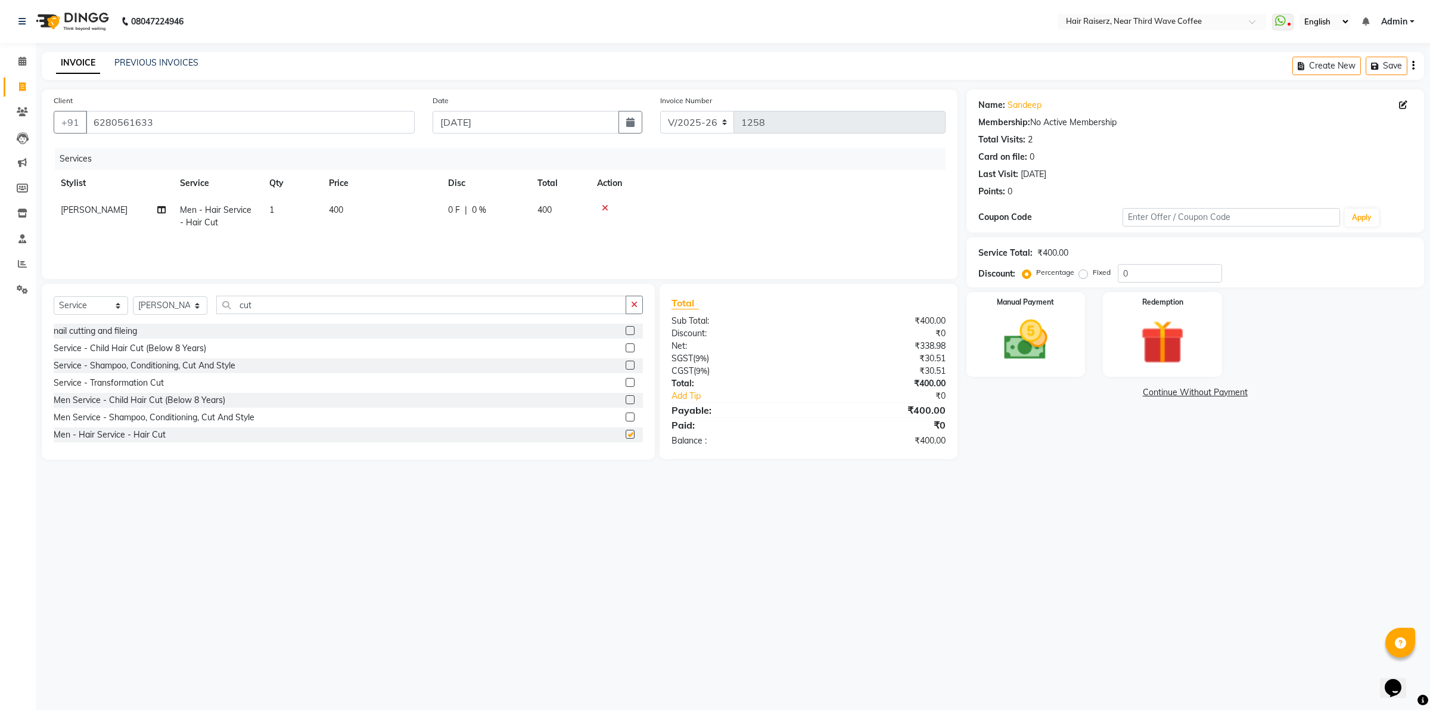
checkbox input "false"
drag, startPoint x: 334, startPoint y: 296, endPoint x: 335, endPoint y: 311, distance: 14.9
click at [334, 300] on input "cut" at bounding box center [421, 305] width 410 height 18
click at [386, 204] on td "400" at bounding box center [381, 216] width 119 height 39
click at [409, 206] on input "400" at bounding box center [437, 213] width 105 height 18
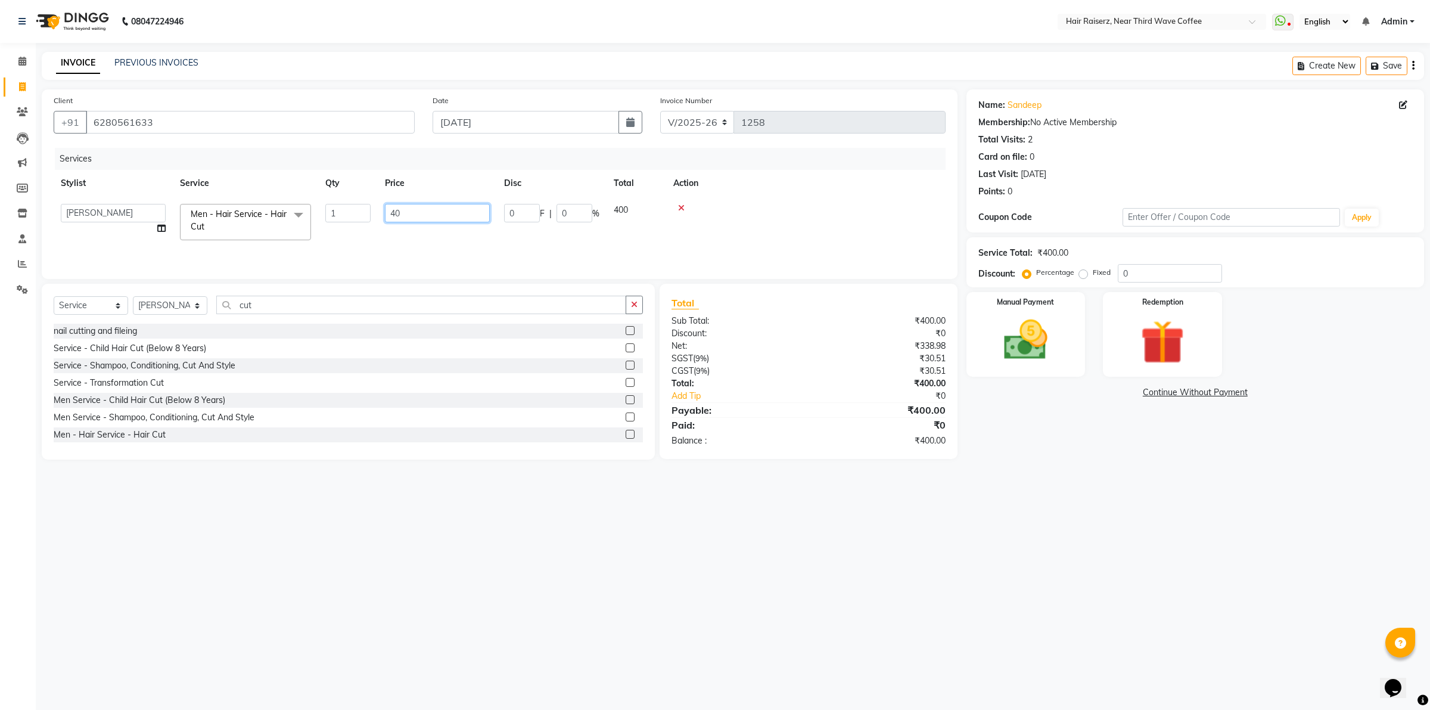
type input "4"
type input "250"
click at [1042, 514] on div "08047224946 Select Location × Hair Raiserz, Near Third Wave Coffee WhatsApp Sta…" at bounding box center [715, 355] width 1430 height 710
click at [1042, 364] on img at bounding box center [1026, 340] width 74 height 52
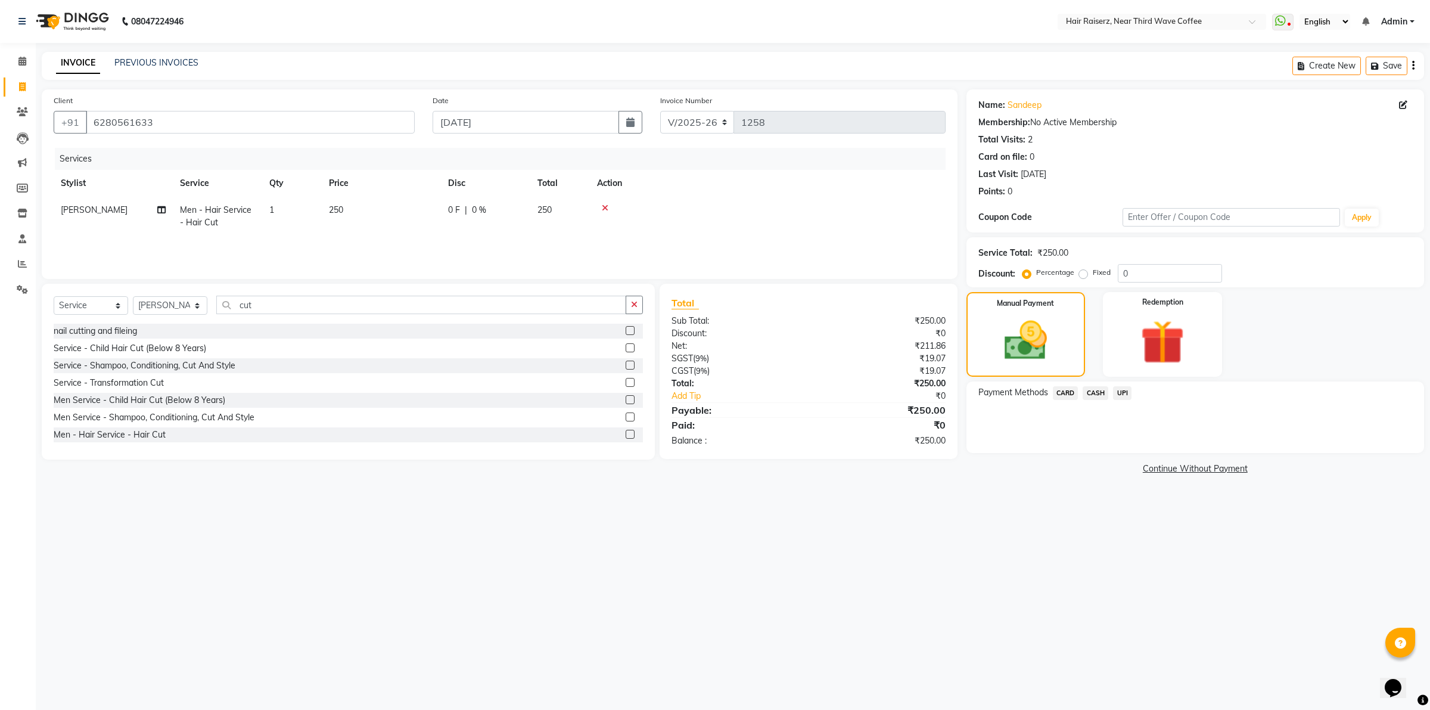
click at [1097, 392] on span "CASH" at bounding box center [1096, 393] width 26 height 14
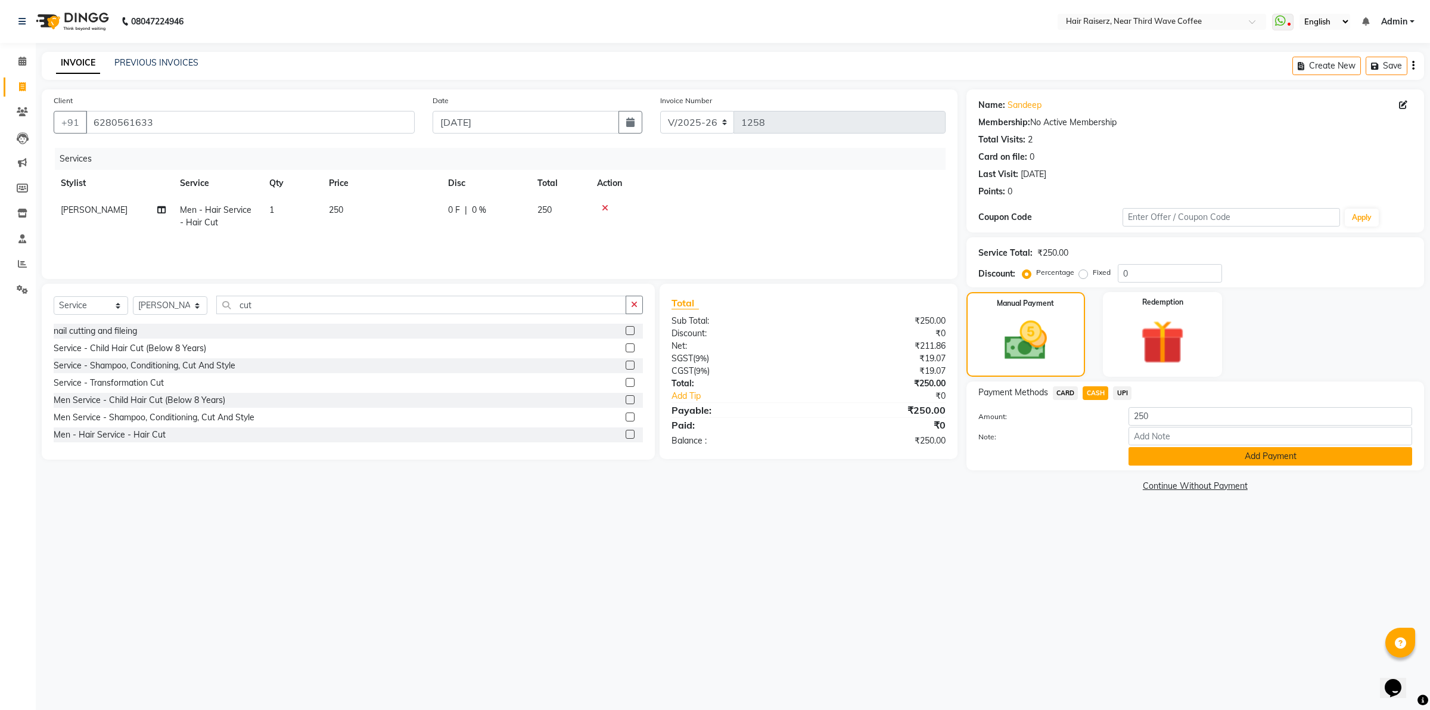
click at [1157, 459] on button "Add Payment" at bounding box center [1271, 456] width 284 height 18
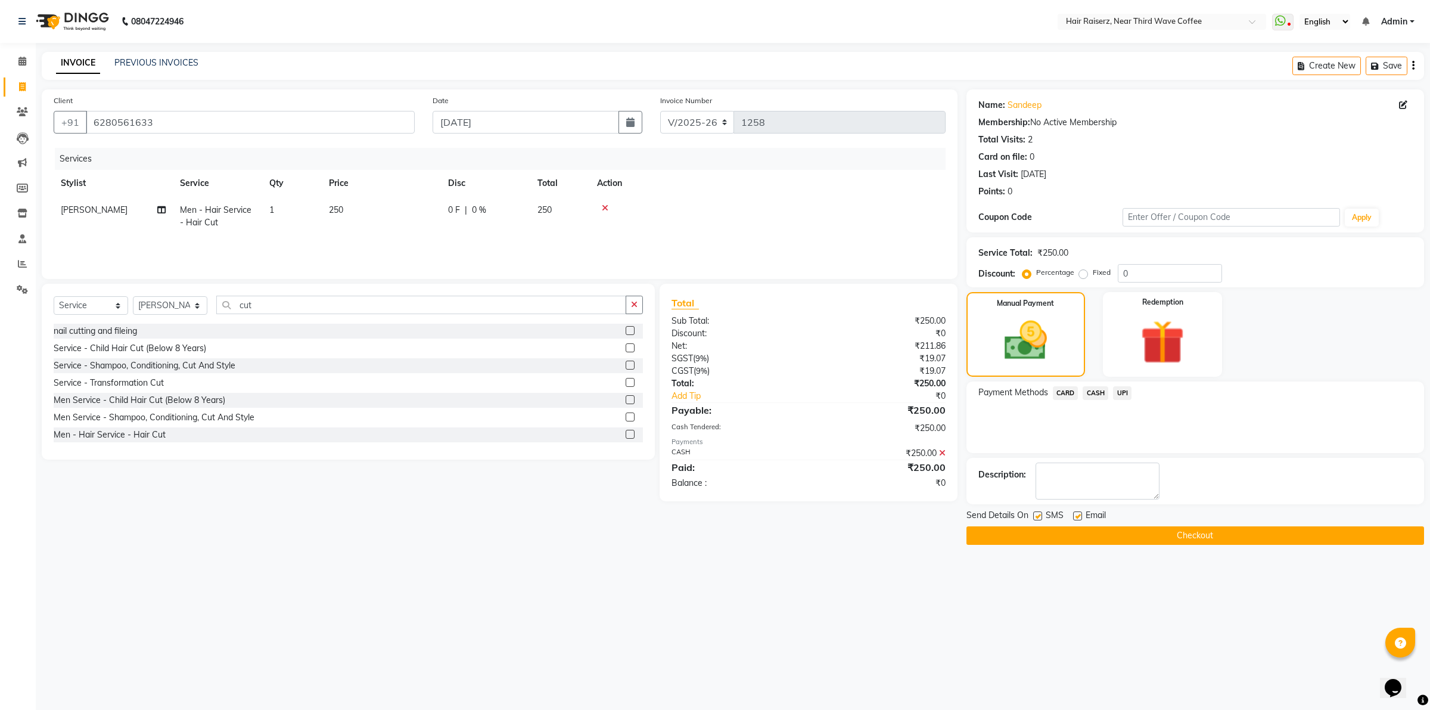
click at [1074, 514] on label at bounding box center [1077, 515] width 9 height 9
click at [1074, 514] on input "checkbox" at bounding box center [1077, 516] width 8 height 8
checkbox input "false"
click at [1040, 516] on label at bounding box center [1037, 515] width 9 height 9
click at [1040, 516] on input "checkbox" at bounding box center [1037, 516] width 8 height 8
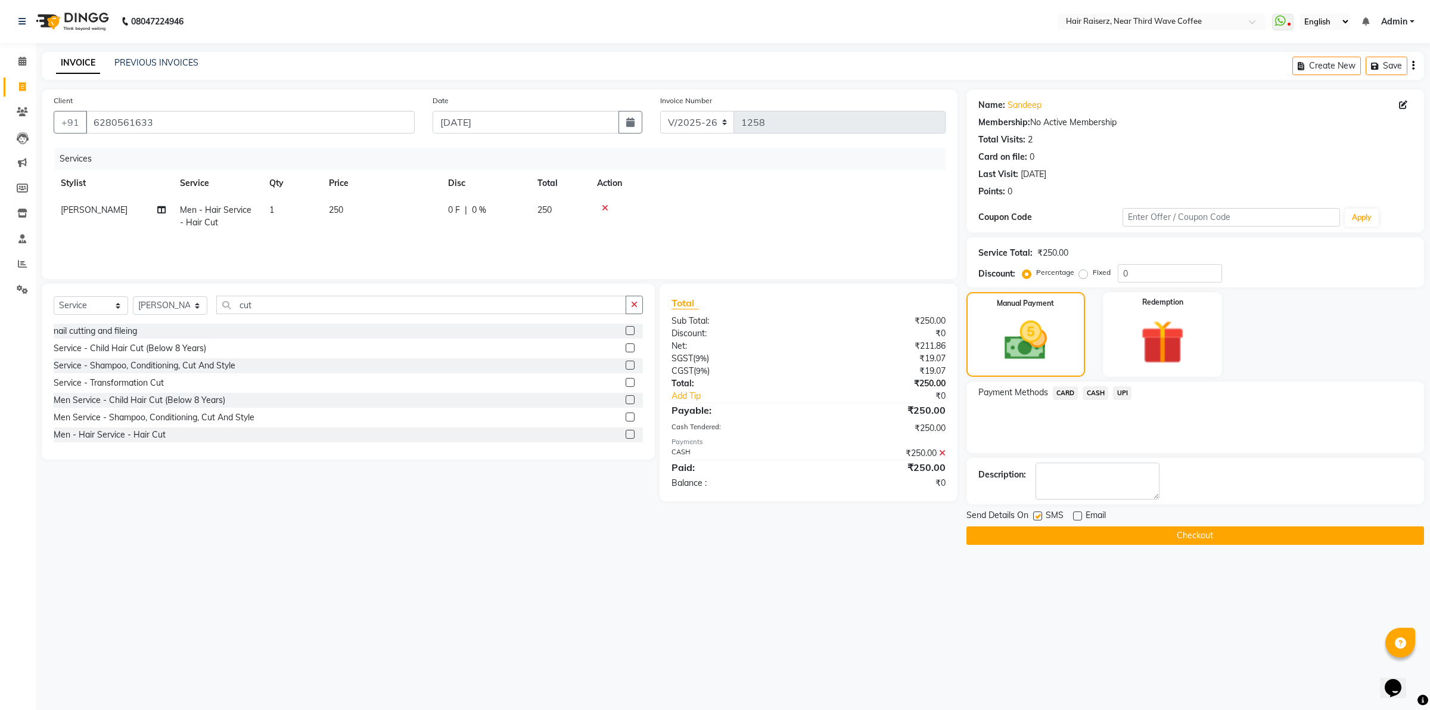
checkbox input "false"
click at [1036, 534] on button "Checkout" at bounding box center [1196, 535] width 458 height 18
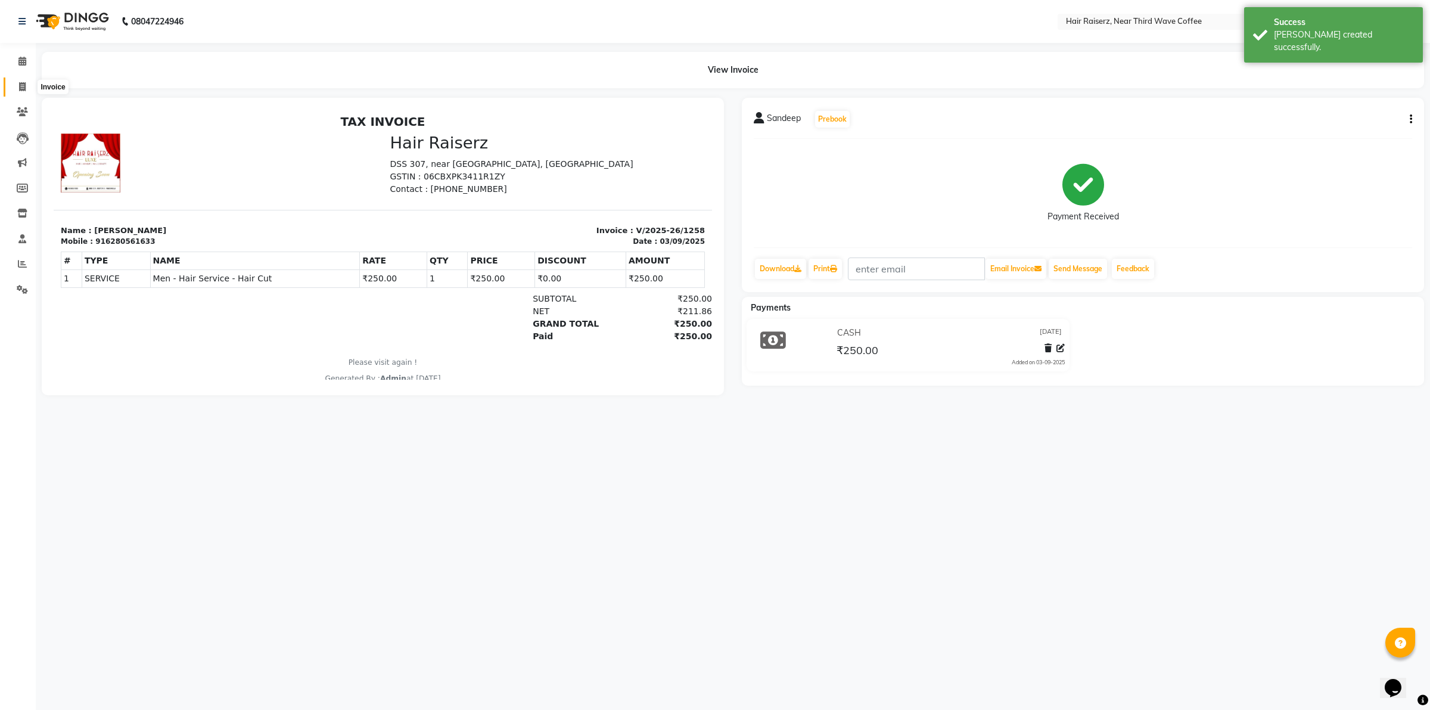
click at [10, 83] on link "Invoice" at bounding box center [18, 87] width 29 height 20
select select "service"
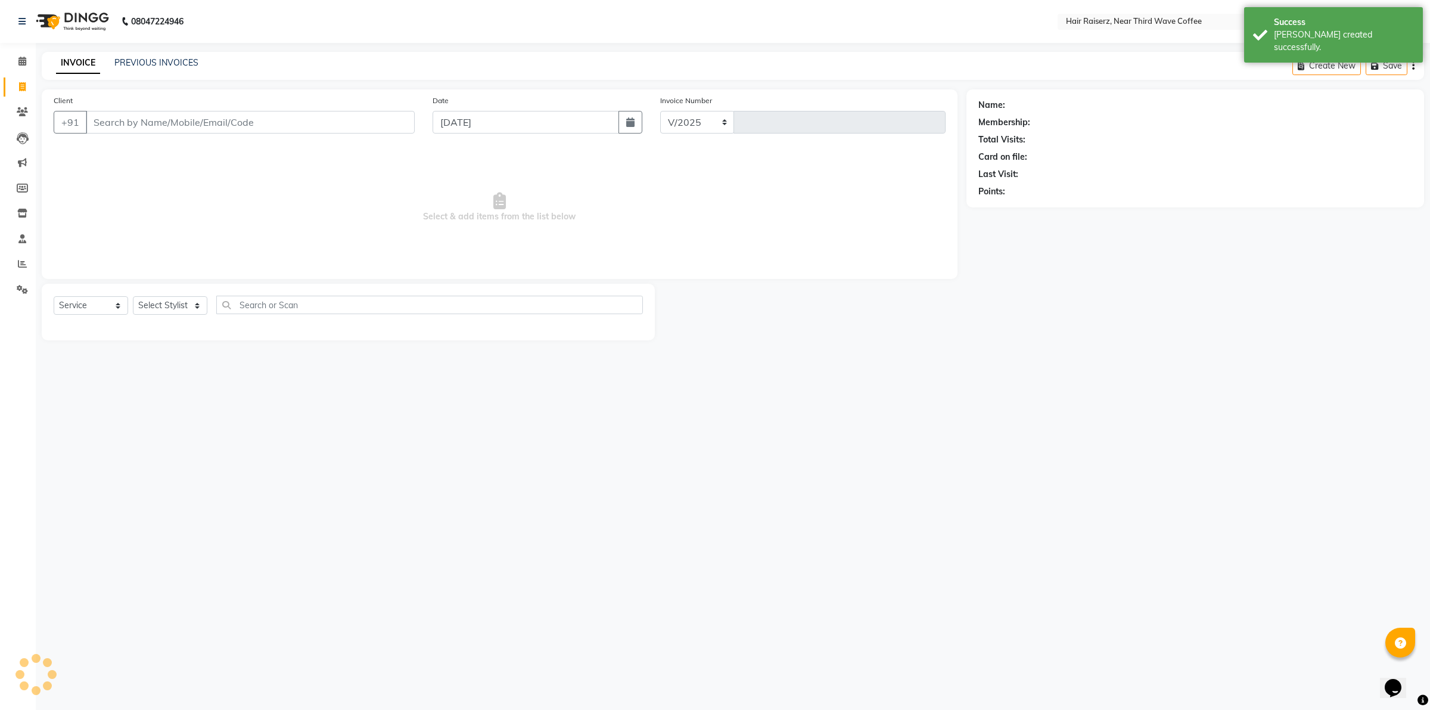
select select "5183"
type input "1259"
click at [26, 69] on link "Calendar" at bounding box center [18, 62] width 29 height 20
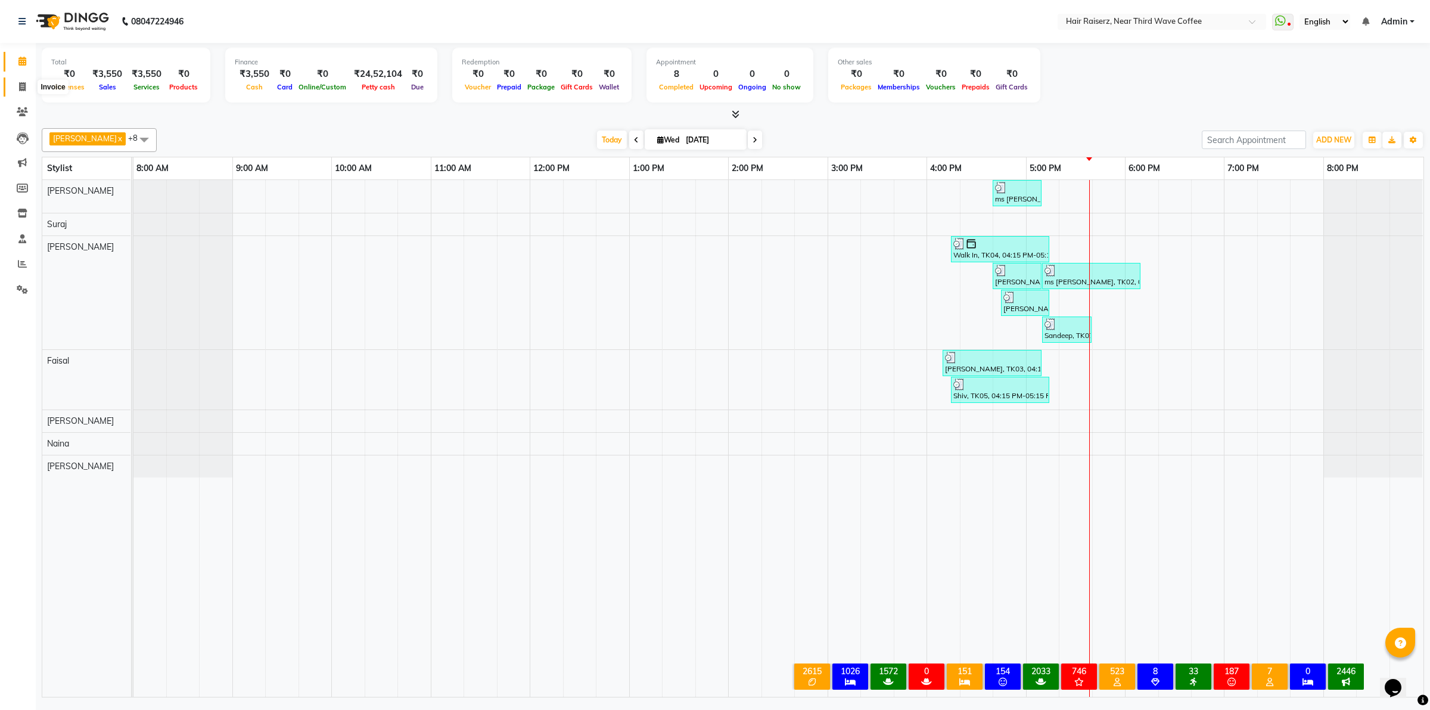
click at [31, 81] on span at bounding box center [22, 87] width 21 height 14
select select "service"
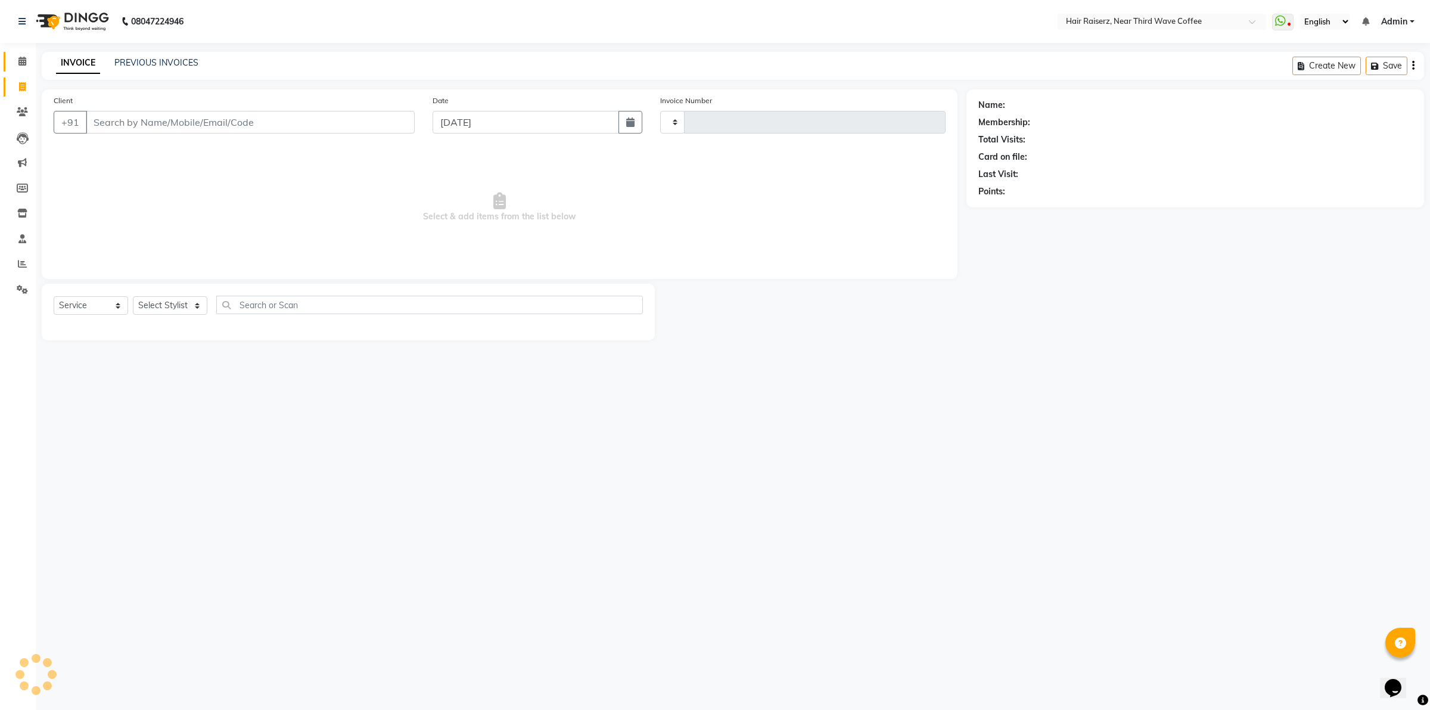
type input "1259"
select select "5183"
click at [16, 57] on span at bounding box center [22, 62] width 21 height 14
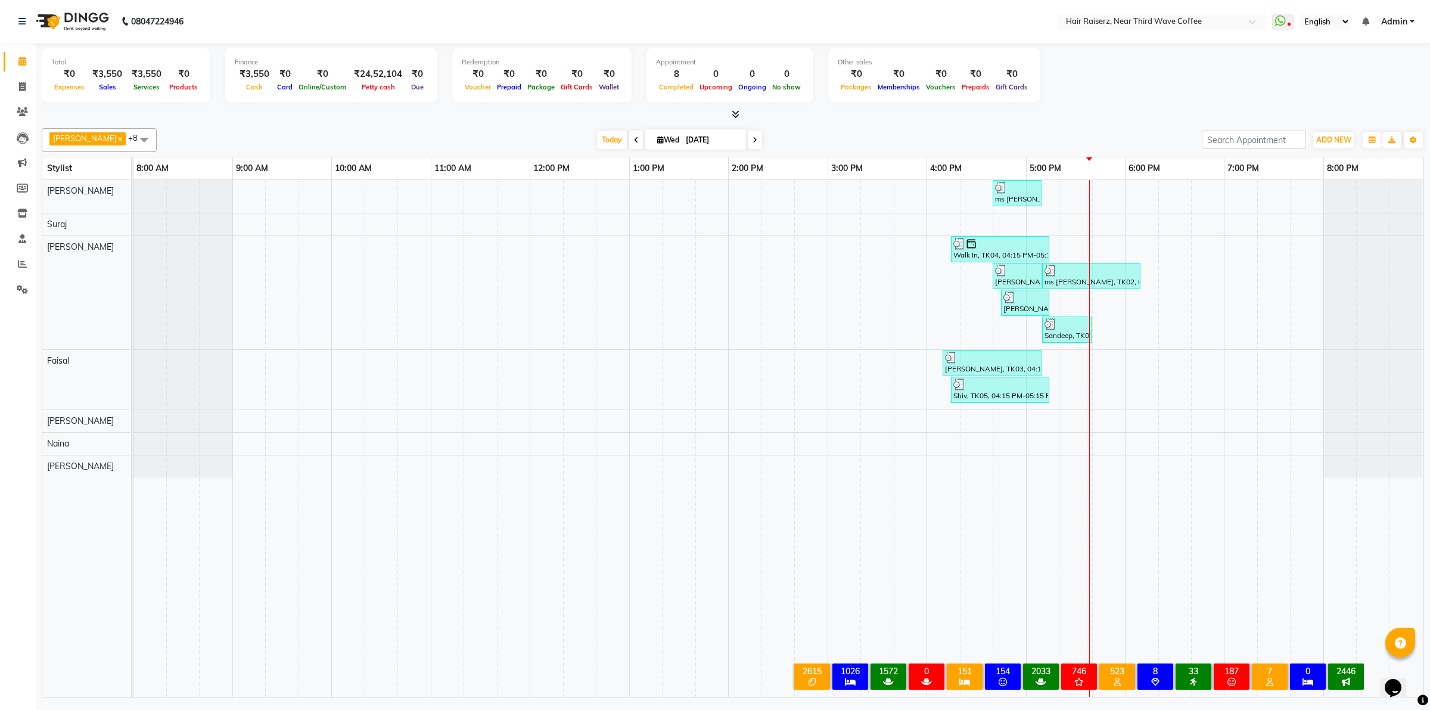
click at [734, 115] on icon at bounding box center [736, 114] width 8 height 9
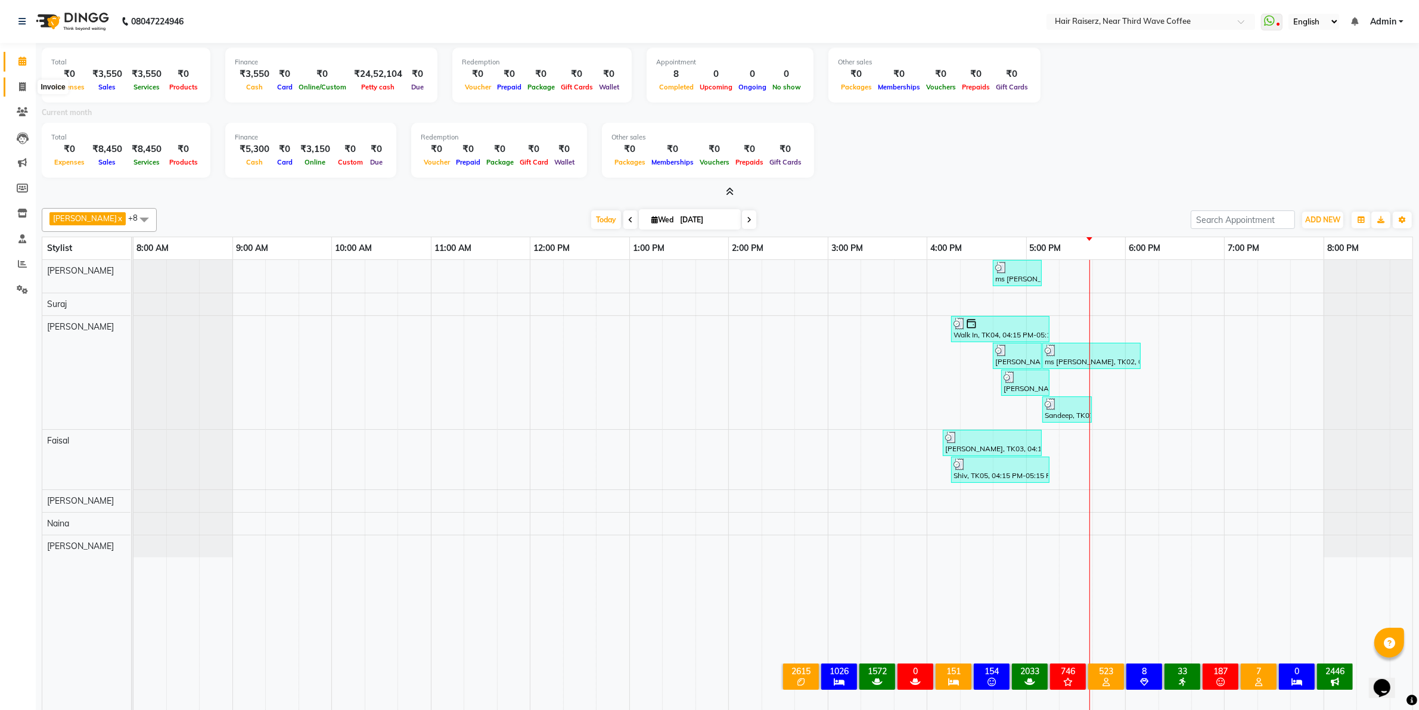
click at [13, 89] on span at bounding box center [22, 87] width 21 height 14
select select "service"
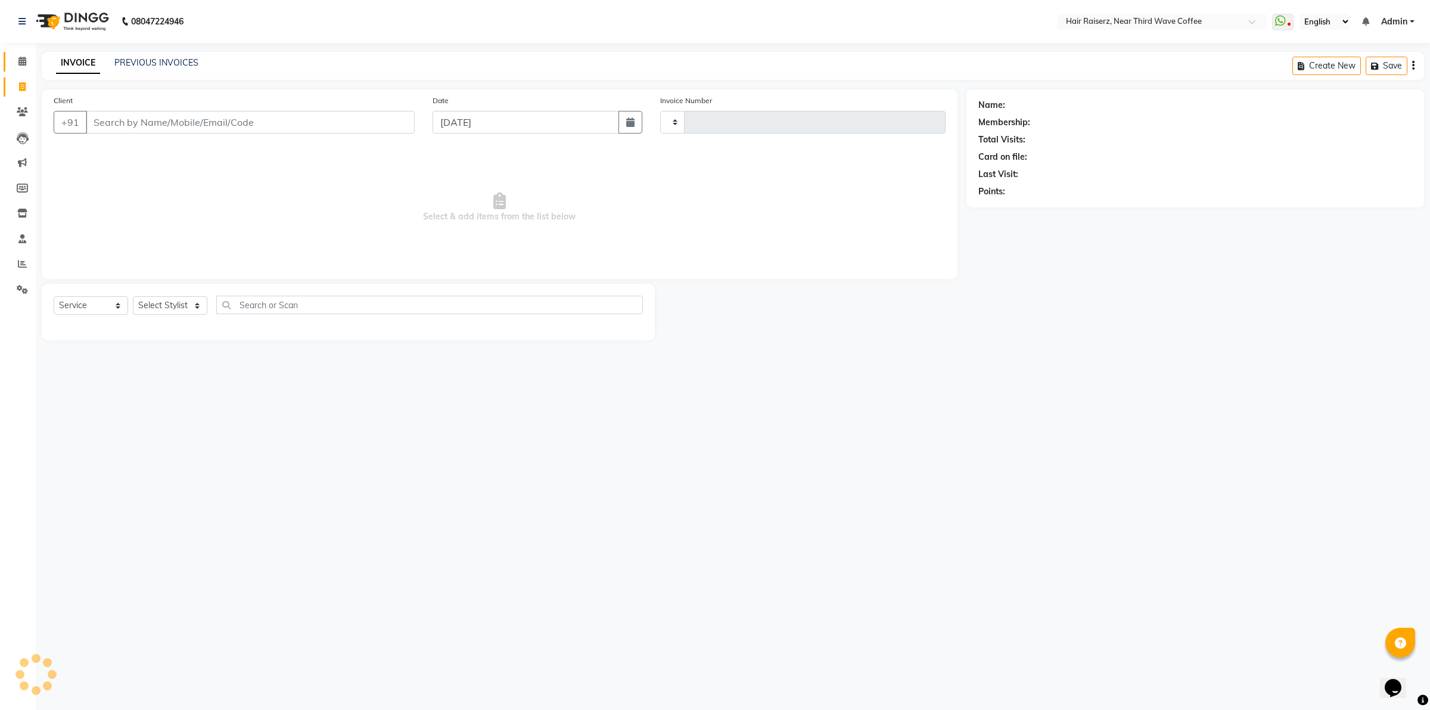
type input "1259"
select select "5183"
click at [145, 67] on link "PREVIOUS INVOICES" at bounding box center [156, 62] width 84 height 11
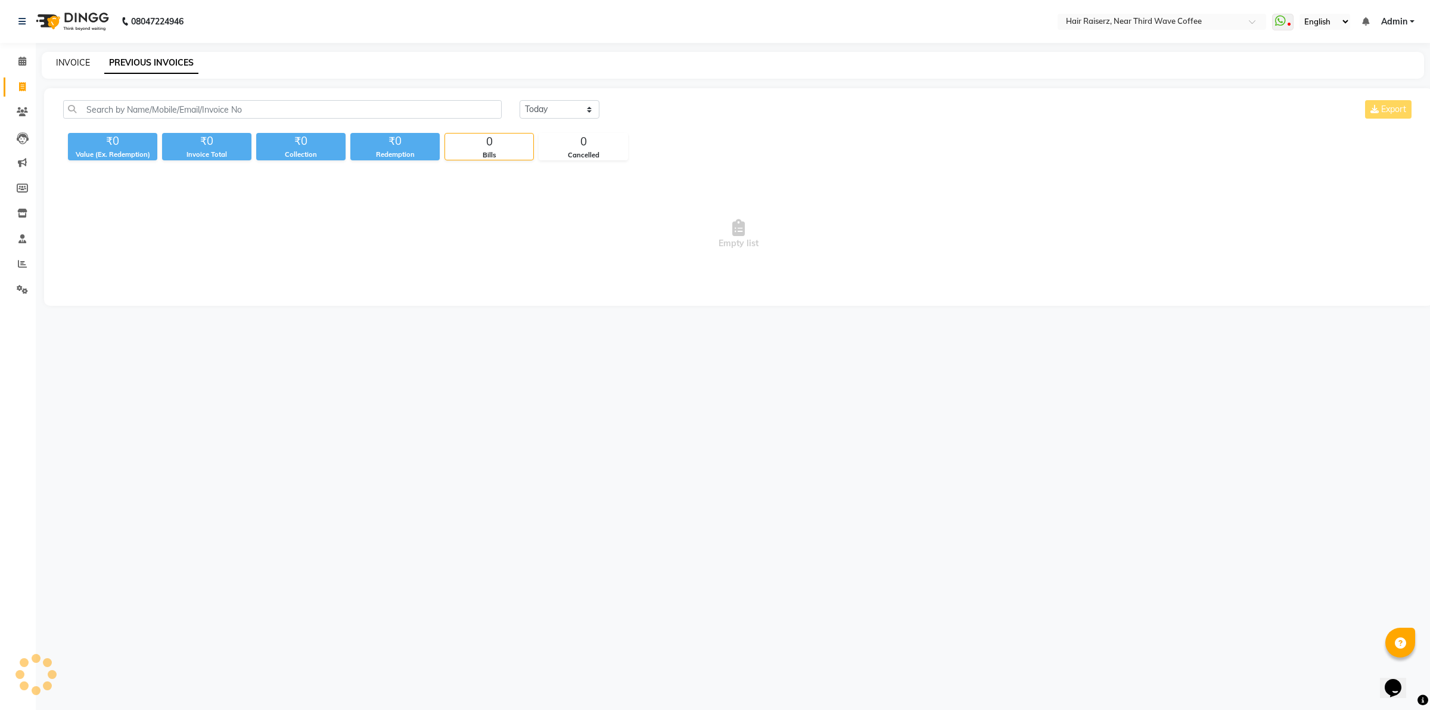
click at [84, 60] on link "INVOICE" at bounding box center [73, 62] width 34 height 11
select select "service"
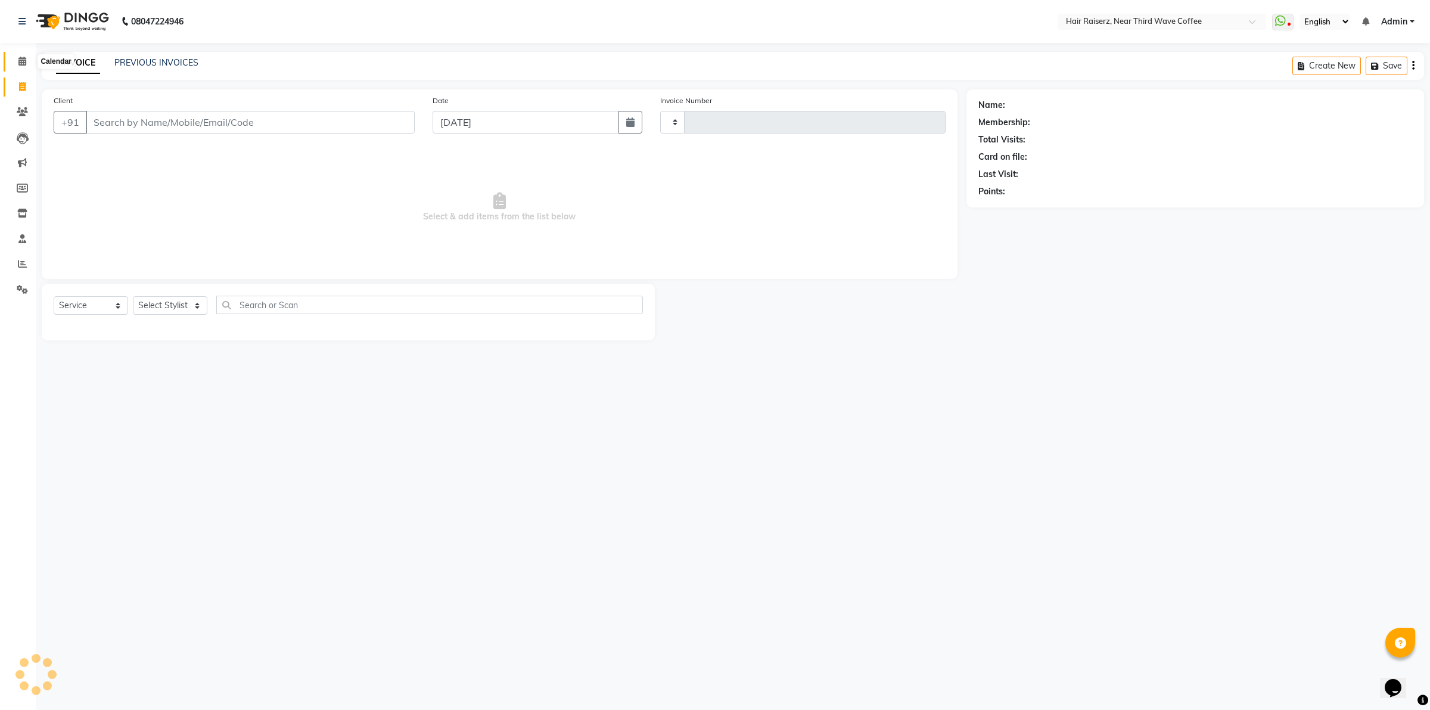
click at [24, 64] on icon at bounding box center [22, 61] width 8 height 9
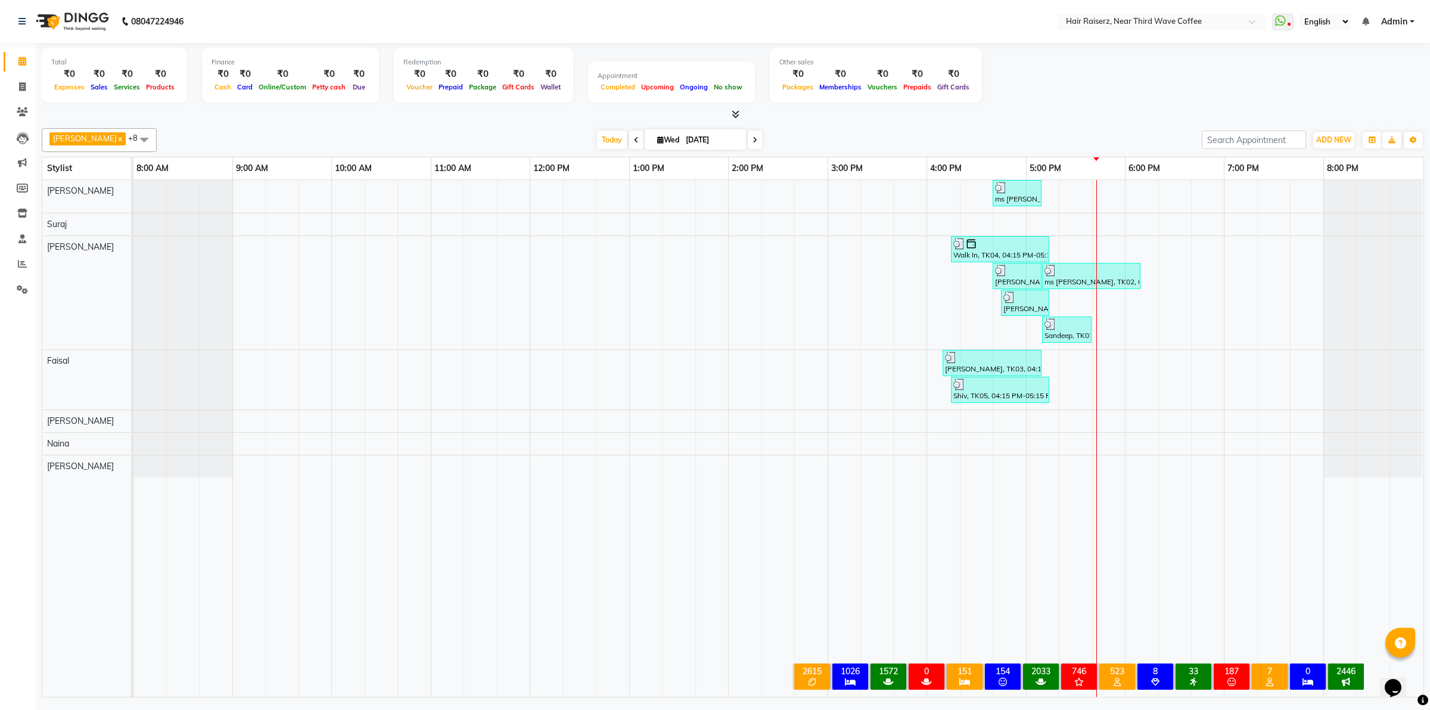
click at [736, 111] on icon at bounding box center [736, 114] width 8 height 9
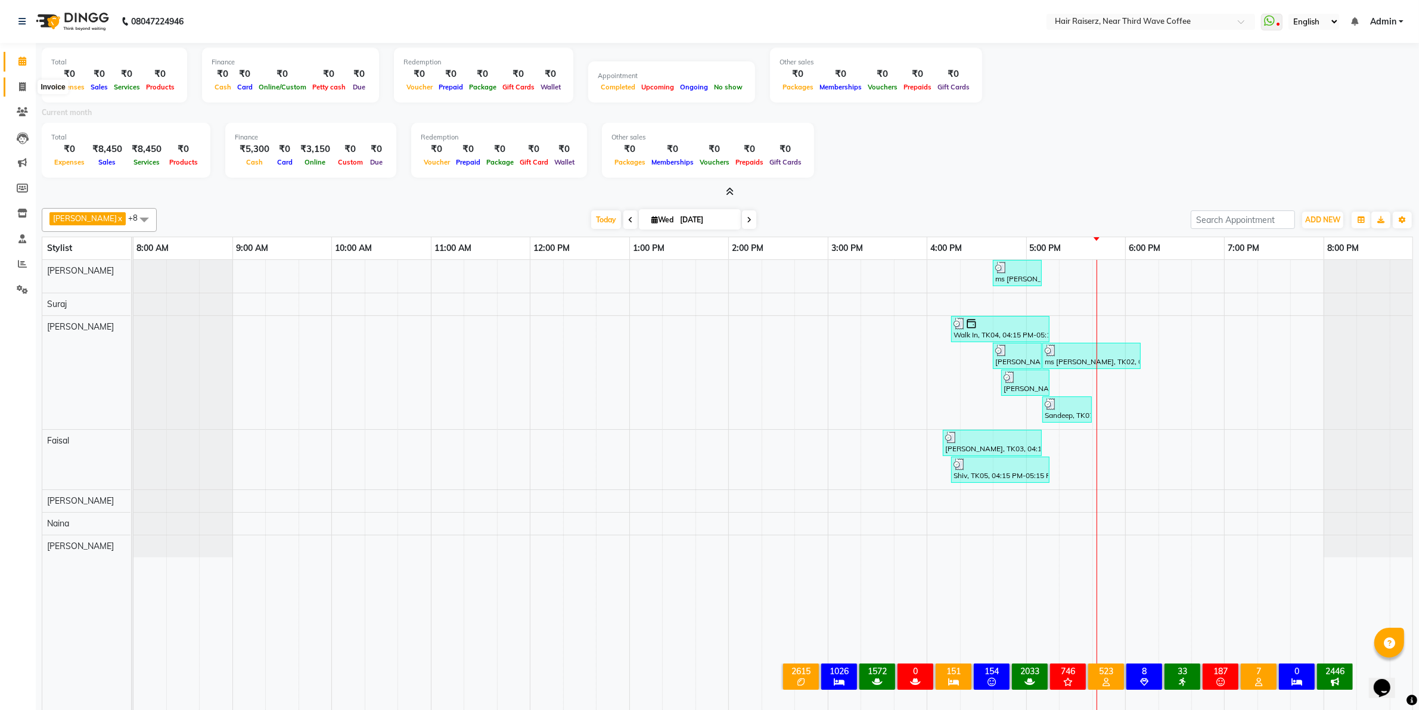
click at [18, 91] on span at bounding box center [22, 87] width 21 height 14
select select "service"
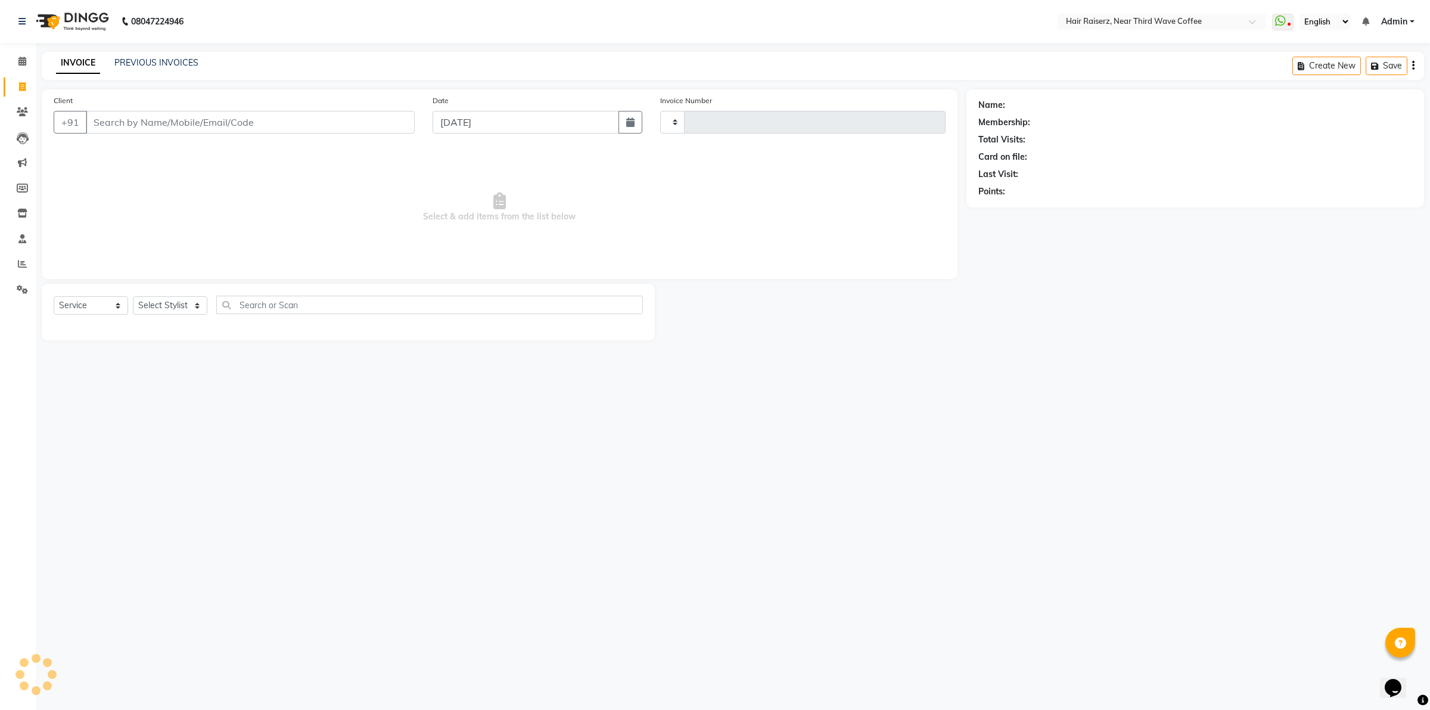
type input "1259"
select select "5183"
click at [27, 58] on span at bounding box center [22, 62] width 21 height 14
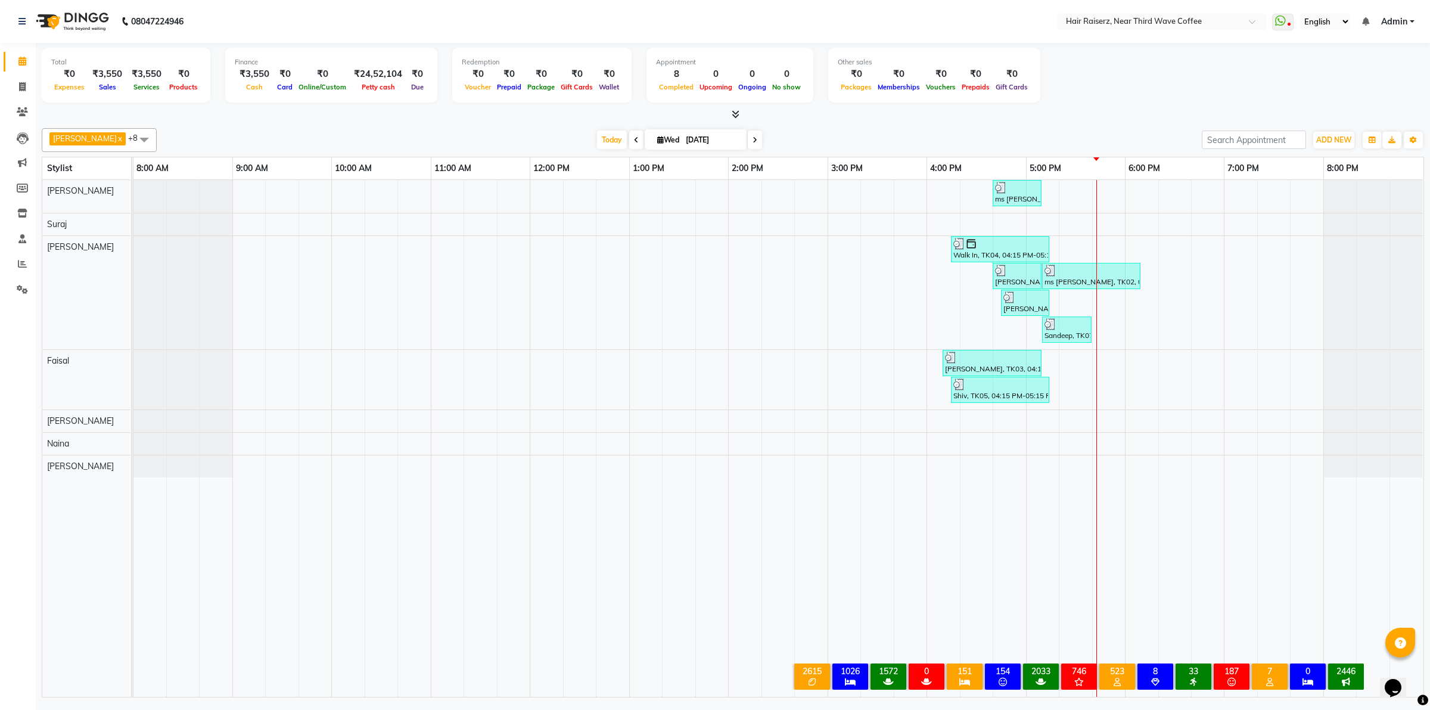
click at [734, 116] on icon at bounding box center [736, 114] width 8 height 9
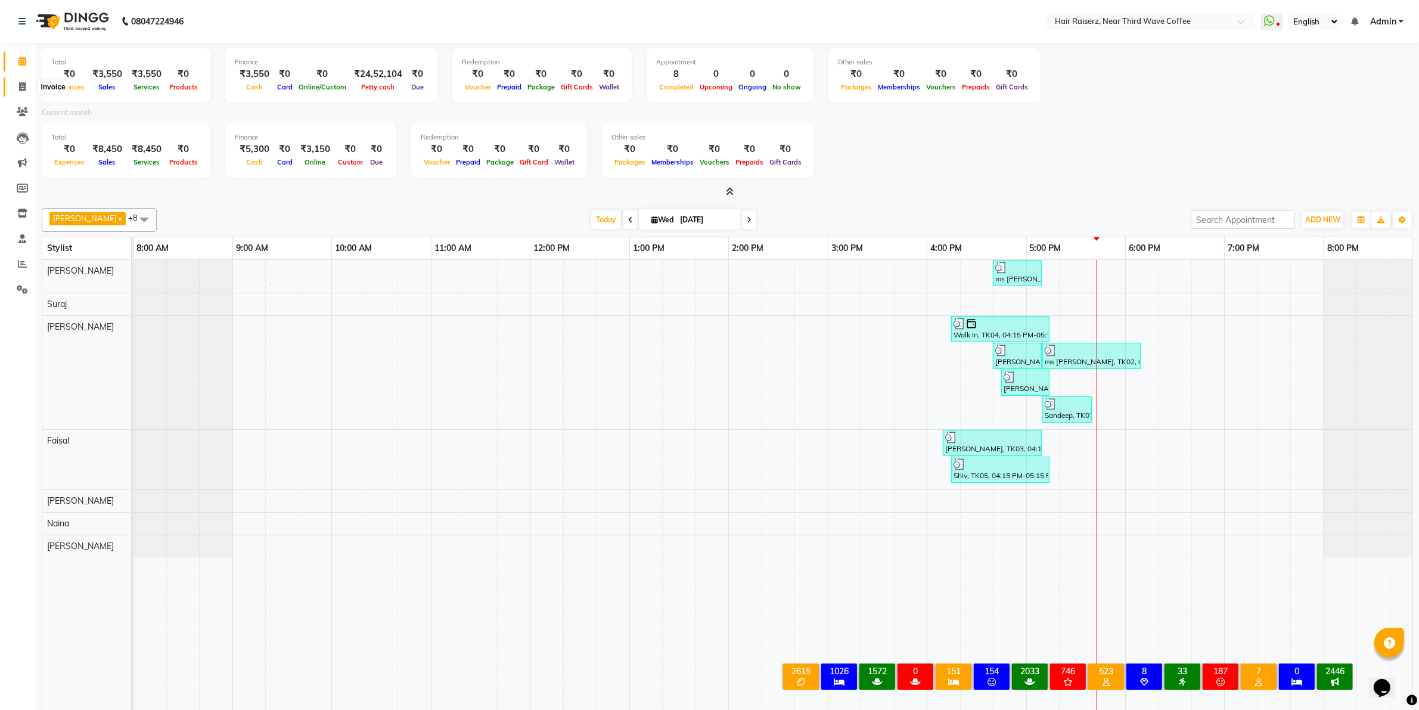
click at [22, 89] on icon at bounding box center [22, 86] width 7 height 9
select select "service"
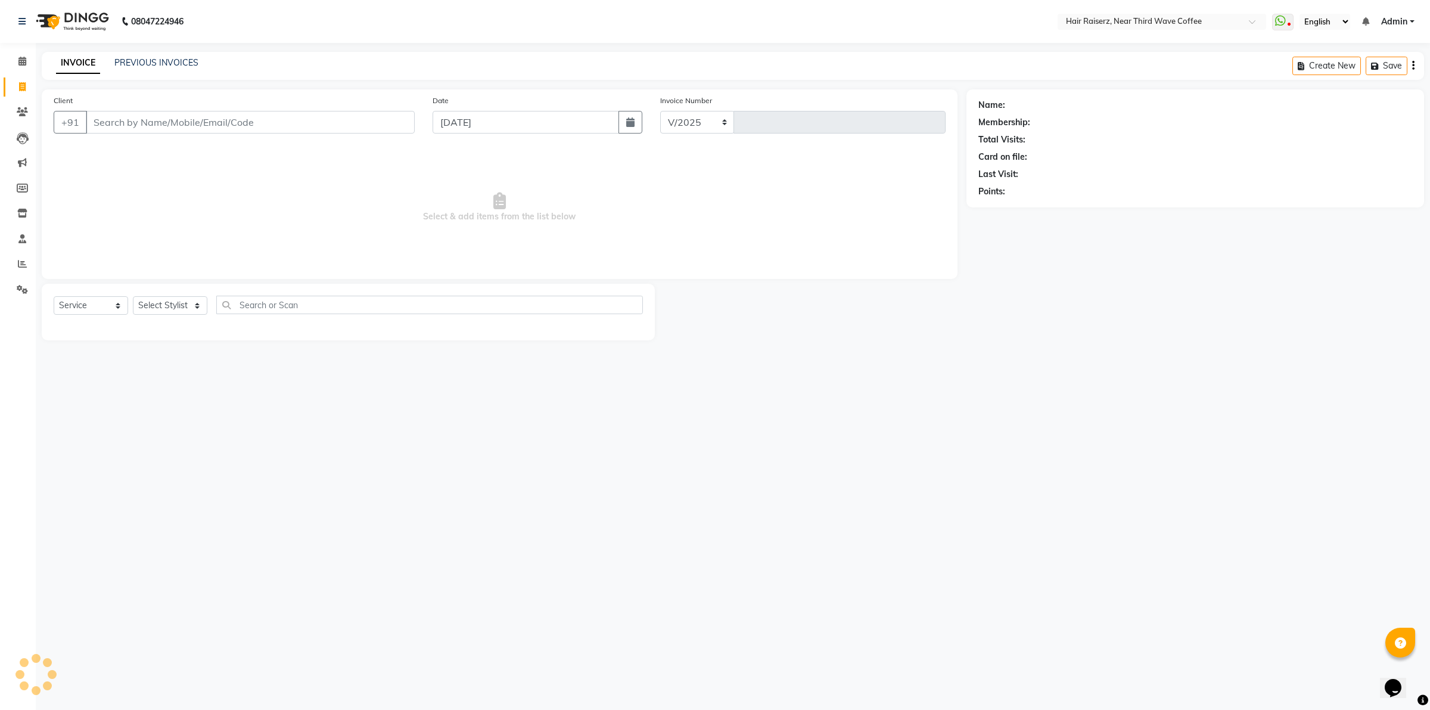
select select "5183"
type input "1259"
